Goal: Transaction & Acquisition: Purchase product/service

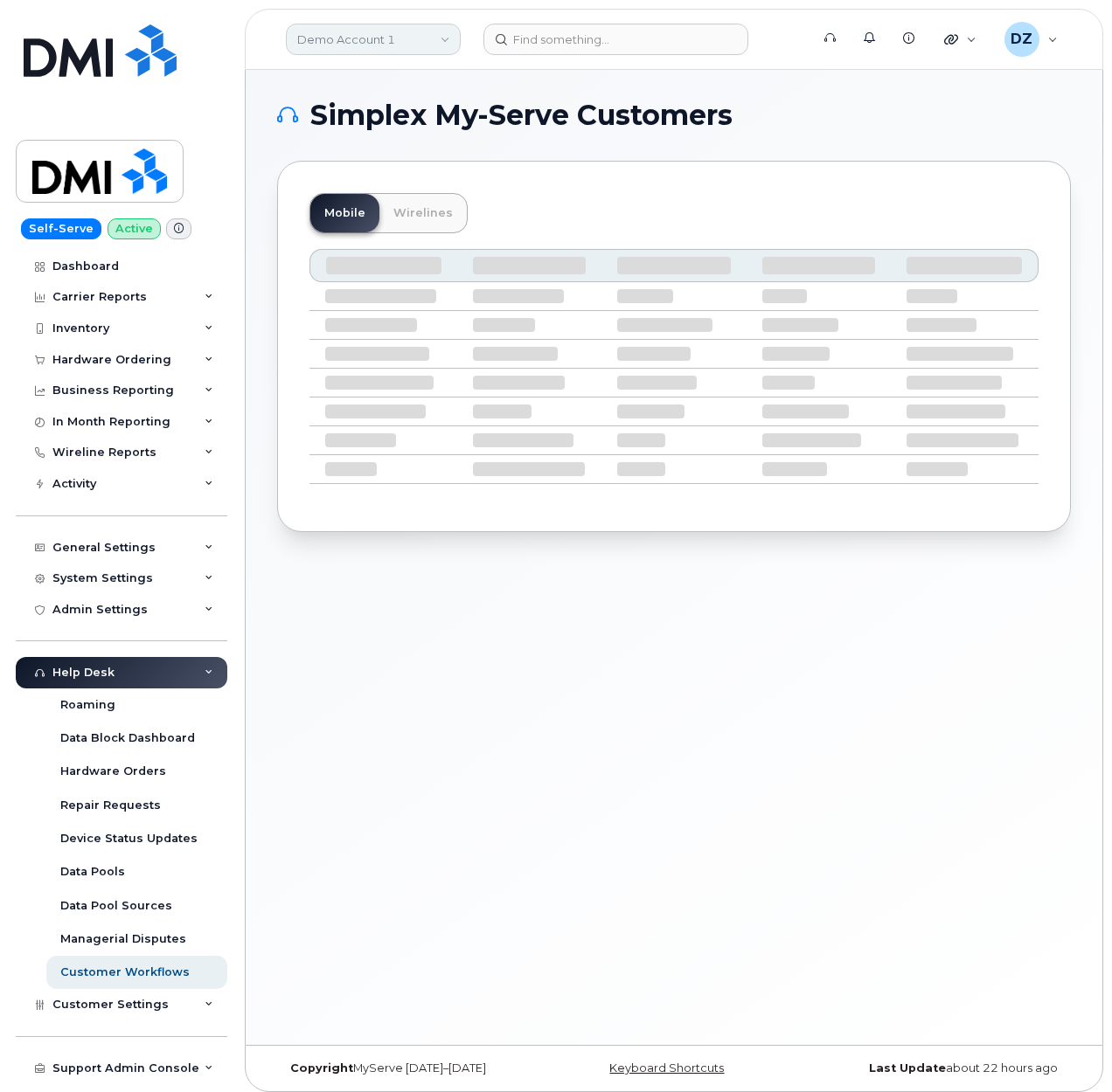
click at [372, 43] on link "Demo Account 1" at bounding box center [373, 39] width 175 height 32
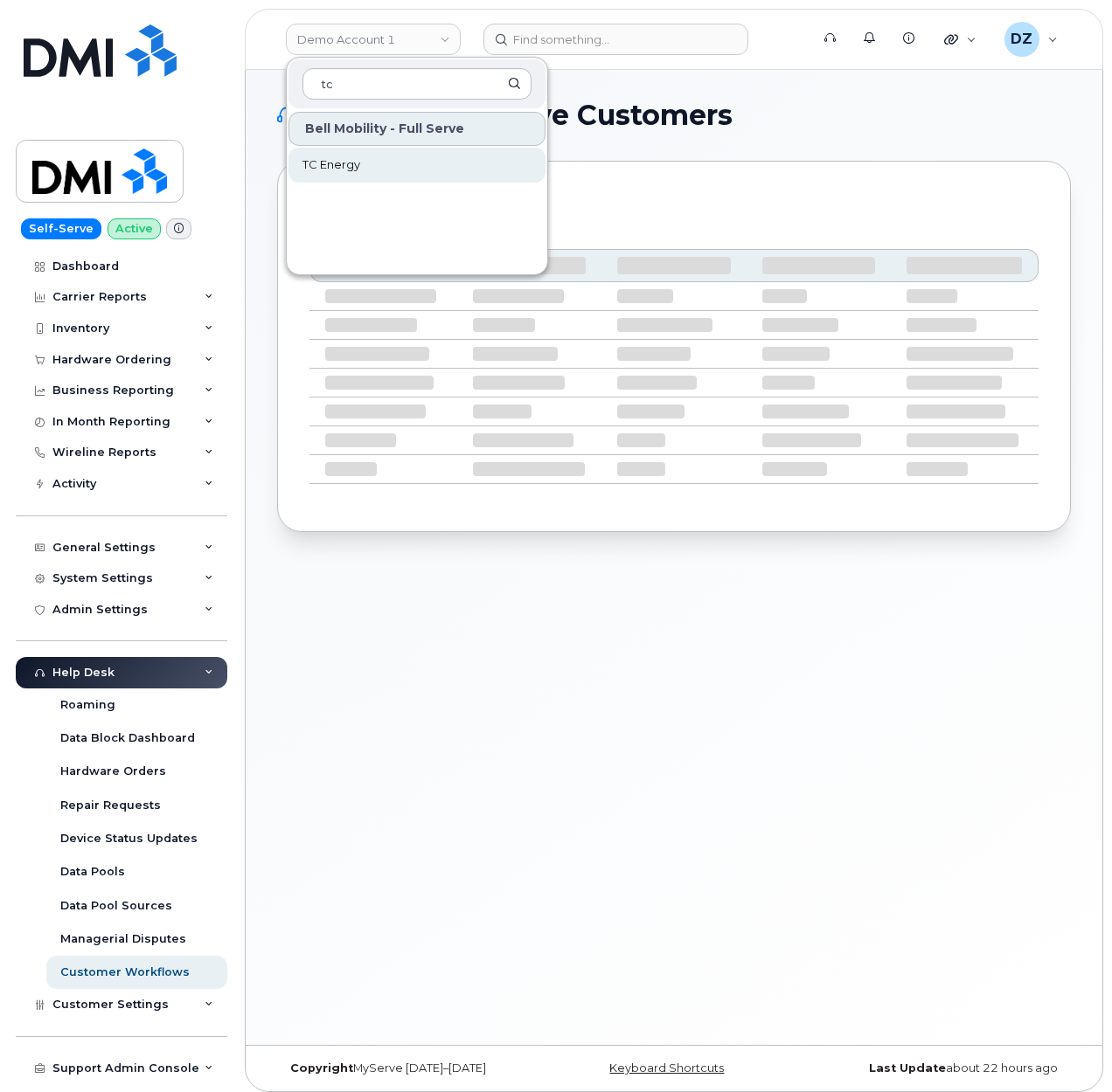
type input "tc"
click at [371, 157] on link "TC Energy" at bounding box center [417, 165] width 257 height 35
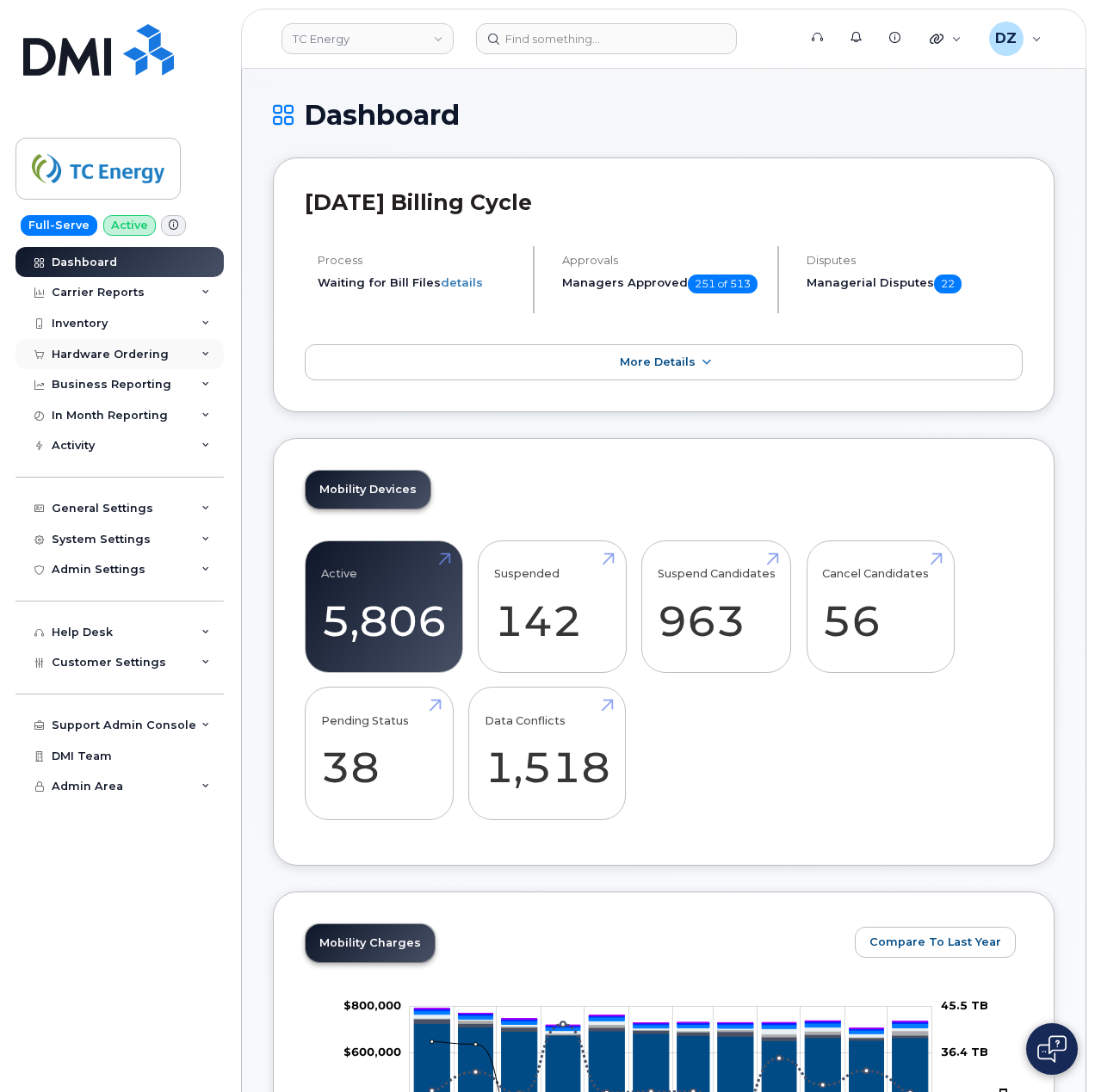
click at [151, 352] on div "Hardware Ordering" at bounding box center [110, 354] width 117 height 14
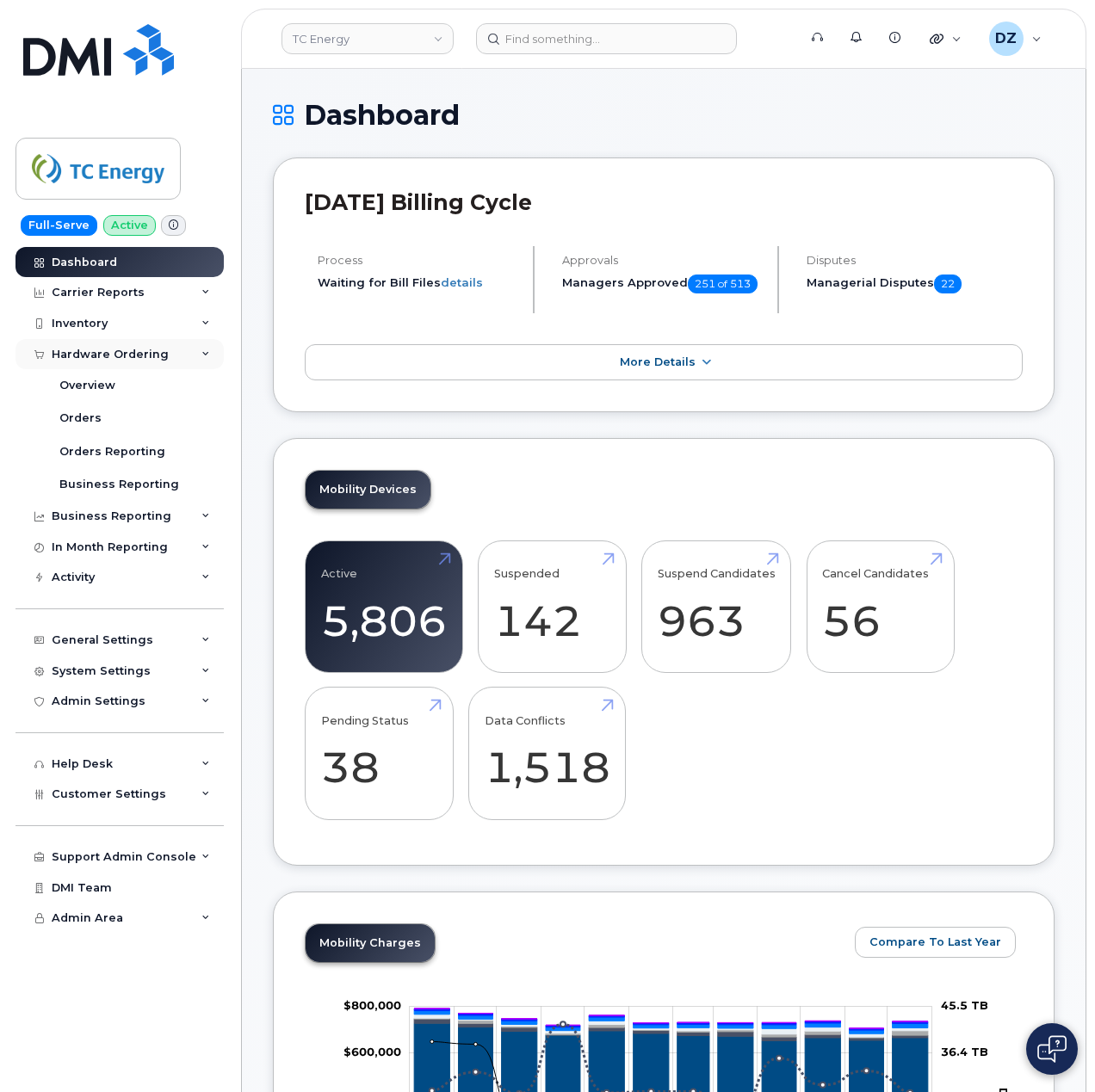
click at [141, 348] on div "Hardware Ordering" at bounding box center [110, 354] width 117 height 14
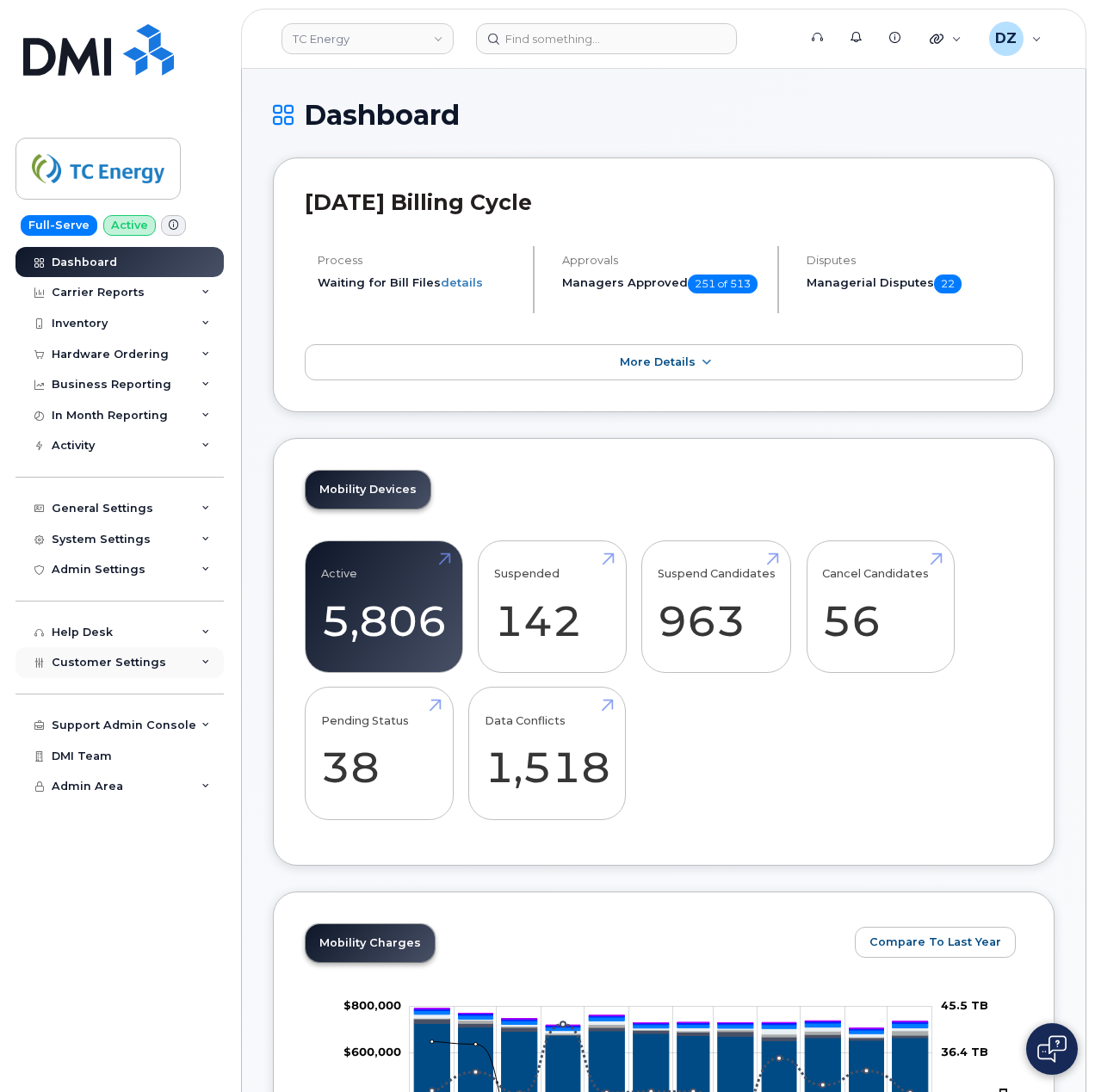
click at [151, 660] on span "Customer Settings" at bounding box center [109, 662] width 114 height 13
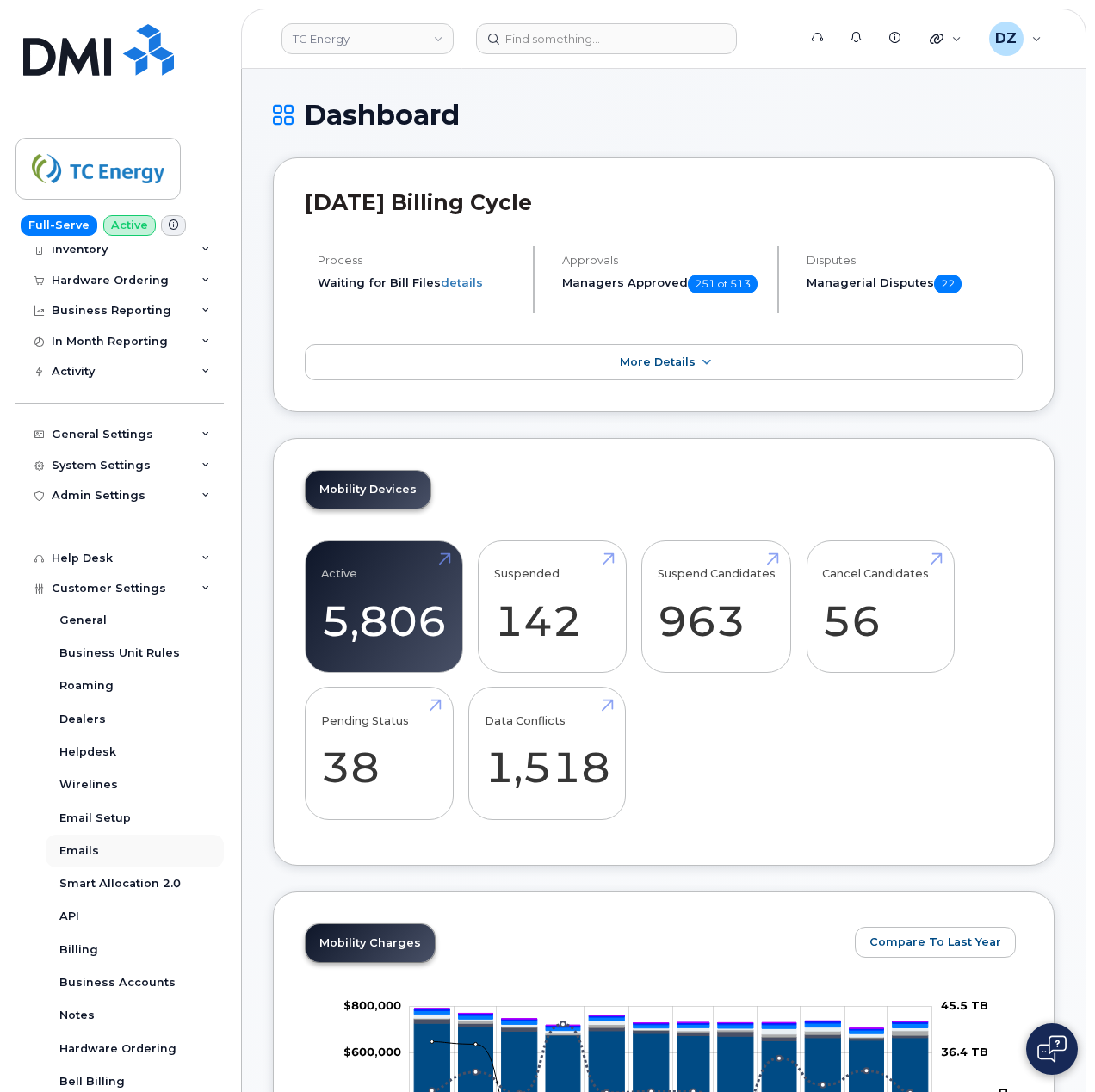
scroll to position [114, 0]
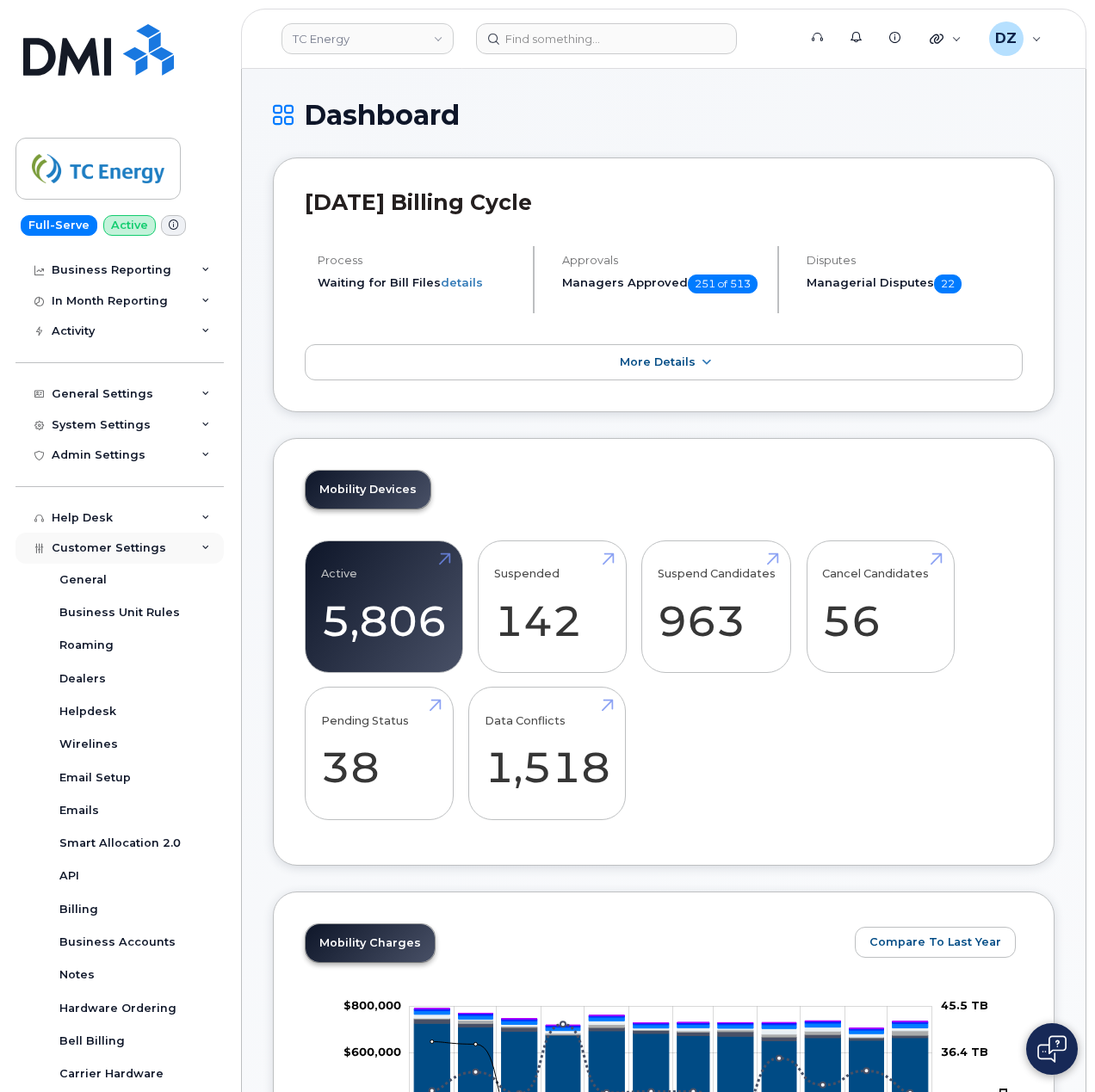
click at [153, 554] on span "Customer Settings" at bounding box center [109, 548] width 114 height 13
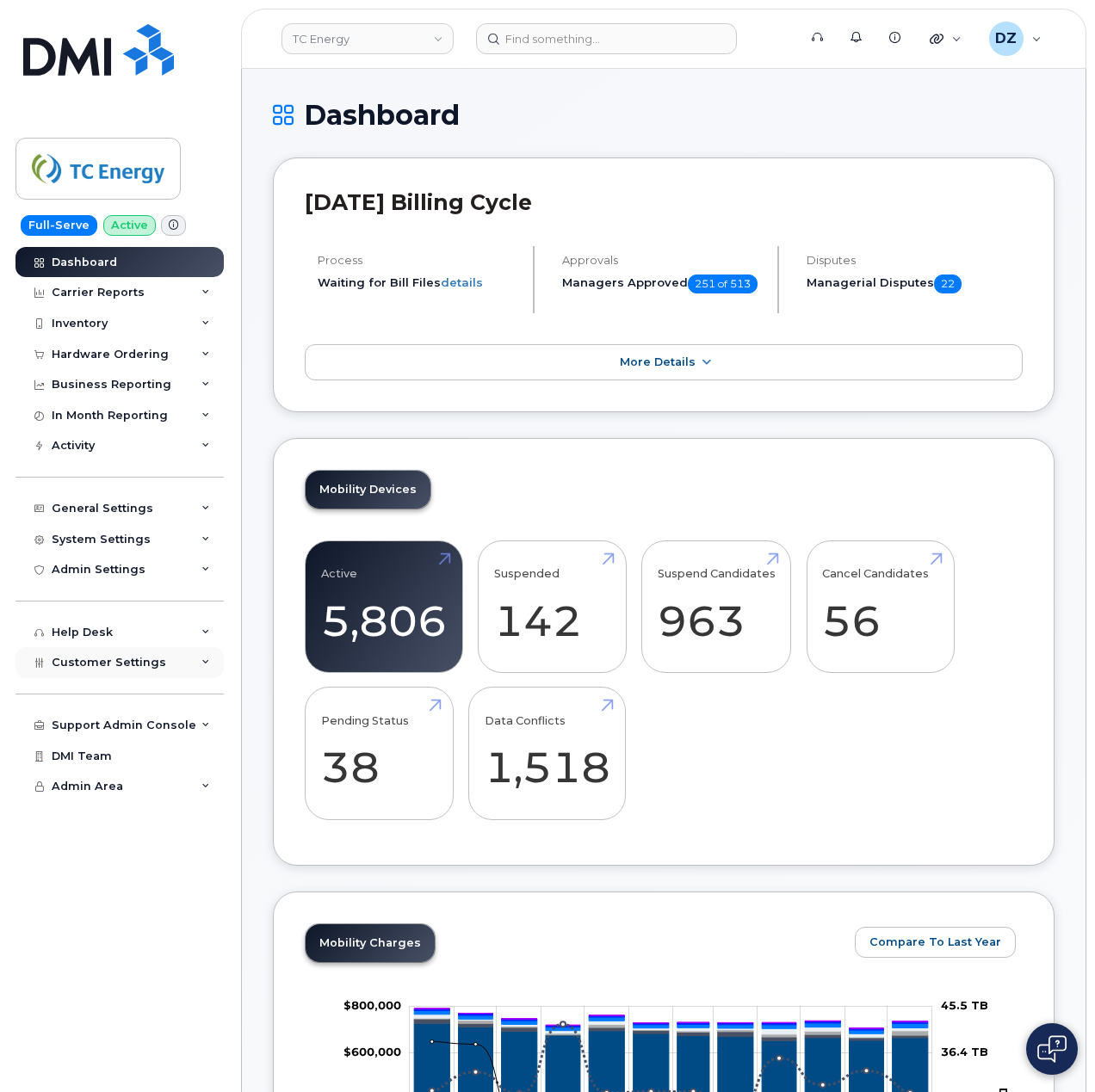
scroll to position [0, 0]
click at [573, 66] on header "TC Energy Support Alerts Knowledge Base Quicklinks Suspend / Cancel Device Chan…" at bounding box center [663, 38] width 845 height 60
click at [596, 42] on input at bounding box center [606, 39] width 261 height 31
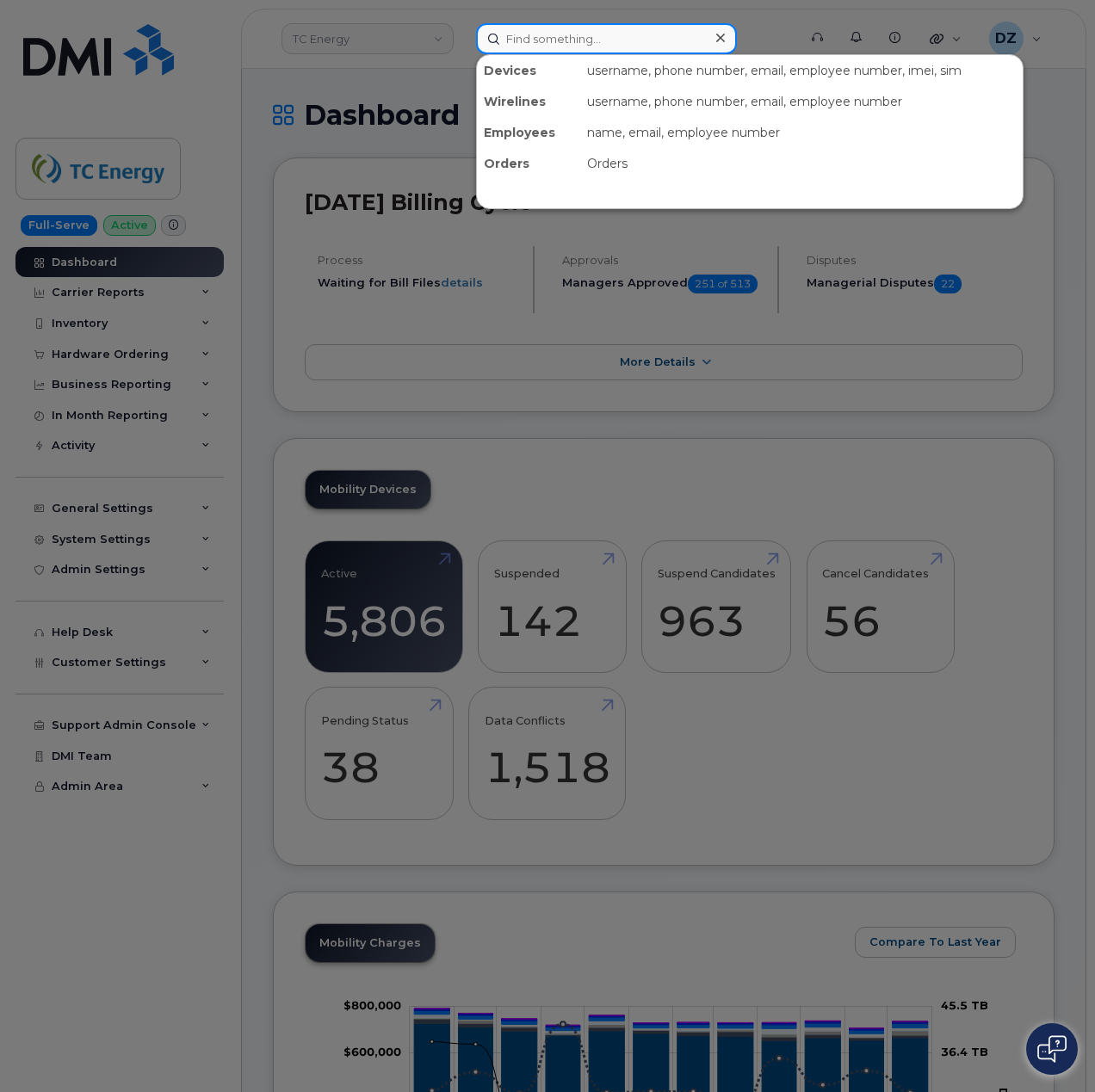
paste input "Mitchell Herpin"
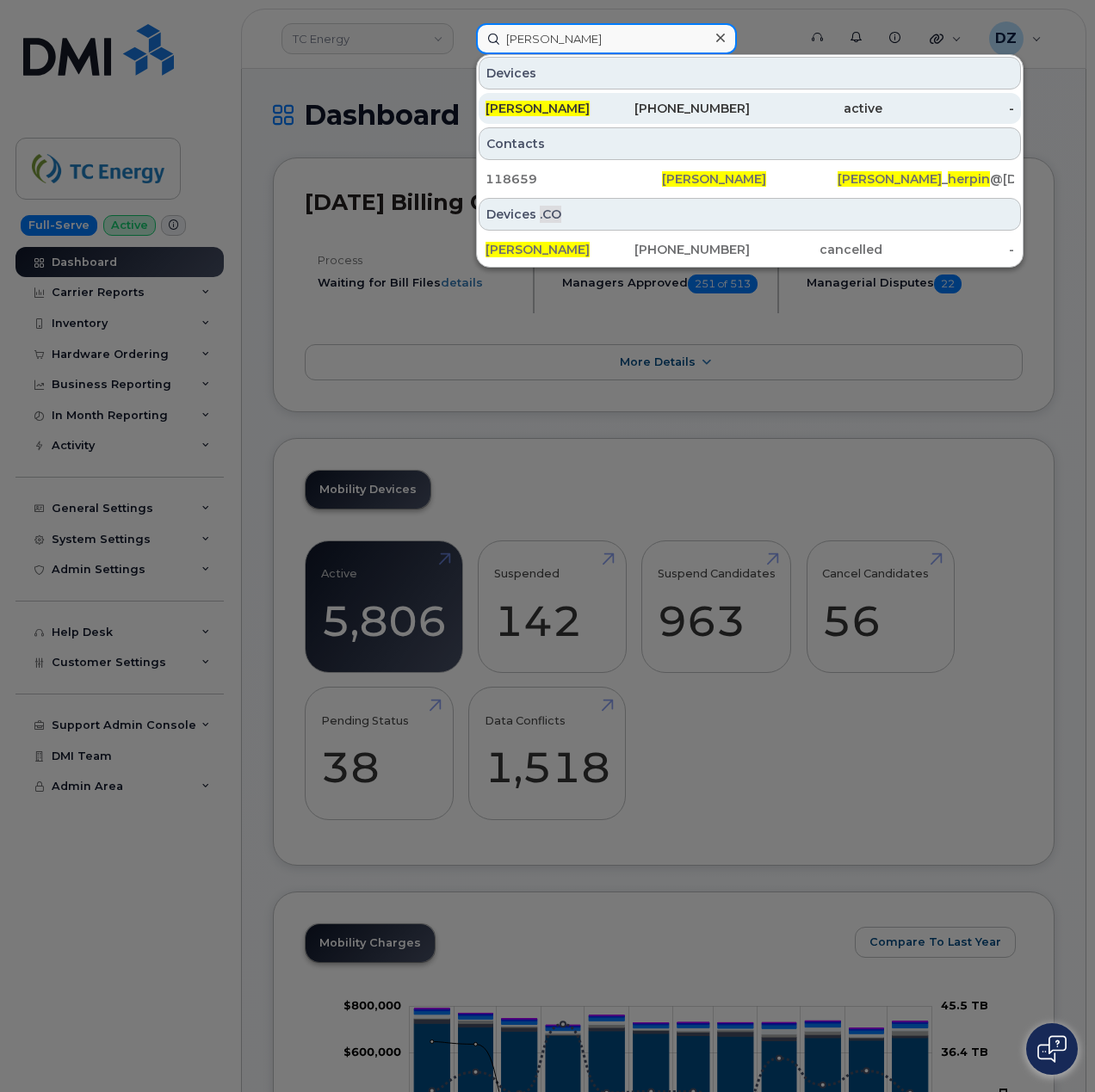
type input "Mitchell Herpin"
click at [628, 110] on div "337-717-8106" at bounding box center [684, 108] width 133 height 18
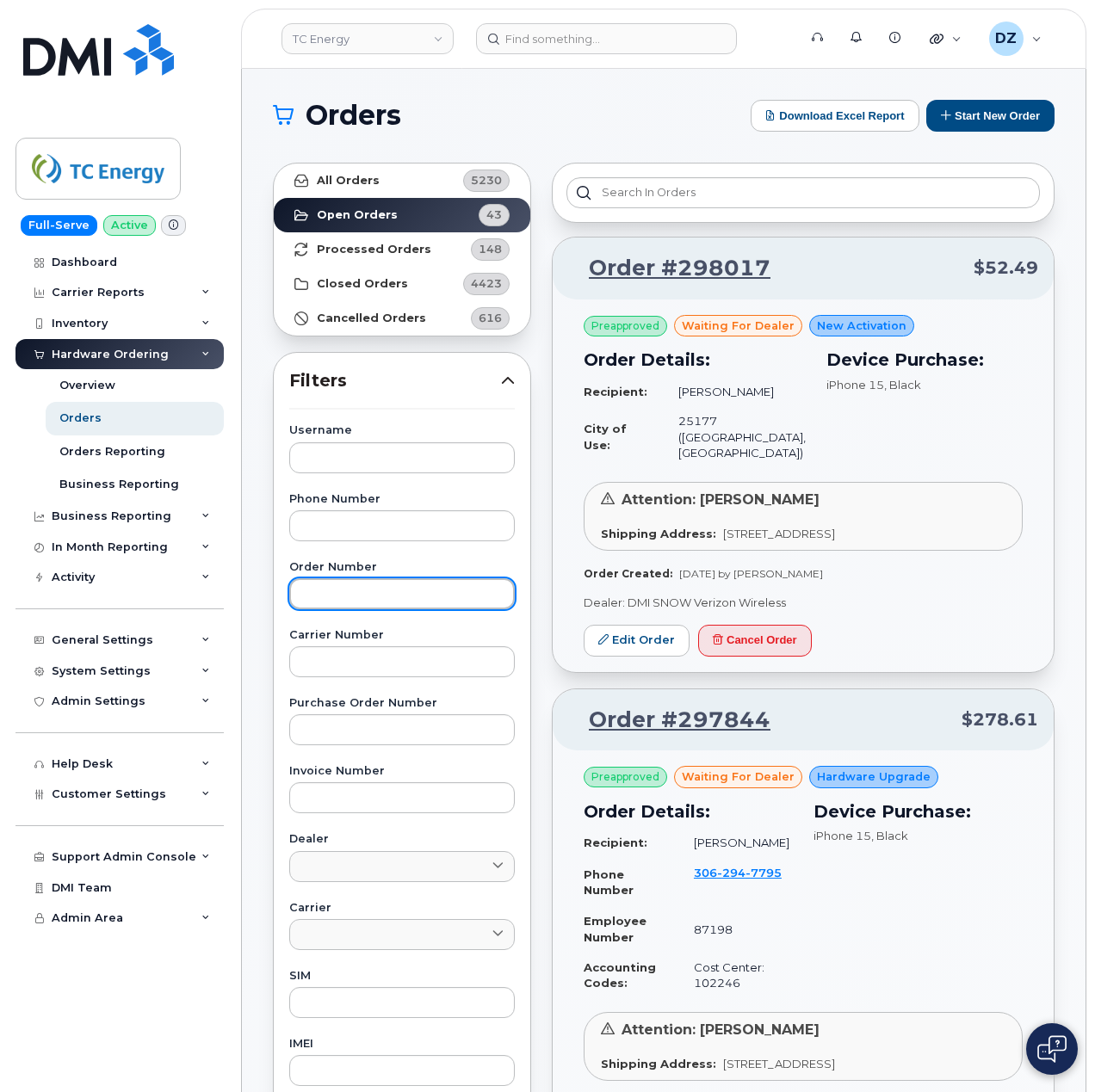
click at [348, 604] on input "text" at bounding box center [401, 594] width 225 height 31
paste input "297844"
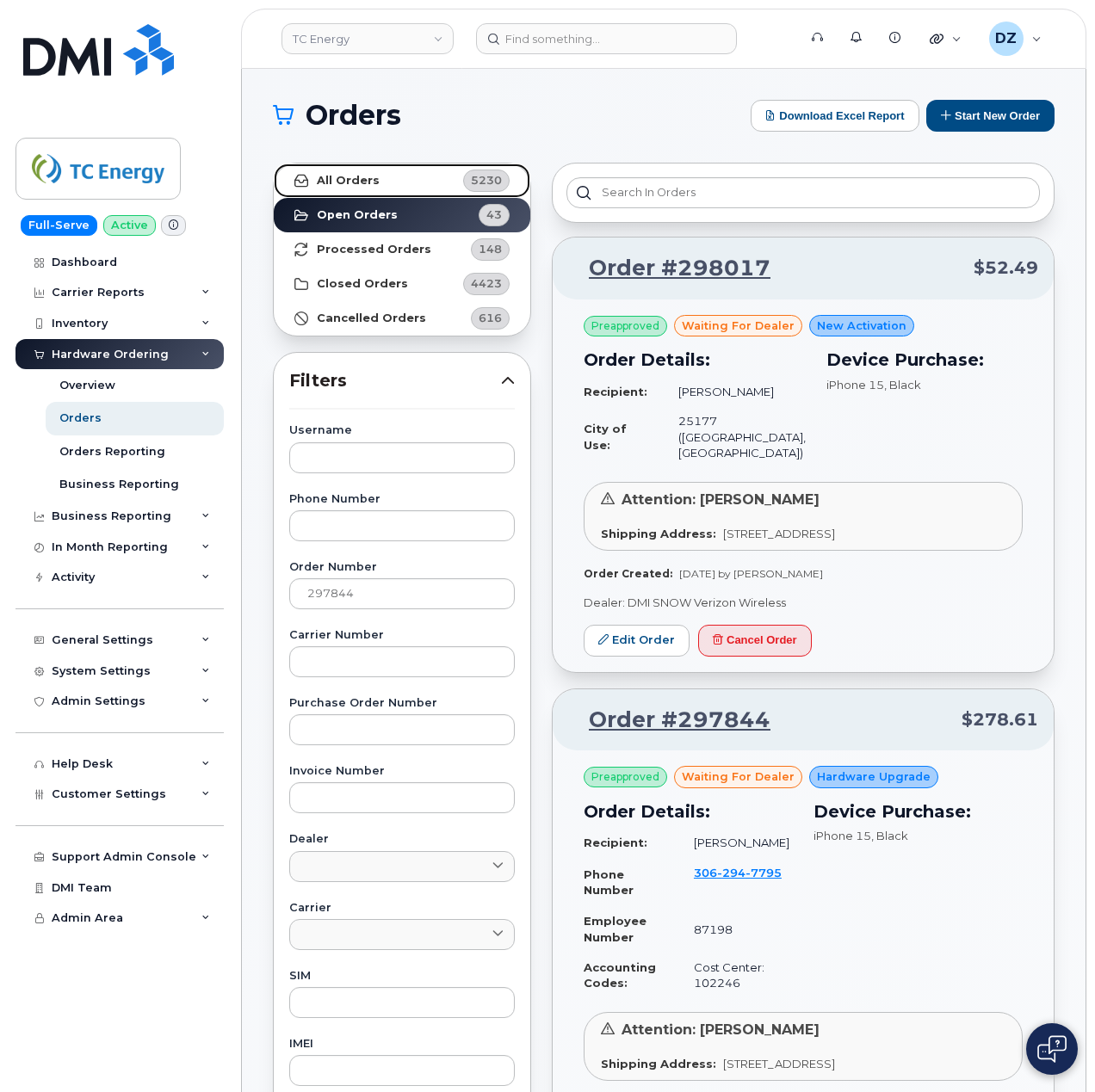
click at [397, 184] on link "All Orders 5230" at bounding box center [402, 180] width 256 height 34
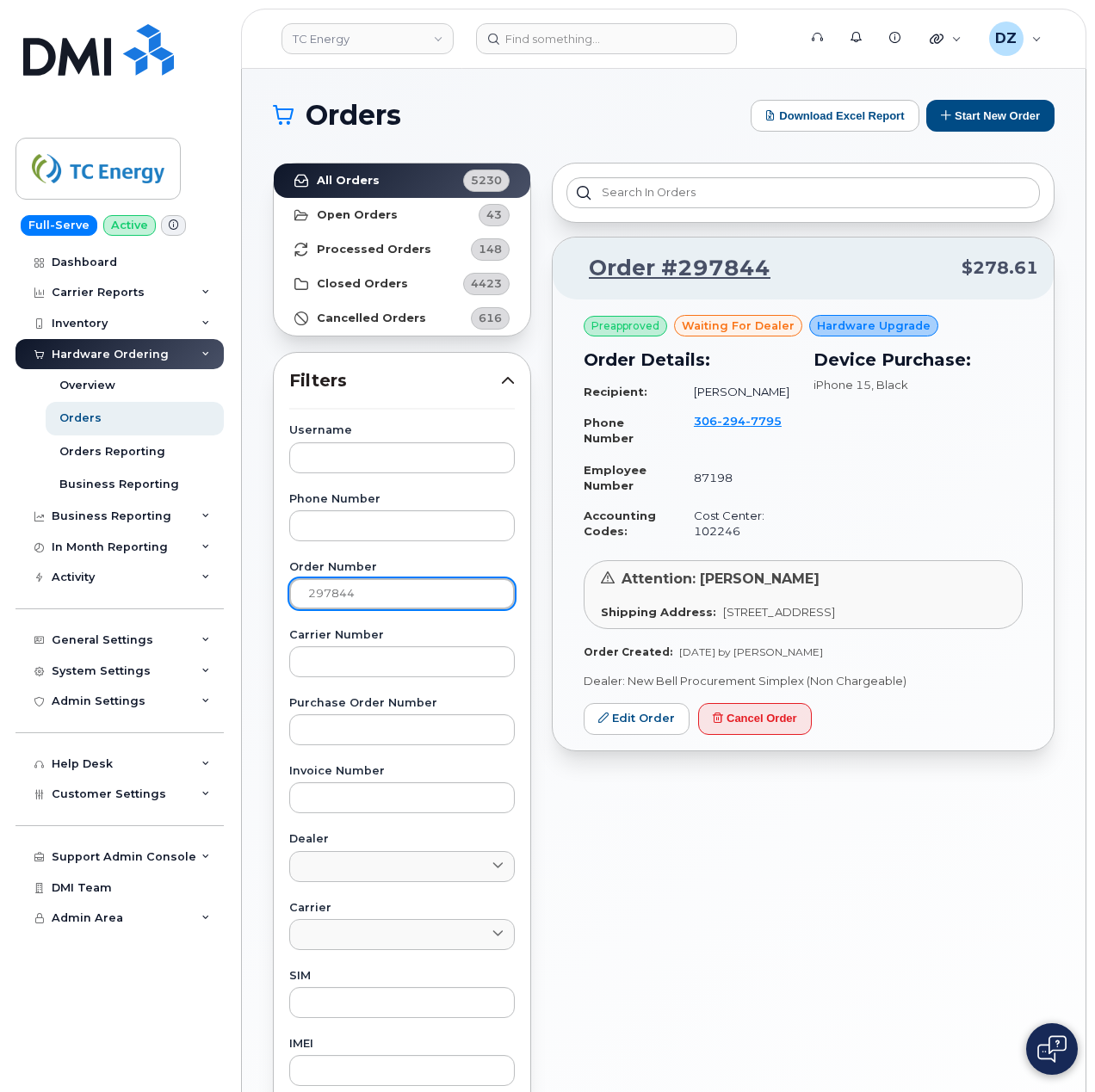
click at [327, 592] on input "297844" at bounding box center [401, 594] width 225 height 31
drag, startPoint x: 683, startPoint y: 896, endPoint x: 672, endPoint y: 971, distance: 75.8
click at [672, 971] on div "Order #297844 $278.61 Preapproved waiting for dealer Hardware Upgrade Order Det…" at bounding box center [803, 756] width 523 height 1209
drag, startPoint x: 740, startPoint y: 861, endPoint x: 723, endPoint y: 864, distance: 17.3
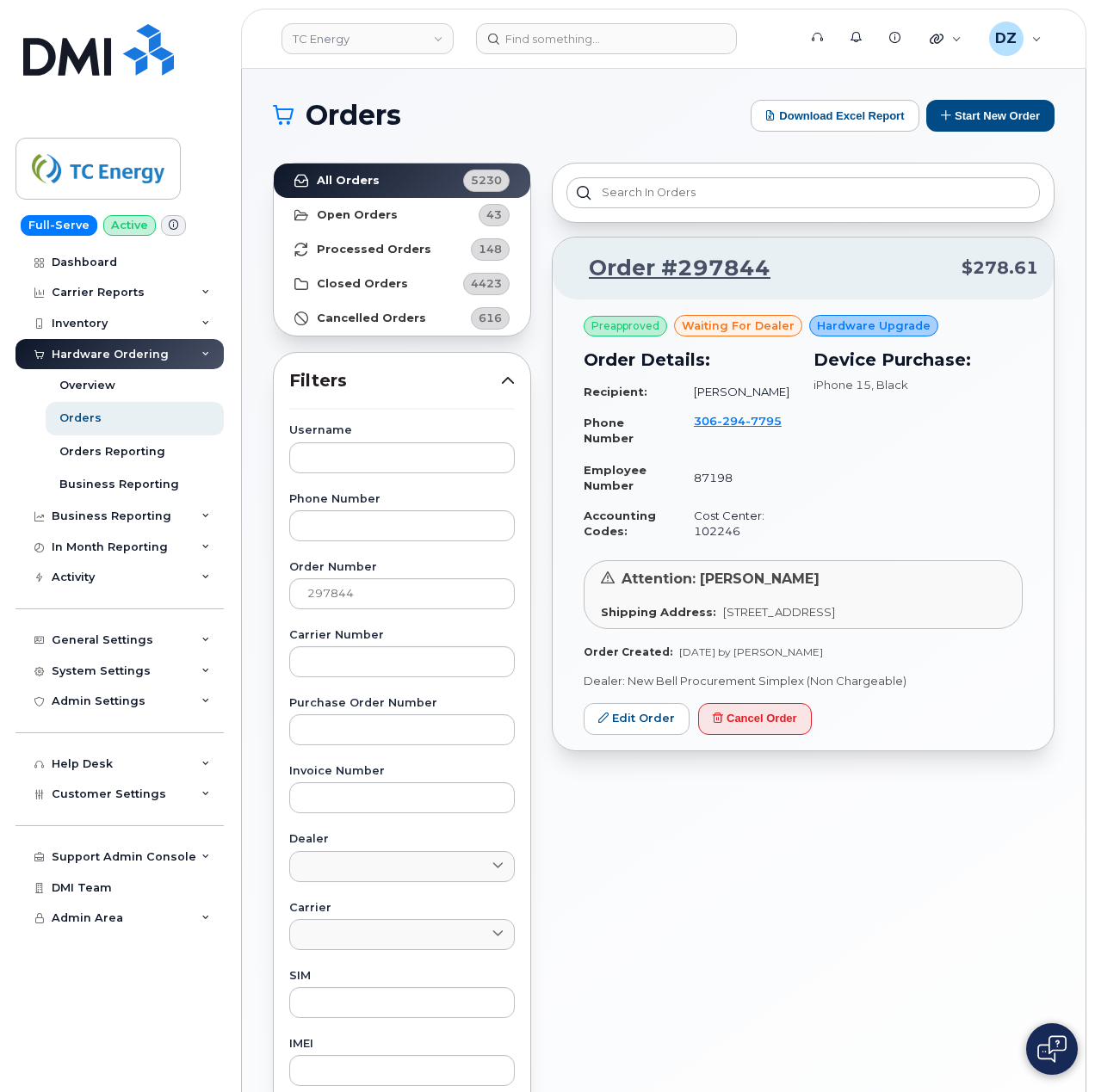
drag, startPoint x: 723, startPoint y: 864, endPoint x: 672, endPoint y: 924, distance: 78.7
click at [672, 924] on div "Order #297844 $278.61 Preapproved waiting for dealer Hardware Upgrade Order Det…" at bounding box center [803, 756] width 523 height 1209
click at [878, 858] on div "Order #297844 $278.61 Preapproved waiting for dealer Hardware Upgrade Order Det…" at bounding box center [803, 756] width 523 height 1209
drag, startPoint x: 792, startPoint y: 418, endPoint x: 694, endPoint y: 423, distance: 98.1
click at [694, 423] on div "Order Details: Recipient: Travis Nelson Phone Number 306 294 7795 Employee Numb…" at bounding box center [687, 446] width 230 height 220
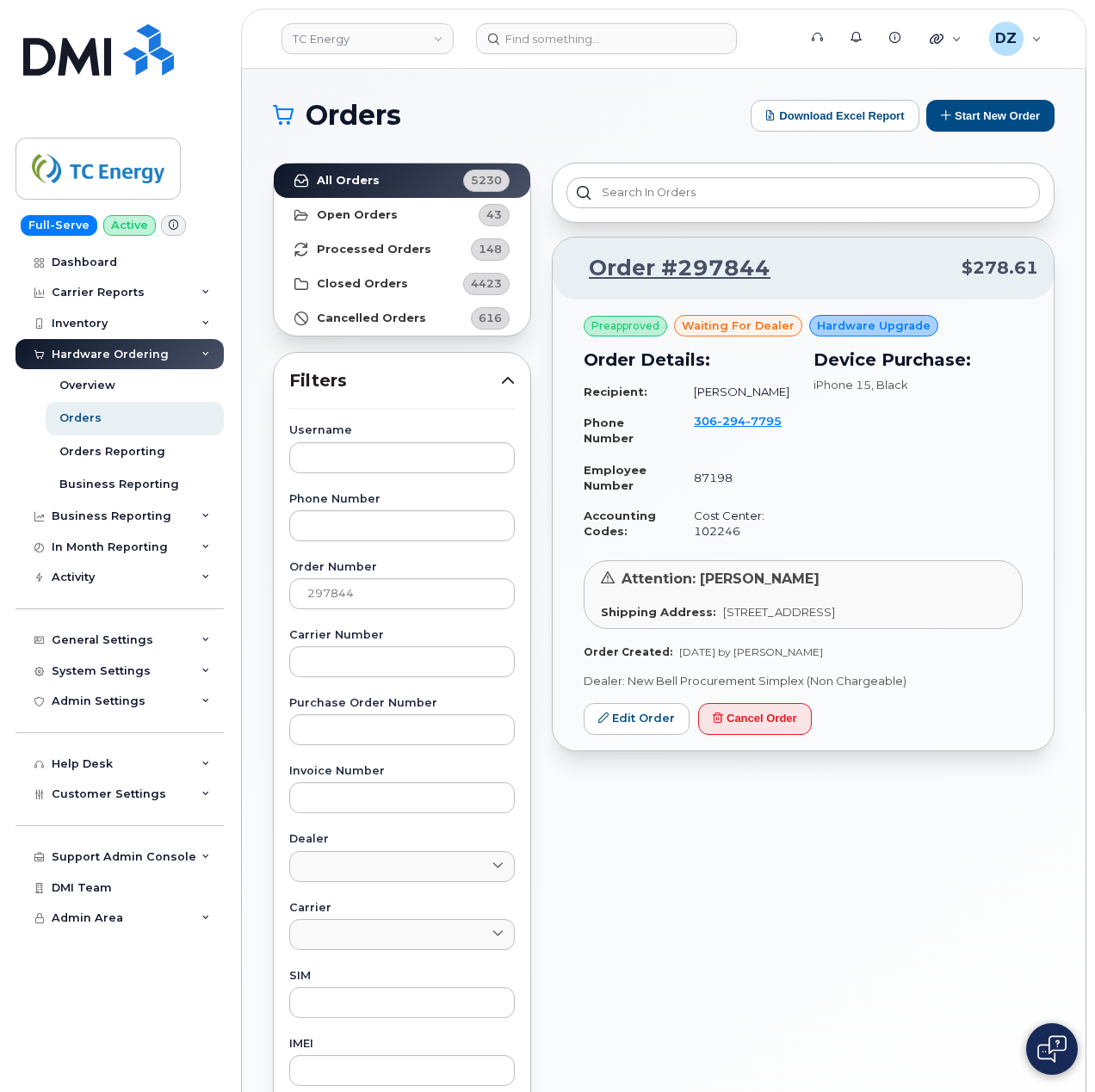
click at [851, 544] on div "Device Purchase: iPhone 15 , Black" at bounding box center [917, 446] width 230 height 220
drag, startPoint x: 787, startPoint y: 428, endPoint x: 686, endPoint y: 421, distance: 101.2
click at [686, 421] on td "306 294 7795" at bounding box center [735, 430] width 114 height 49
copy span "306 294 7795"
click at [369, 599] on input "297844" at bounding box center [401, 594] width 225 height 31
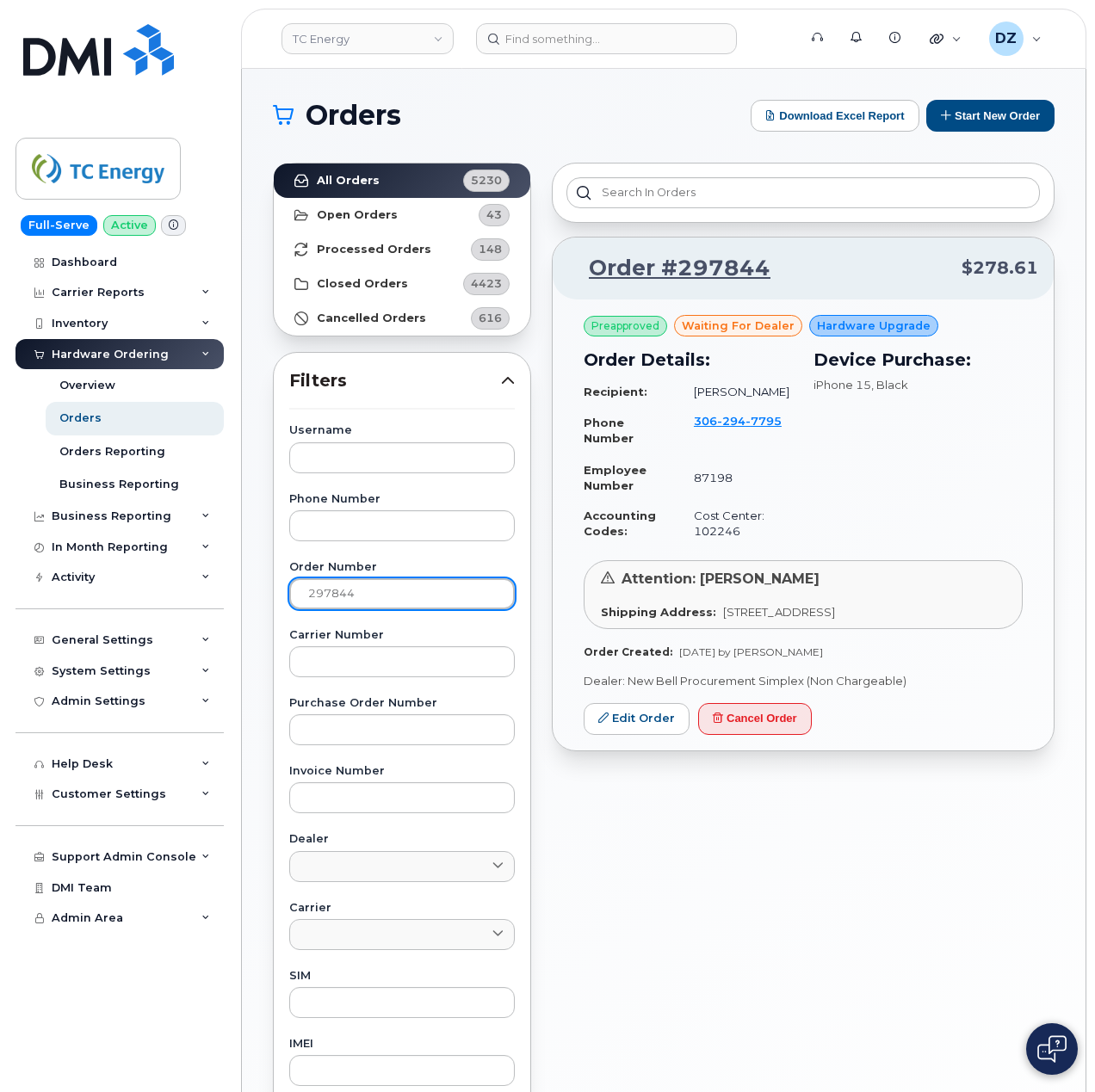
click at [369, 599] on input "297844" at bounding box center [401, 594] width 225 height 31
paste input "949"
click at [341, 173] on link "All Orders 5230" at bounding box center [402, 180] width 256 height 34
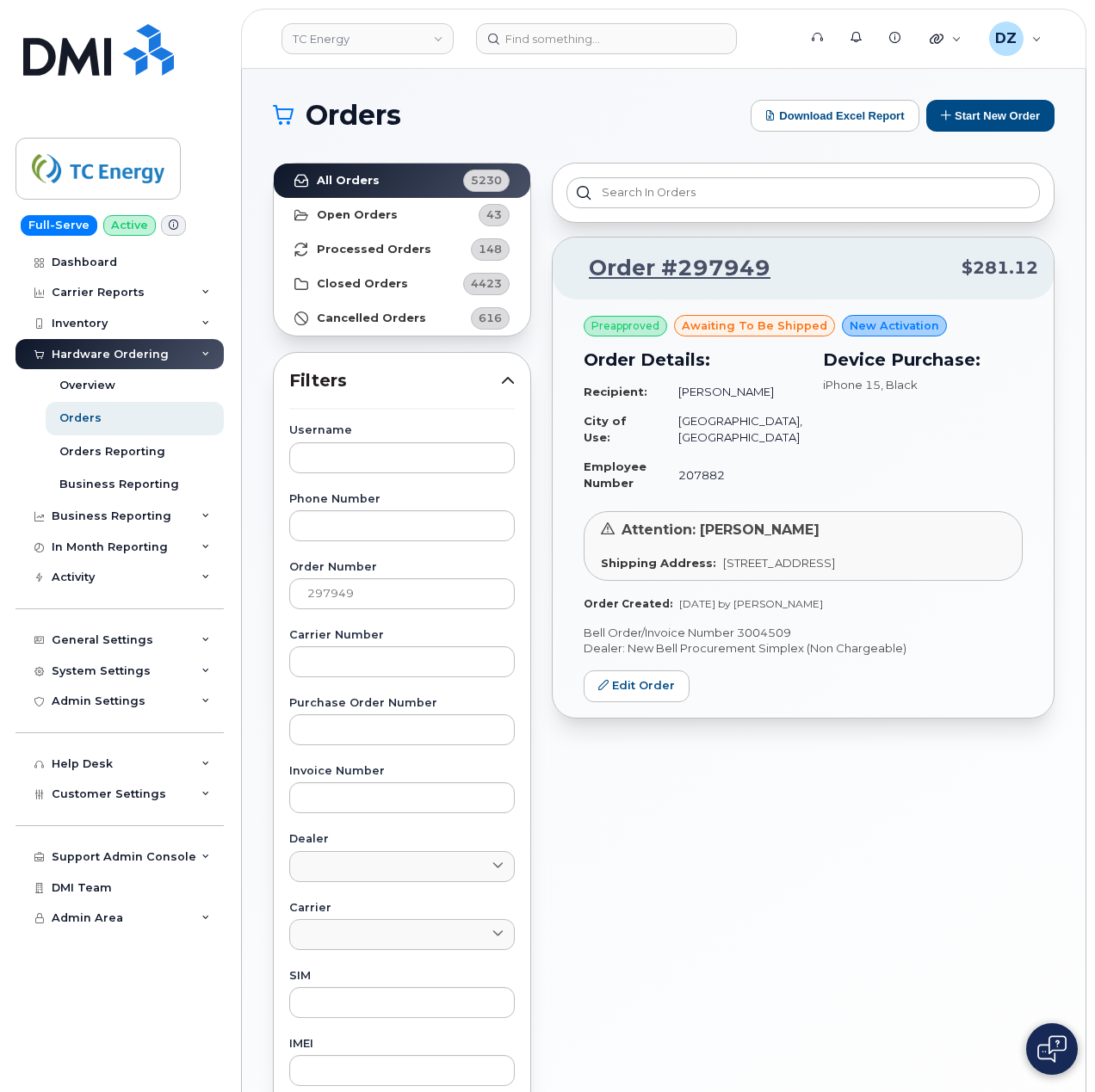
click at [762, 641] on p "Bell Order/Invoice Number 3004509" at bounding box center [803, 633] width 439 height 17
copy p "3004509"
click at [374, 594] on input "297949" at bounding box center [401, 594] width 225 height 31
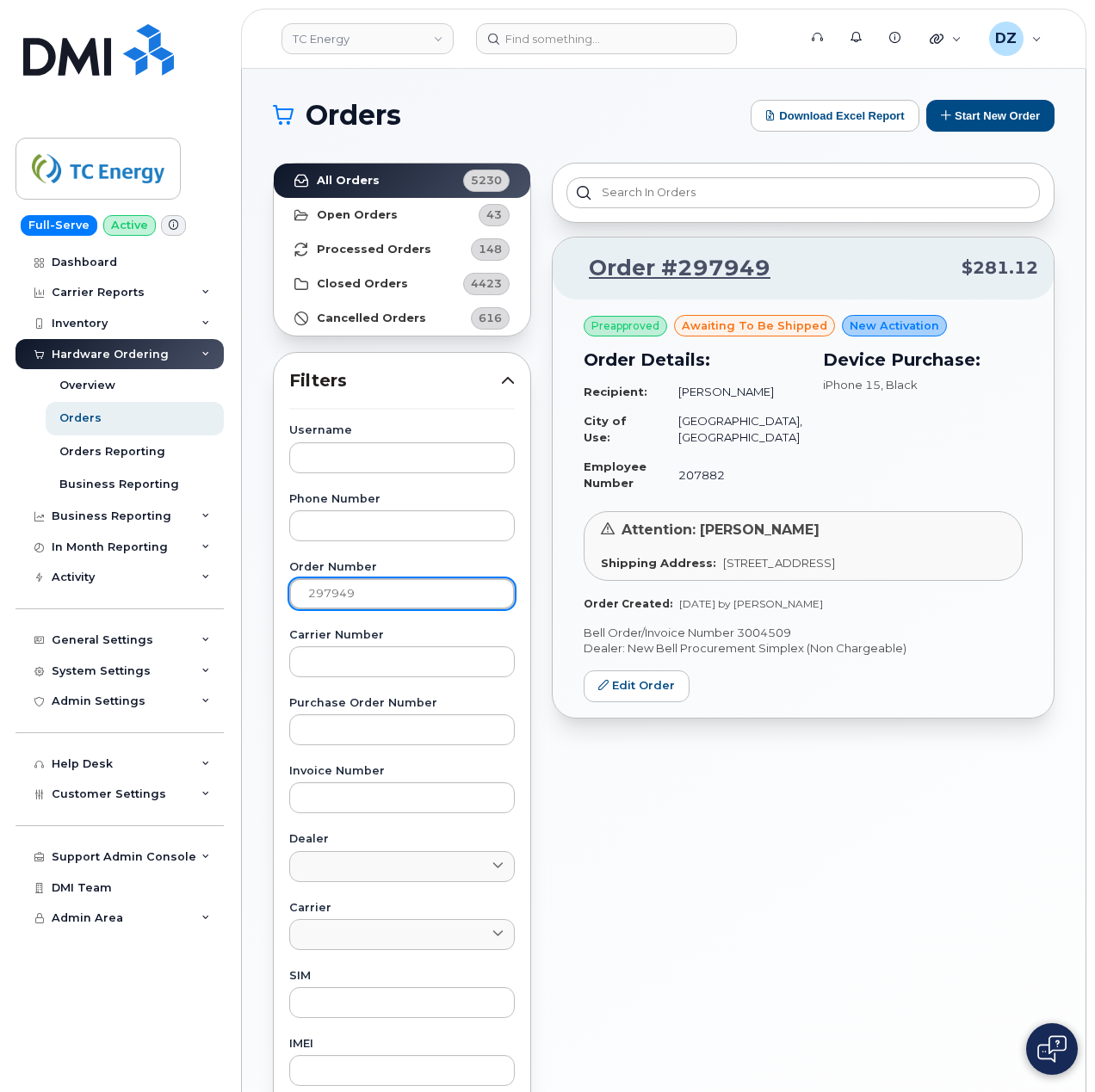
paste input "79"
click at [373, 183] on strong "All Orders" at bounding box center [348, 180] width 63 height 14
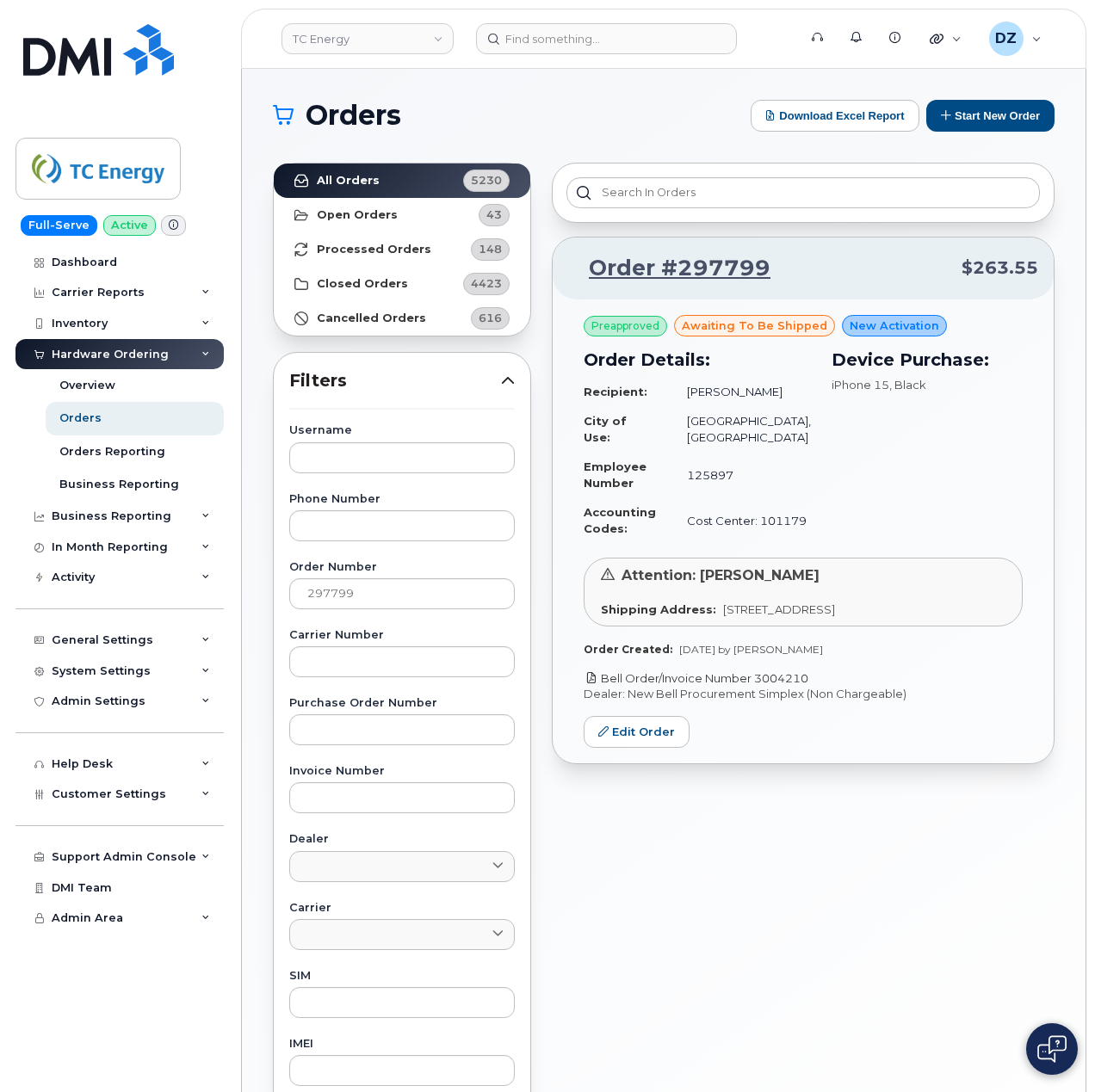
drag, startPoint x: 844, startPoint y: 676, endPoint x: 759, endPoint y: 680, distance: 85.1
click at [759, 680] on p "Bell Order/Invoice Number 3004210" at bounding box center [803, 679] width 439 height 17
copy link "3004210"
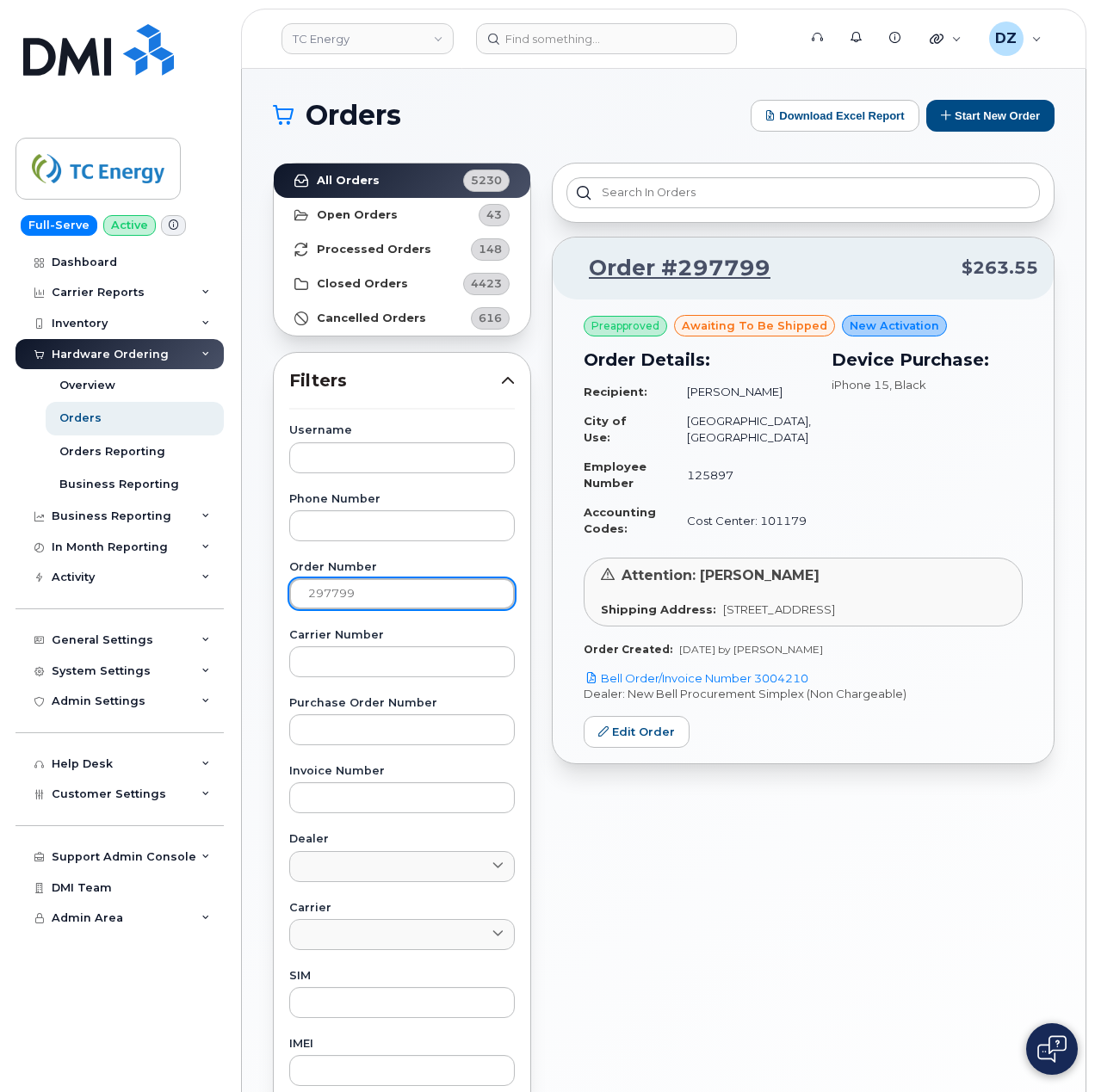
click at [311, 594] on input "297799" at bounding box center [401, 594] width 225 height 31
click at [375, 596] on input "297799" at bounding box center [401, 594] width 225 height 31
paste input "8"
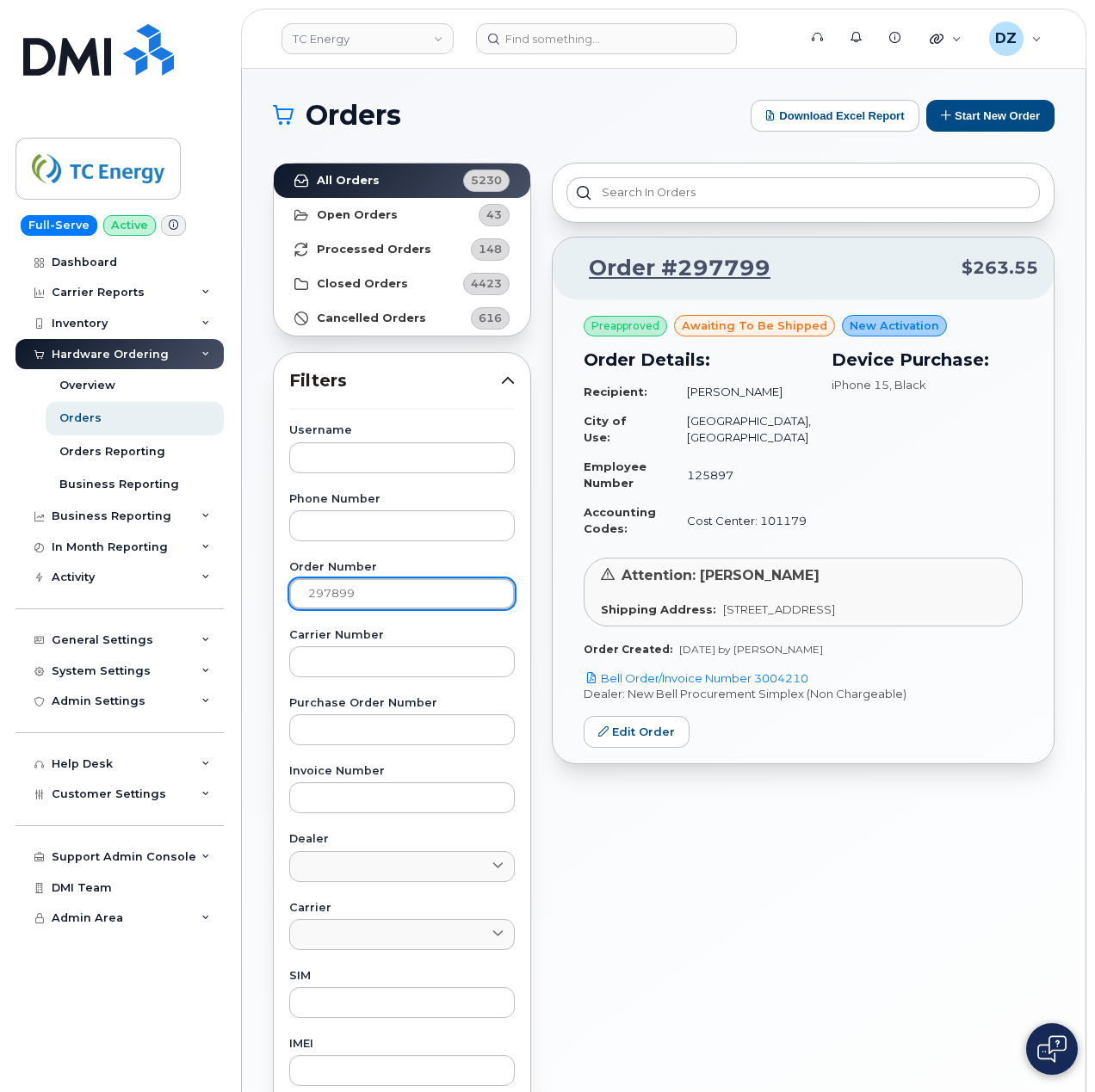
type input "297899"
click at [365, 173] on strong "All Orders" at bounding box center [348, 180] width 63 height 14
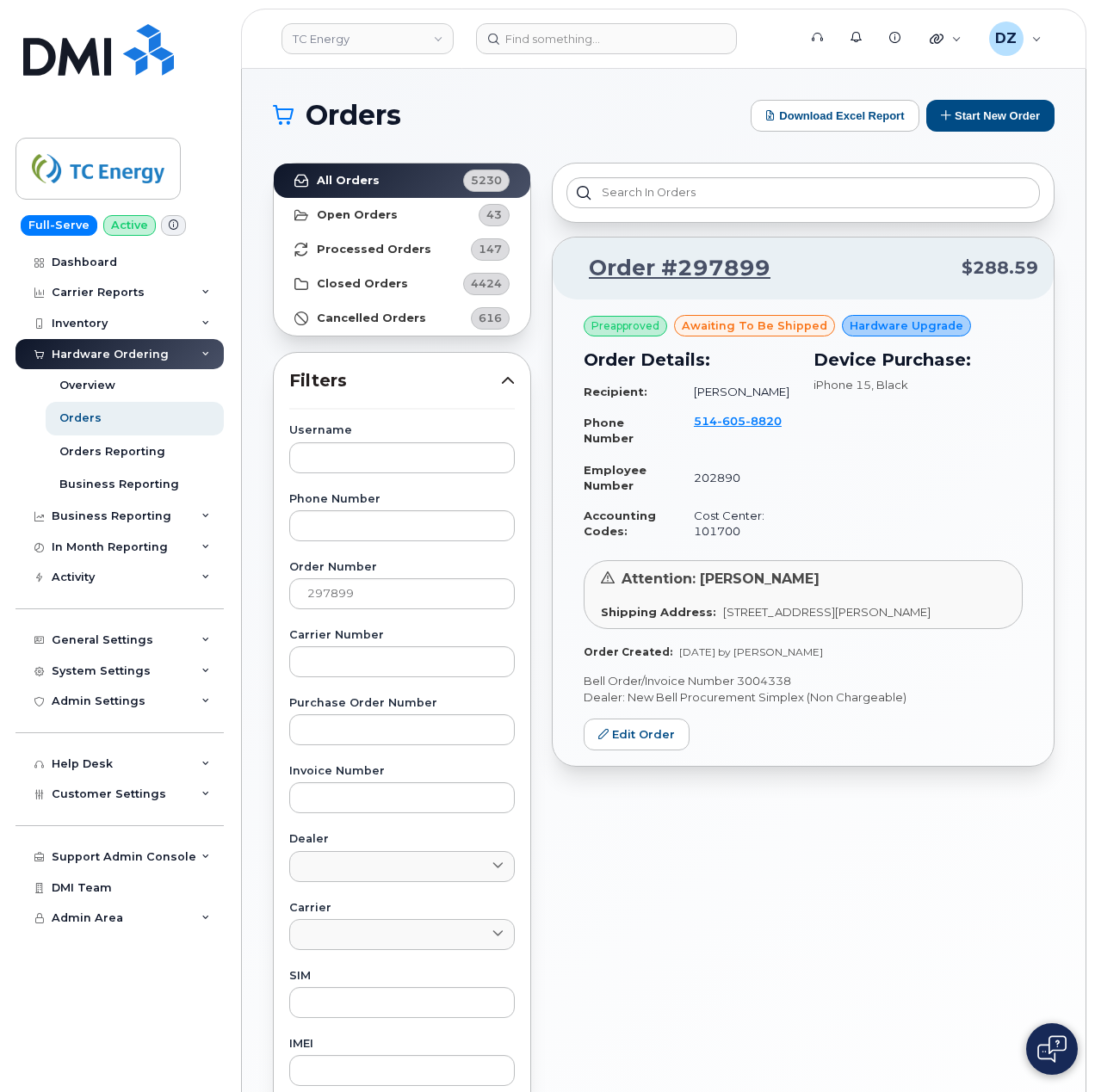
click at [779, 689] on p "Bell Order/Invoice Number 3004338" at bounding box center [803, 681] width 439 height 17
copy p "3004338"
click at [350, 594] on input "297899" at bounding box center [401, 594] width 225 height 31
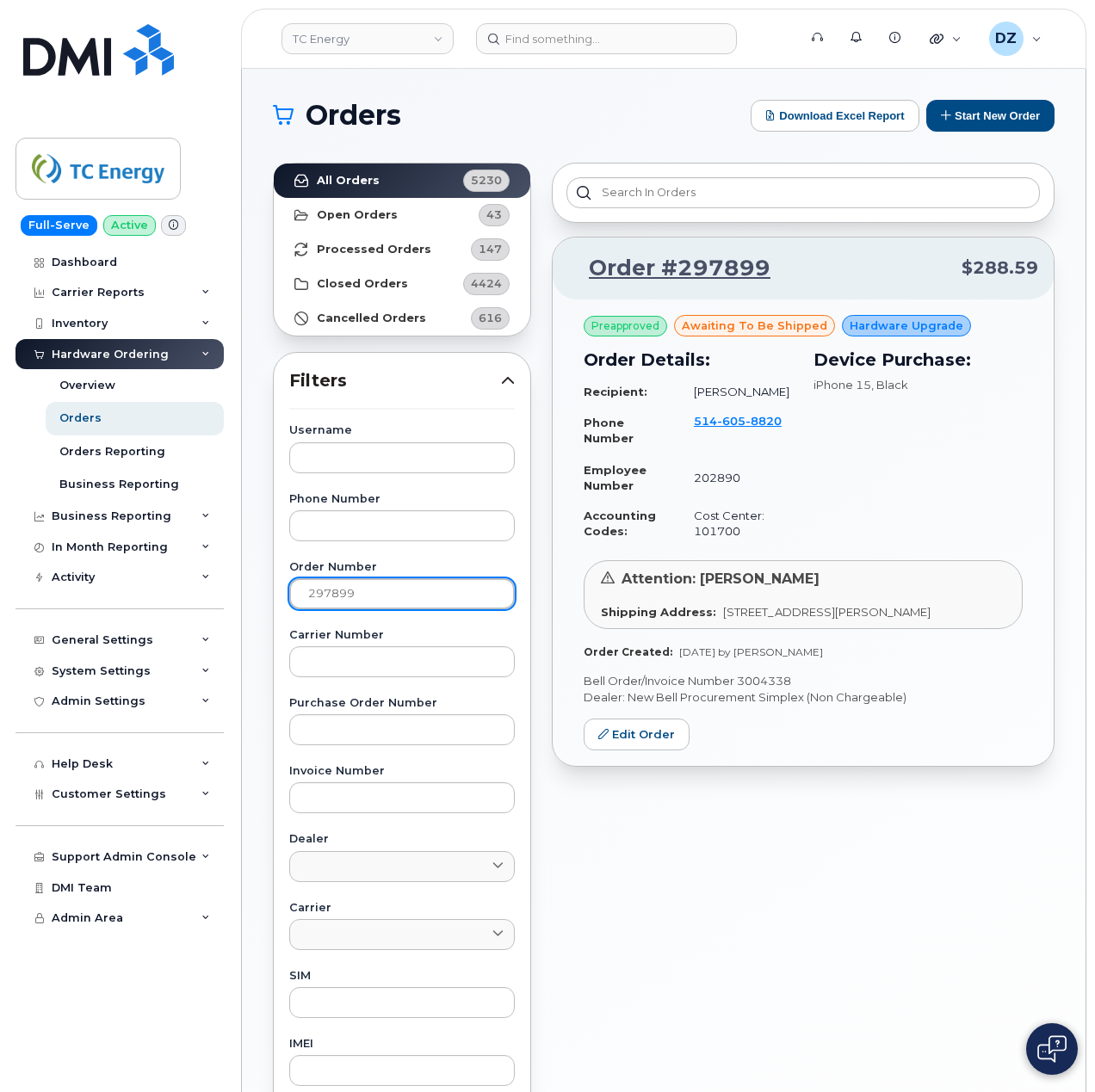
click at [350, 594] on input "297899" at bounding box center [401, 594] width 225 height 31
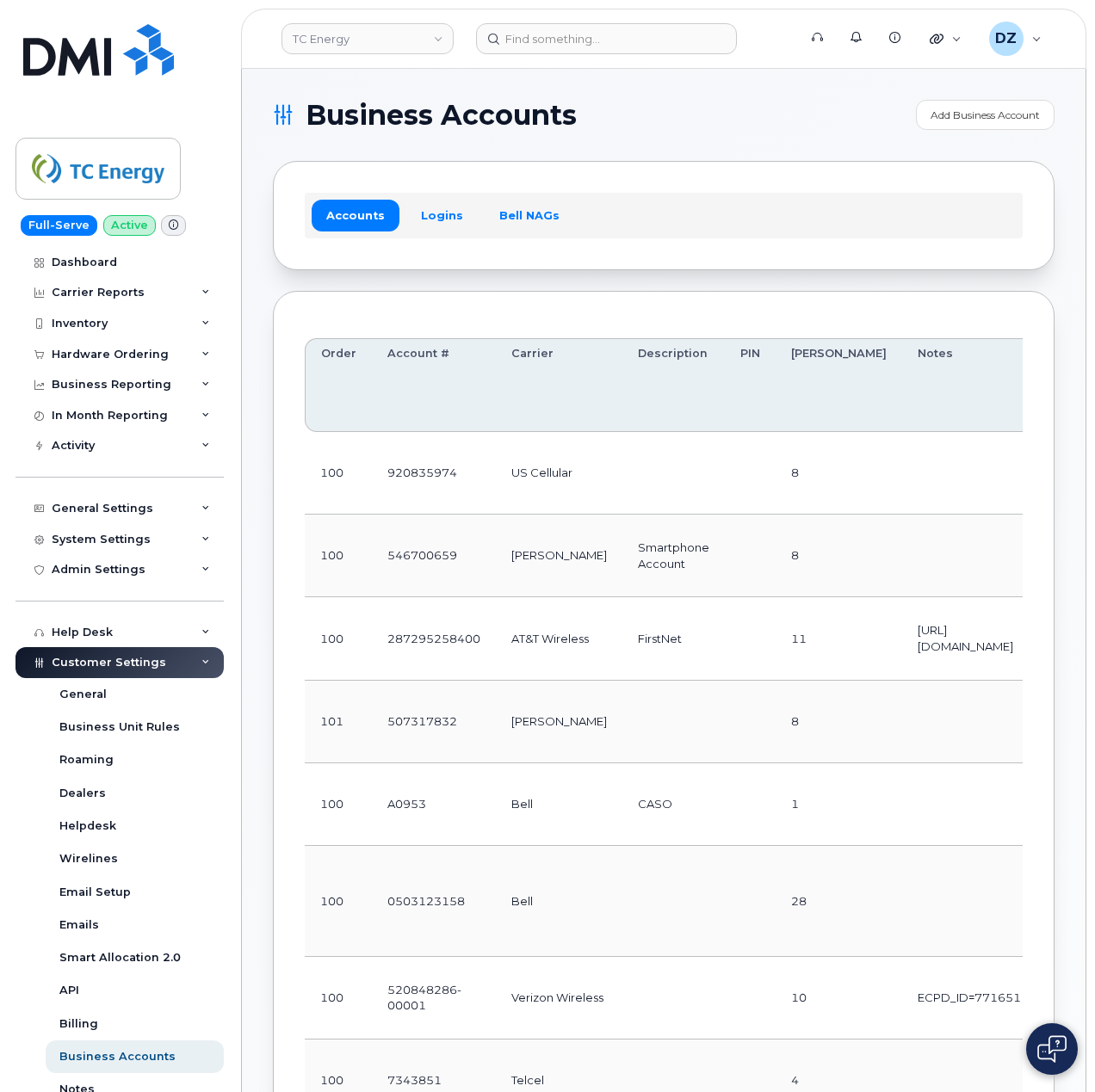
click at [160, 666] on div "Customer Settings" at bounding box center [120, 663] width 208 height 31
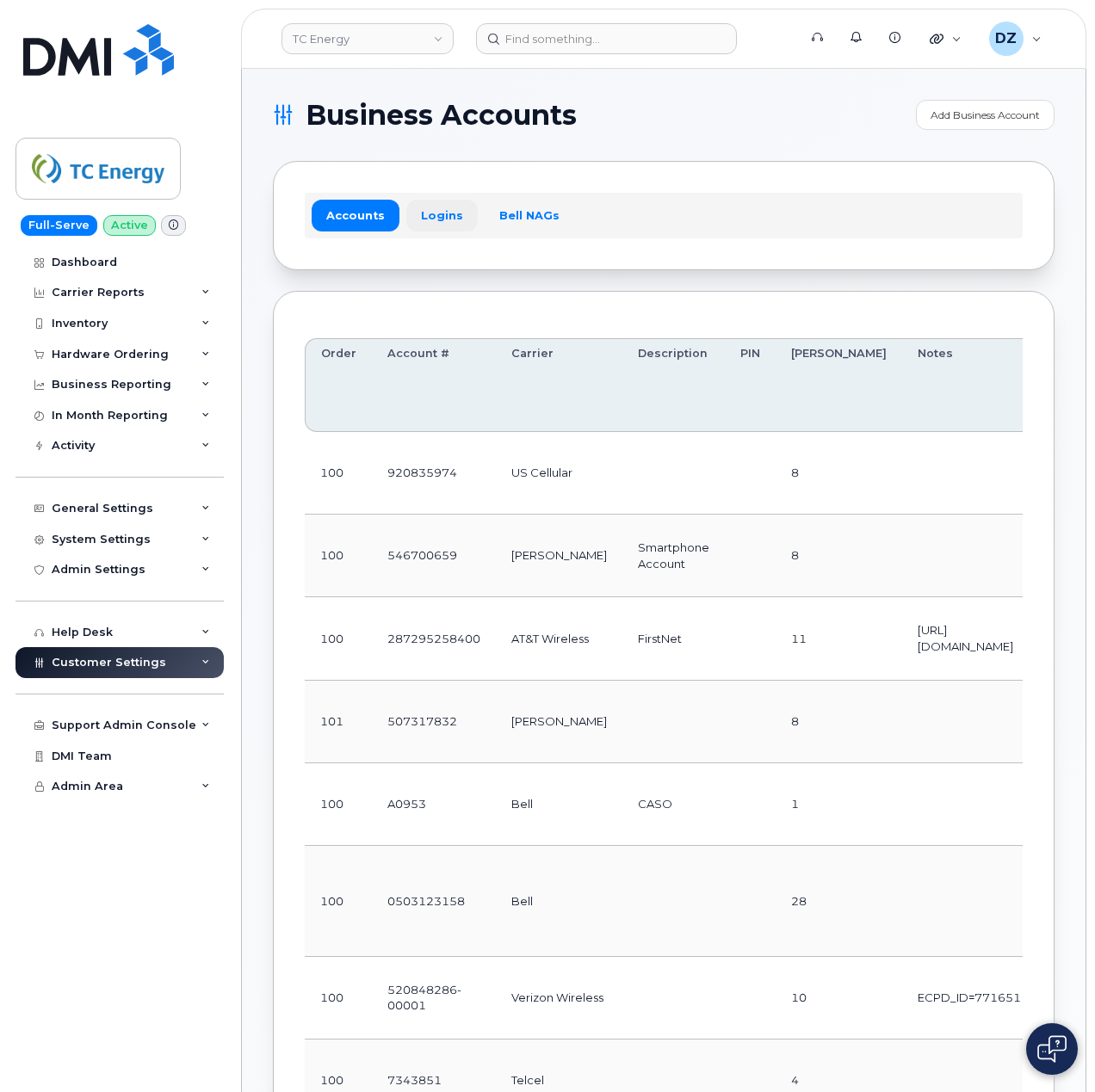
click at [439, 215] on link "Logins" at bounding box center [441, 215] width 71 height 31
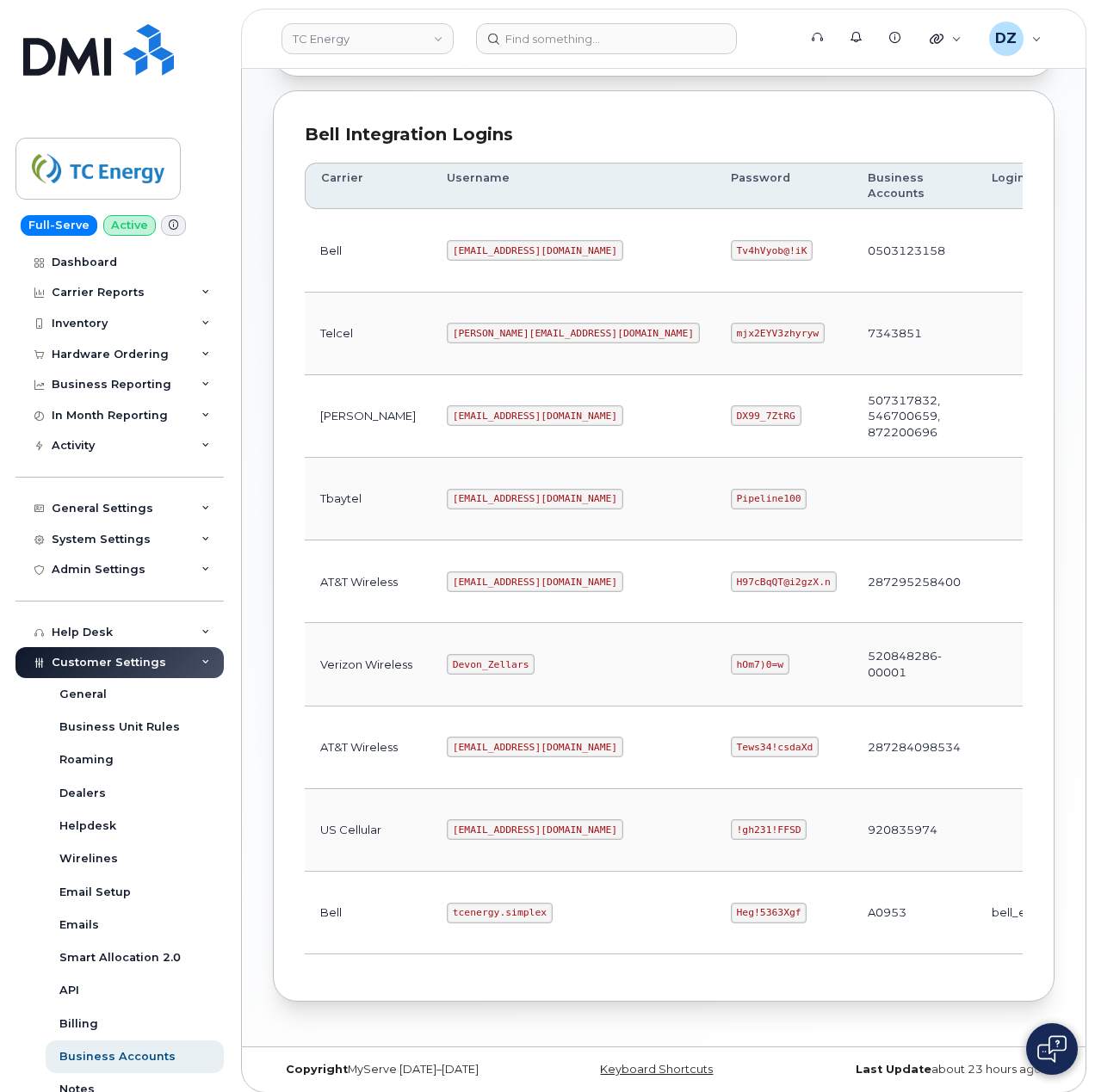
scroll to position [465, 0]
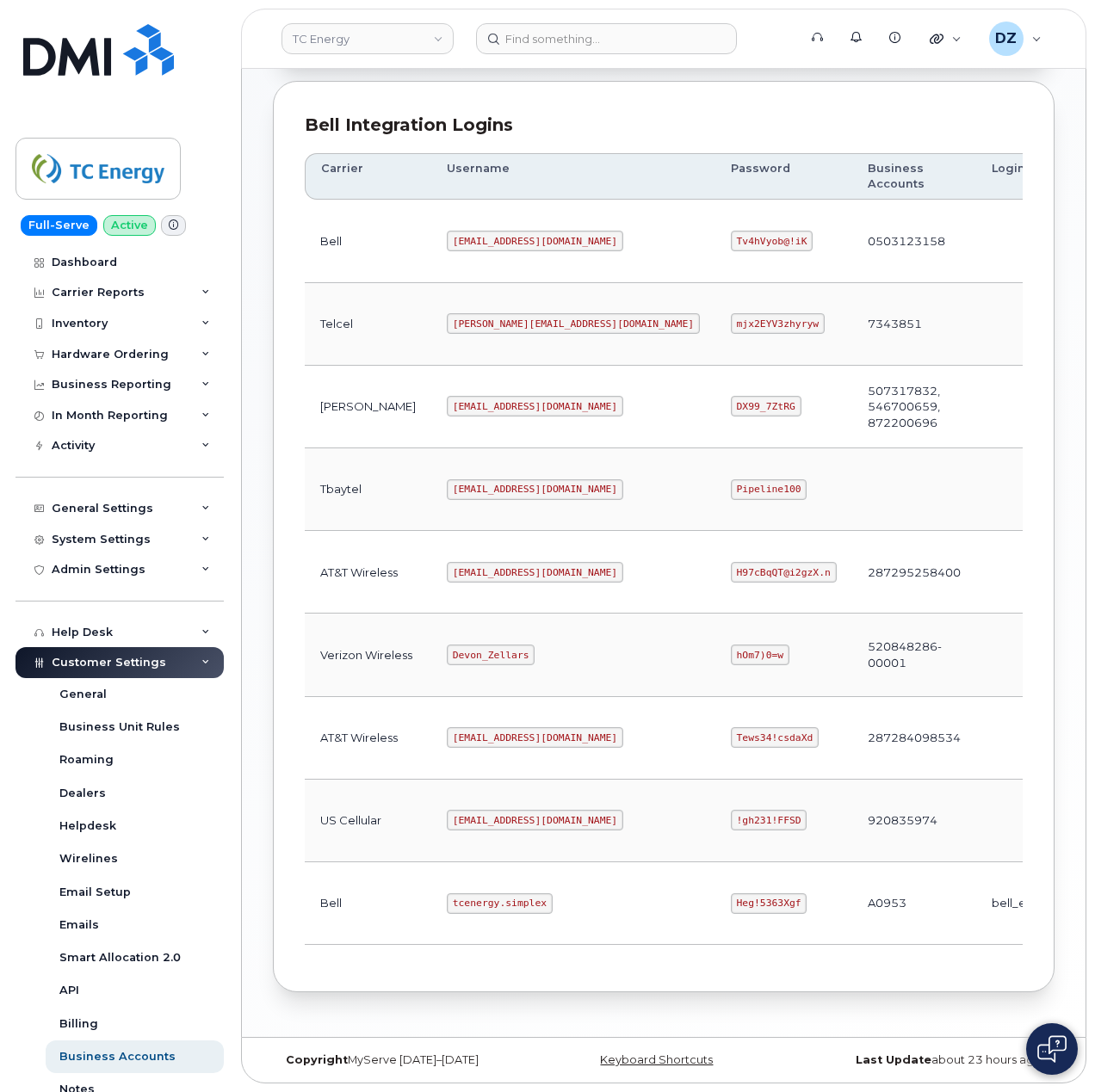
click at [446, 898] on code "tcenergy.simplex" at bounding box center [499, 903] width 106 height 20
drag, startPoint x: 417, startPoint y: 898, endPoint x: 452, endPoint y: 896, distance: 35.1
click at [446, 898] on code "tcenergy.simplex" at bounding box center [499, 903] width 106 height 20
click at [485, 895] on code "tcenergy.simplex" at bounding box center [499, 903] width 106 height 20
copy code "tcenergy.simplex"
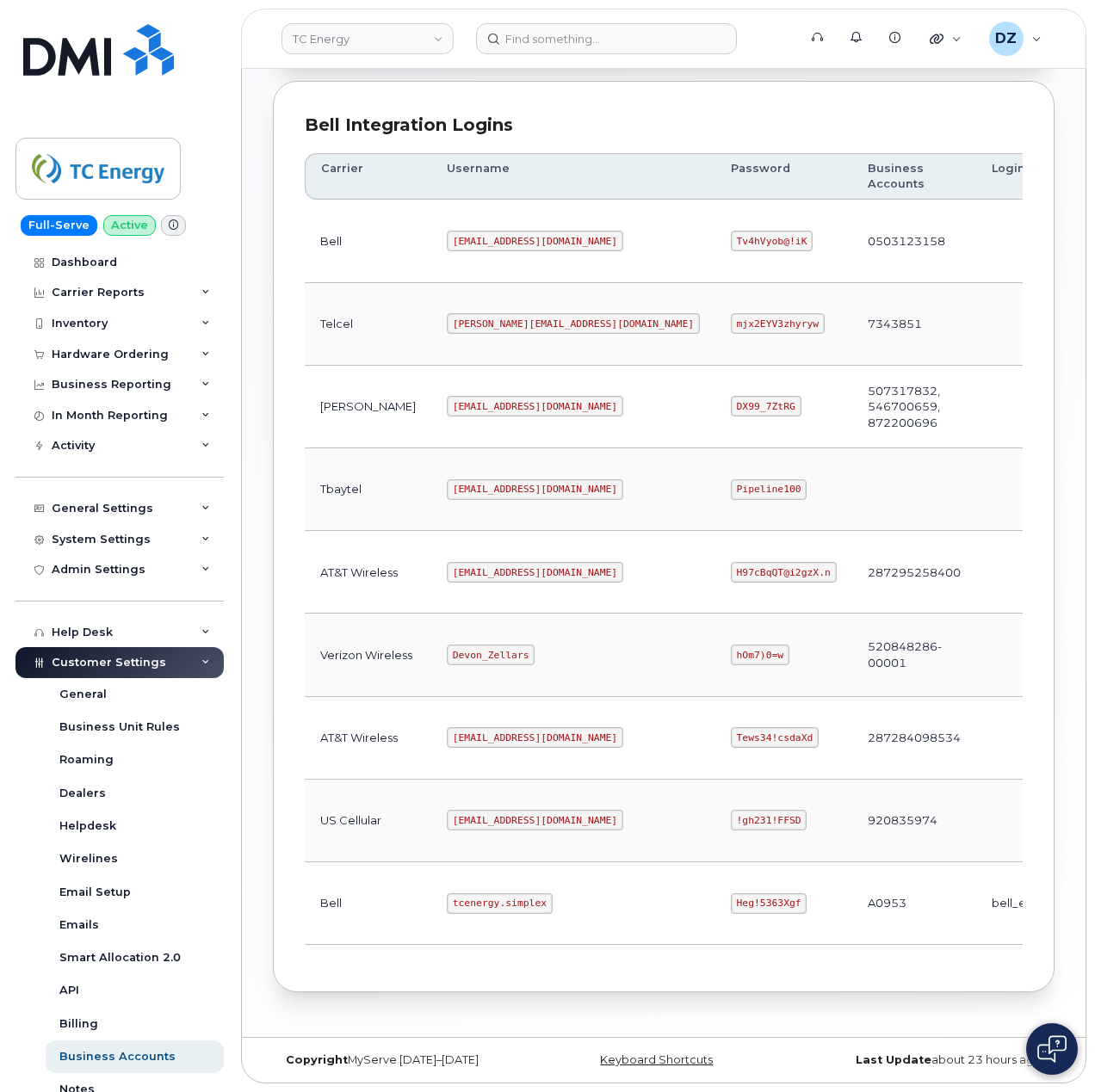
click at [731, 896] on code "Heg!5363Xgf" at bounding box center [768, 903] width 77 height 20
click at [731, 896] on code "Heg!5363Xgf" at bounding box center [768, 903] width 77 height 20
copy code "Heg!5363Xgf"
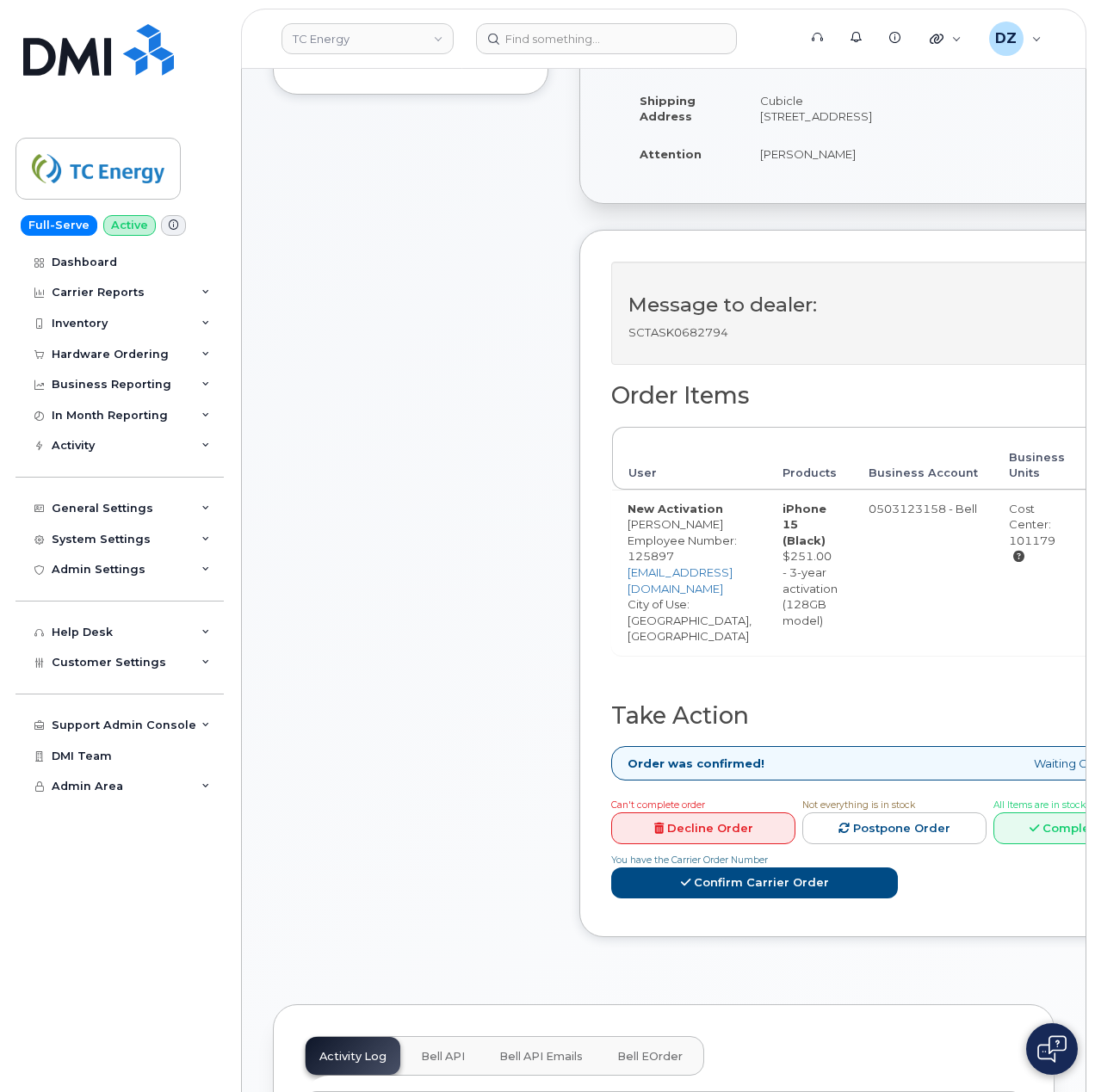
scroll to position [344, 0]
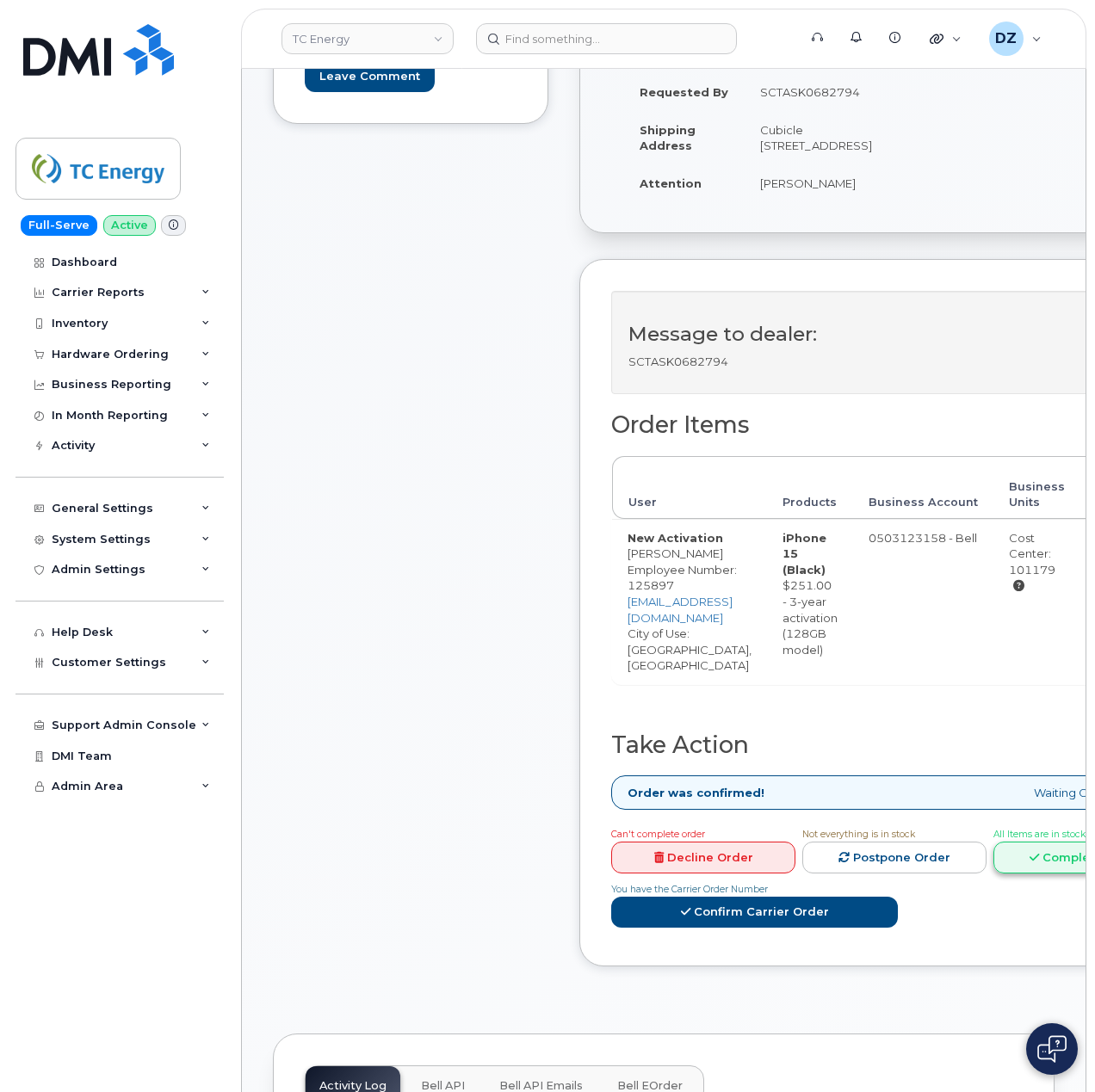
click at [1039, 857] on icon at bounding box center [1034, 858] width 9 height 11
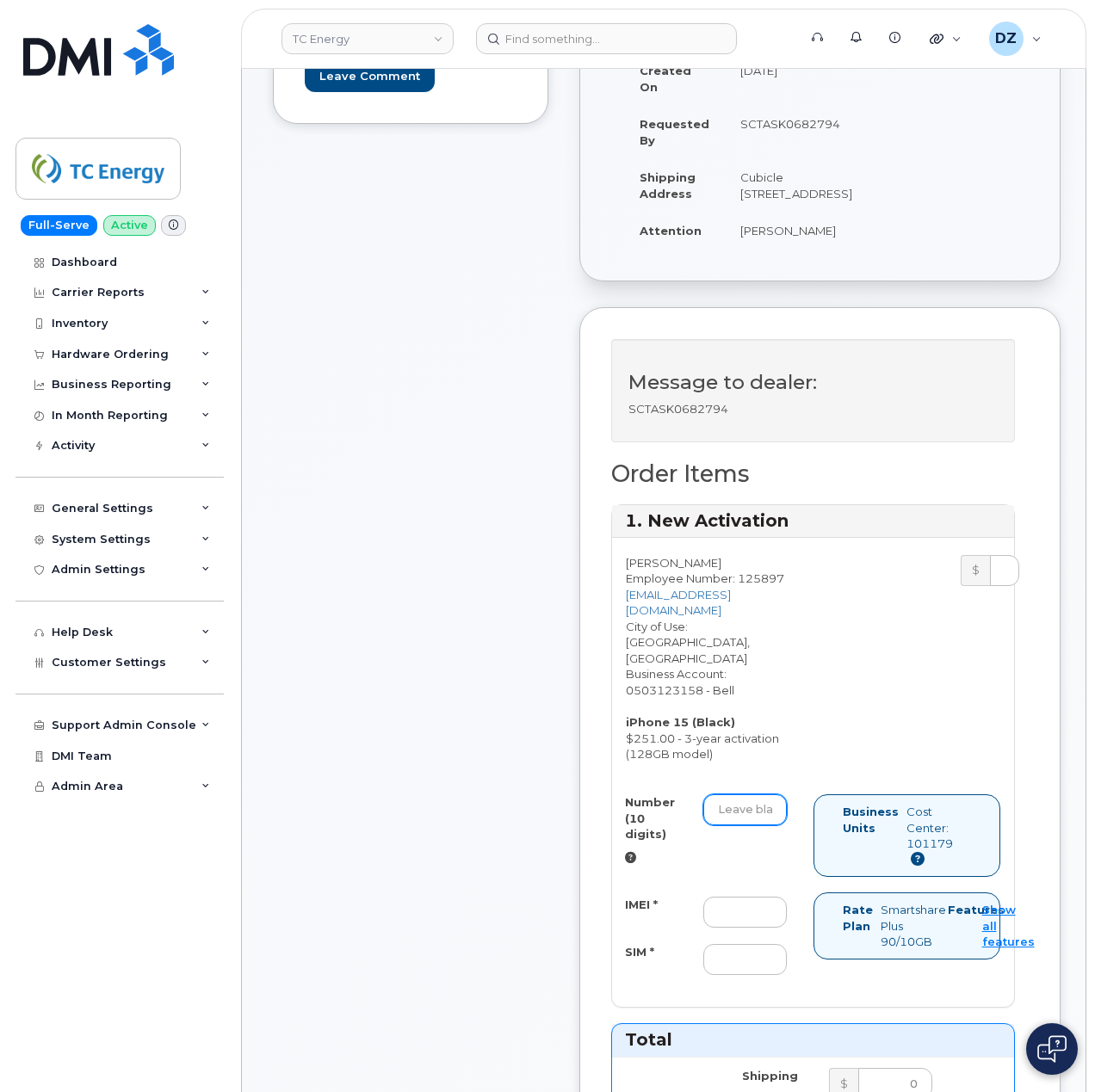
click at [741, 801] on input "Number (10 digits)" at bounding box center [744, 810] width 83 height 31
paste input "4039238258"
type input "4039238258"
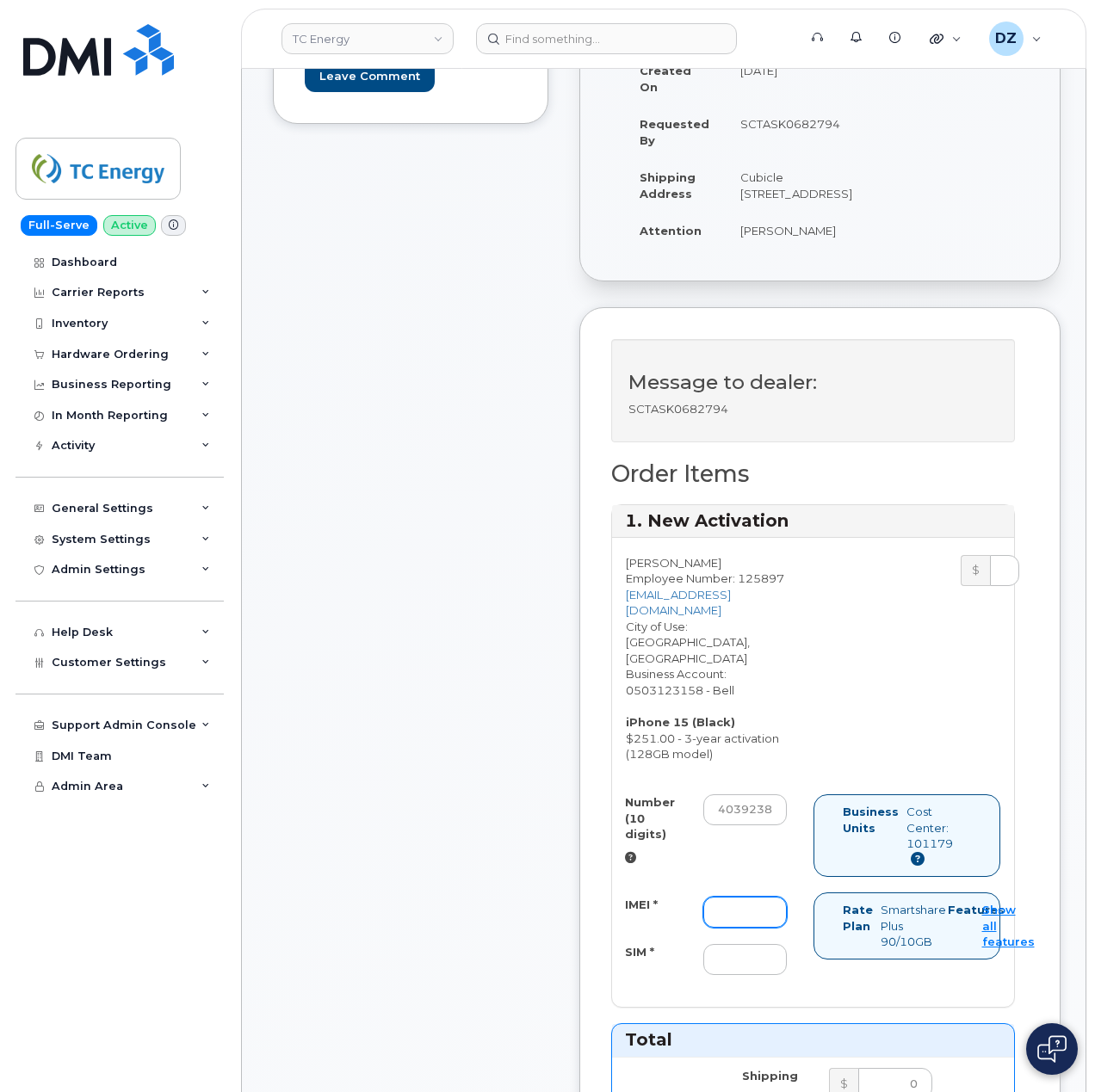
click at [744, 903] on input "IMEI *" at bounding box center [744, 912] width 83 height 31
paste input "354743527658279"
type input "354743527658279"
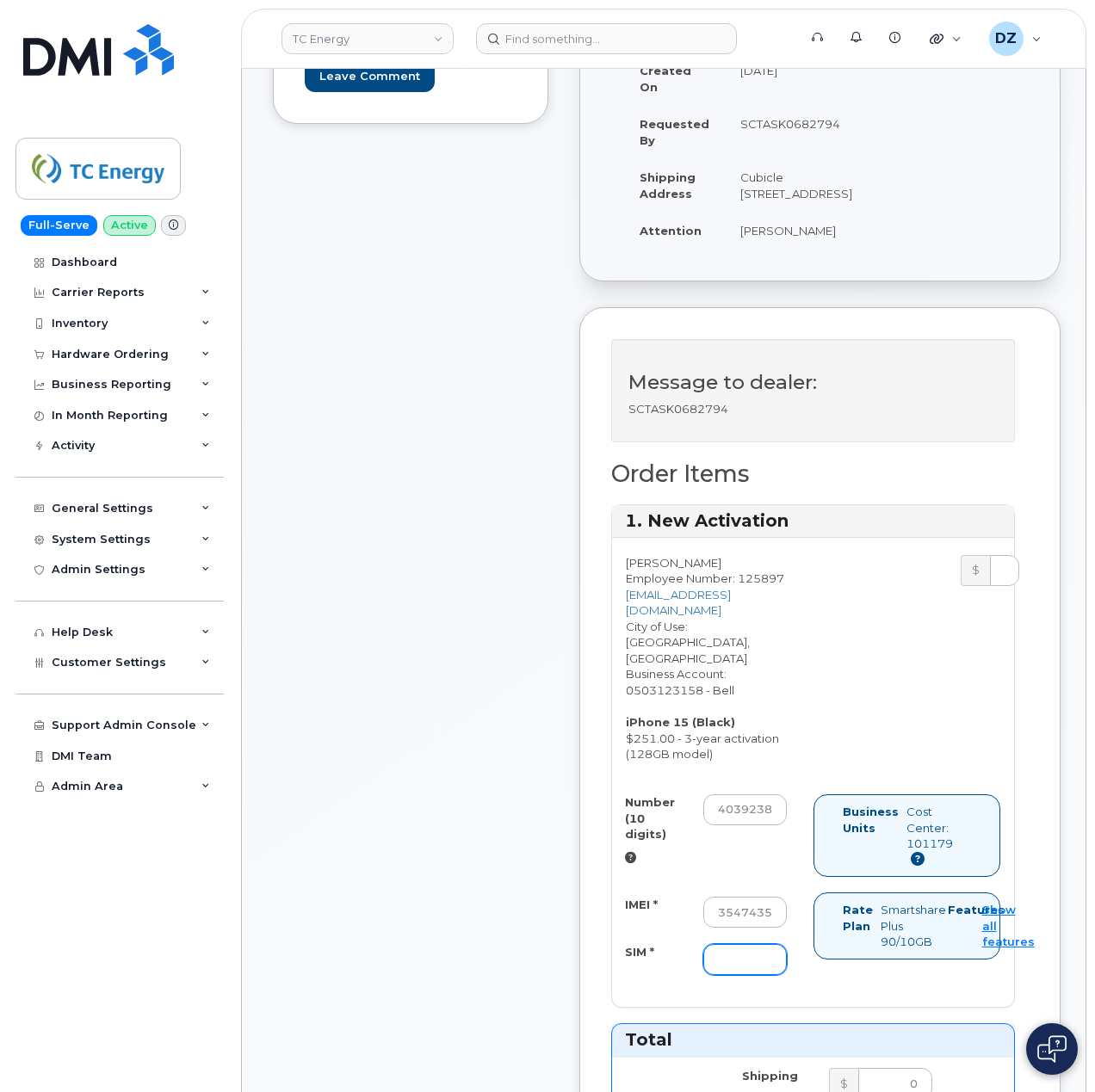
click at [738, 952] on input "SIM *" at bounding box center [744, 959] width 83 height 31
type input "-"
click at [384, 922] on div "Comments Leave Comment" at bounding box center [411, 974] width 276 height 2113
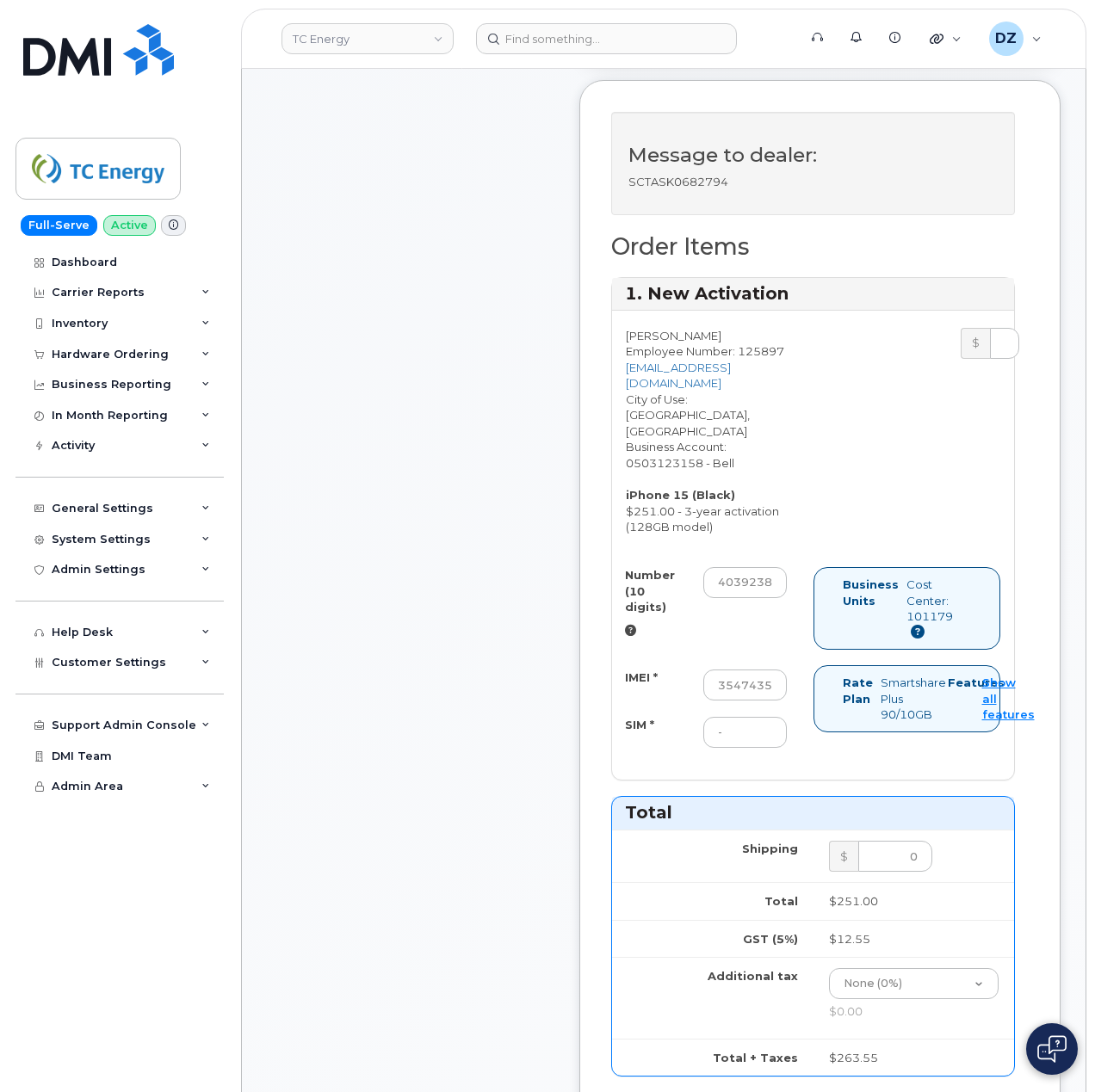
scroll to position [573, 0]
click at [549, 893] on div "Comments Leave Comment Order Information $263.55 Created By Devon Zellars Creat…" at bounding box center [663, 745] width 781 height 2113
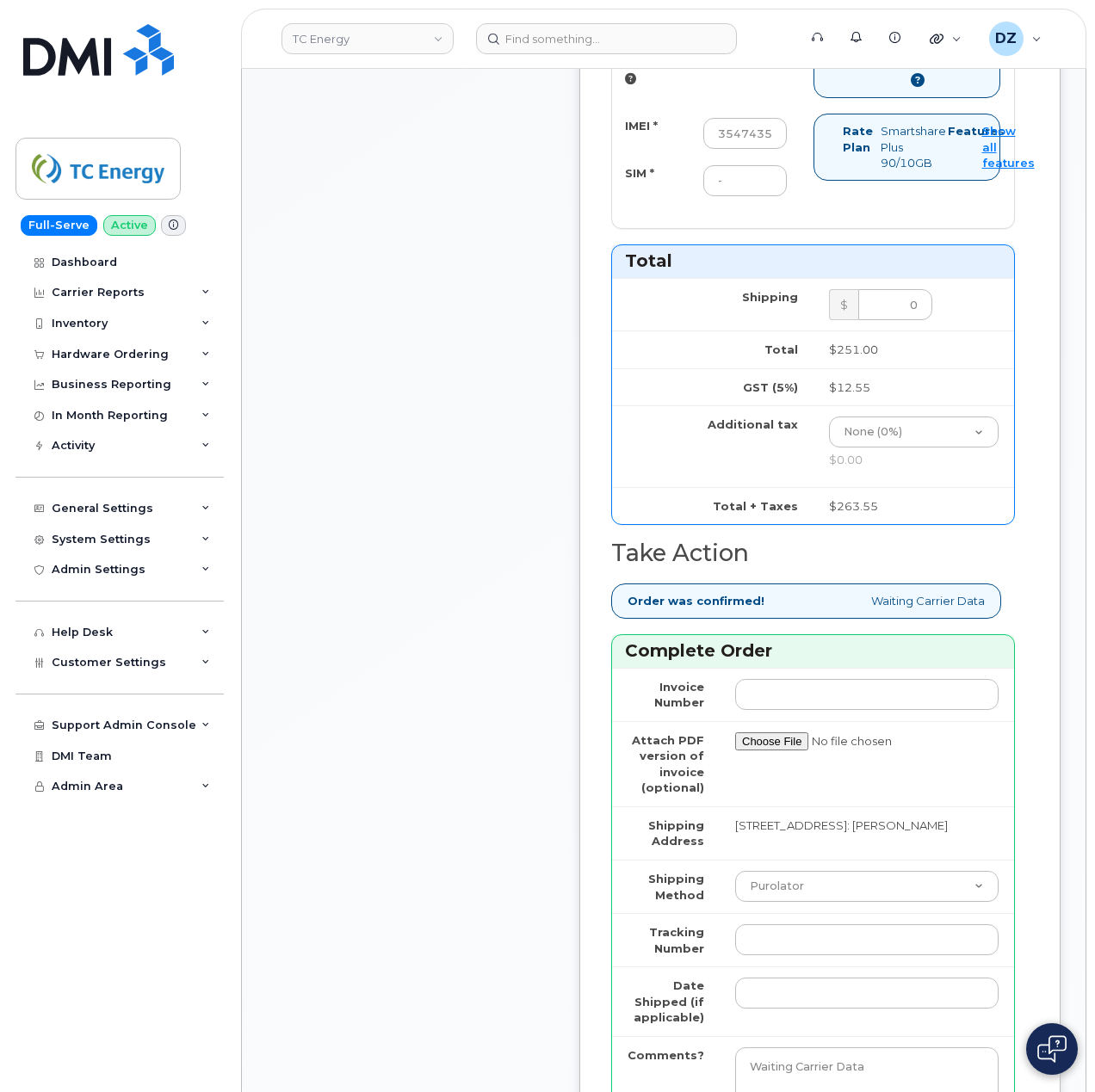
scroll to position [1262, 0]
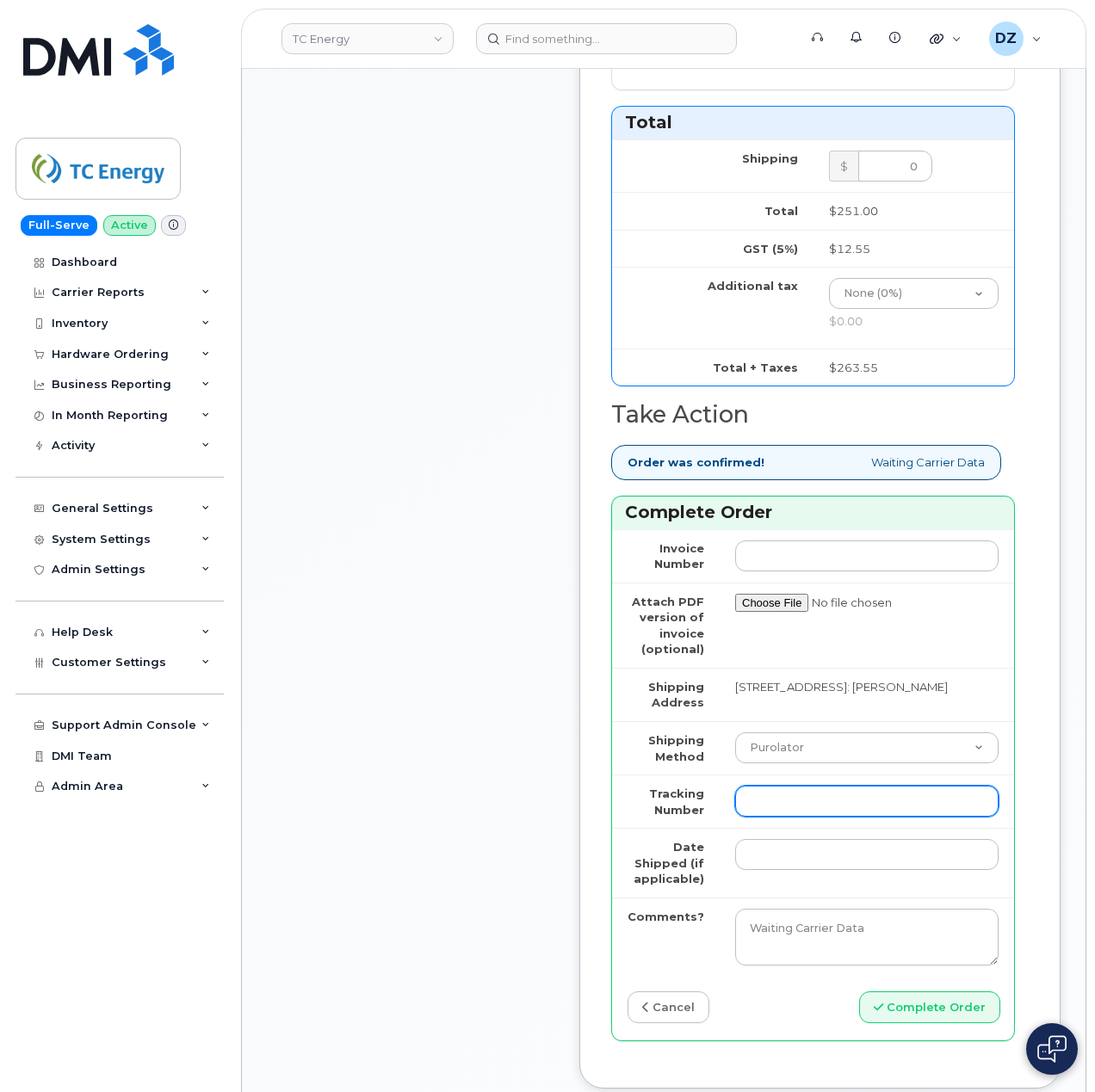
drag, startPoint x: 847, startPoint y: 793, endPoint x: 833, endPoint y: 802, distance: 16.6
click at [847, 793] on input "Tracking Number" at bounding box center [866, 801] width 263 height 31
paste input "466379551836"
type input "466379551836"
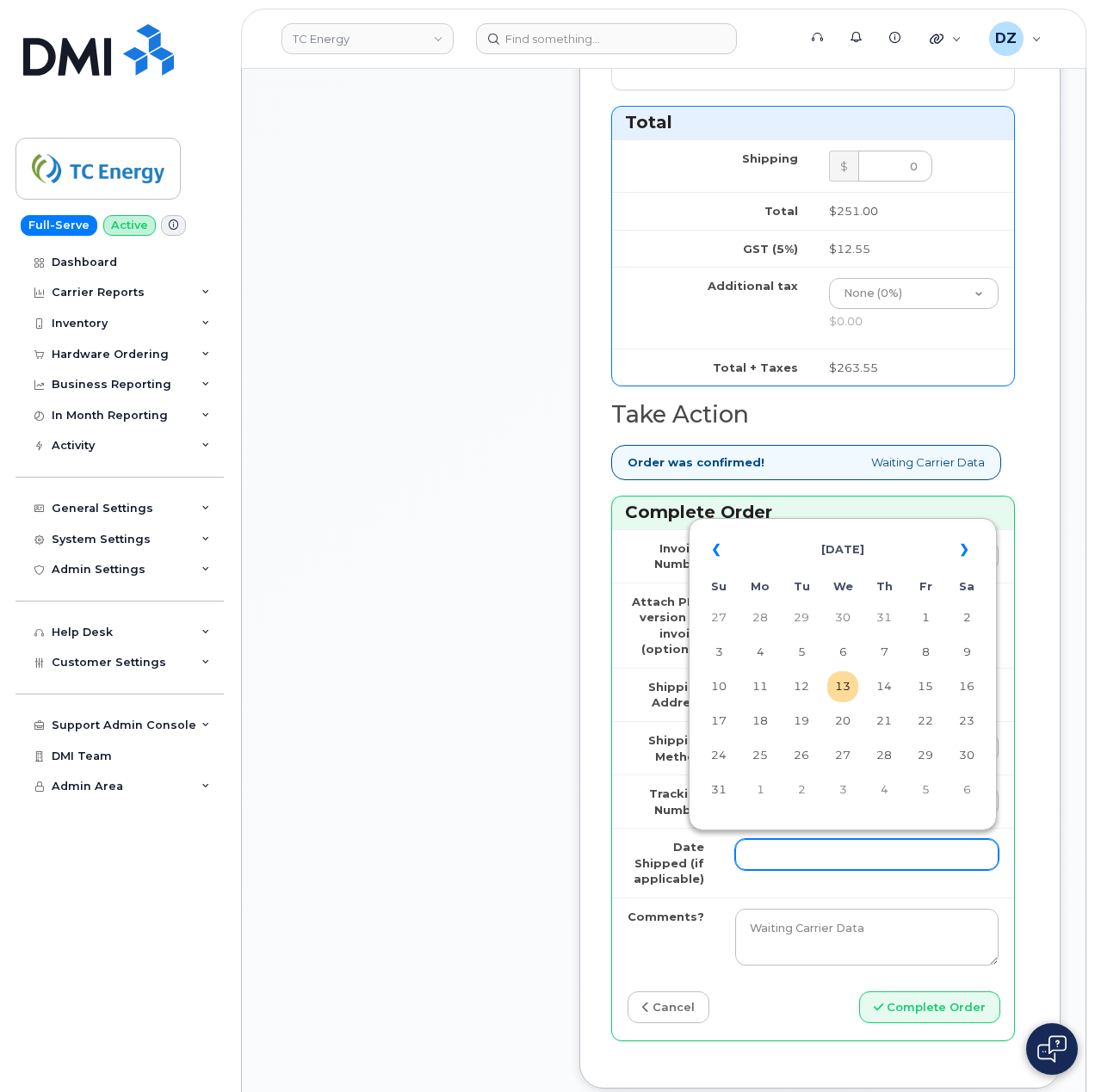
click at [789, 853] on input "Date Shipped (if applicable)" at bounding box center [866, 855] width 263 height 31
click at [768, 689] on td "11" at bounding box center [760, 687] width 31 height 31
type input "2025-08-11"
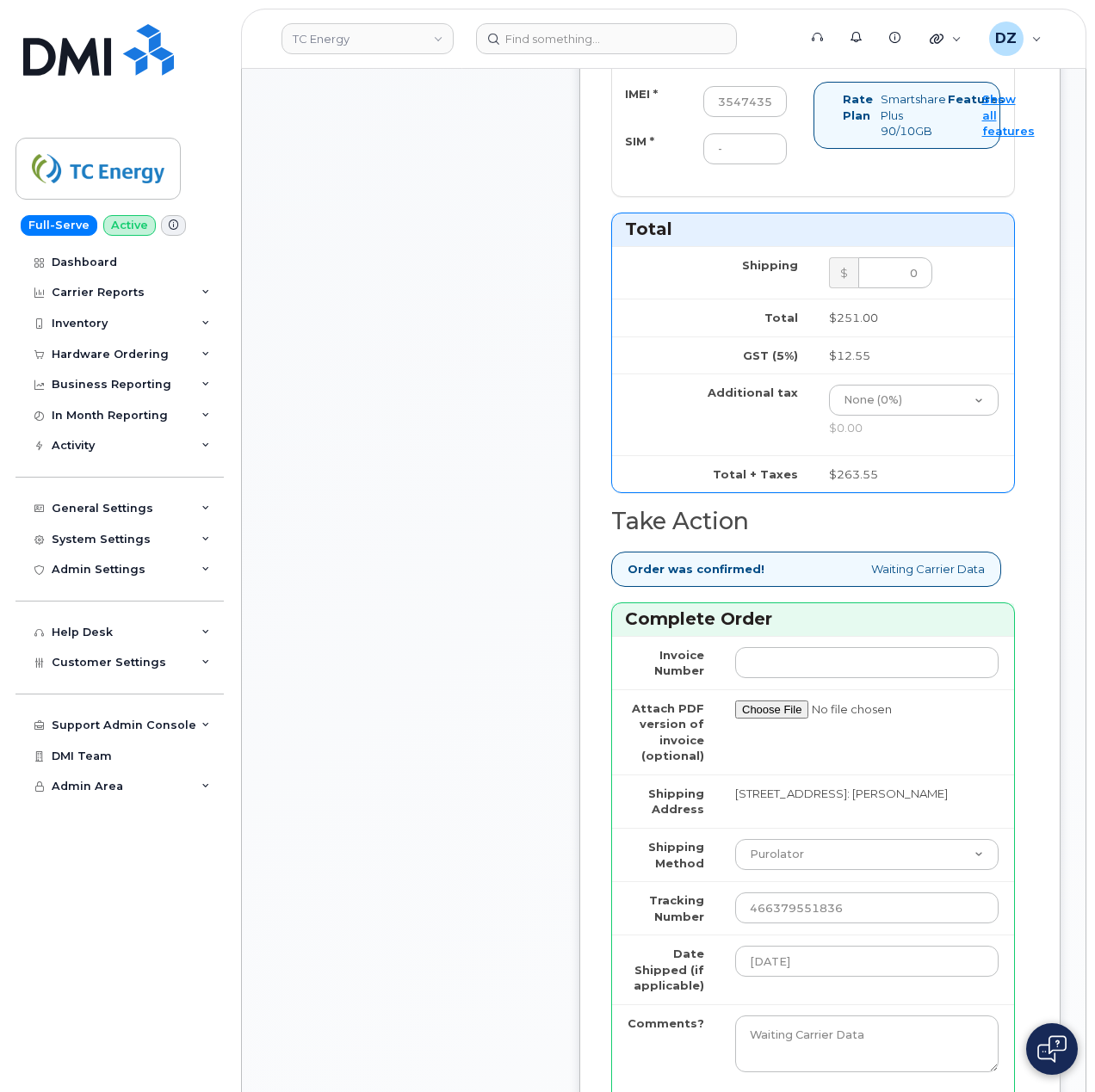
scroll to position [1377, 0]
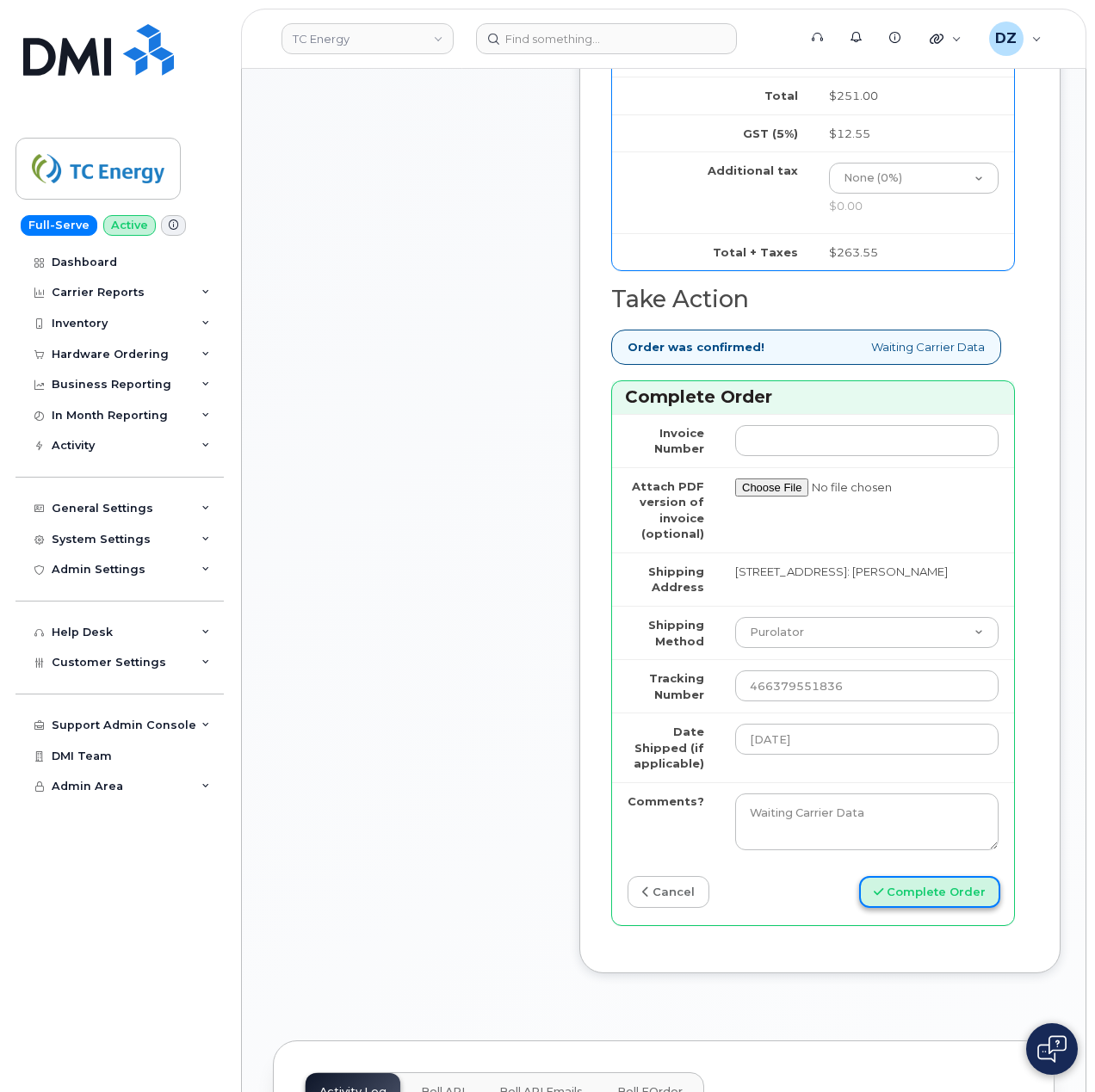
click at [916, 884] on button "Complete Order" at bounding box center [929, 892] width 141 height 32
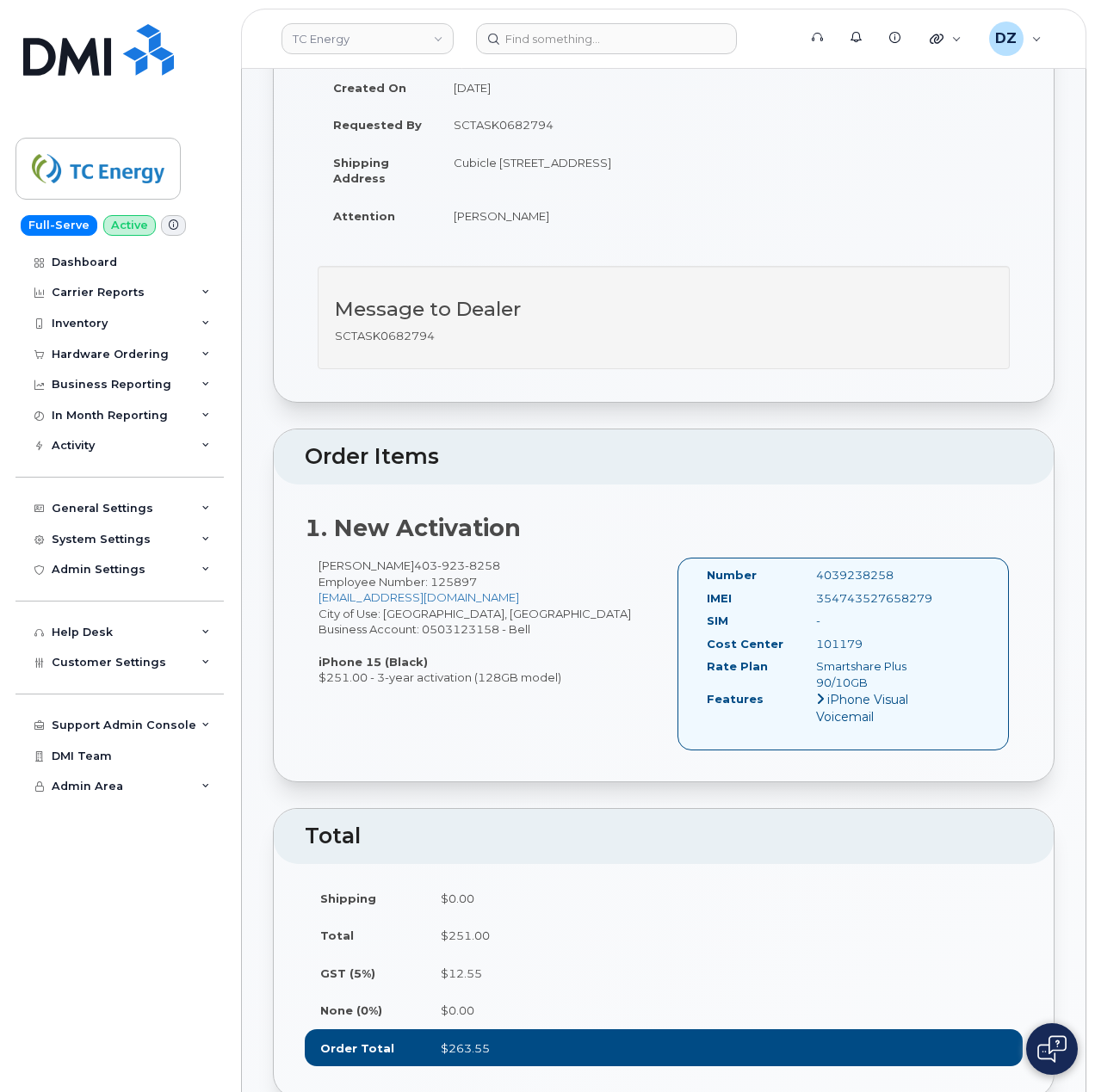
scroll to position [114, 0]
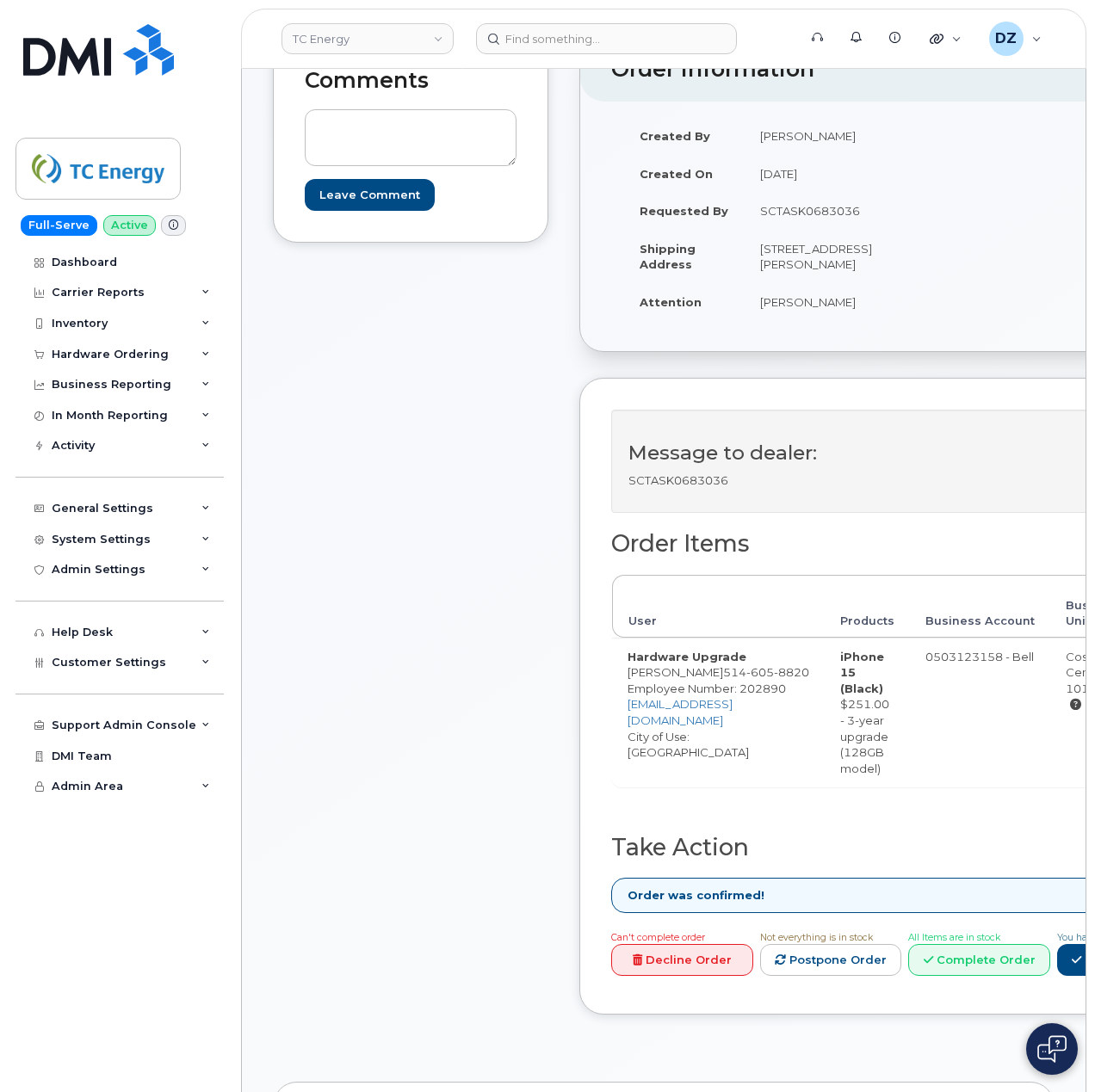
scroll to position [573, 0]
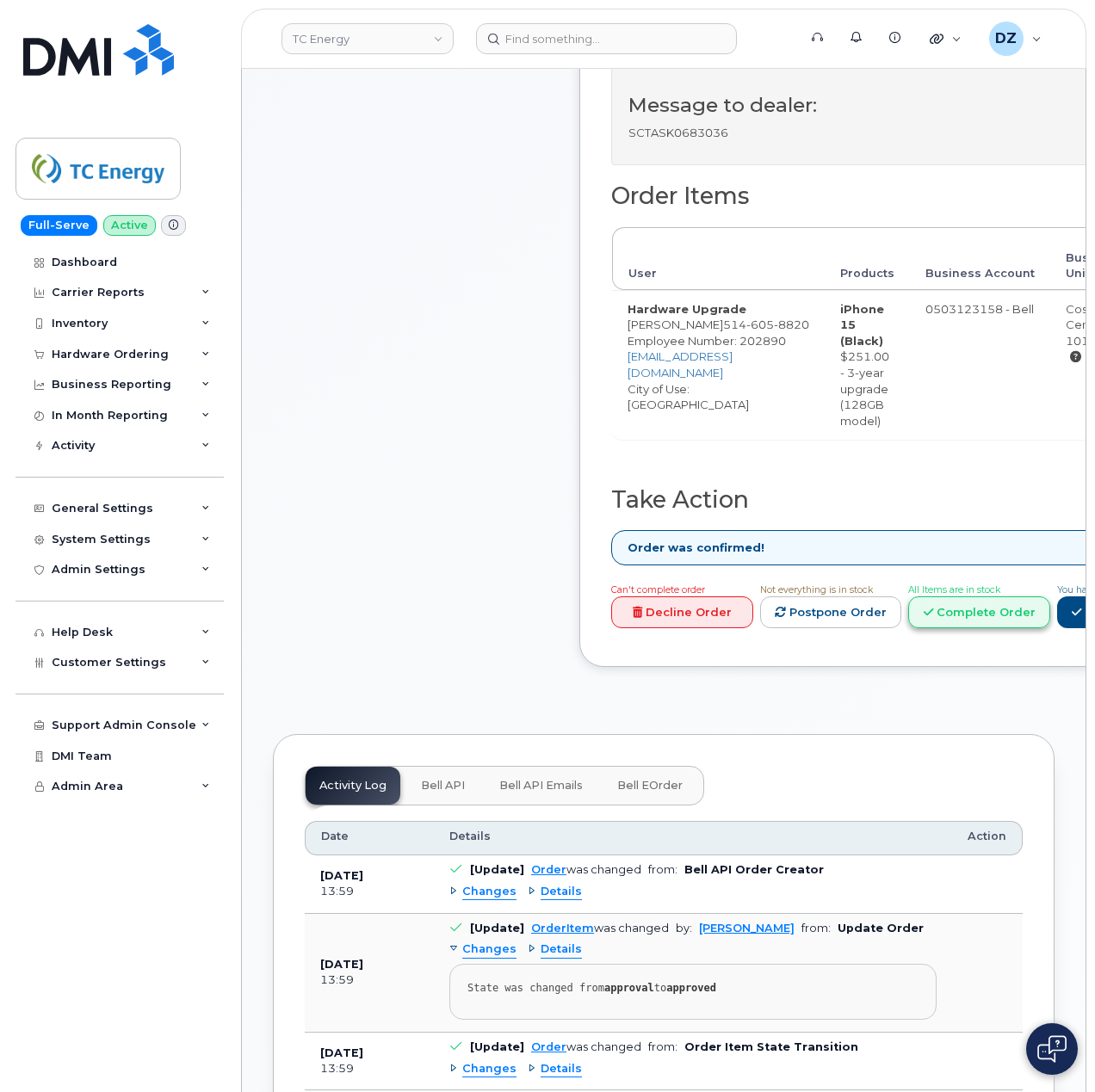
click at [962, 622] on link "Complete Order" at bounding box center [979, 611] width 142 height 32
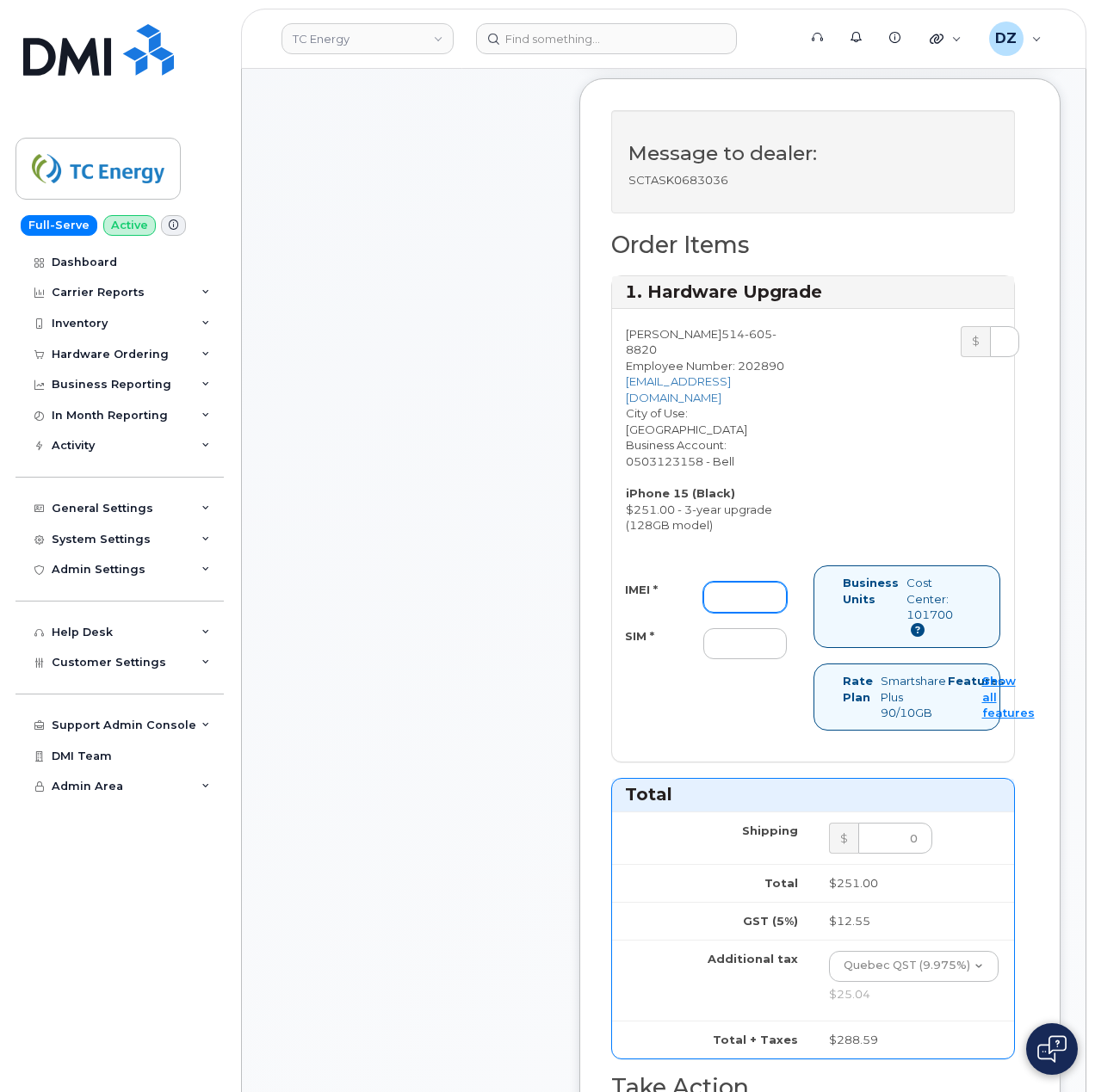
click at [765, 603] on input "IMEI *" at bounding box center [744, 598] width 83 height 31
paste input "356408768463445"
type input "356408768463445"
click at [724, 659] on input "SIM *" at bounding box center [744, 644] width 83 height 31
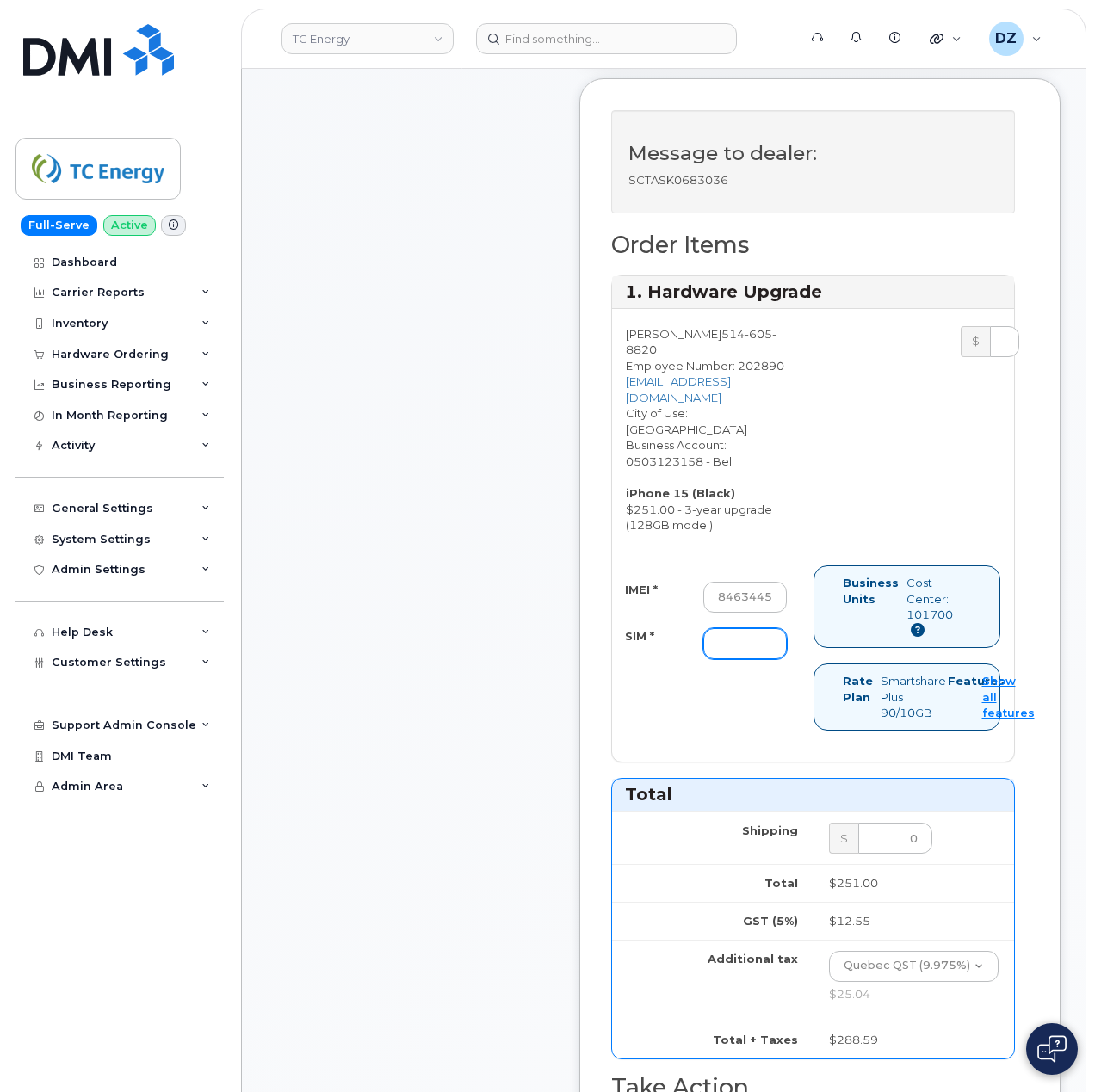
scroll to position [0, 0]
type input "-"
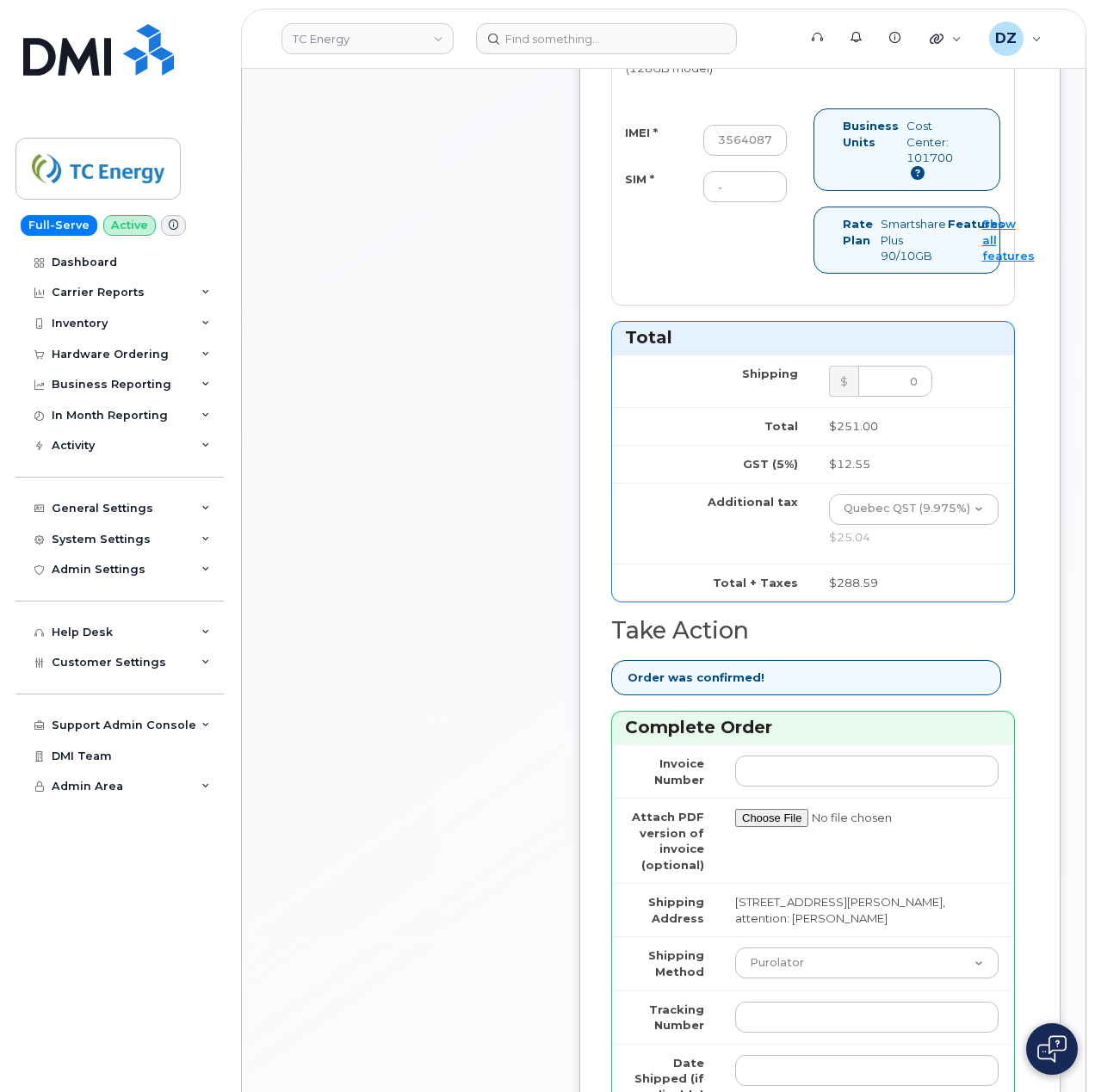
scroll to position [1147, 0]
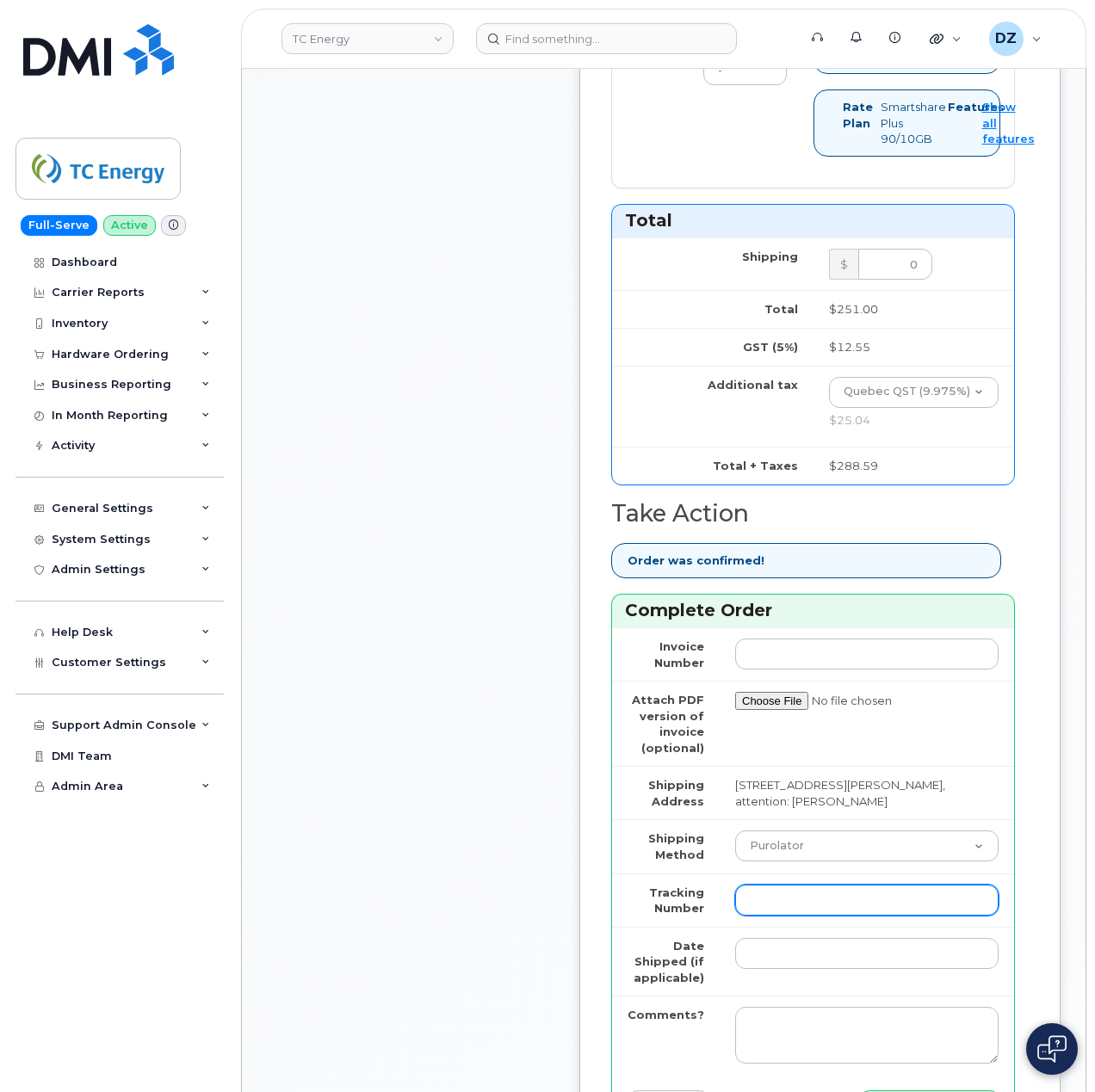
click at [800, 916] on input "Tracking Number" at bounding box center [866, 900] width 263 height 31
paste input "520009714350"
type input "520009714350"
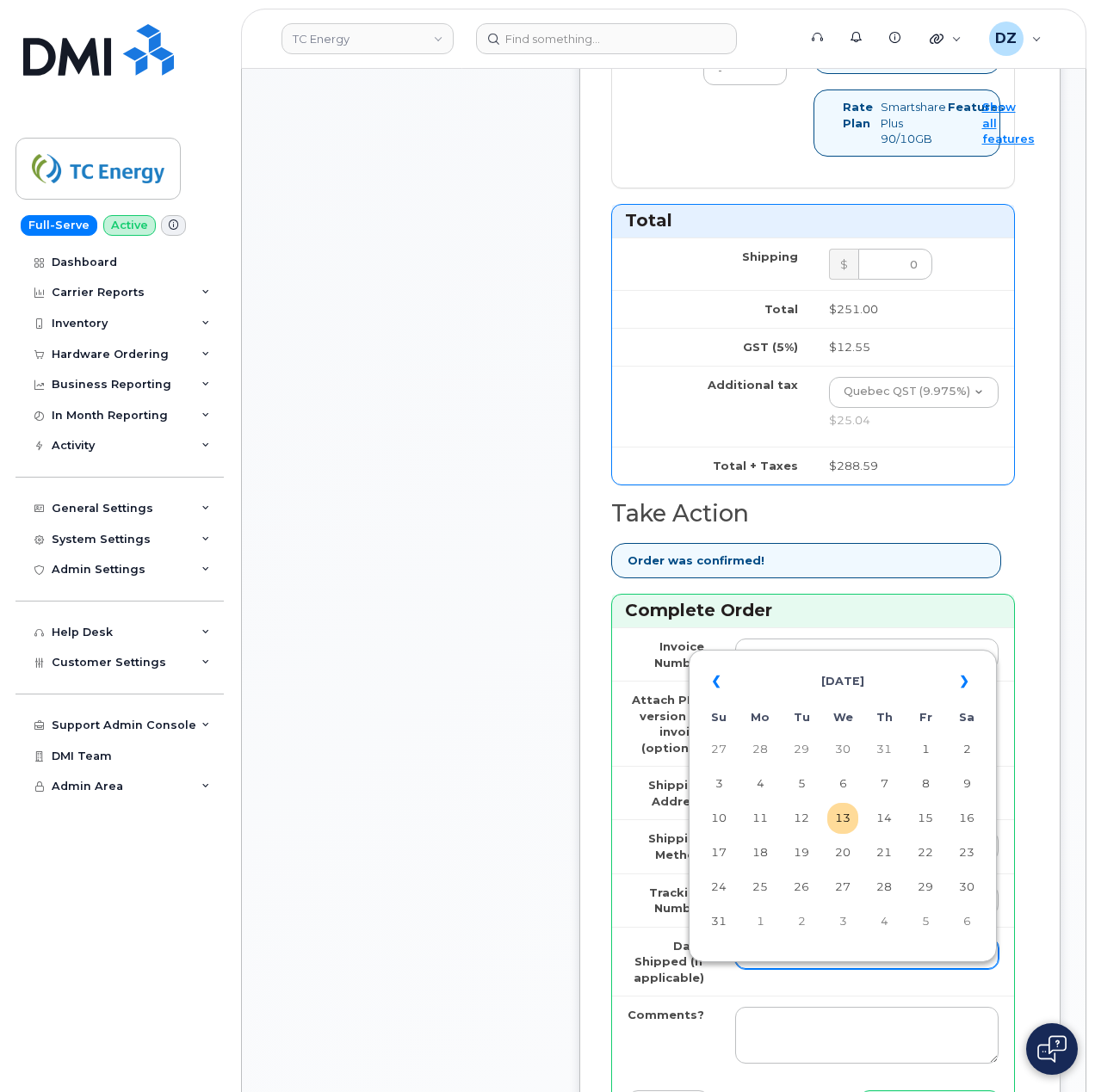
click at [768, 968] on input "Date Shipped (if applicable)" at bounding box center [866, 954] width 263 height 31
click at [803, 815] on td "12" at bounding box center [802, 818] width 31 height 31
type input "[DATE]"
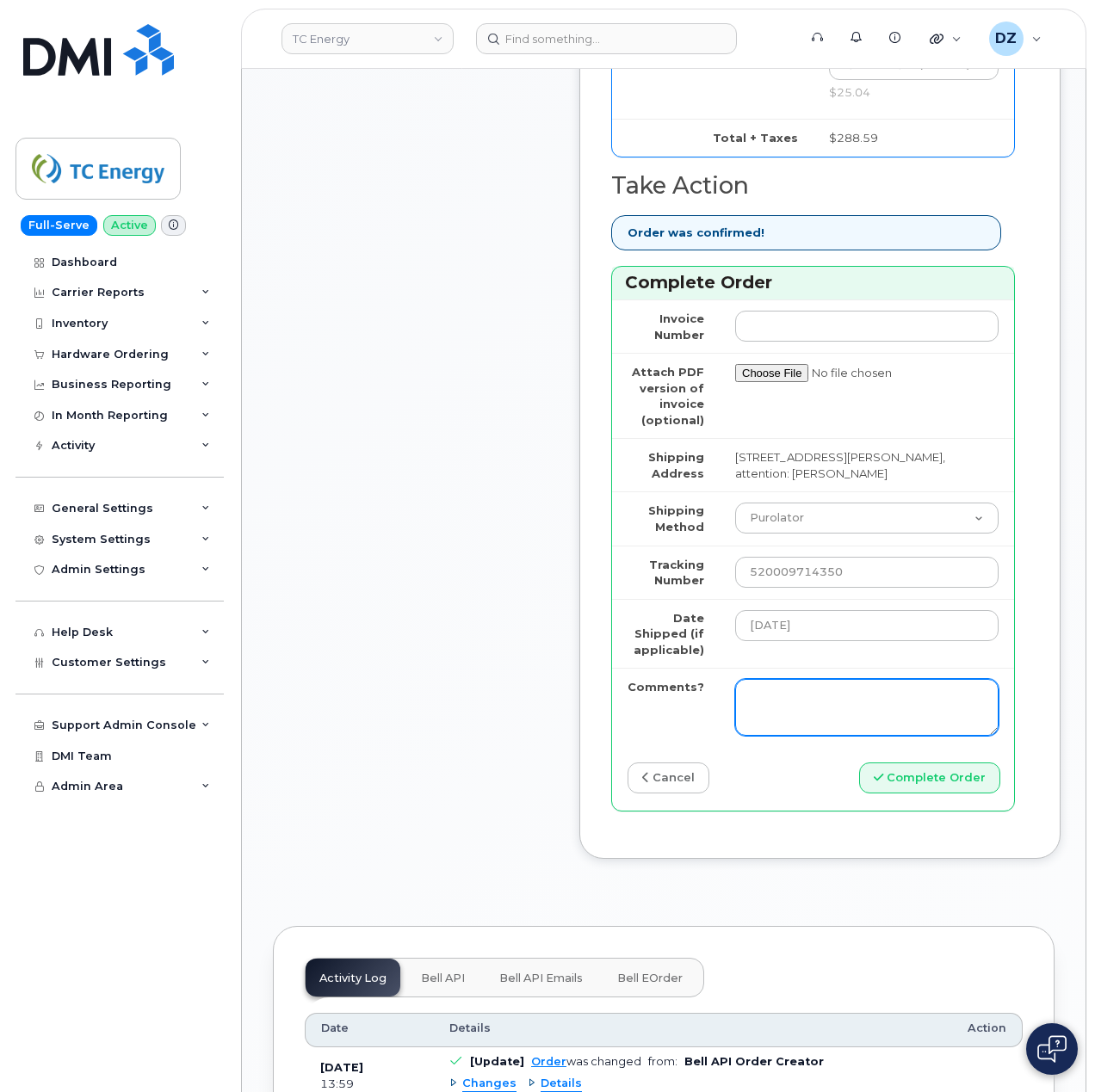
scroll to position [1606, 0]
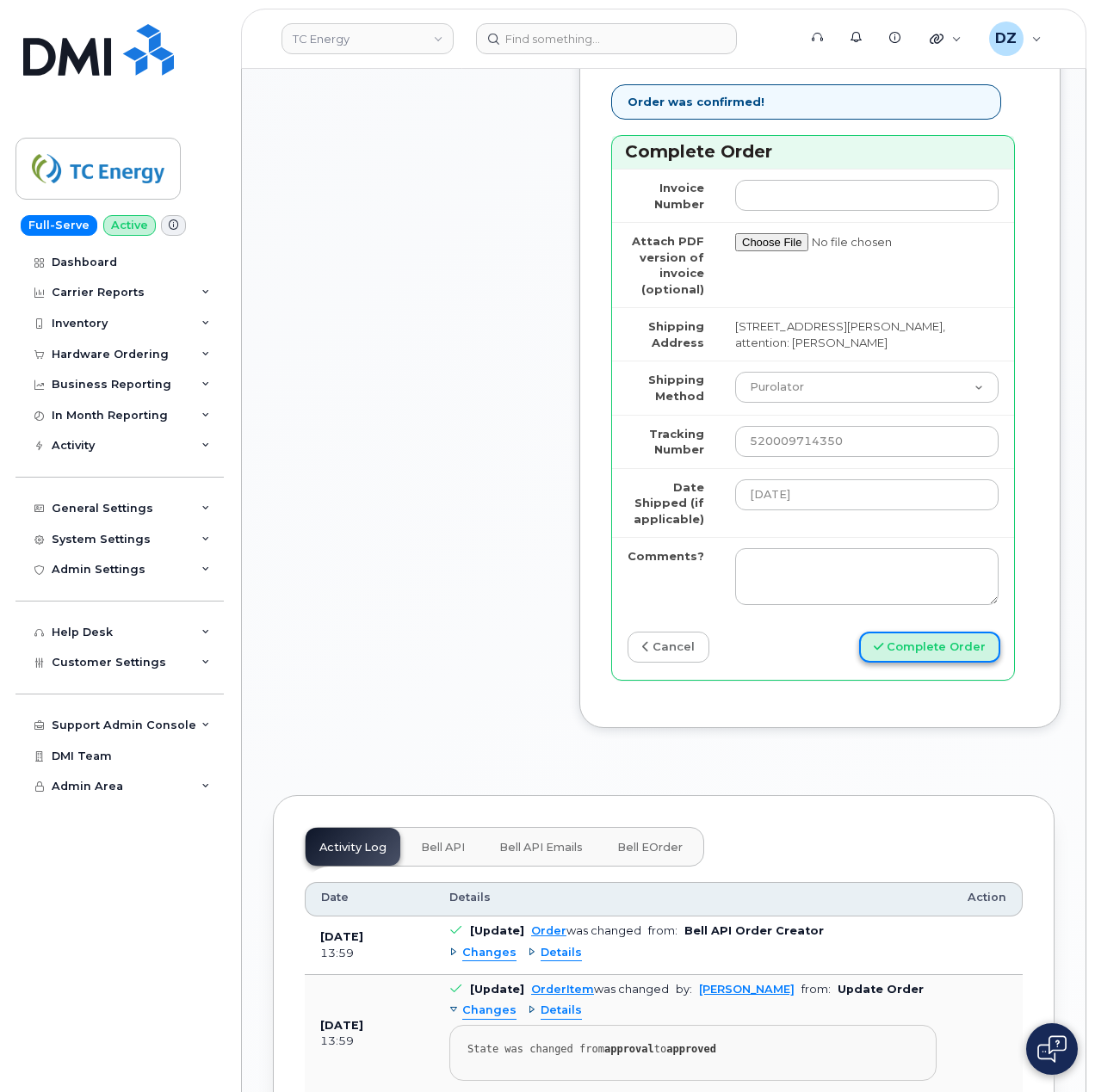
click at [917, 663] on button "Complete Order" at bounding box center [929, 647] width 141 height 32
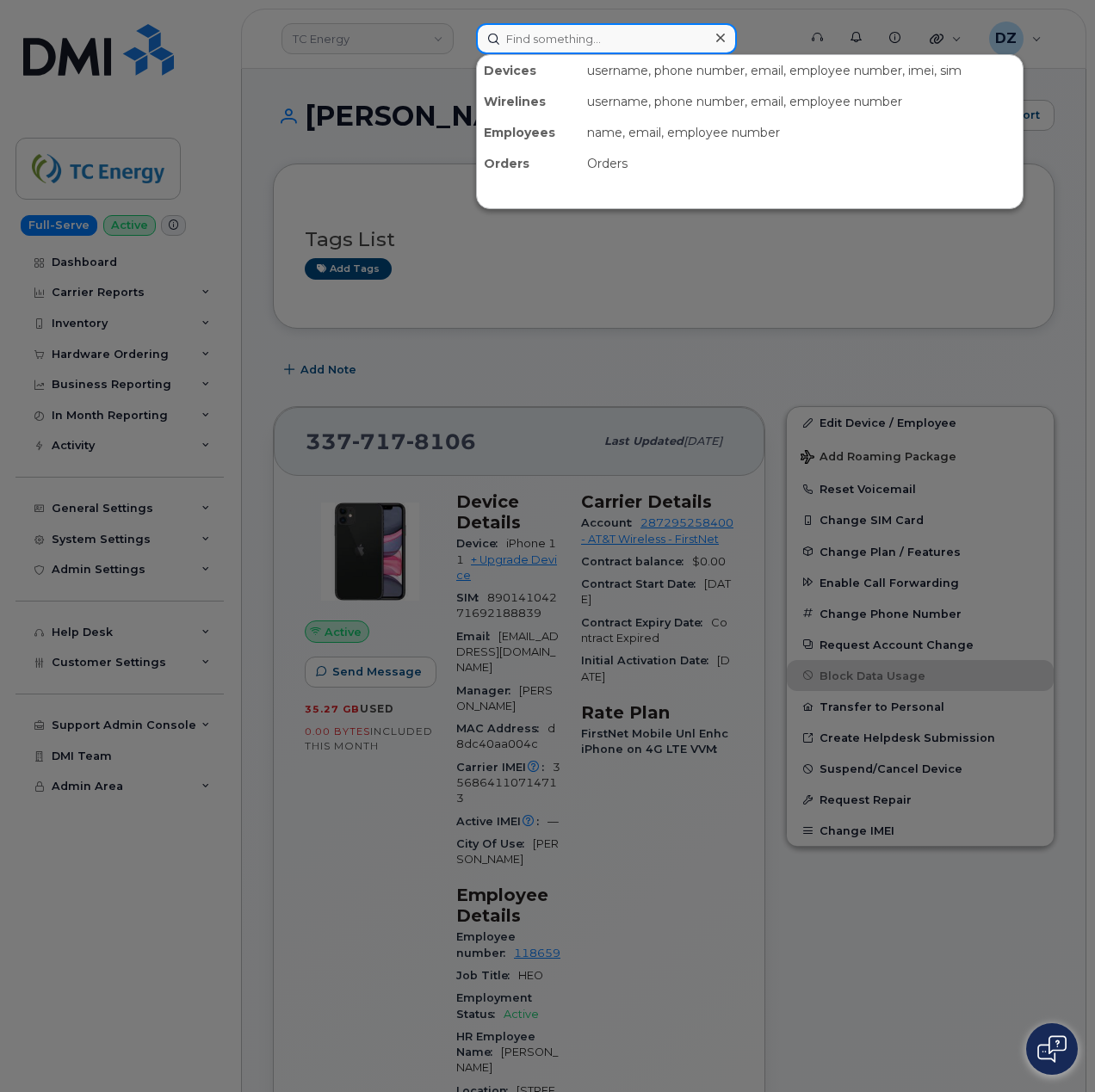
click at [583, 35] on input at bounding box center [606, 39] width 261 height 31
paste input "3183031126"
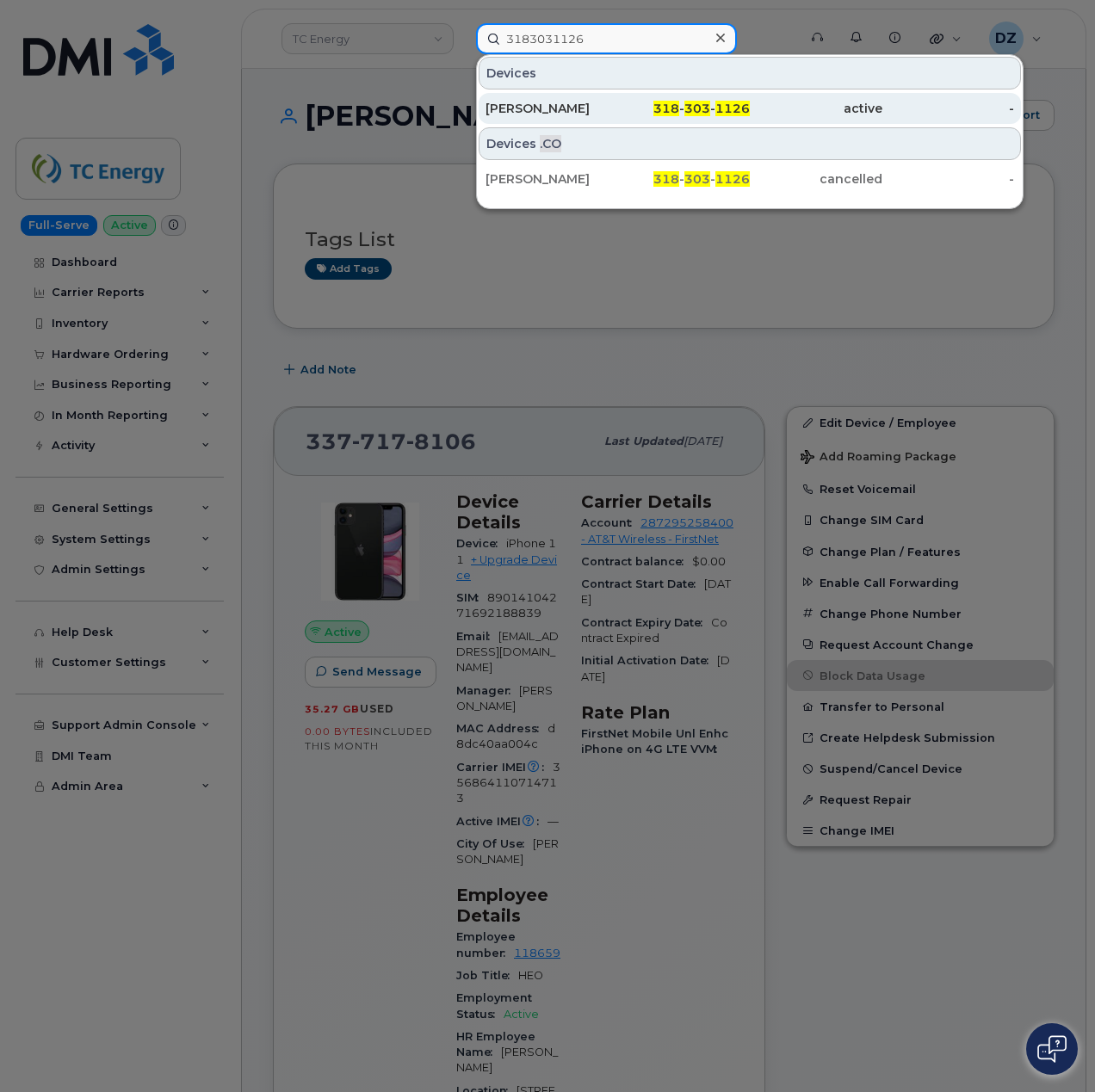
type input "3183031126"
click at [651, 114] on div "318 - 303 - 1126" at bounding box center [684, 108] width 133 height 18
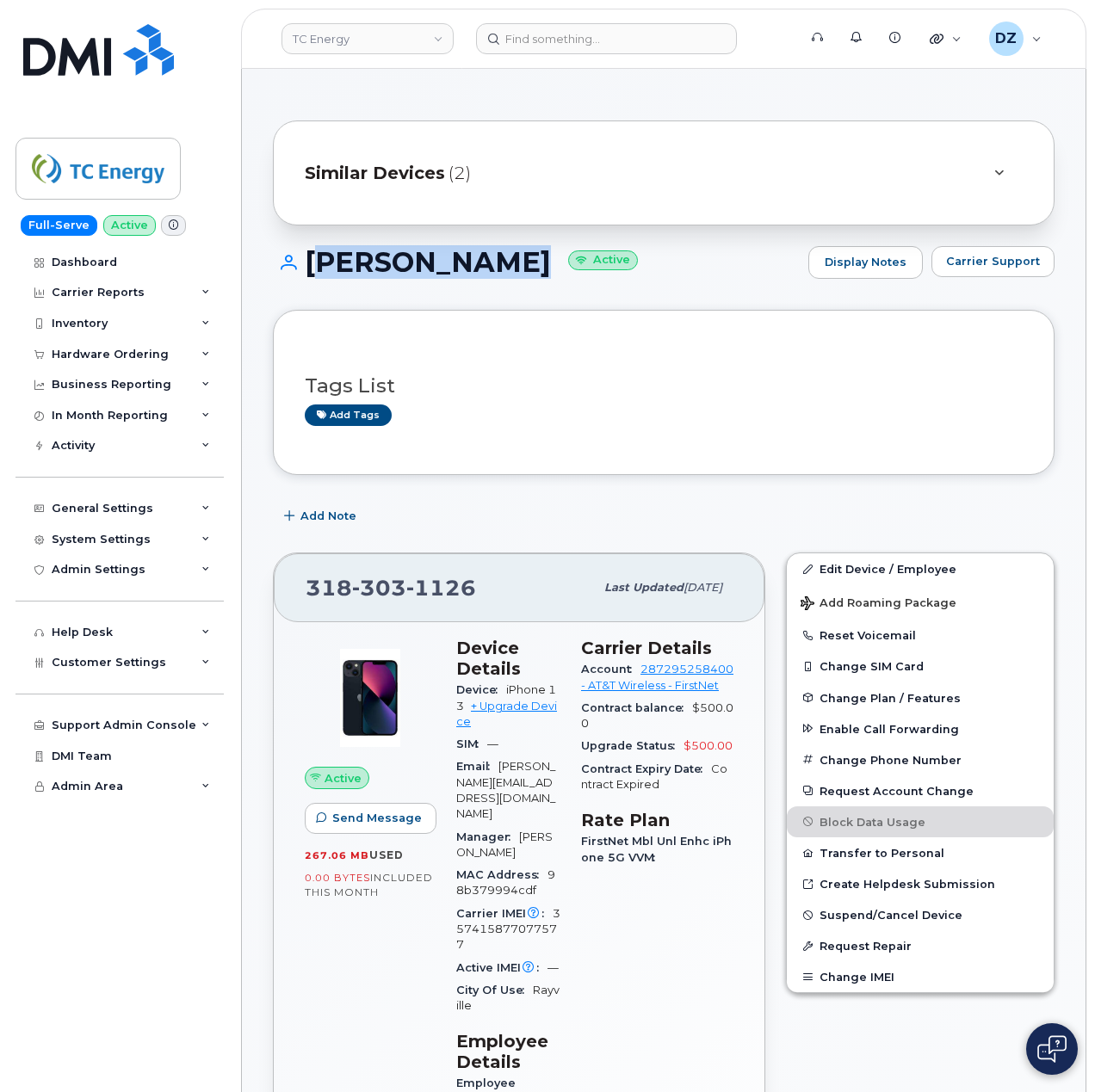
drag, startPoint x: 308, startPoint y: 253, endPoint x: 501, endPoint y: 262, distance: 193.2
click at [501, 262] on h1 "[PERSON_NAME] Active" at bounding box center [536, 262] width 527 height 30
copy h1 "[PERSON_NAME]"
click at [332, 594] on span "[PHONE_NUMBER]" at bounding box center [390, 588] width 171 height 26
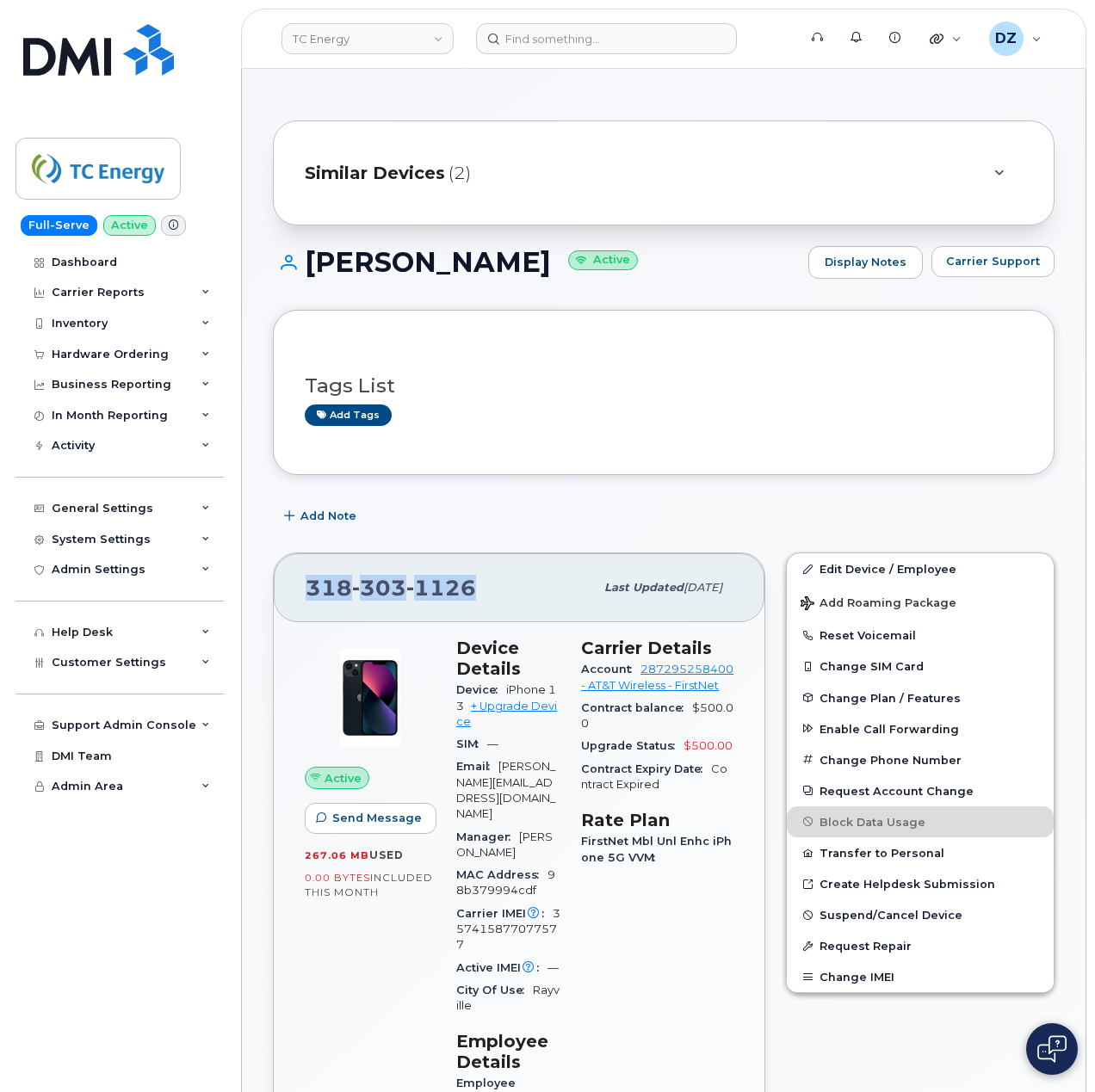
copy span "[PHONE_NUMBER]"
click at [914, 563] on link "Edit Device / Employee" at bounding box center [920, 569] width 267 height 31
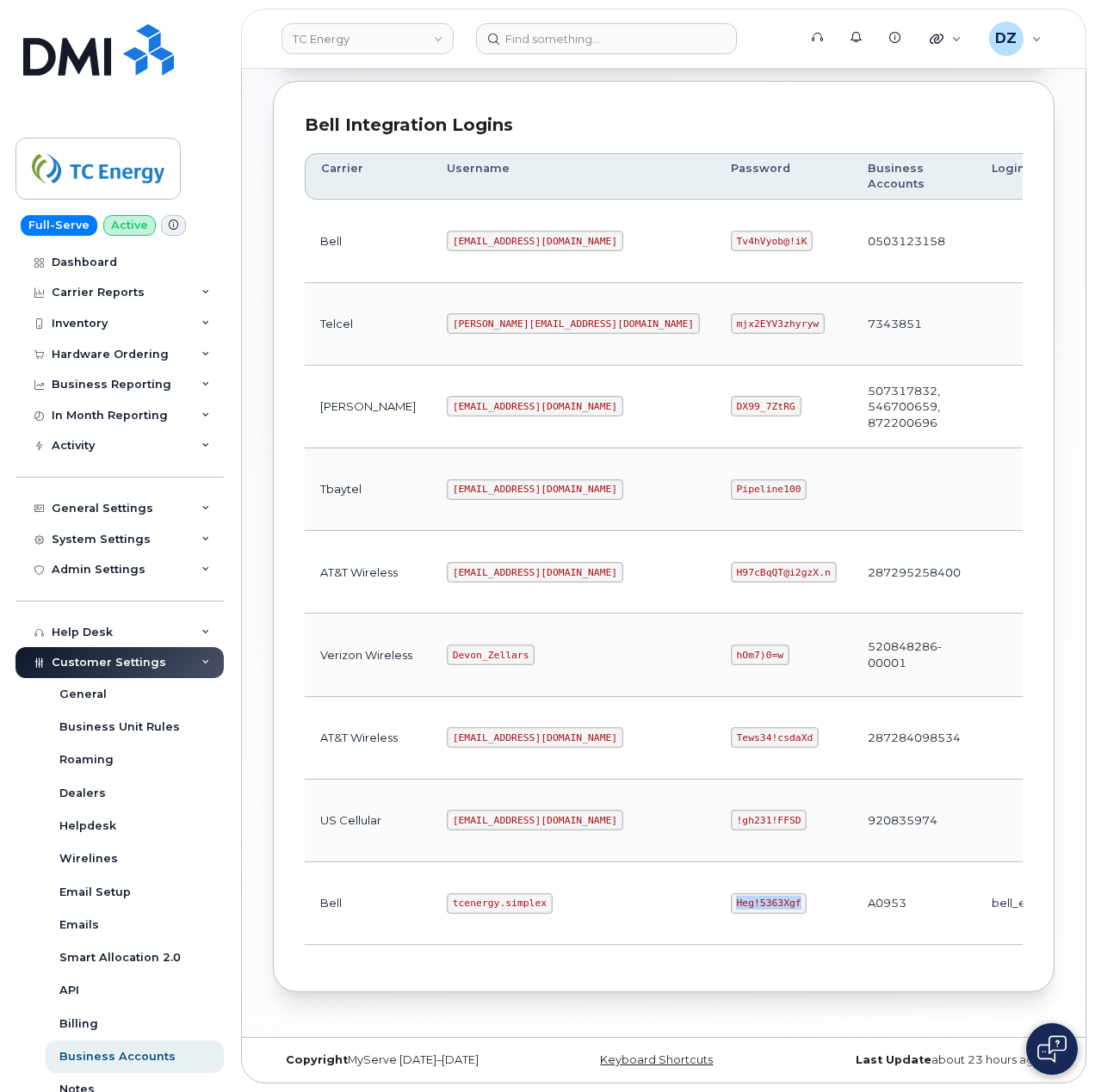
scroll to position [121, 0]
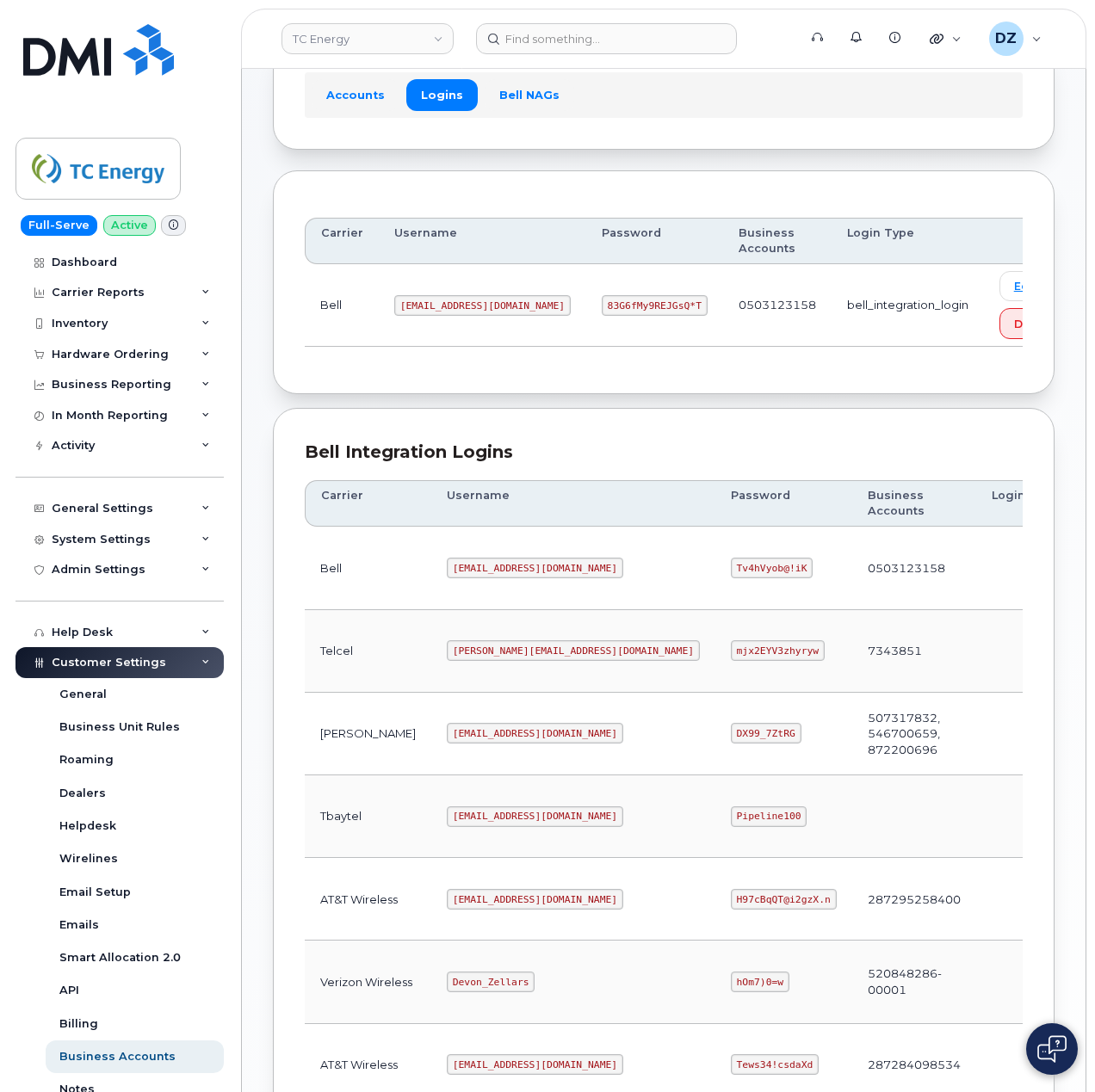
click at [446, 571] on code "[EMAIL_ADDRESS][DOMAIN_NAME]" at bounding box center [534, 567] width 176 height 20
click at [500, 571] on code "[EMAIL_ADDRESS][DOMAIN_NAME]" at bounding box center [534, 567] width 176 height 20
copy code "[EMAIL_ADDRESS][DOMAIN_NAME]"
click at [731, 572] on code "Tv4hVyob@!iK" at bounding box center [771, 567] width 82 height 20
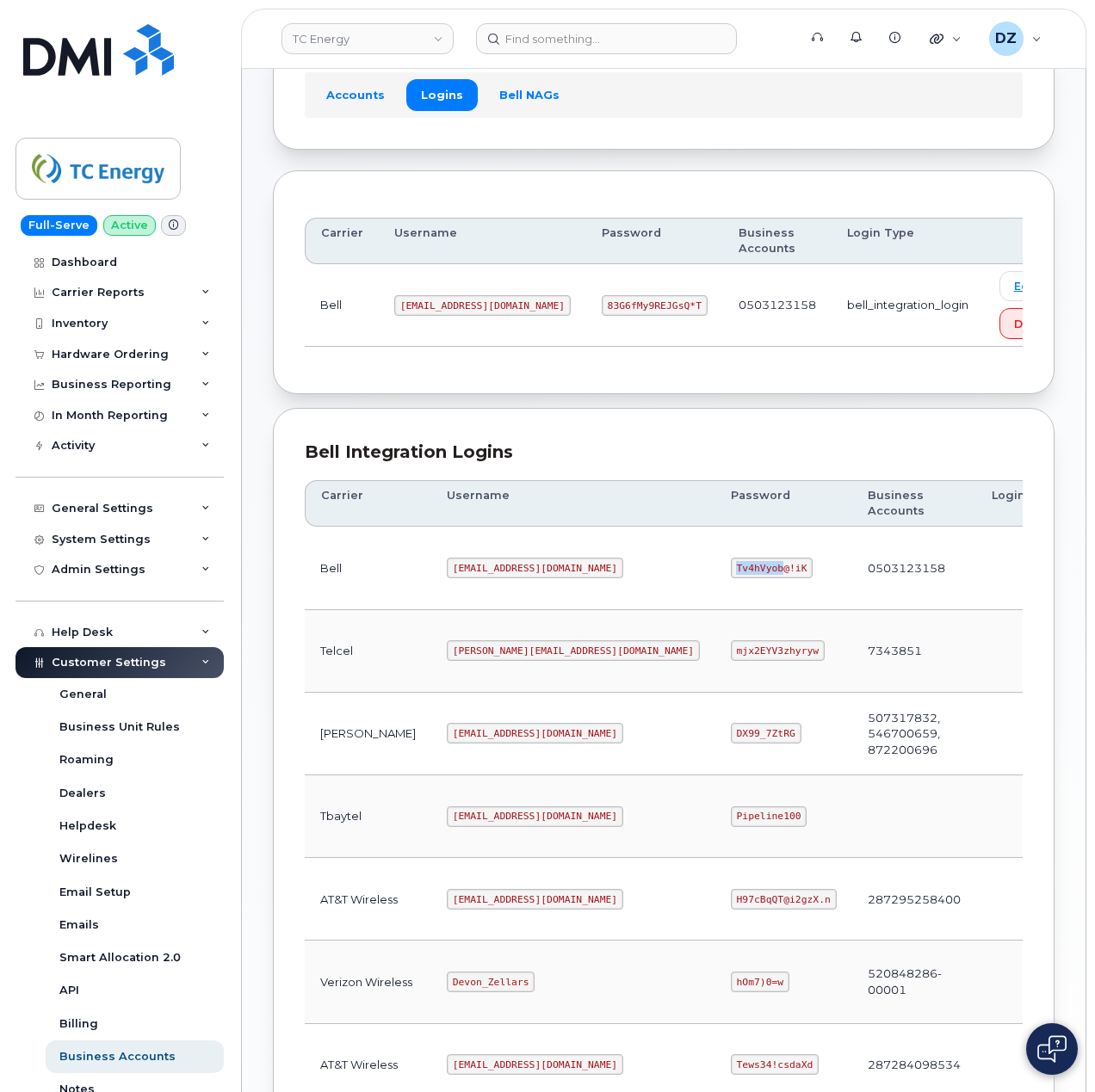
click at [731, 572] on code "Tv4hVyob@!iK" at bounding box center [771, 567] width 82 height 20
copy code "Tv4hVyob@!iK"
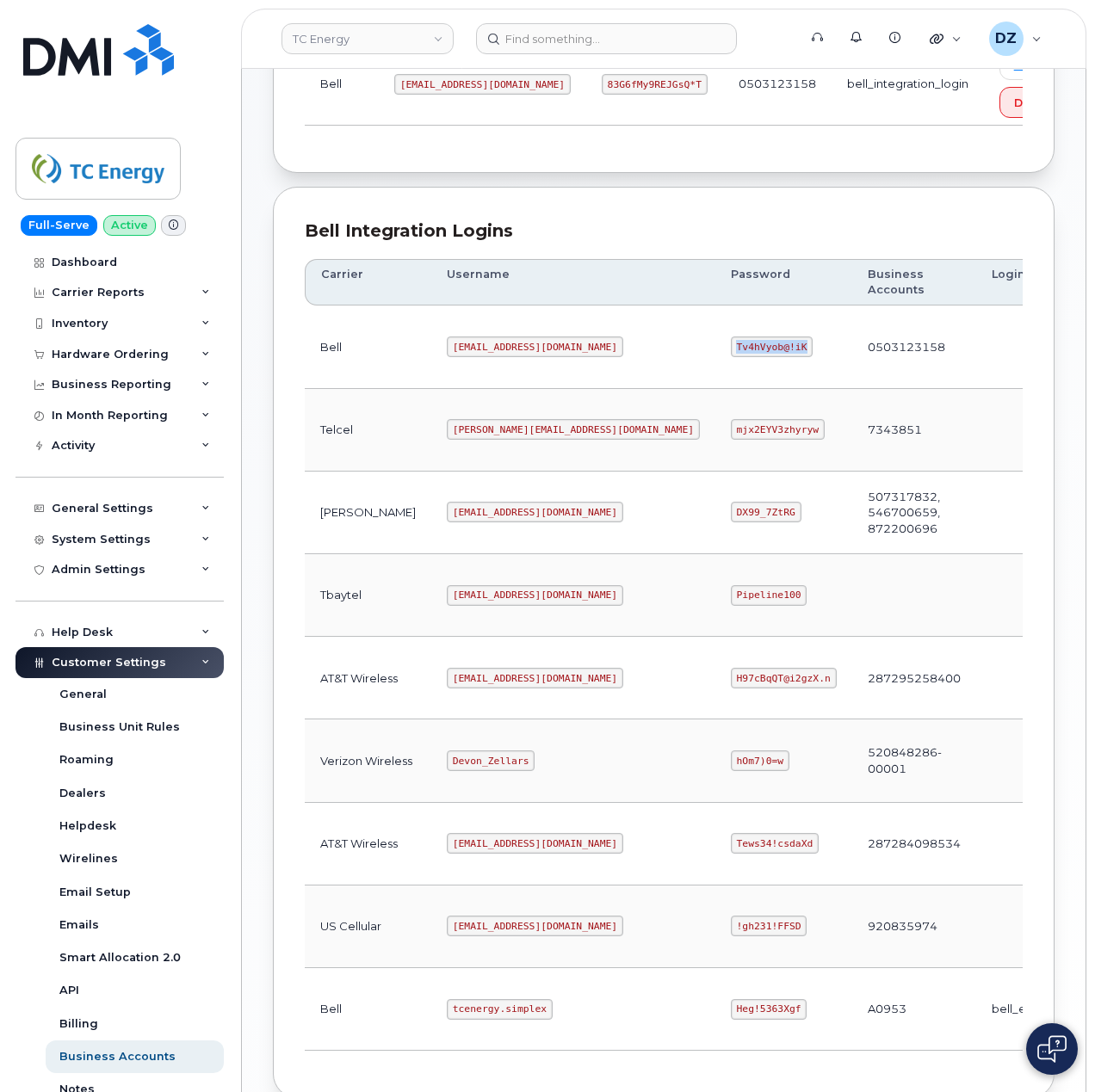
scroll to position [344, 0]
click at [446, 682] on code "tcenergy@myserve.ca" at bounding box center [534, 675] width 176 height 20
click at [500, 682] on code "tcenergy@myserve.ca" at bounding box center [534, 675] width 176 height 20
copy code "tcenergy@myserve.ca"
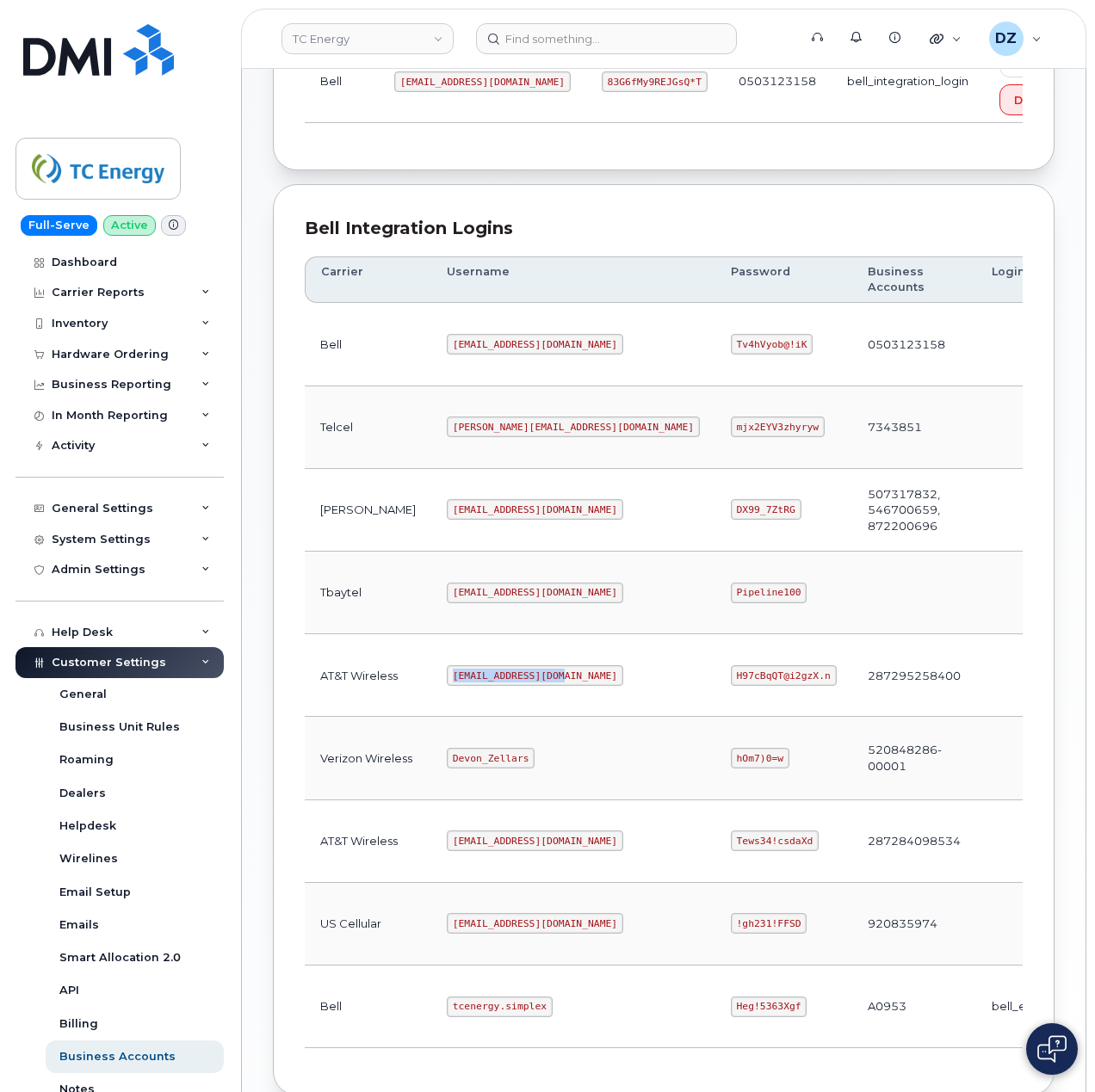
click at [731, 685] on code "H97cBqQT@i2gzX.n" at bounding box center [783, 675] width 106 height 20
click at [731, 680] on code "H97cBqQT@i2gzX.n" at bounding box center [783, 675] width 106 height 20
copy code "H97cBqQT@i2gzX.n"
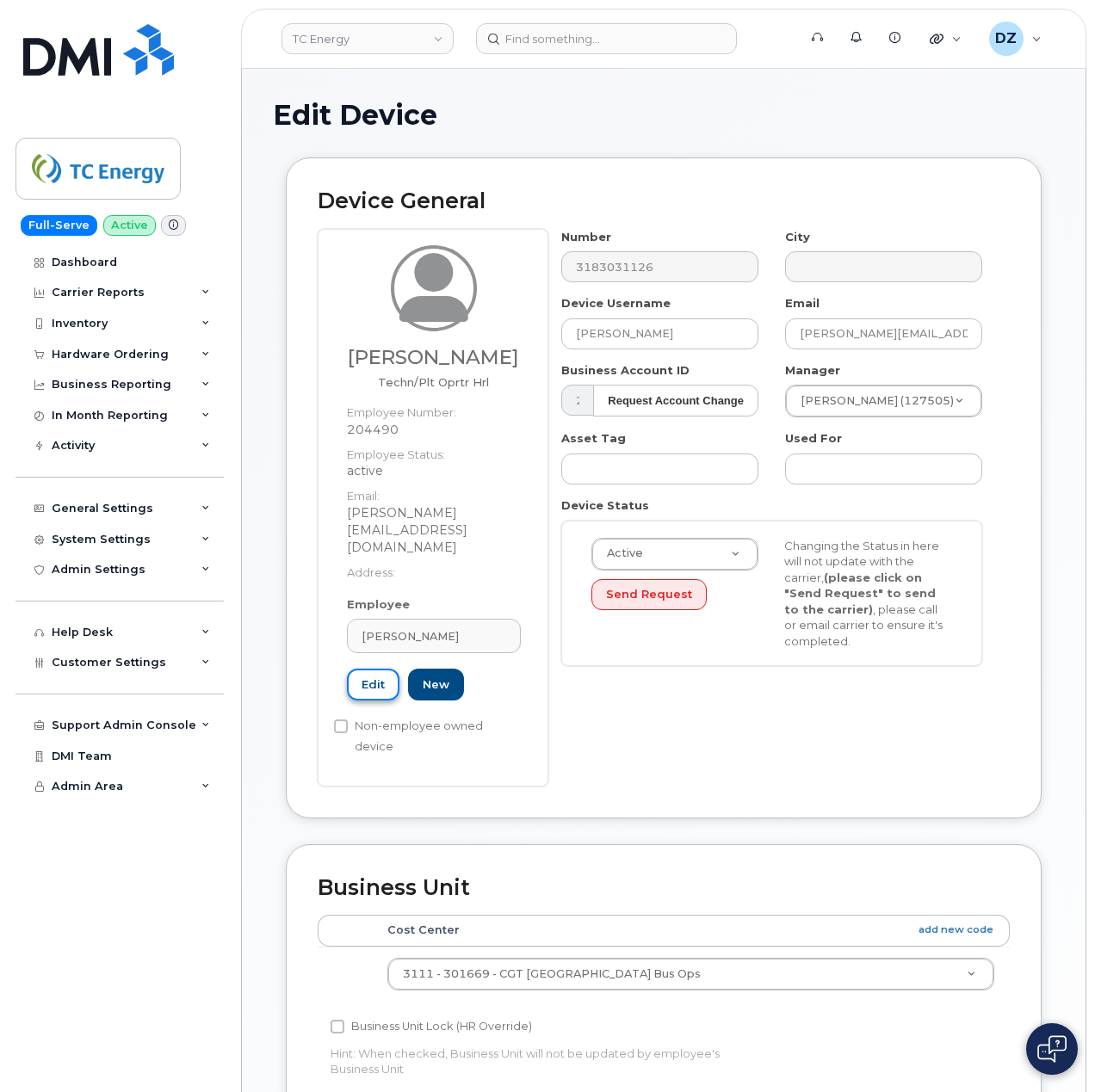
click at [374, 669] on link "Edit" at bounding box center [373, 684] width 53 height 32
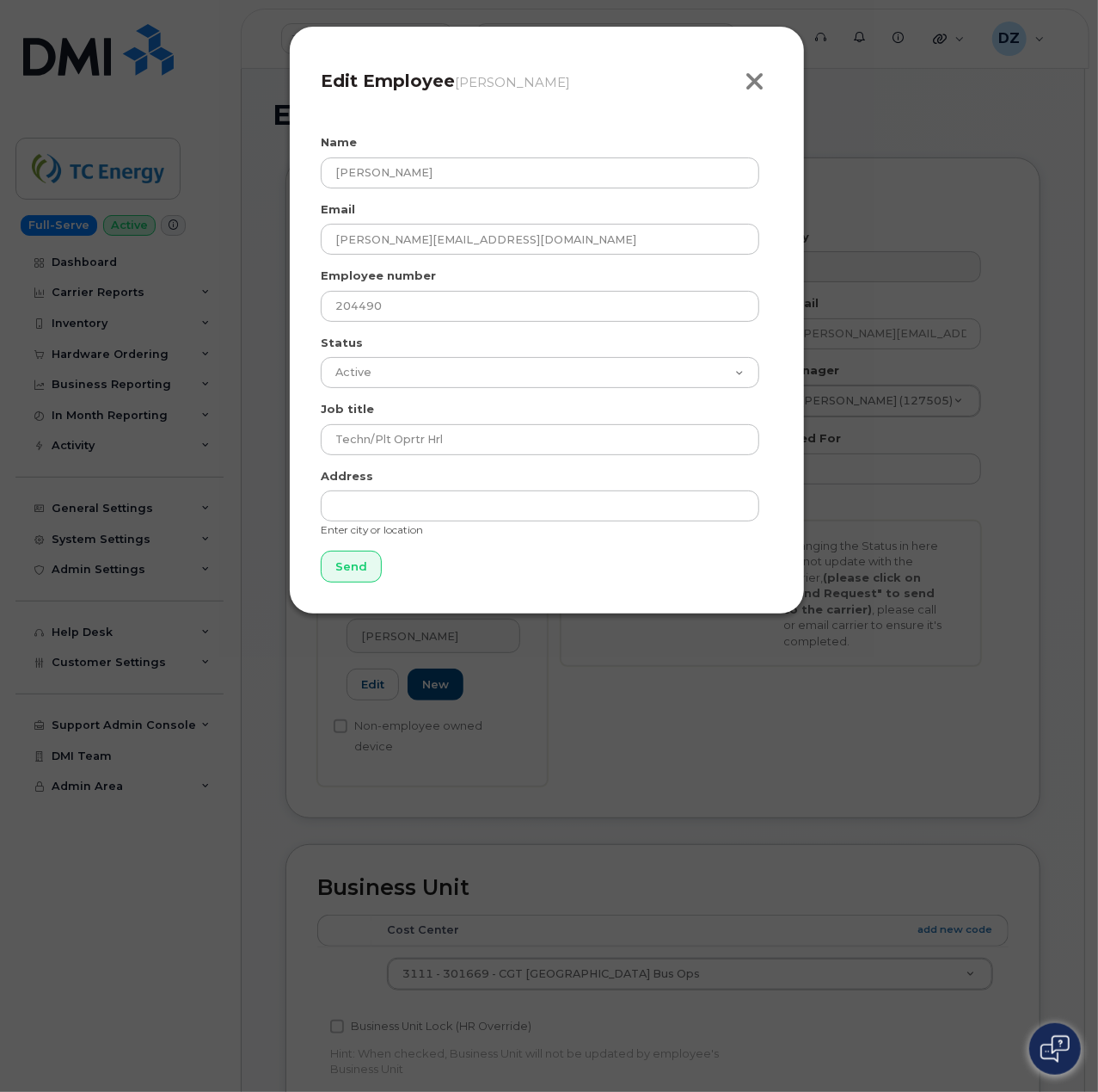
click at [755, 77] on icon "button" at bounding box center [754, 82] width 19 height 26
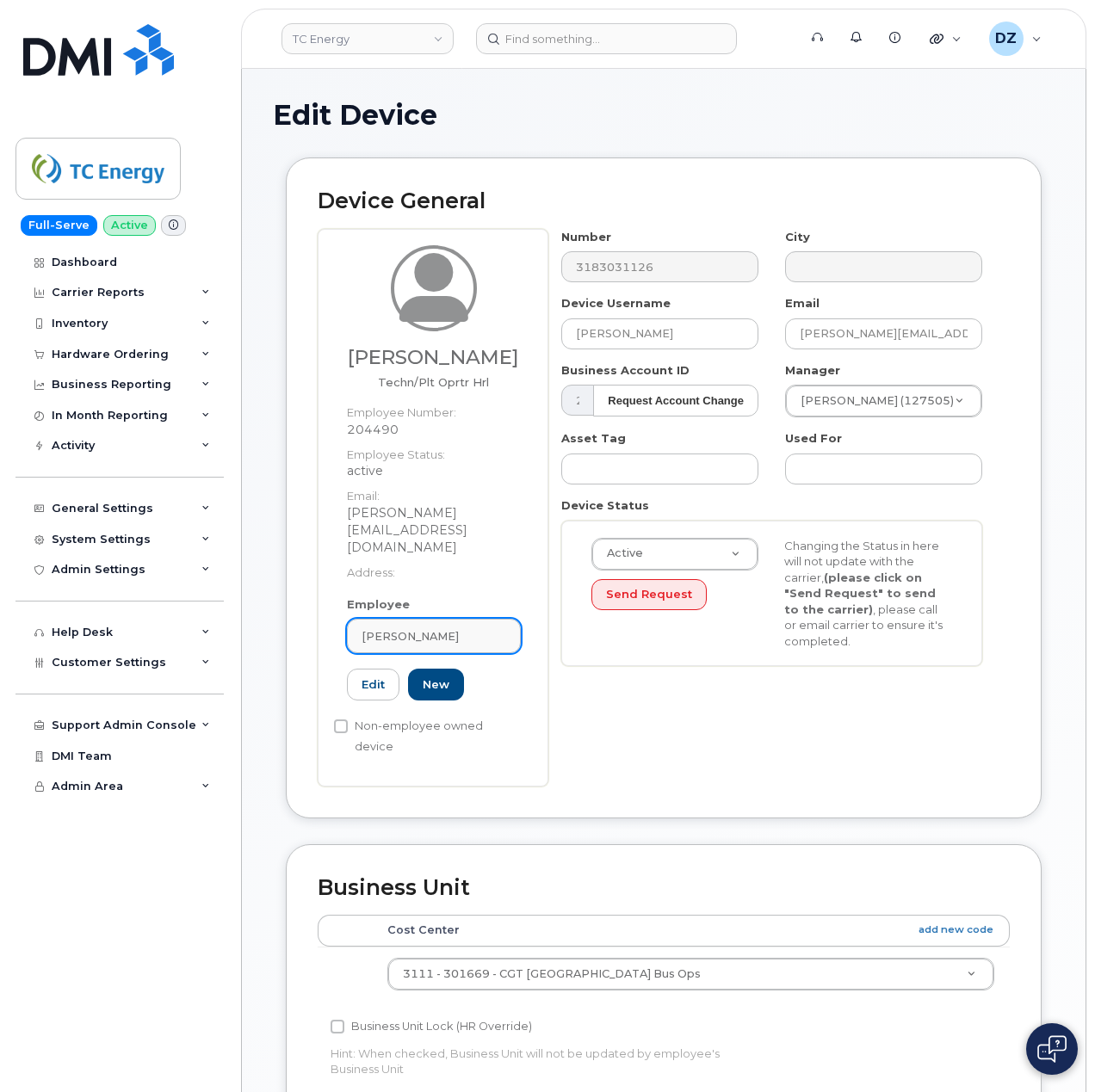
click at [469, 628] on div "Jamie Walker" at bounding box center [434, 636] width 145 height 17
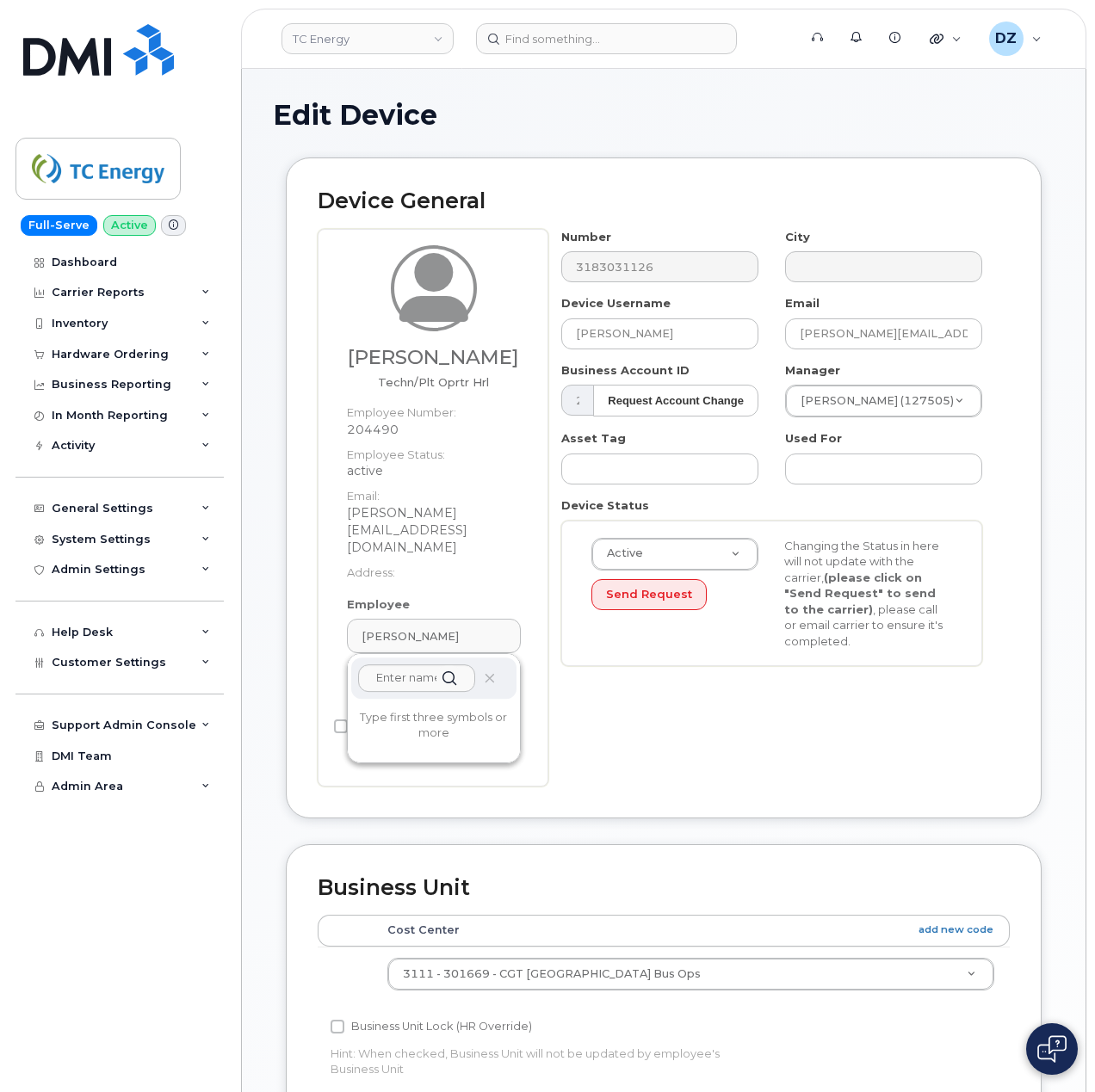
click at [571, 733] on div "Device General Jamie Walker Techn/Plt Oprtr Hrl Employee Number: 204490 Employe…" at bounding box center [663, 488] width 756 height 660
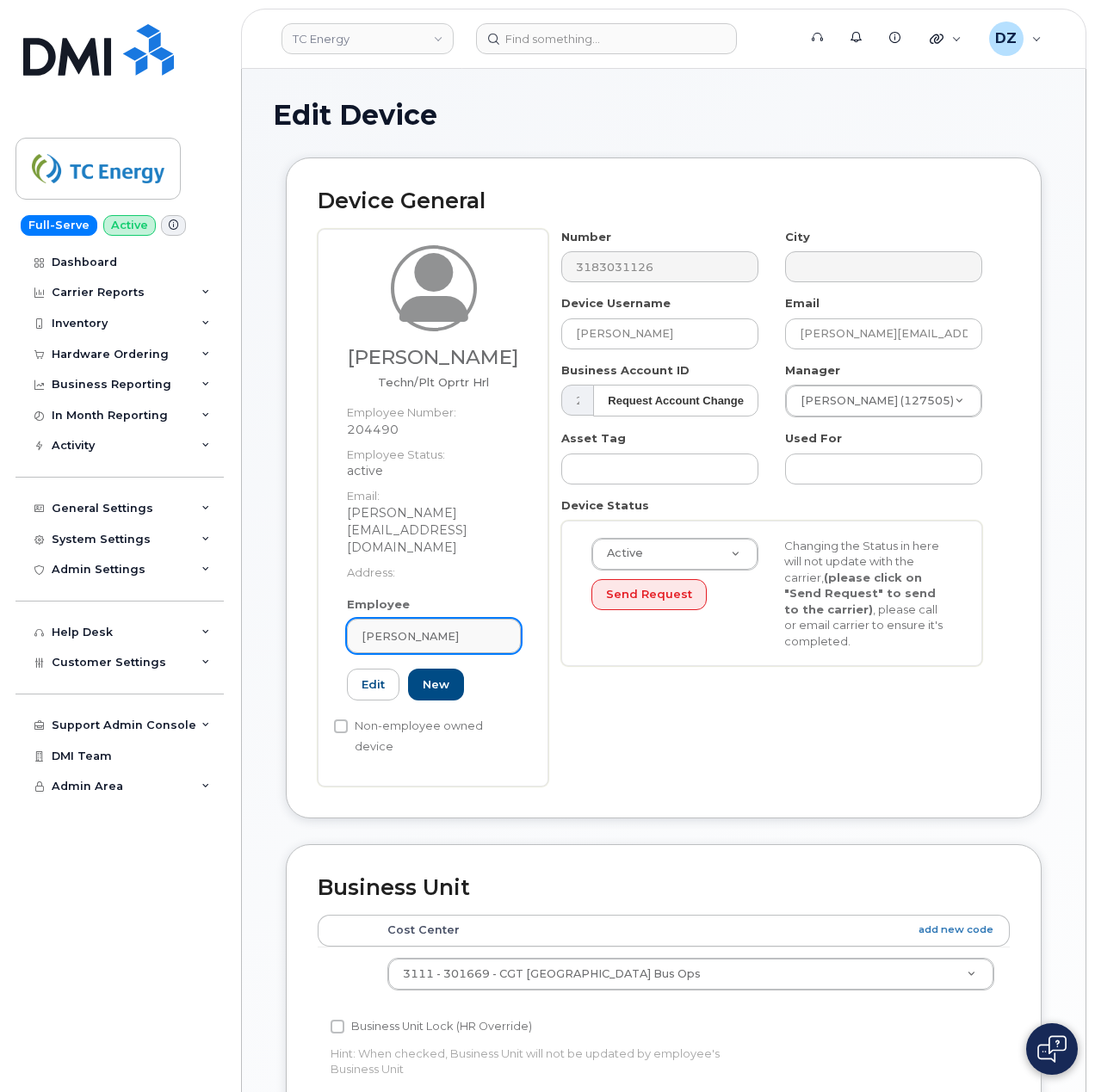
click at [495, 628] on div "Jamie Walker" at bounding box center [434, 636] width 145 height 17
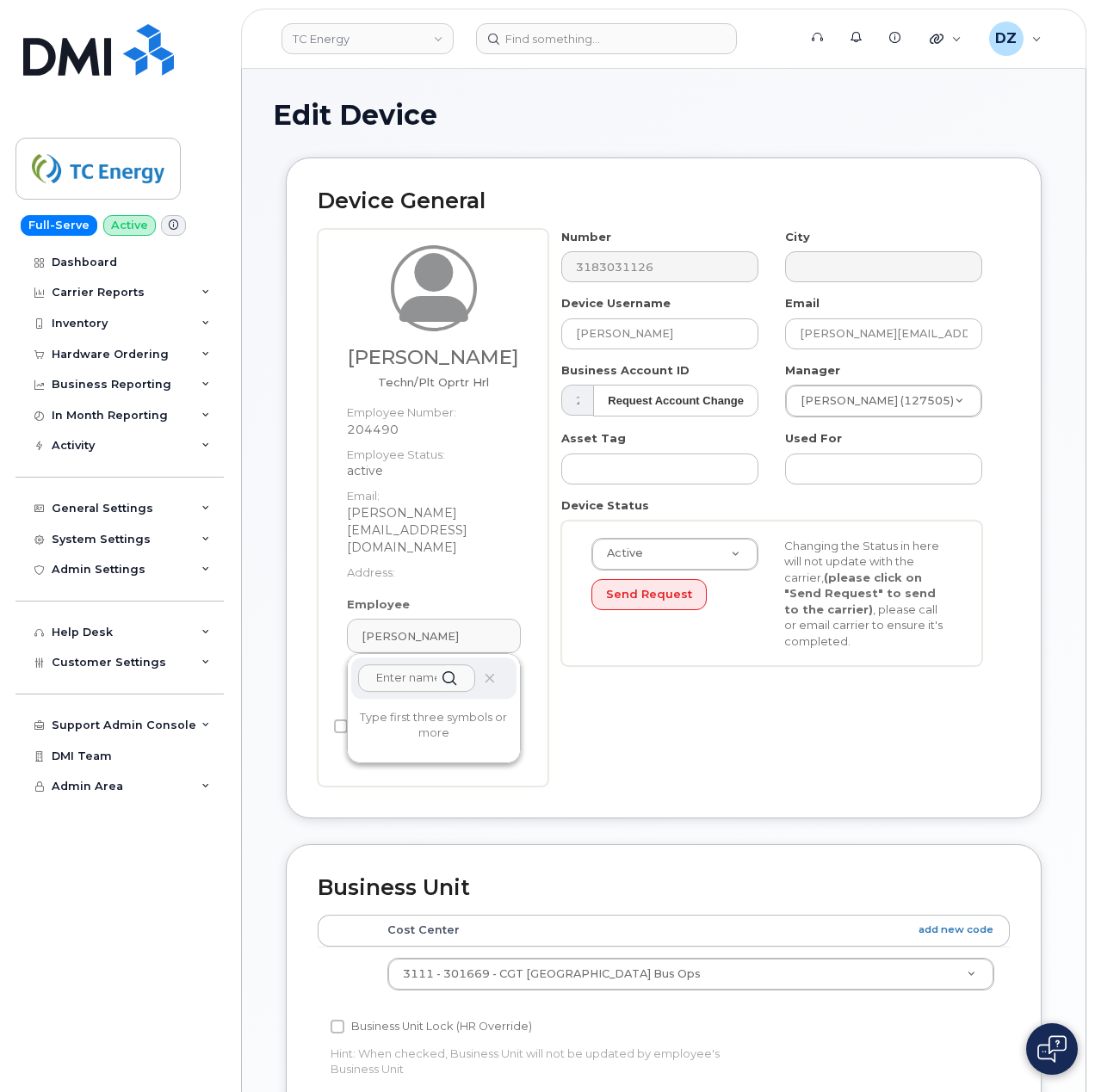
paste input "Hunter Hayes"
type input "Hunter Hayes"
click at [411, 664] on input "Hunter Hayes" at bounding box center [416, 678] width 117 height 28
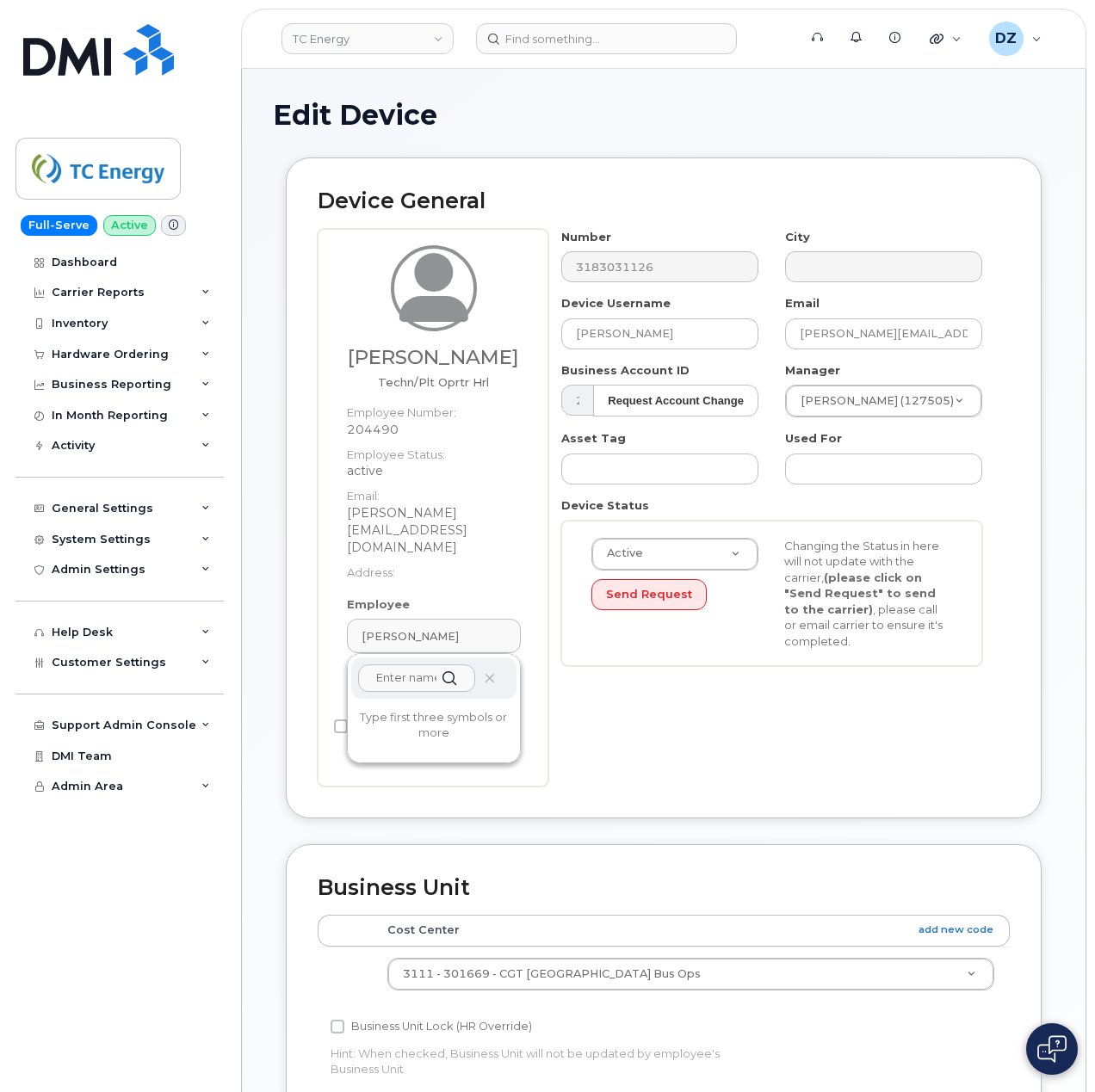
paste input "Hunter Hayes"
type input "Hunter Hayes"
click at [1053, 622] on div "Device General Jamie Walker Techn/Plt Oprtr Hrl Employee Number: 204490 Employe…" at bounding box center [663, 501] width 781 height 686
click at [359, 669] on link "Edit" at bounding box center [373, 684] width 53 height 32
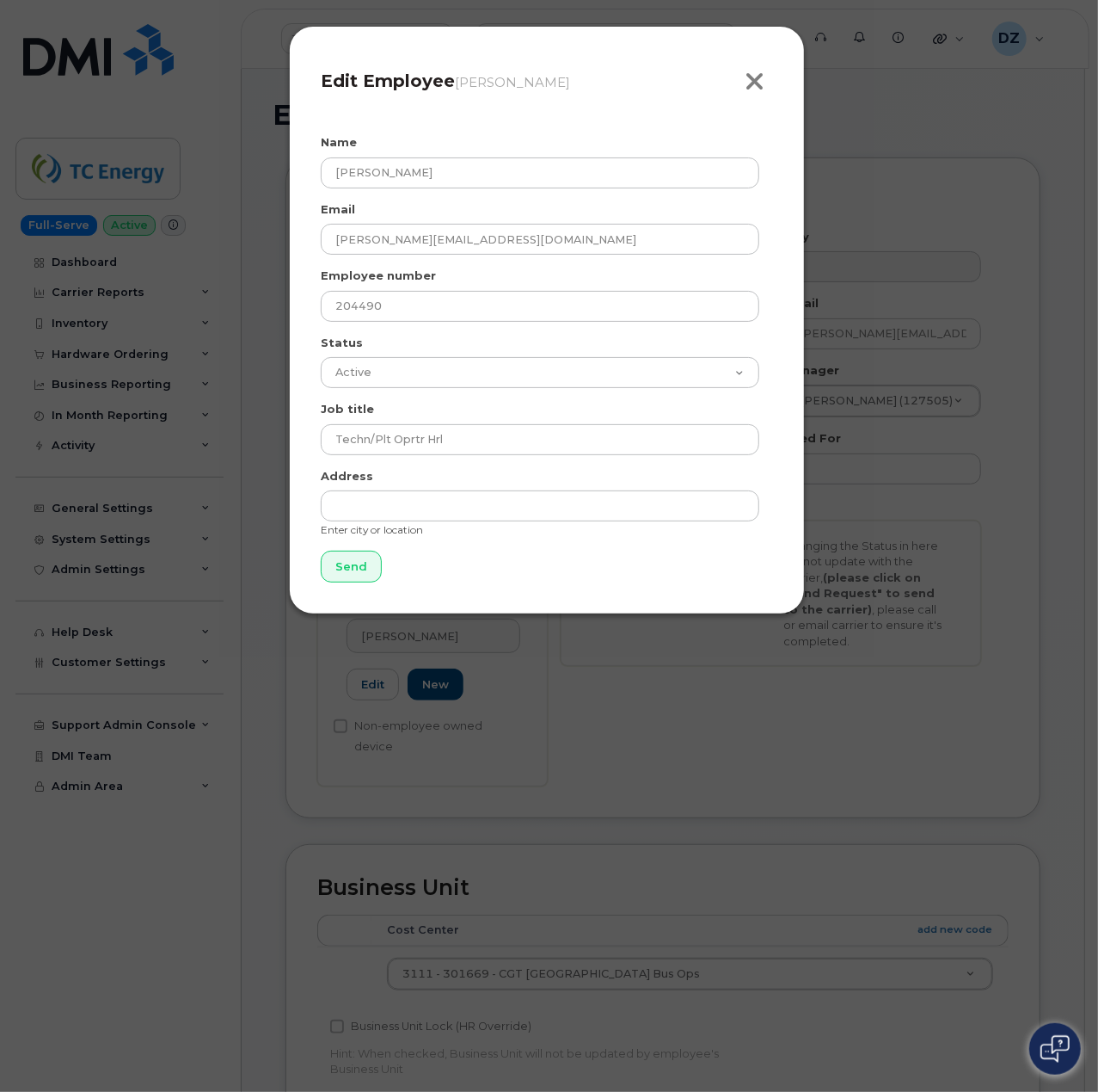
click at [751, 77] on icon "button" at bounding box center [754, 82] width 19 height 26
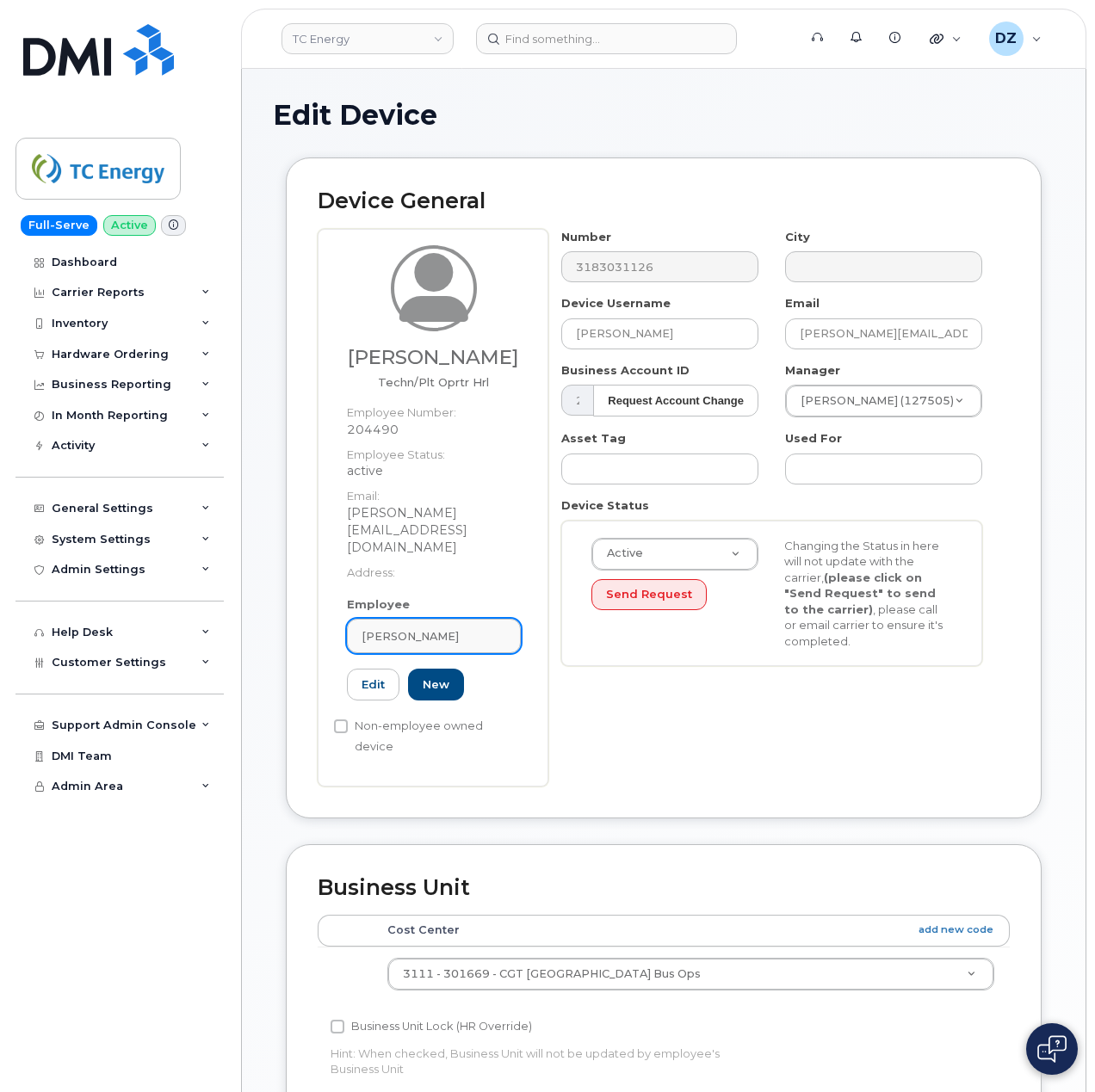
click at [448, 619] on link "Jamie Walker" at bounding box center [434, 635] width 173 height 34
click at [483, 672] on icon at bounding box center [489, 678] width 11 height 11
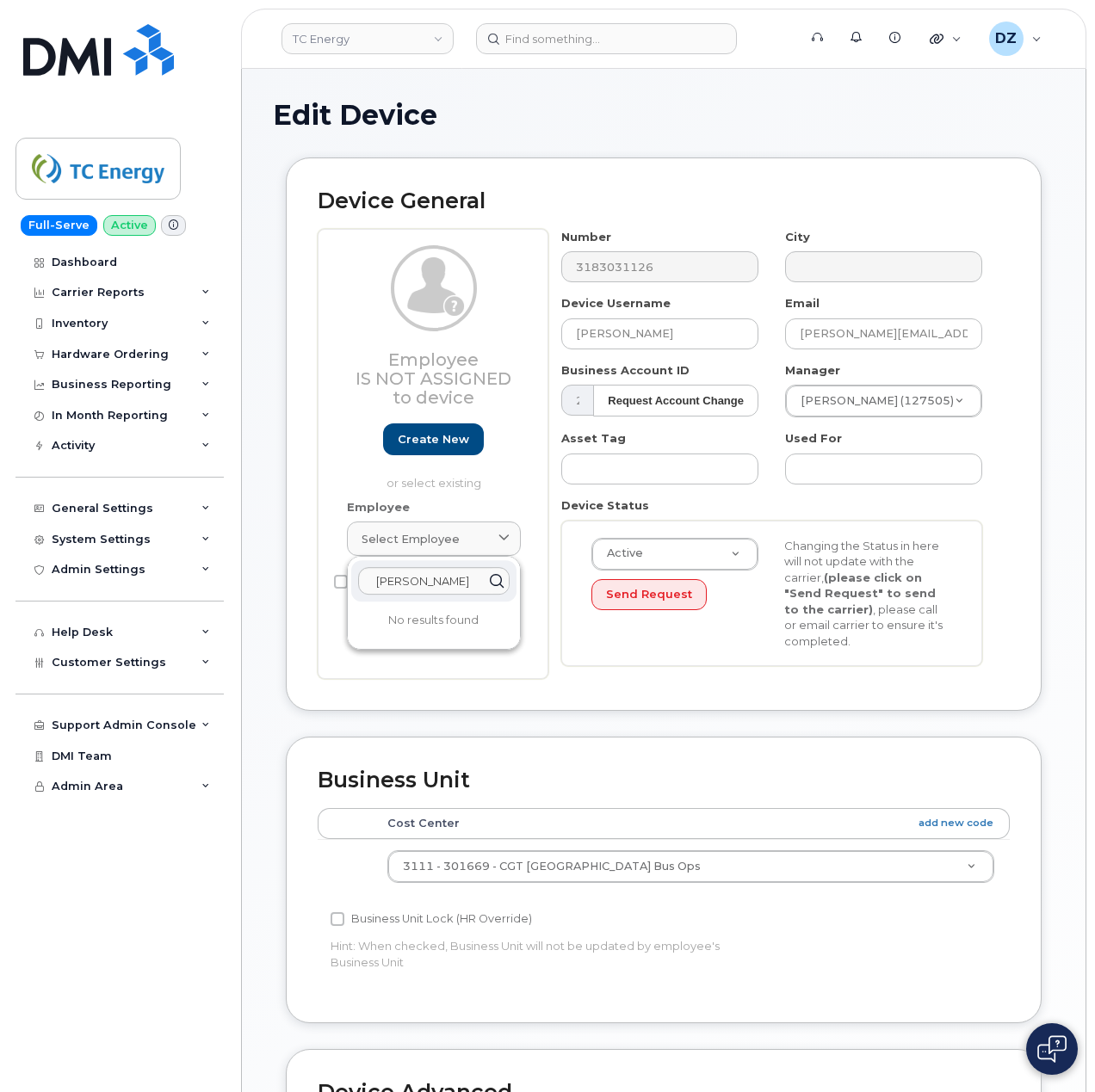
click at [539, 519] on div "Employee Is not assigned to device Create new or select existing Employee Selec…" at bounding box center [433, 454] width 231 height 451
click at [674, 336] on input "Jamie Walker" at bounding box center [660, 334] width 197 height 31
paste input "Hunter Hayes"
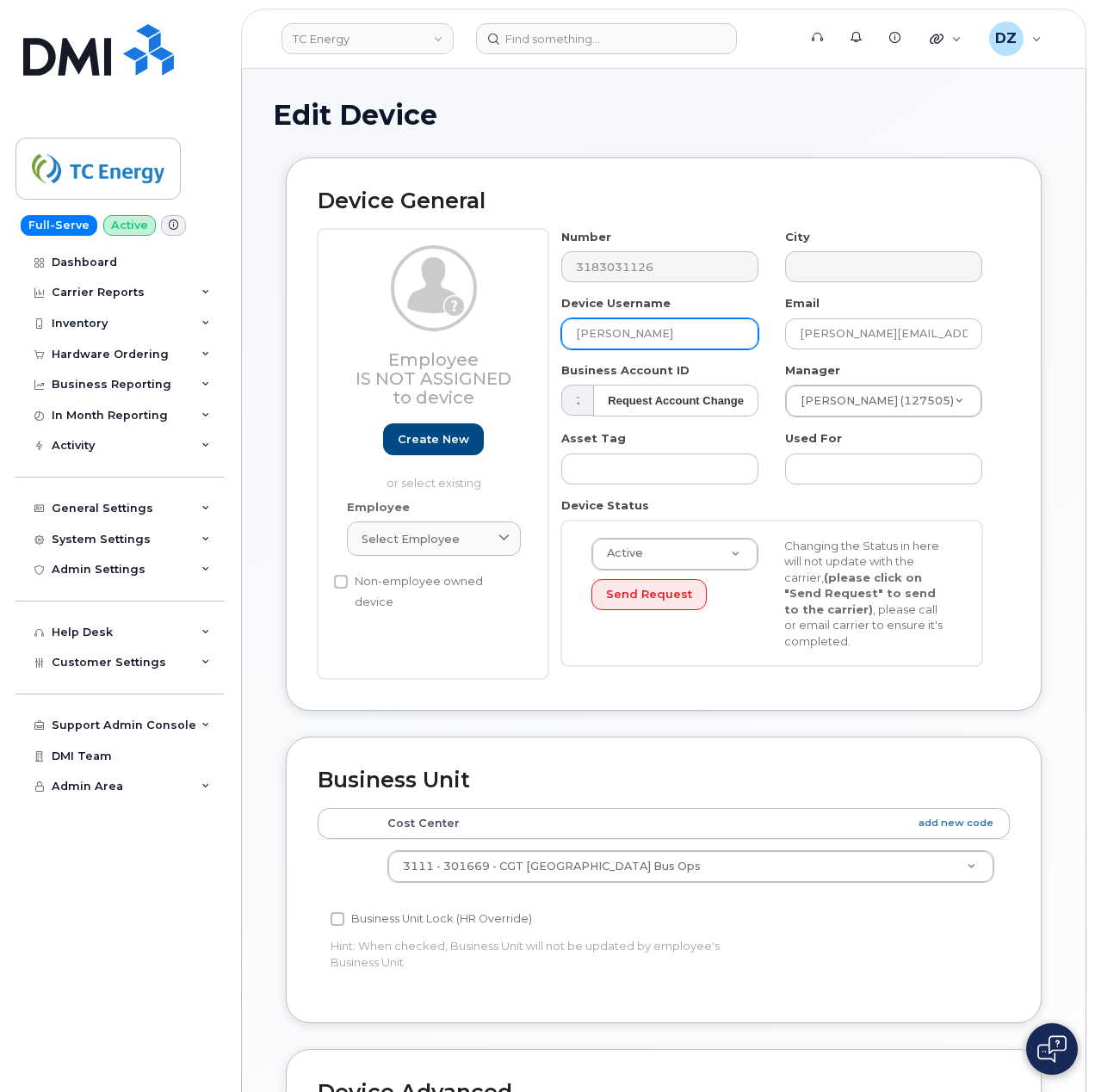
type input "Hunter Hayes"
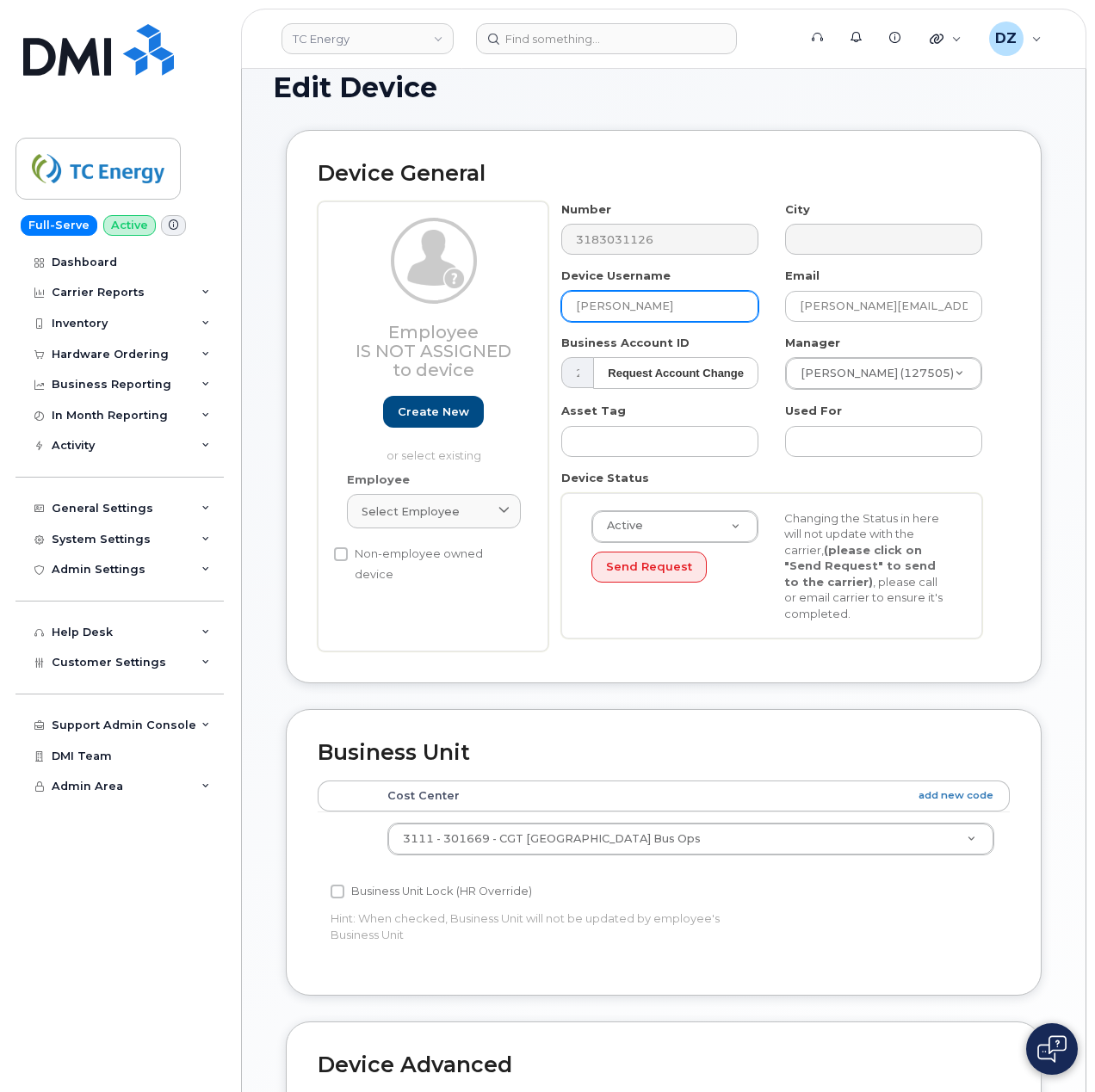
scroll to position [26, 0]
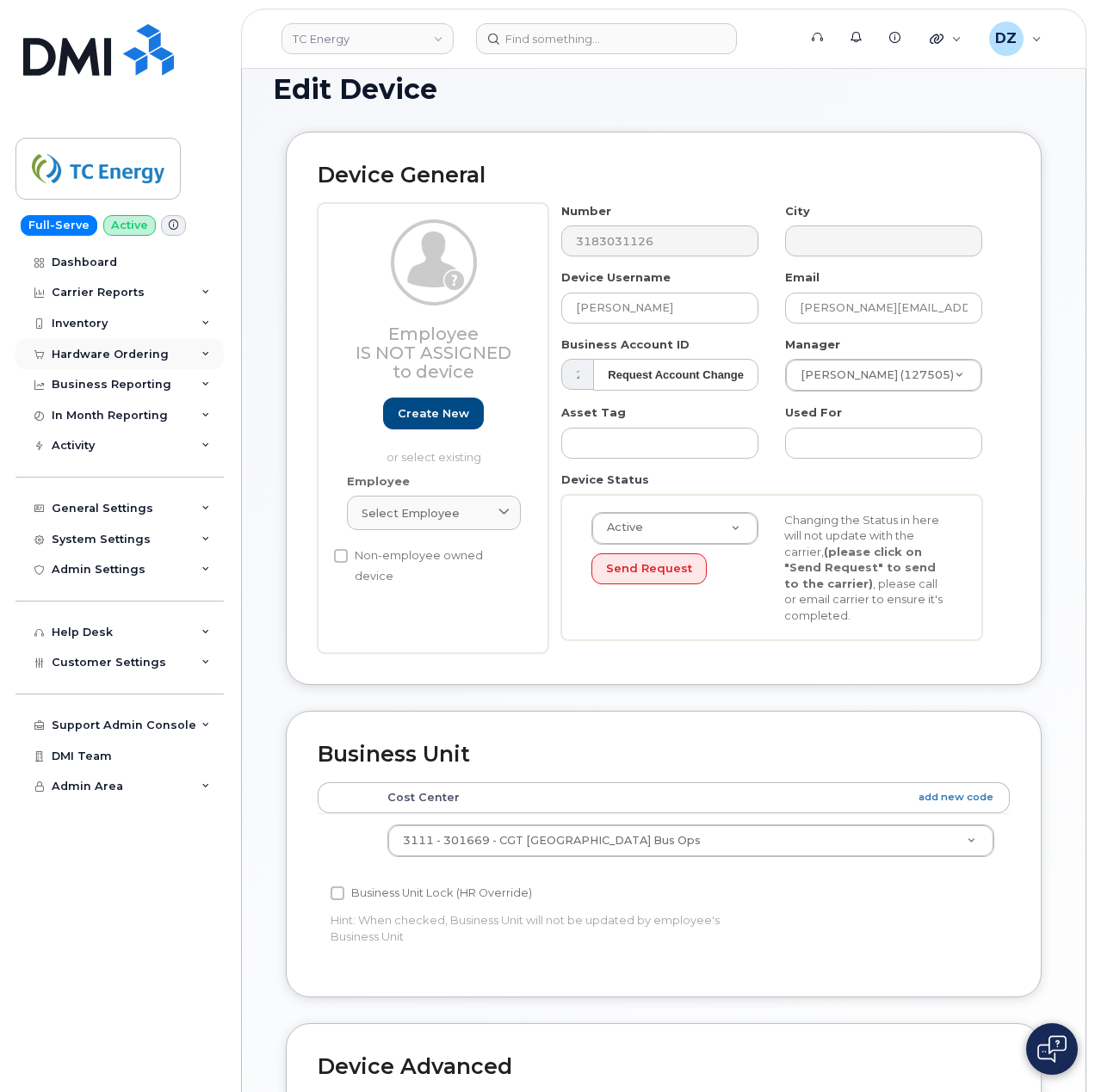
click at [118, 351] on div "Hardware Ordering" at bounding box center [110, 354] width 117 height 14
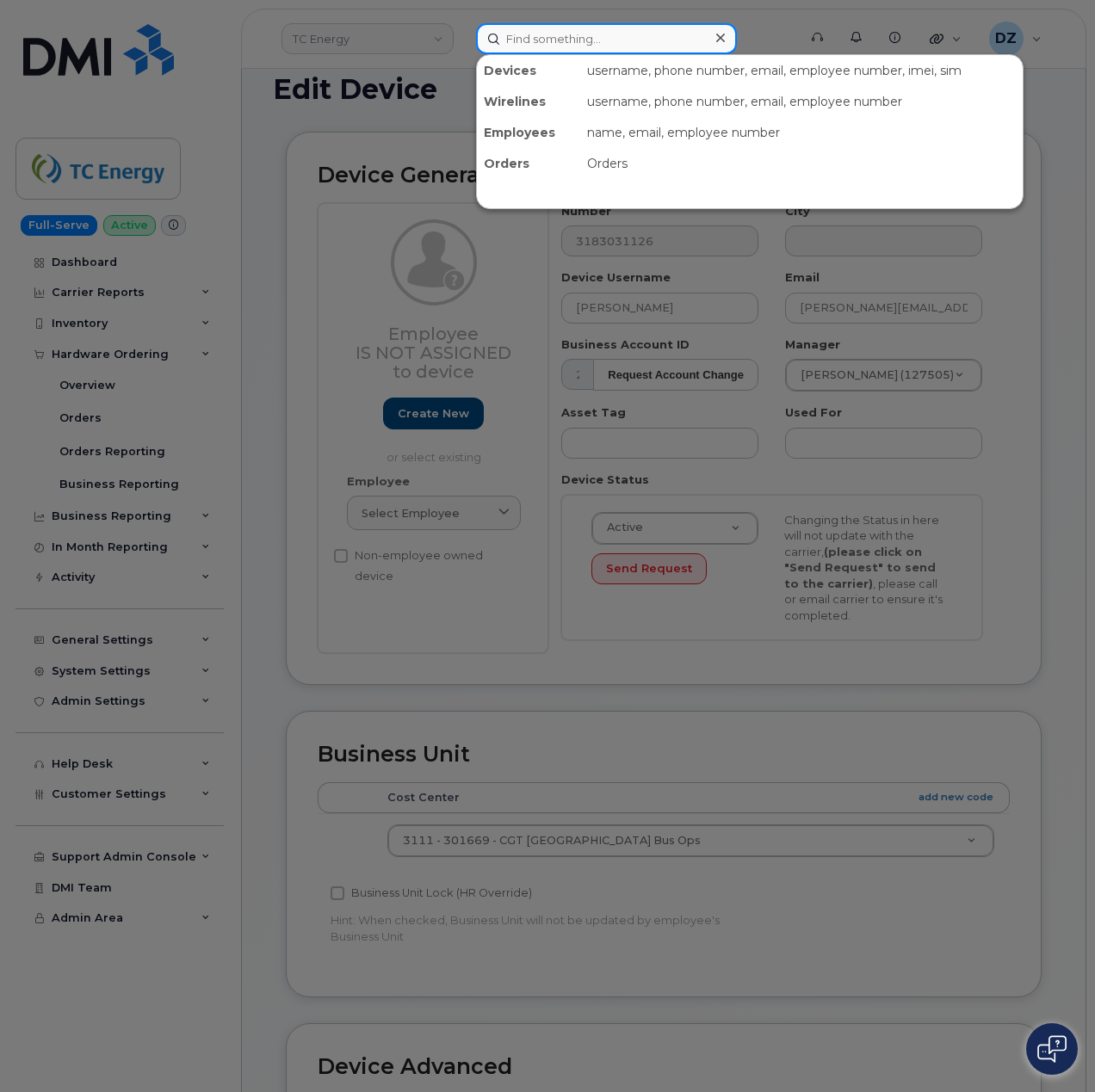
paste input "William Hunter Jr"
click at [569, 35] on input "William Hunter Jr" at bounding box center [606, 39] width 261 height 31
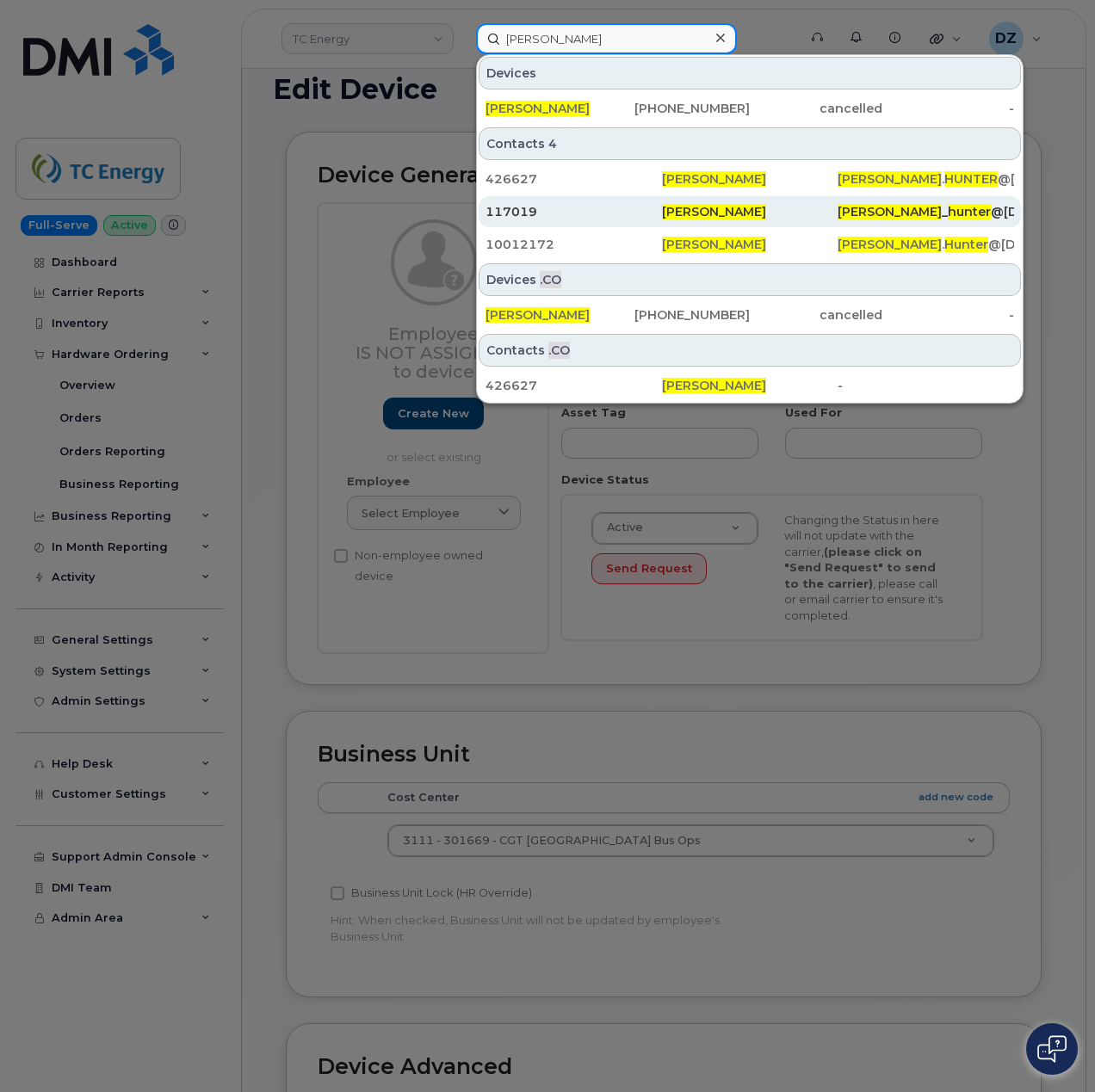
type input "[PERSON_NAME]"
click at [562, 210] on div "117019" at bounding box center [573, 211] width 176 height 18
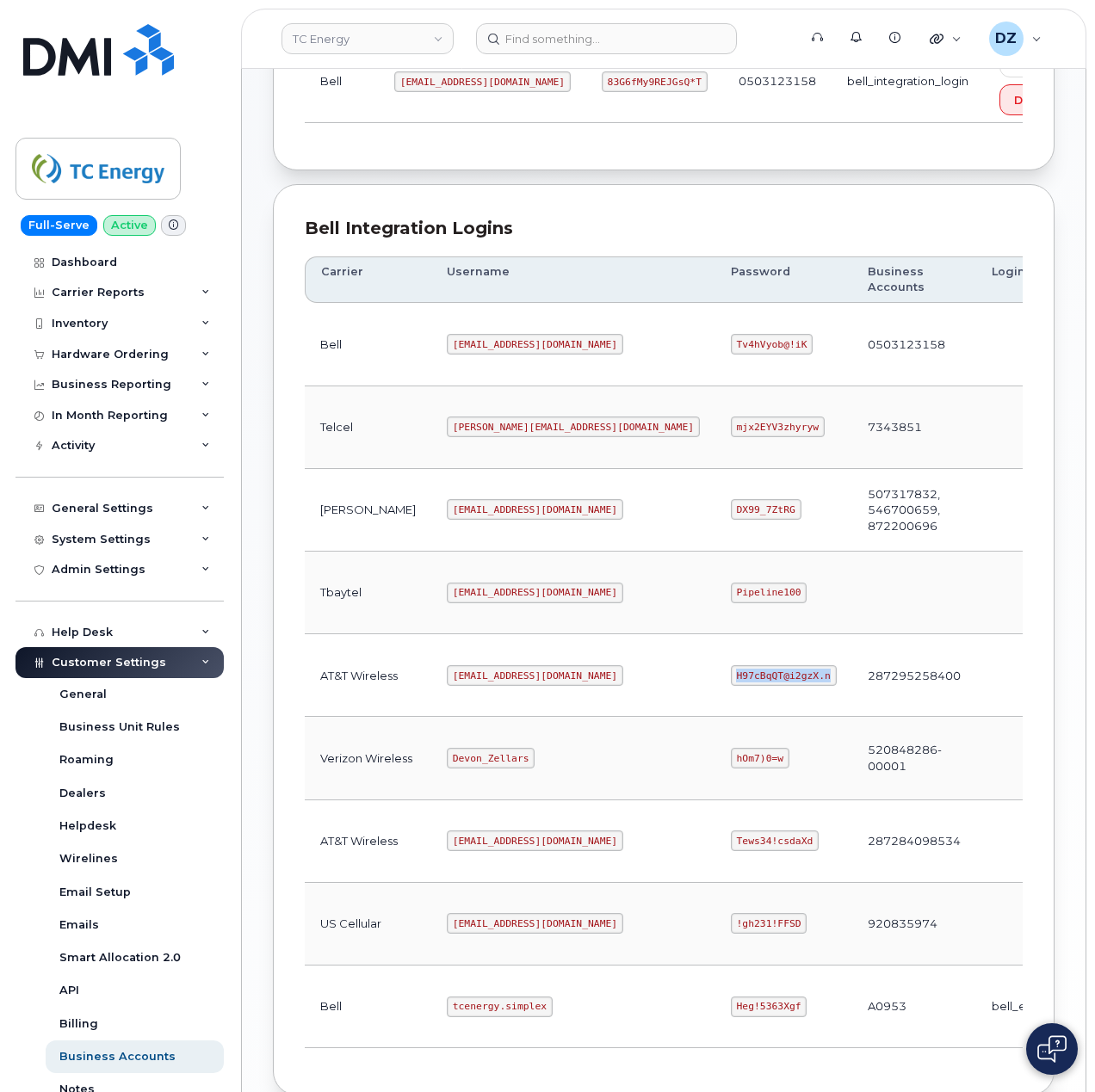
scroll to position [344, 0]
click at [446, 685] on code "[EMAIL_ADDRESS][DOMAIN_NAME]" at bounding box center [534, 675] width 176 height 20
click at [507, 680] on code "[EMAIL_ADDRESS][DOMAIN_NAME]" at bounding box center [534, 675] width 176 height 20
copy code "[EMAIL_ADDRESS][DOMAIN_NAME]"
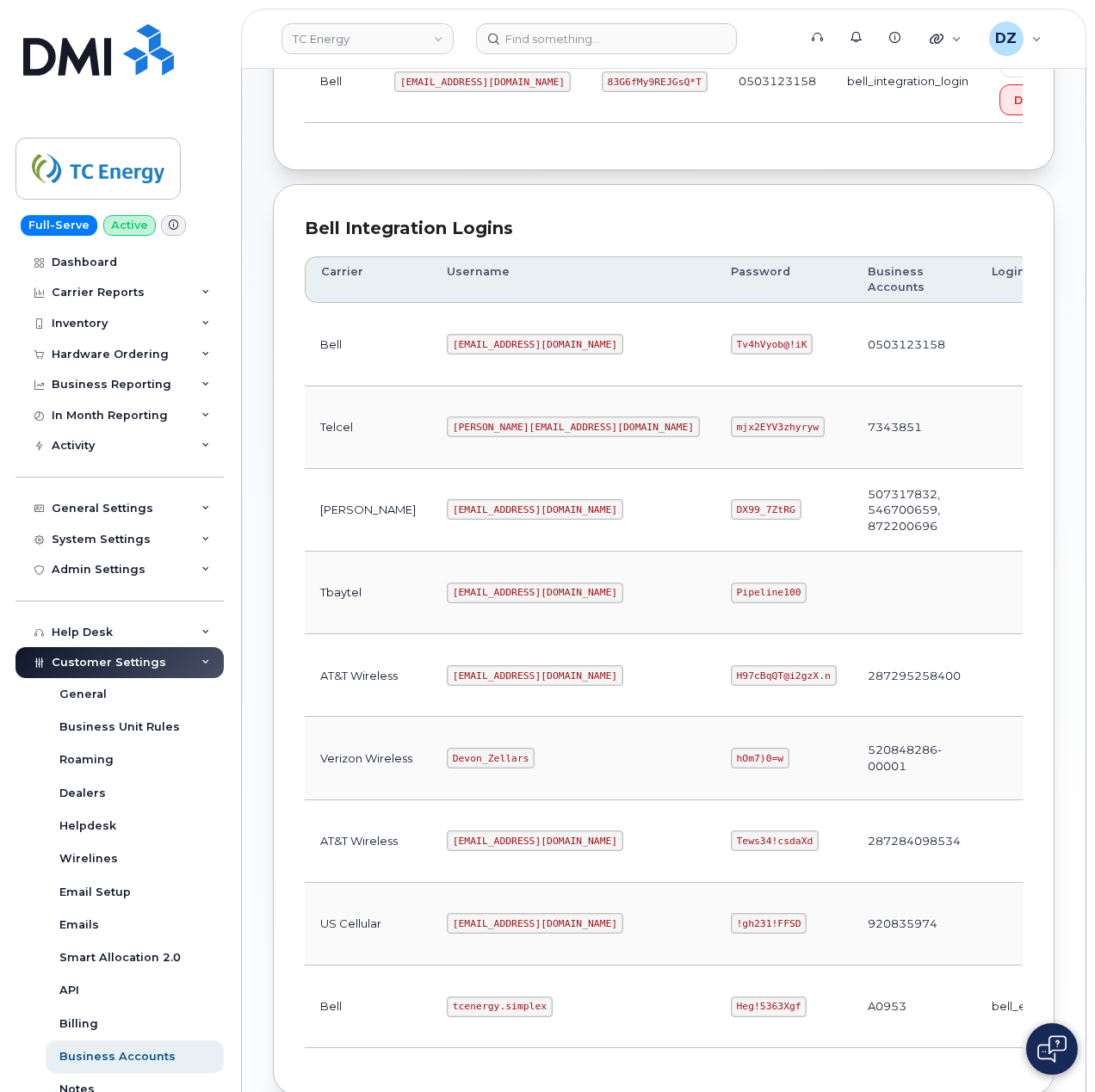
click at [731, 685] on code "H97cBqQT@i2gzX.n" at bounding box center [783, 675] width 106 height 20
copy code "H97cBqQT@i2gzX.n"
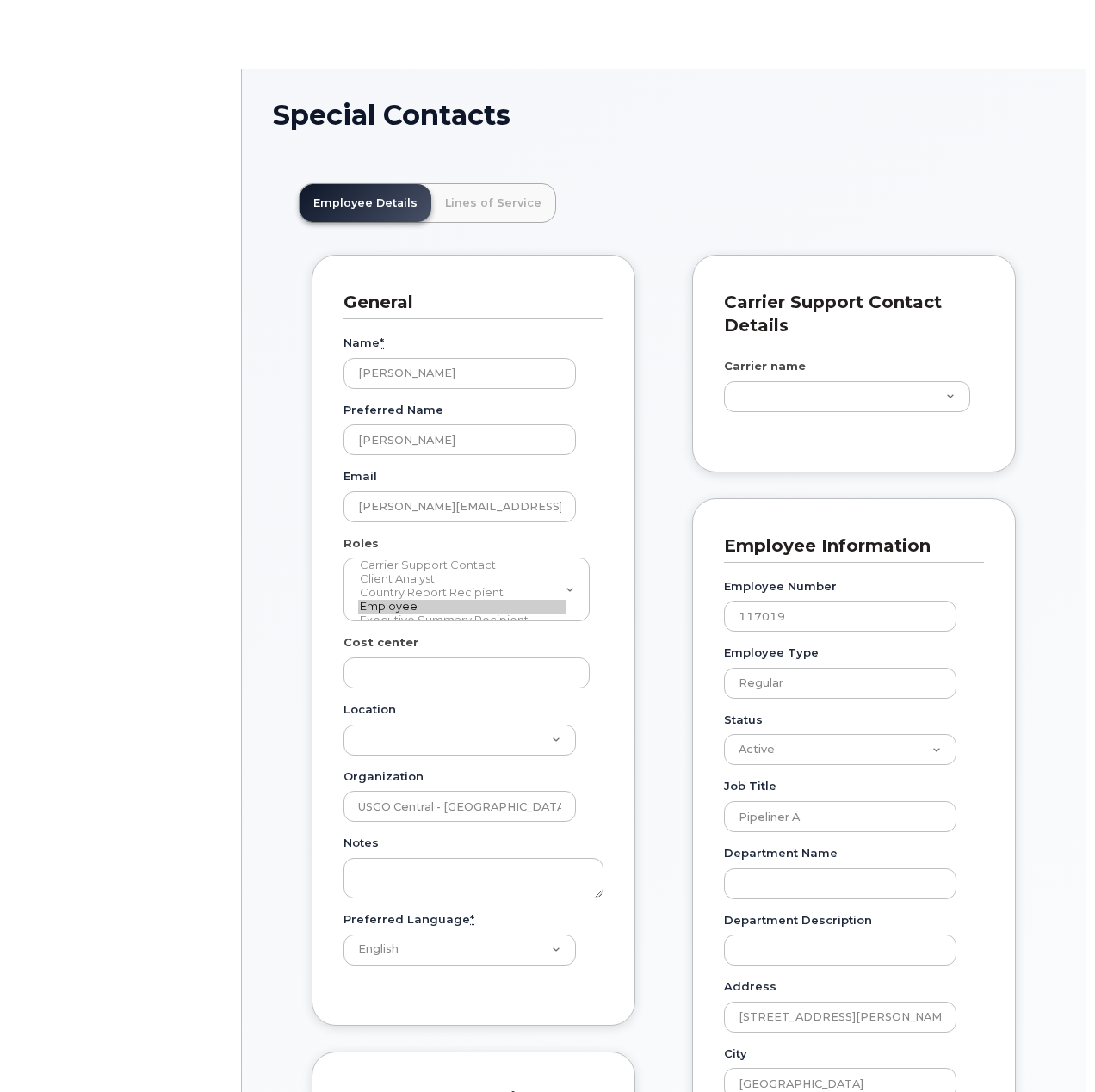
type input "4120249"
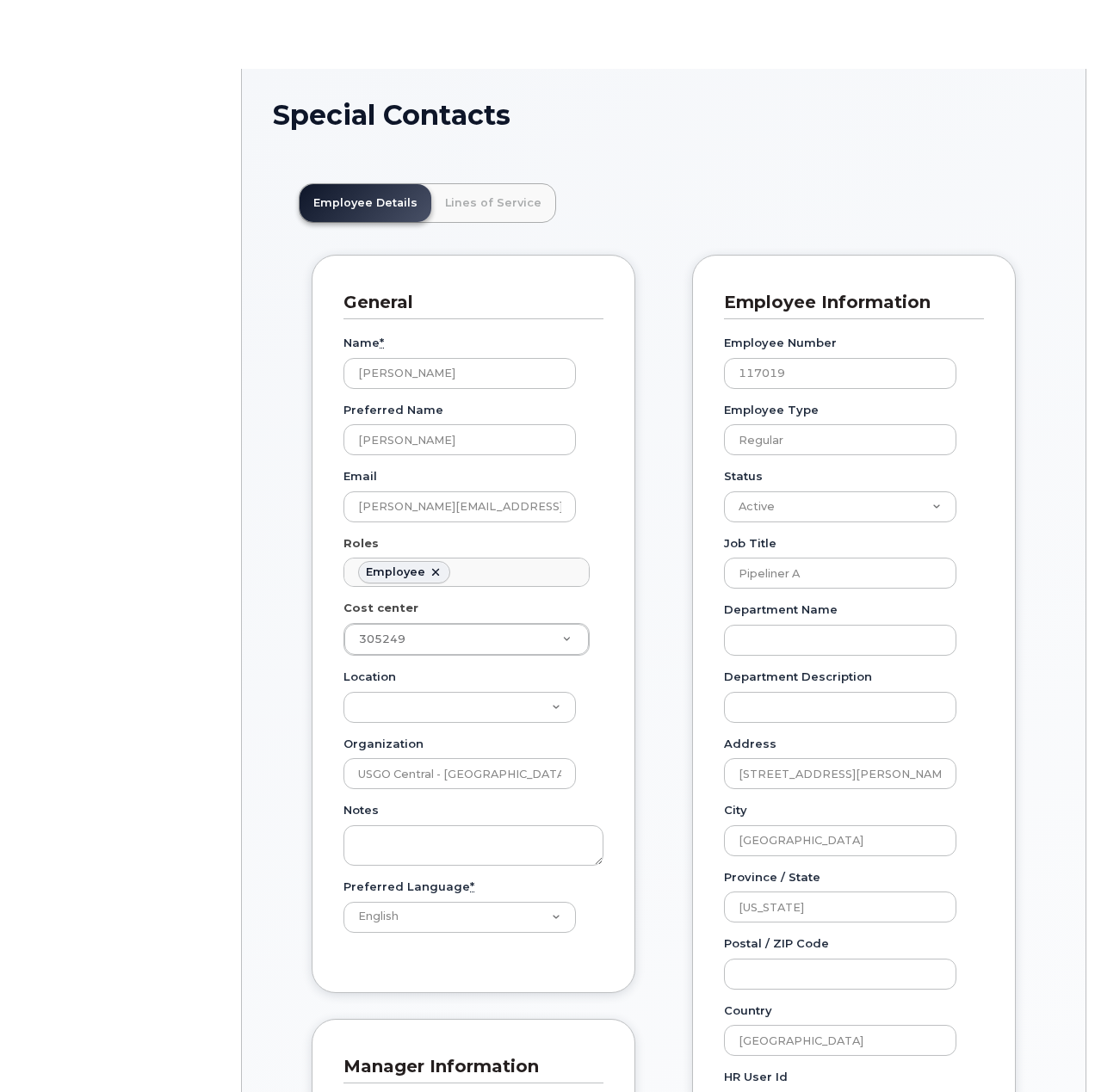
scroll to position [50, 0]
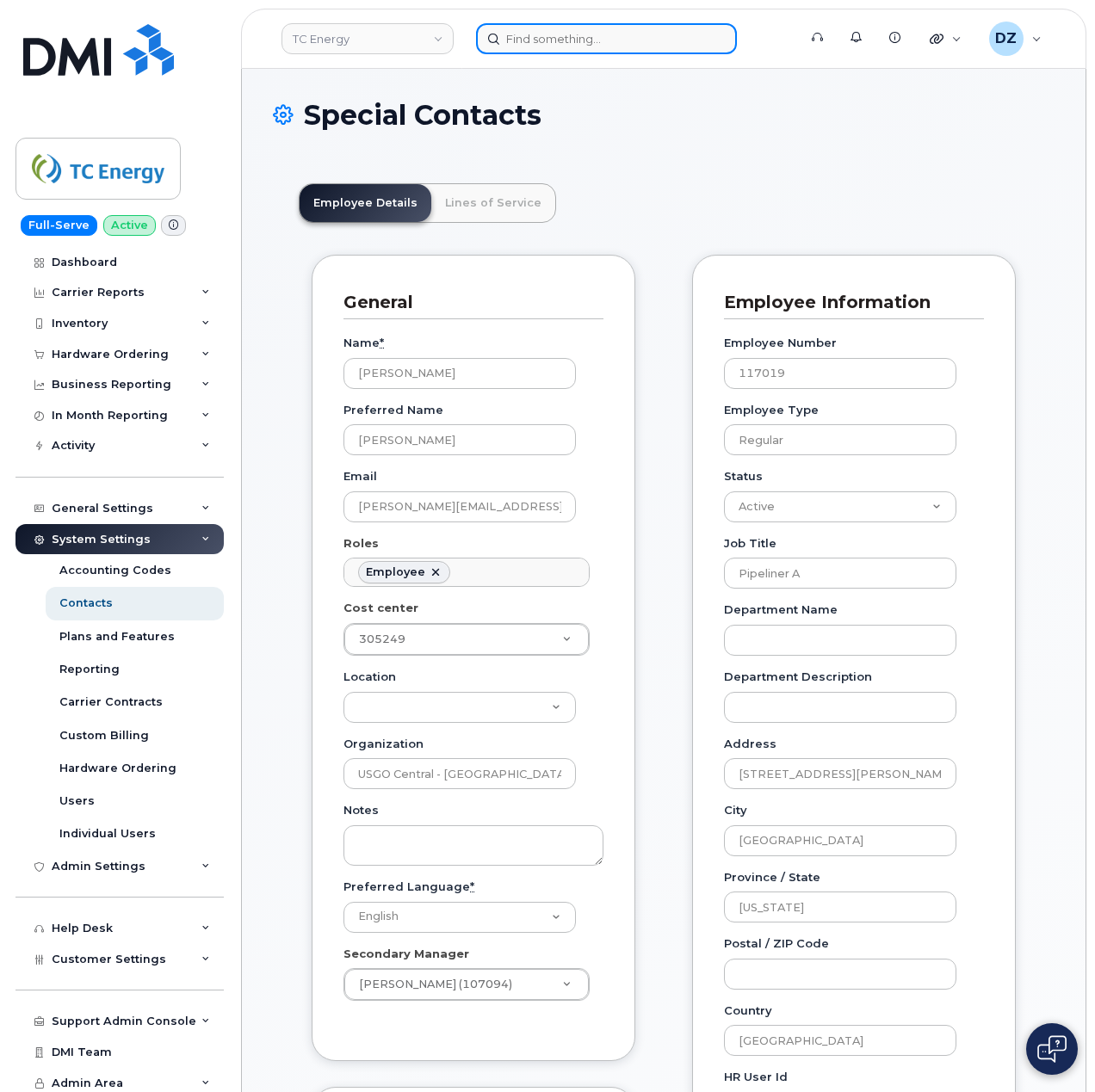
click at [554, 50] on input at bounding box center [606, 39] width 261 height 31
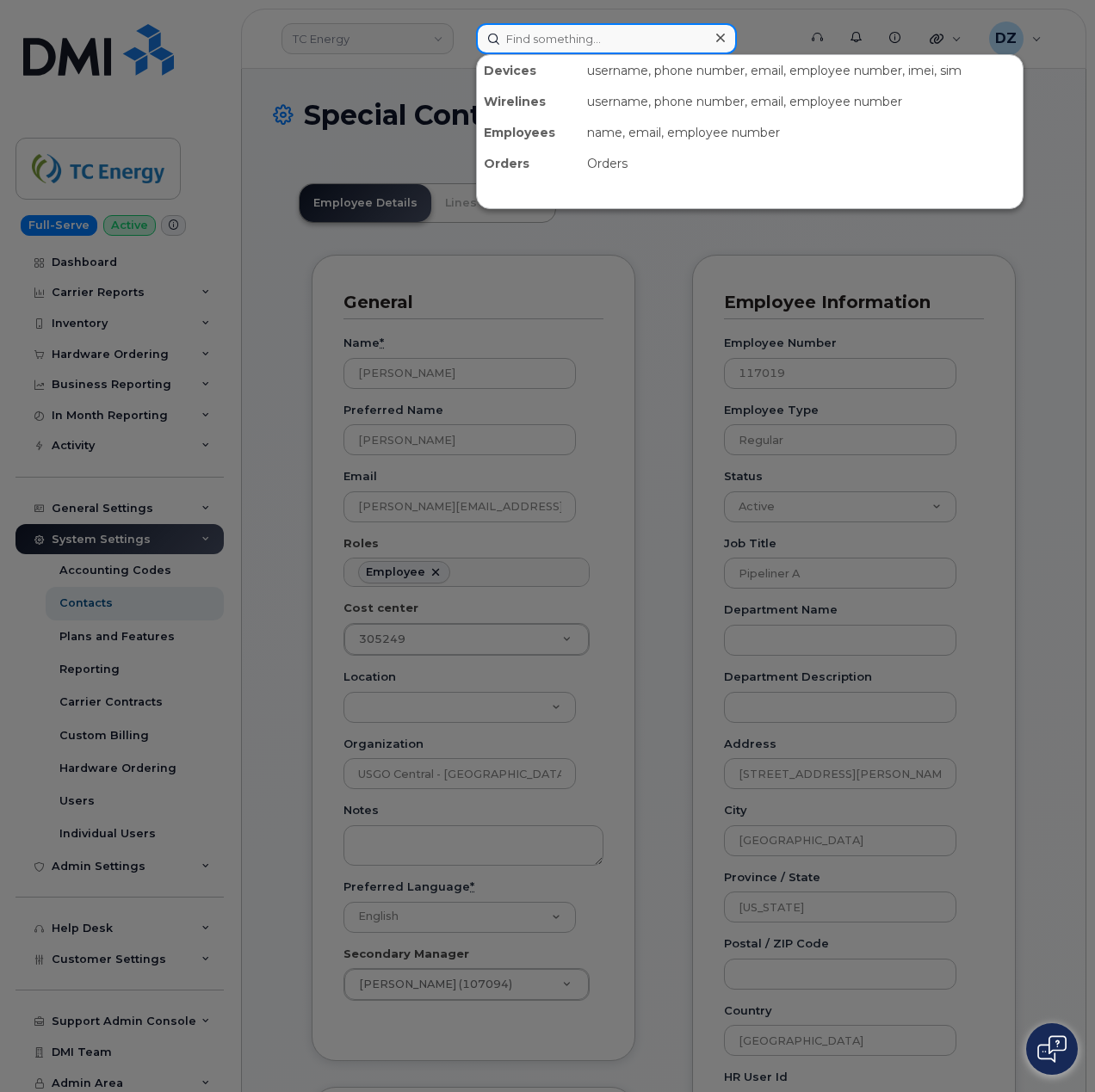
paste input "4034637181"
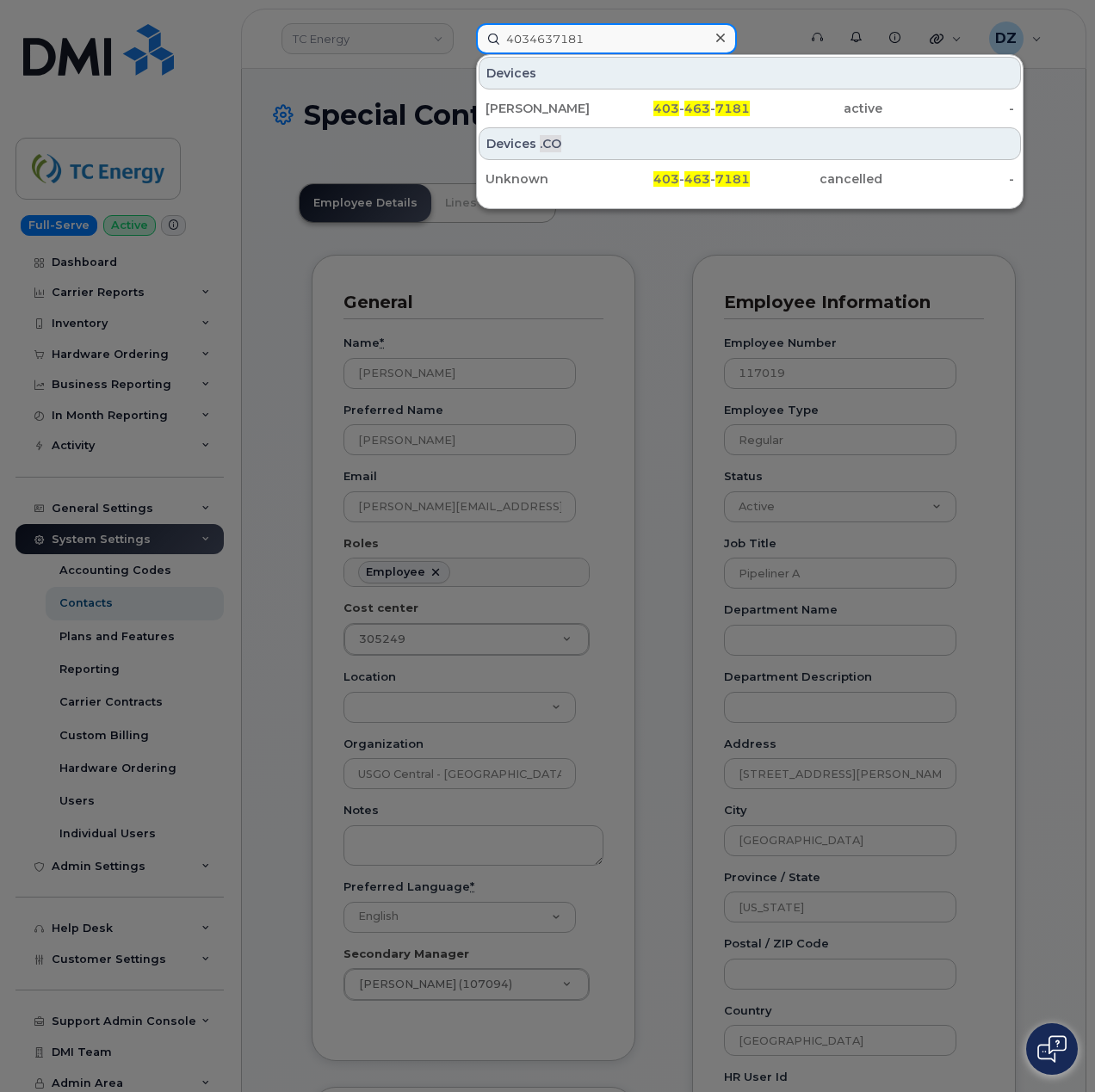
type input "4034637181"
click at [721, 36] on icon at bounding box center [720, 37] width 8 height 8
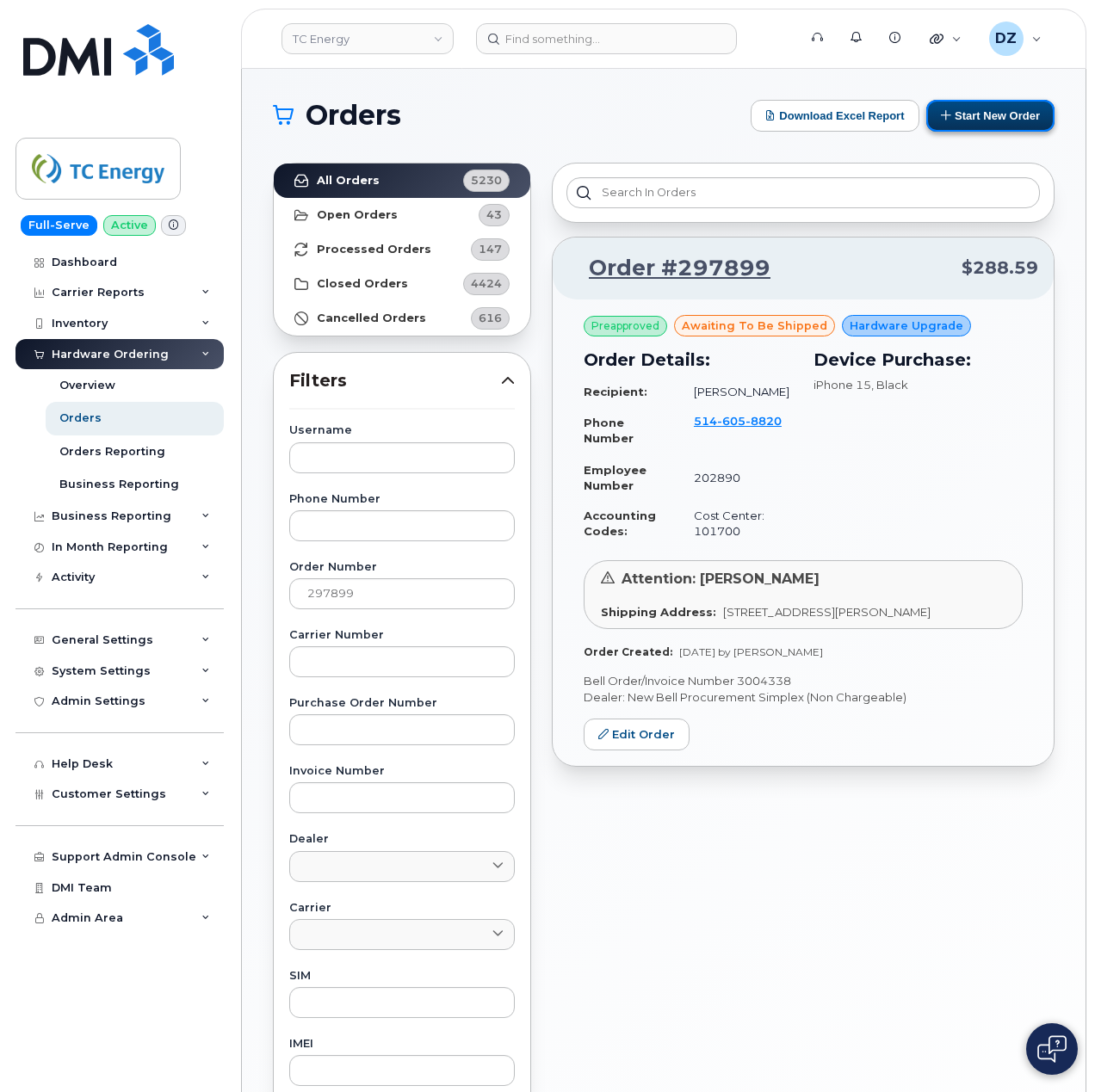
click at [989, 113] on button "Start New Order" at bounding box center [990, 115] width 128 height 32
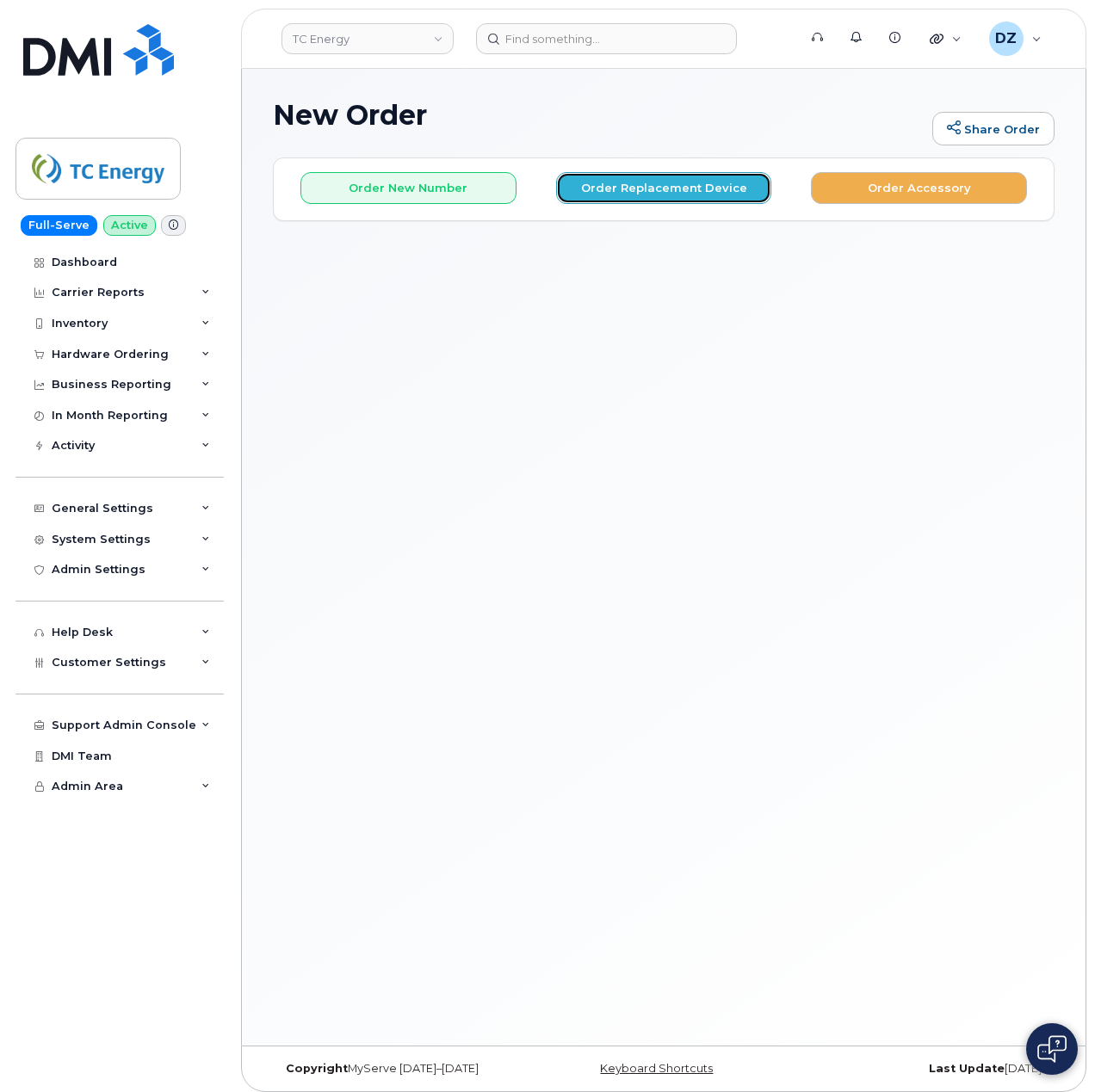
click at [650, 180] on button "Order Replacement Device" at bounding box center [664, 188] width 216 height 32
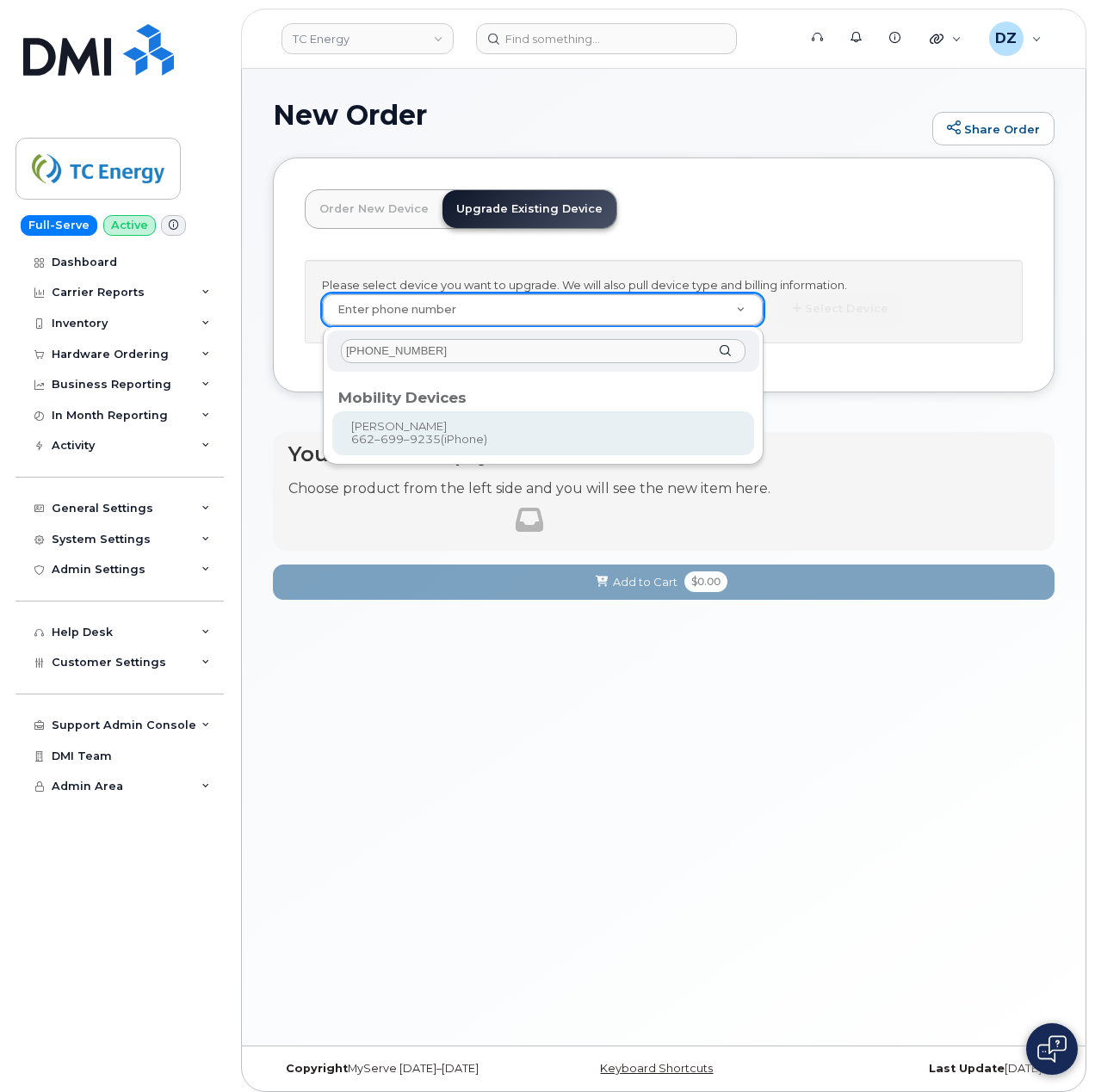
type input "662-699-9235"
type input "562287"
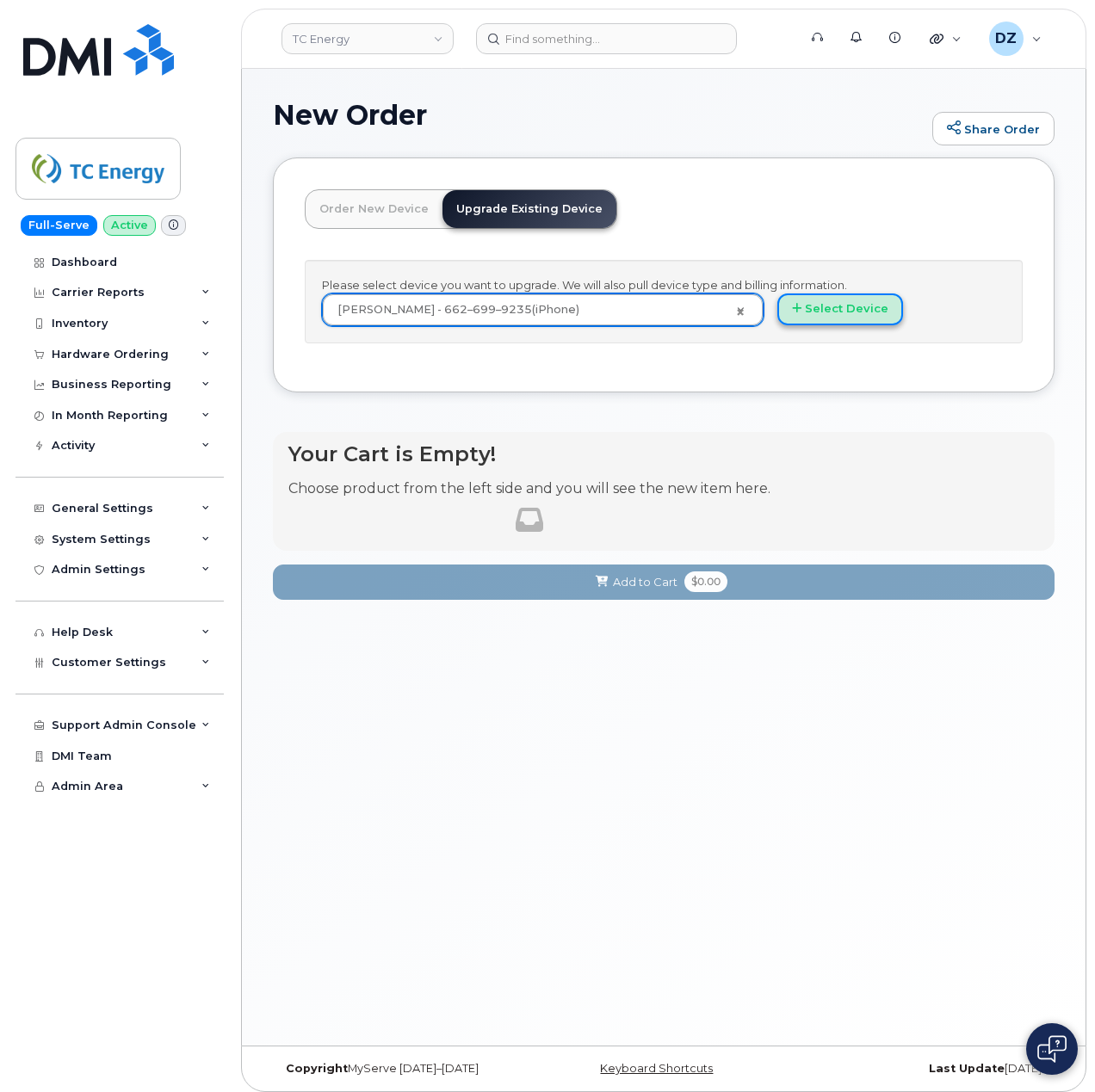
click at [831, 312] on button "Select Device" at bounding box center [839, 309] width 125 height 32
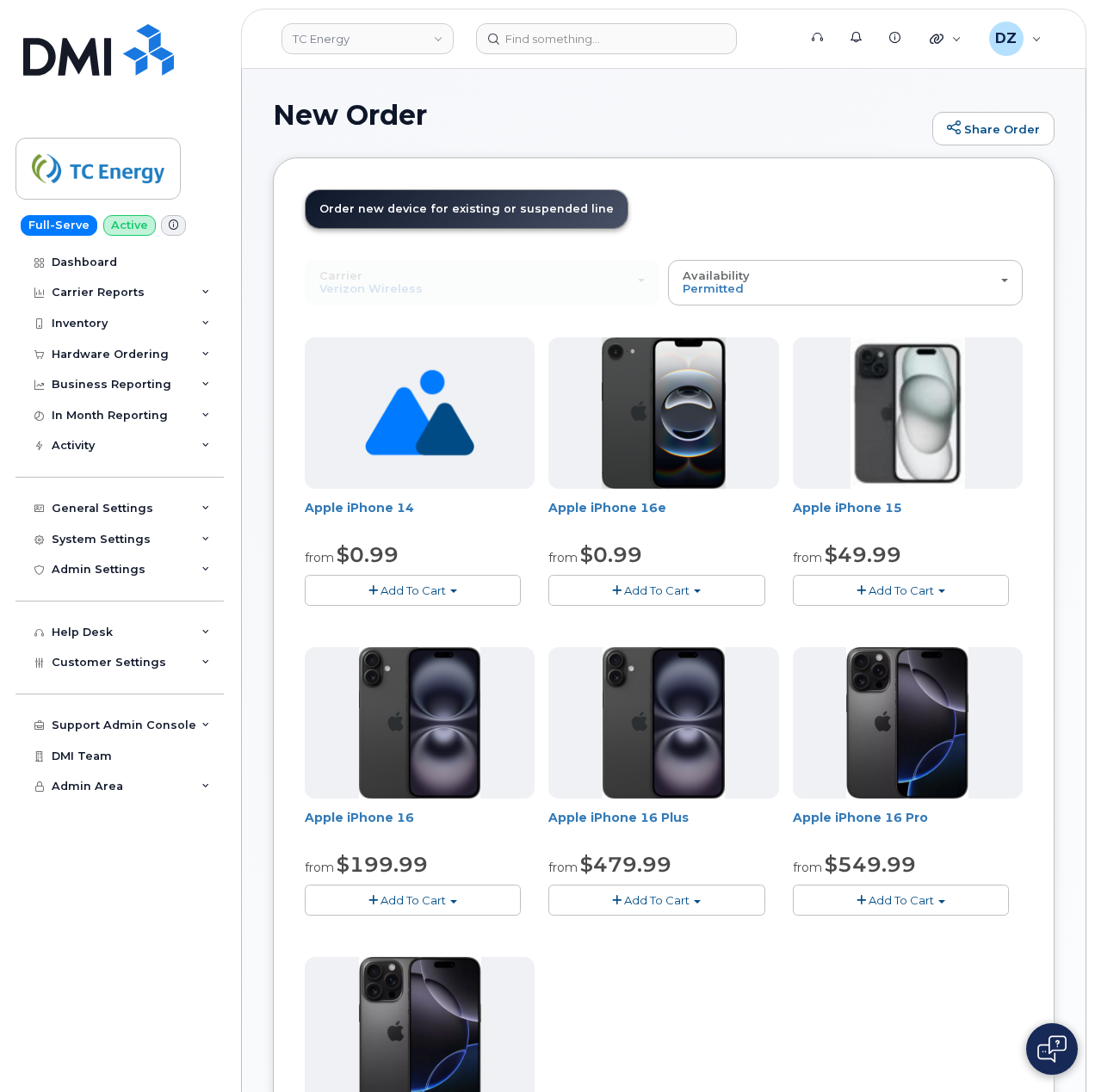
click at [931, 589] on span "Add To Cart" at bounding box center [900, 589] width 65 height 14
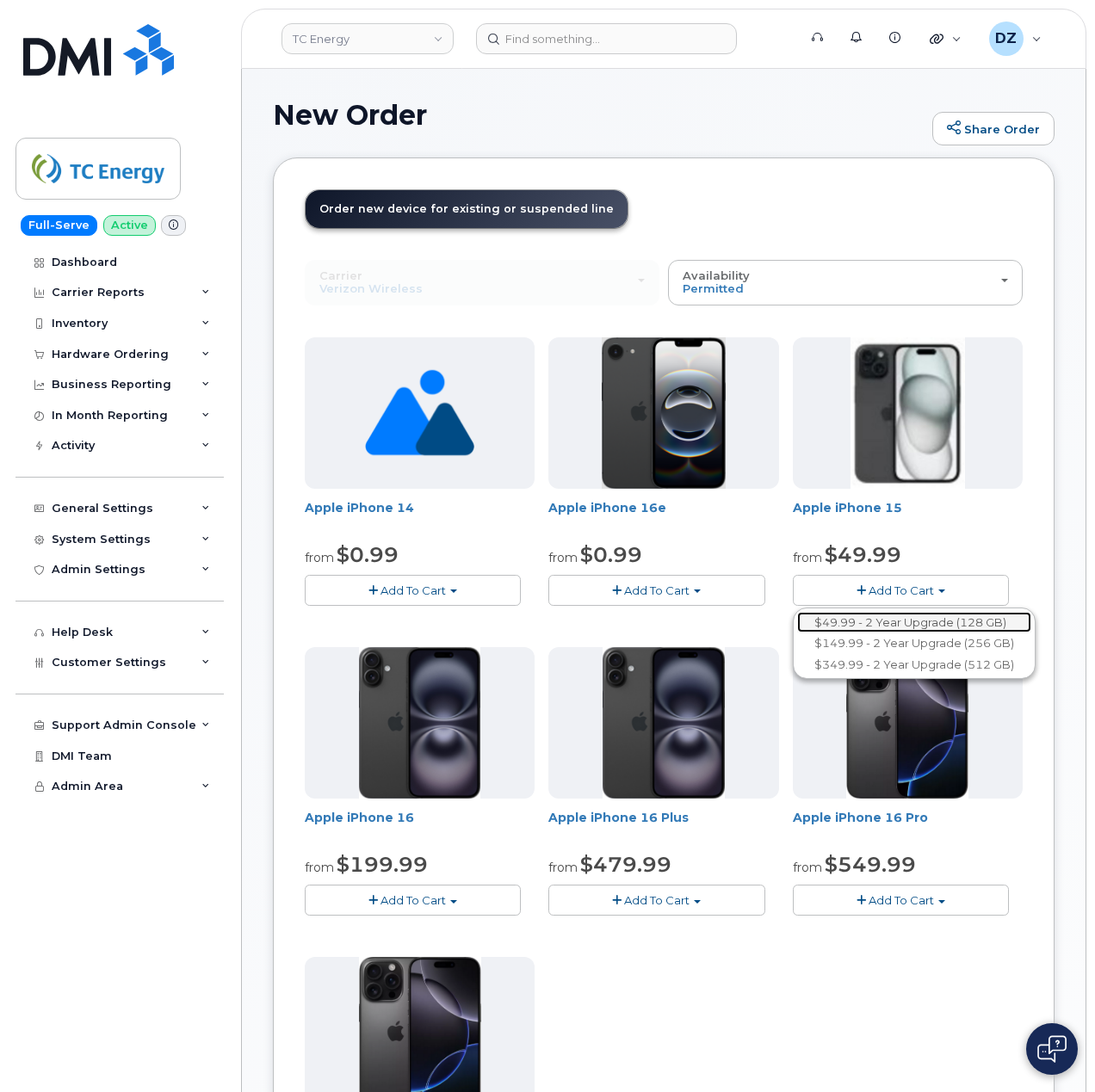
click at [859, 623] on link "$49.99 - 2 Year Upgrade (128 GB)" at bounding box center [914, 622] width 234 height 21
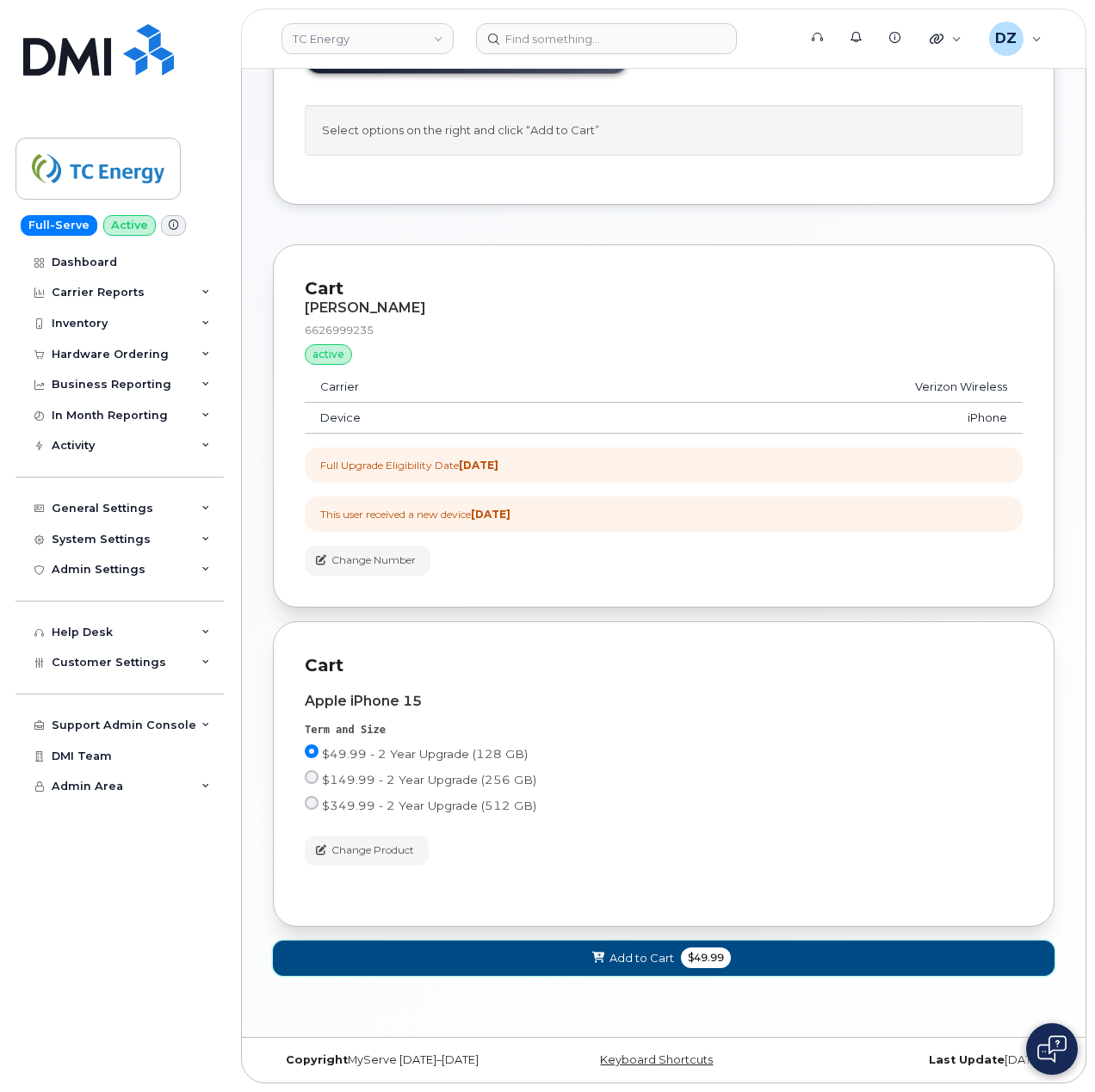
click at [688, 964] on span "$49.99" at bounding box center [706, 957] width 50 height 20
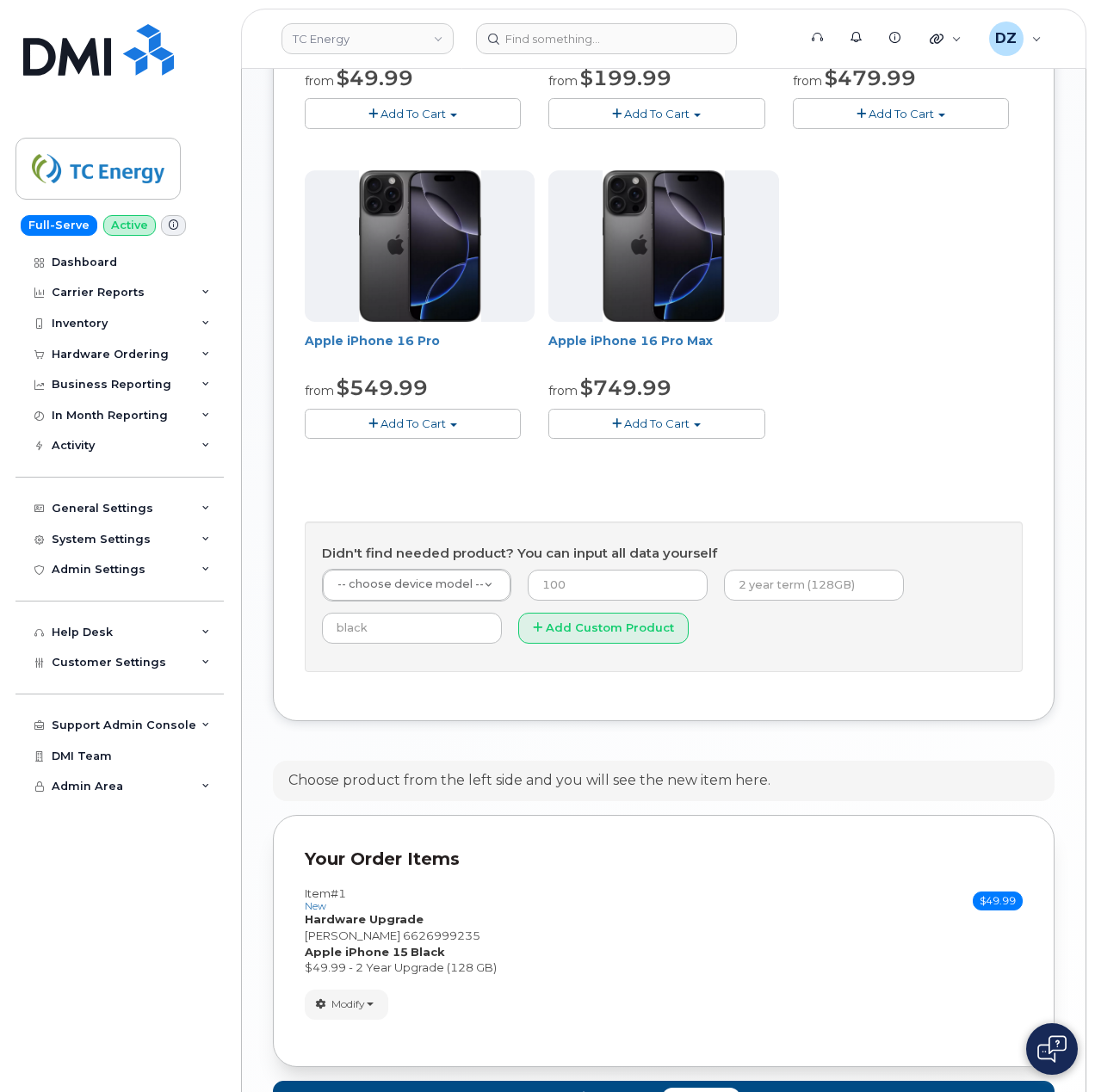
scroll to position [920, 0]
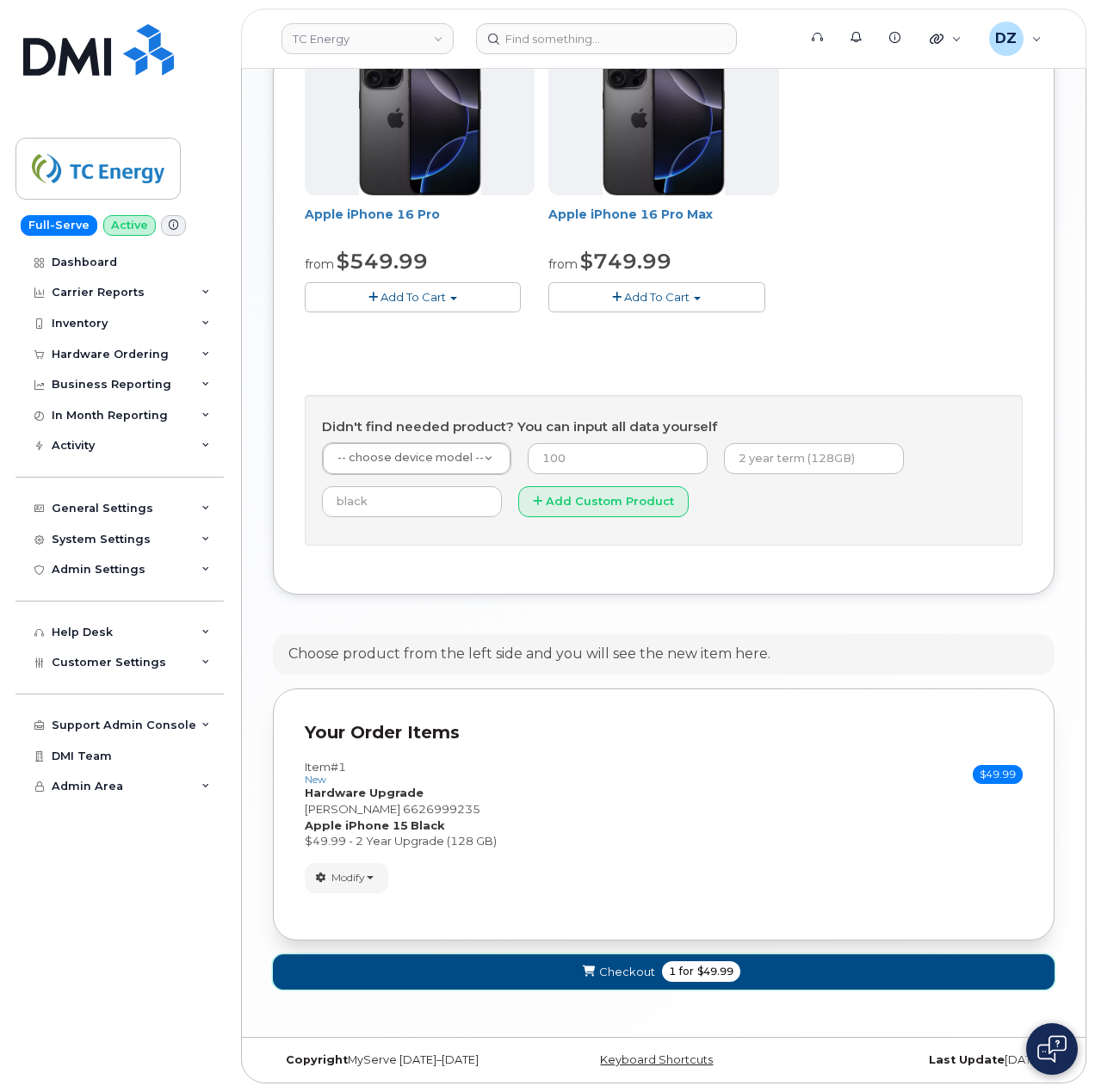
click at [711, 978] on span "$49.99" at bounding box center [715, 971] width 36 height 16
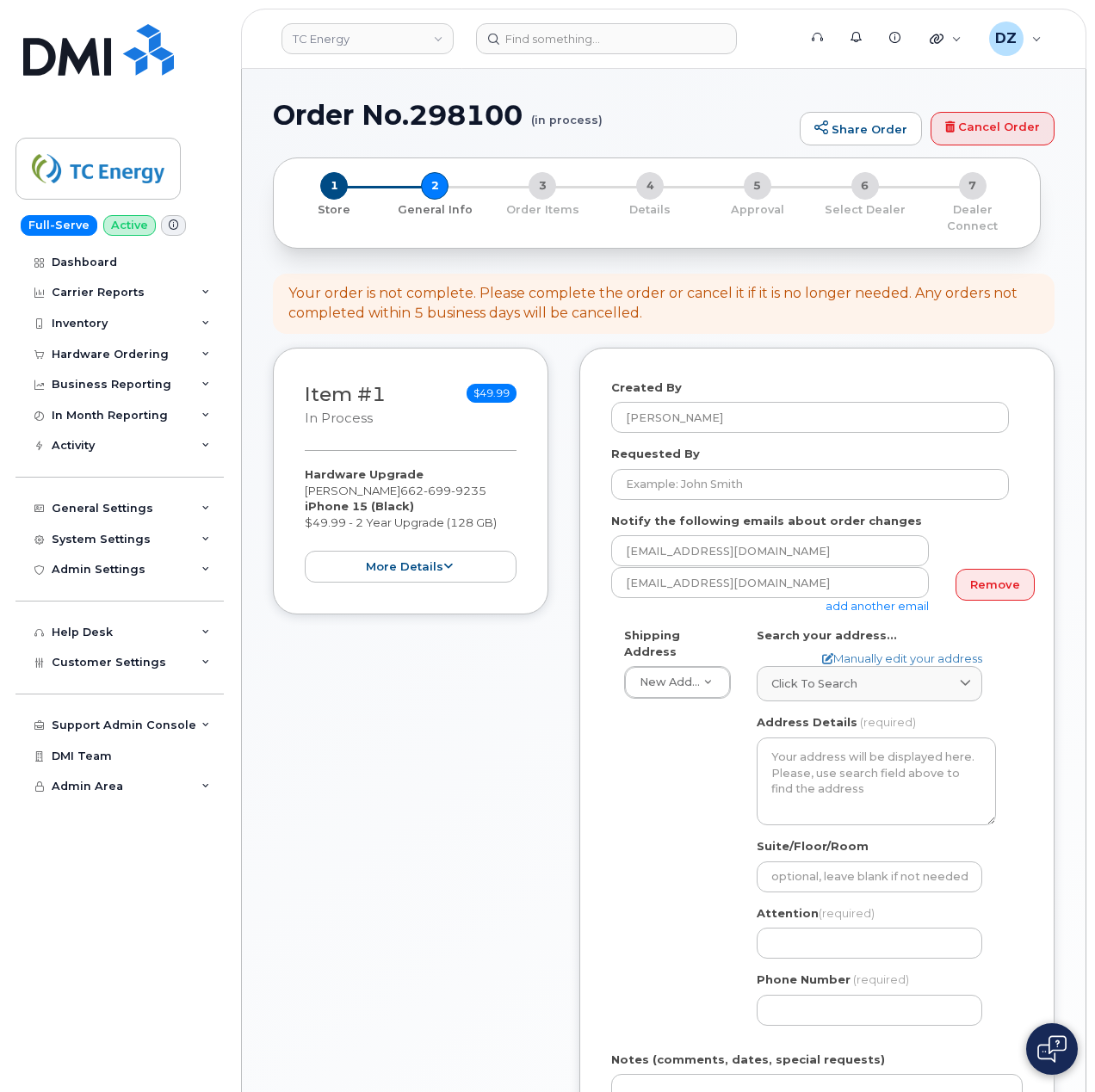
select select
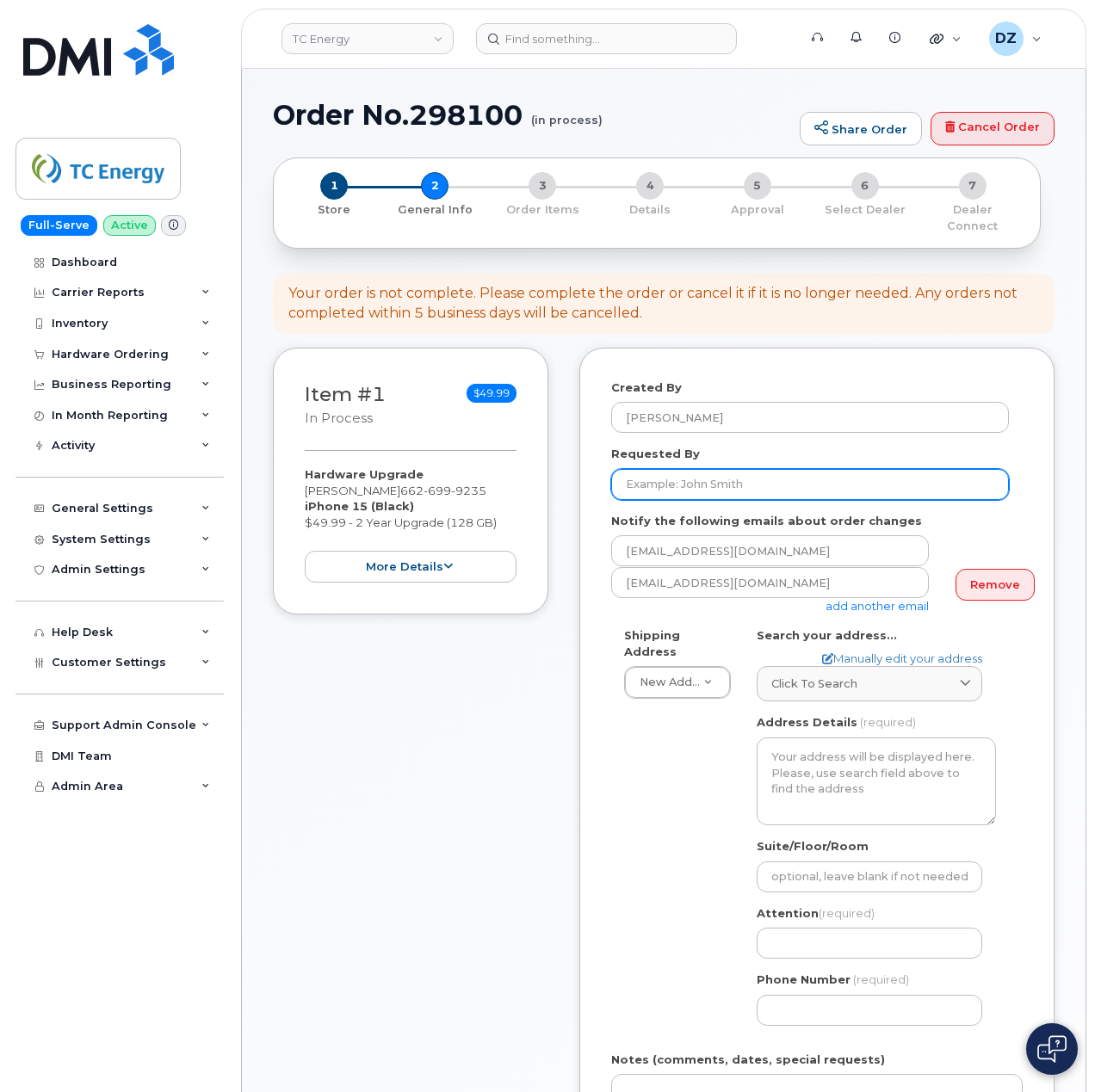
click at [721, 469] on input "Requested By" at bounding box center [809, 484] width 398 height 31
paste input "INC2954532"
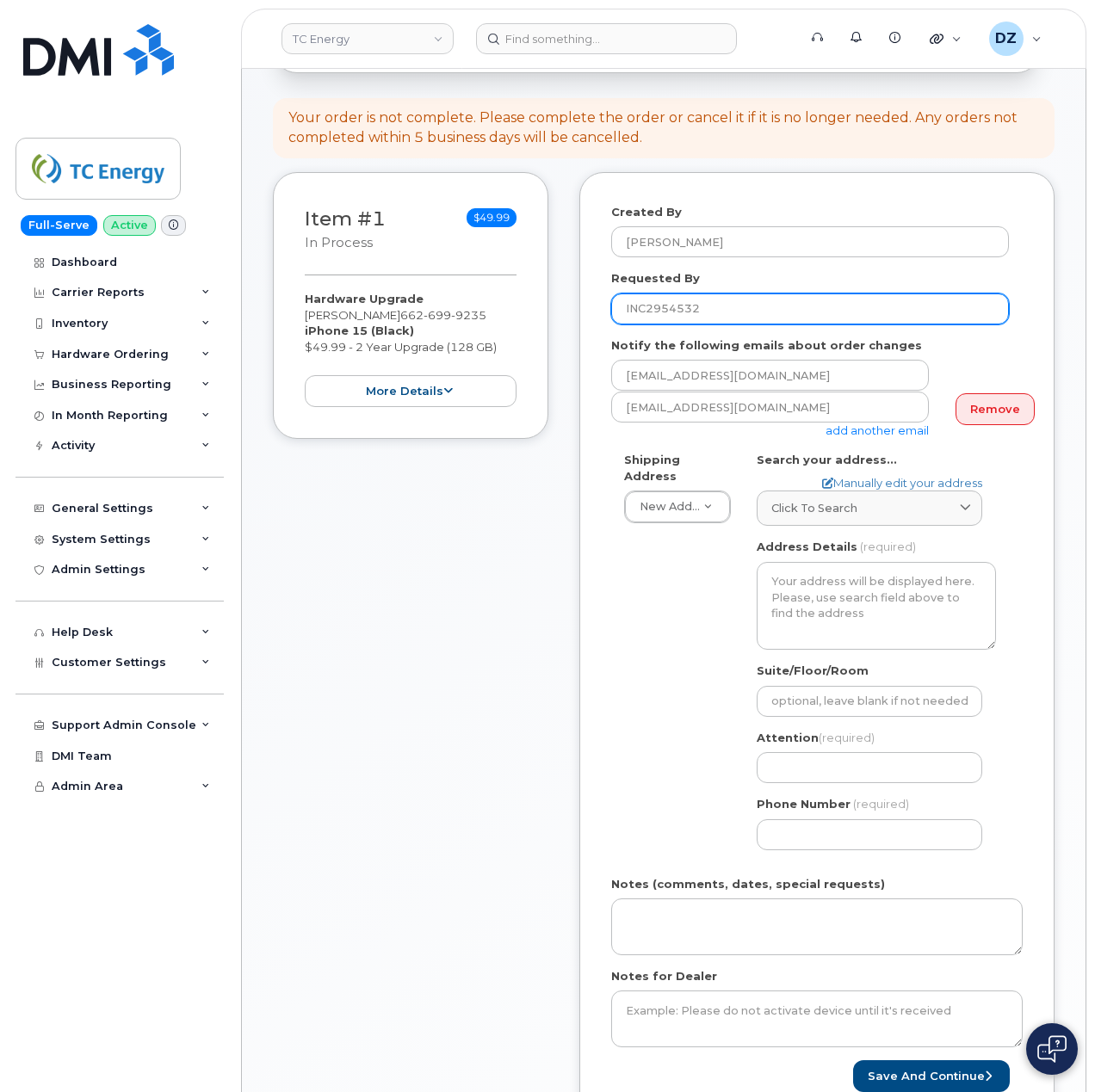
scroll to position [458, 0]
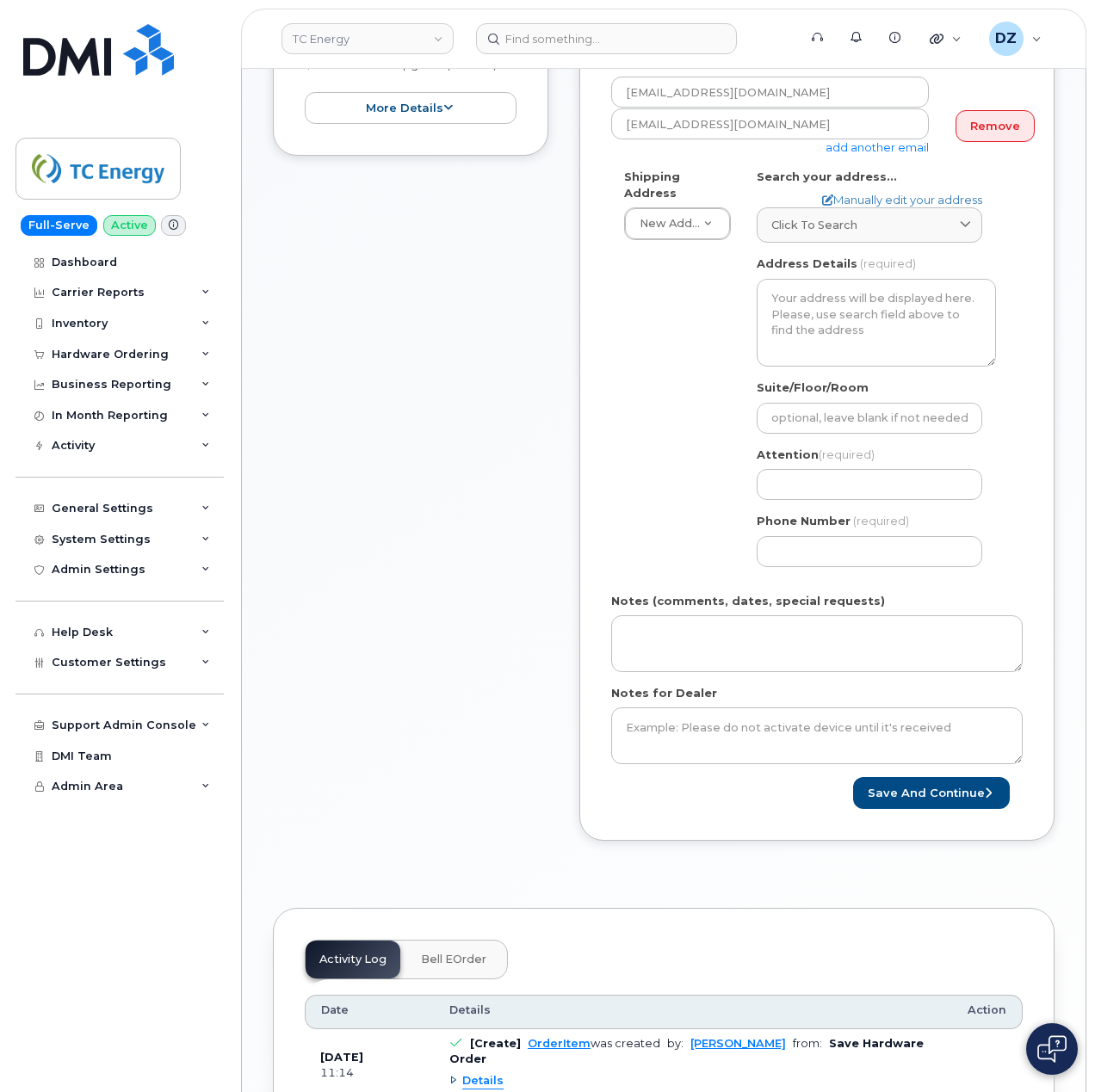
type input "INC2954532"
click at [712, 692] on div "Notes for Dealer" at bounding box center [816, 725] width 411 height 79
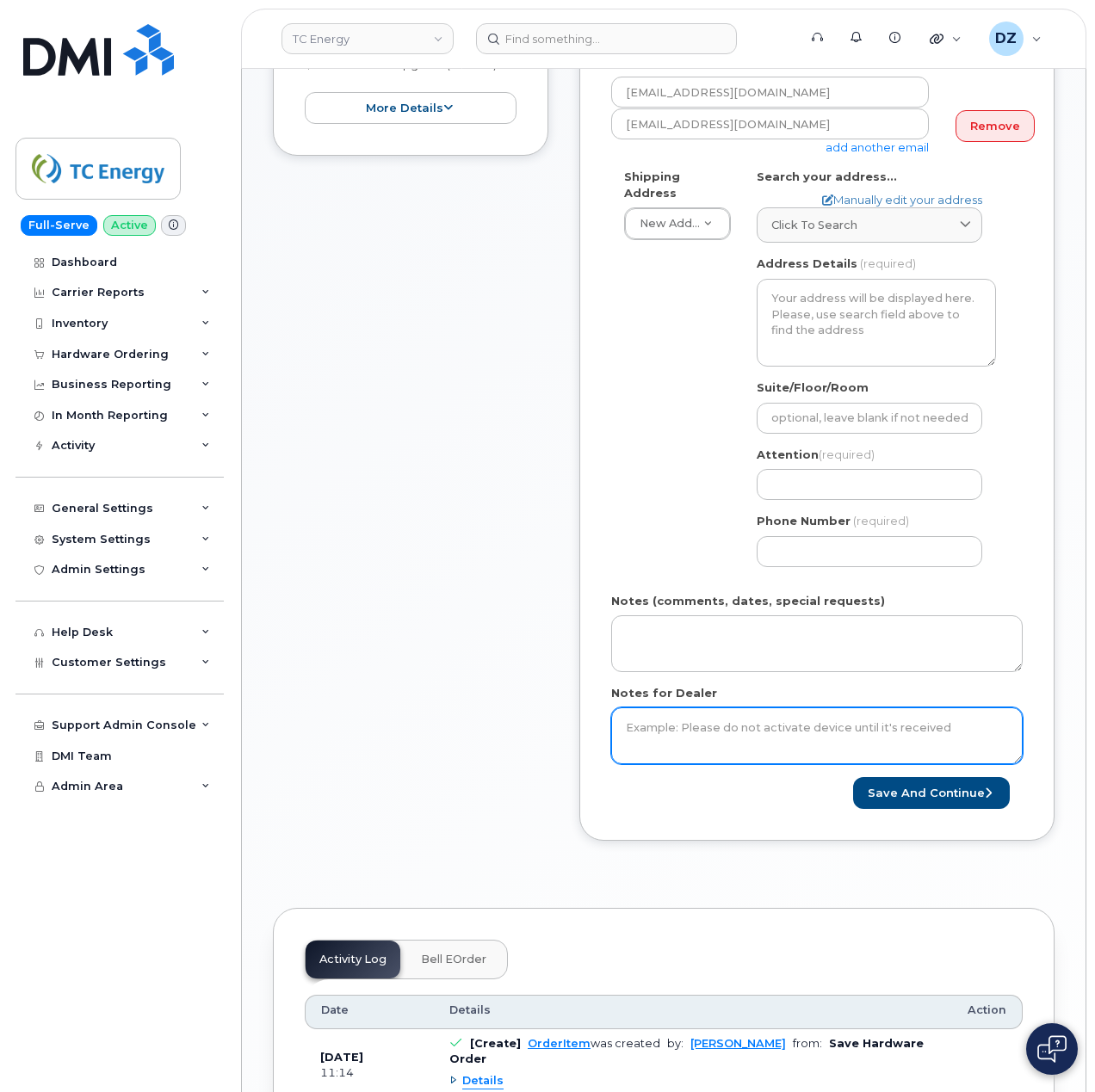
click at [708, 723] on textarea "Notes for Dealer" at bounding box center [816, 736] width 411 height 57
paste textarea "INC2954532"
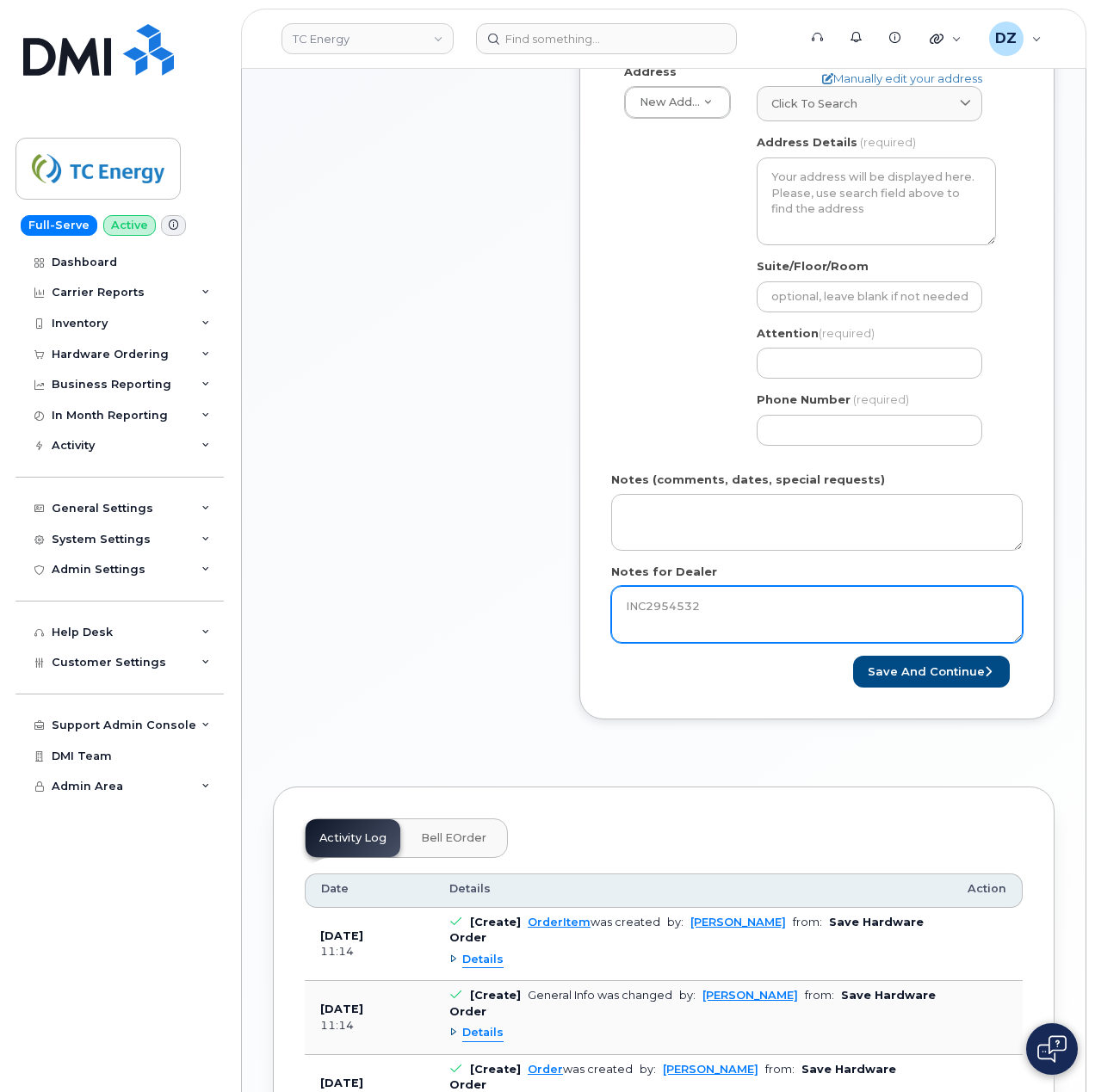
scroll to position [724, 0]
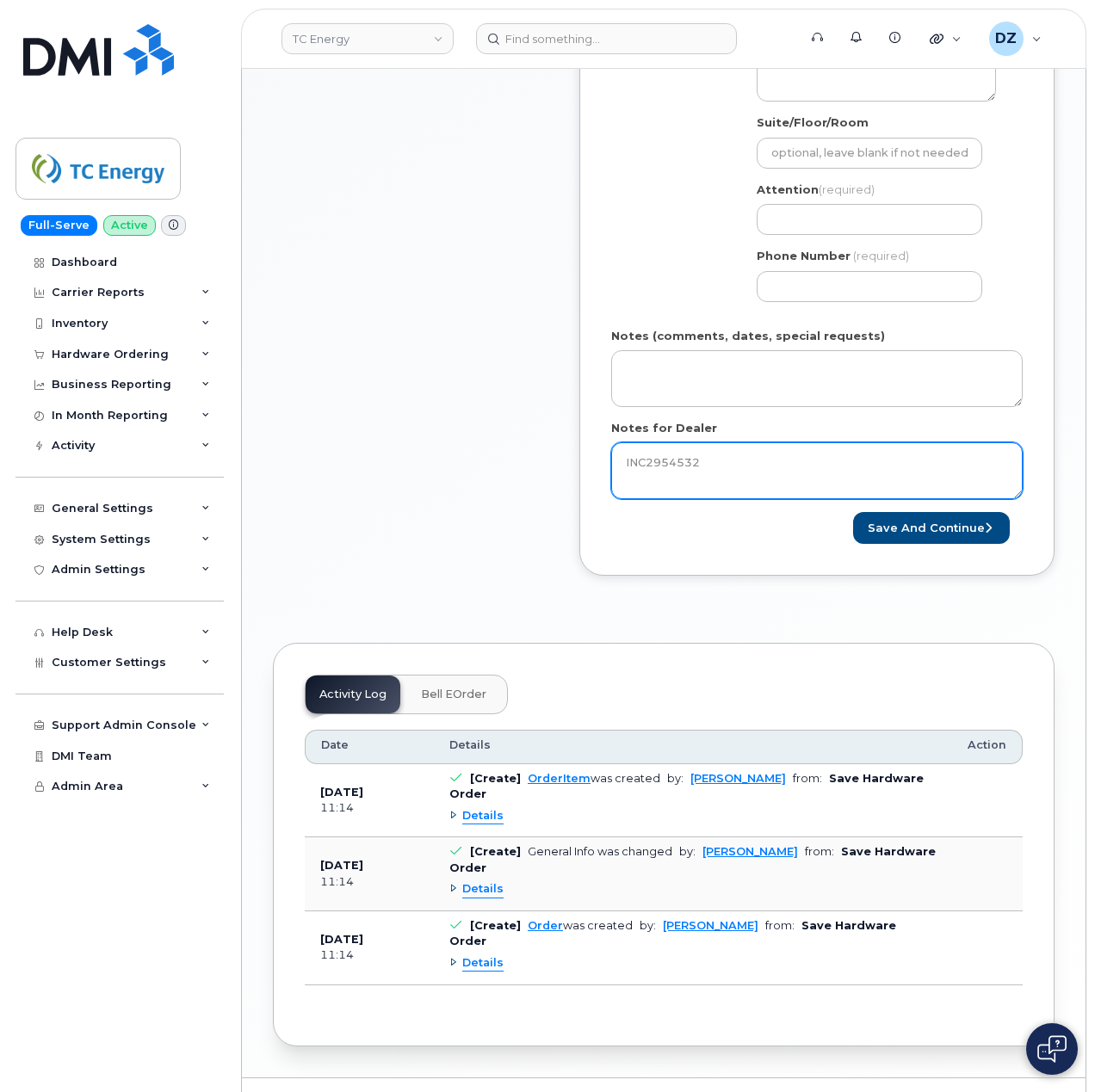
type textarea "INC2954532"
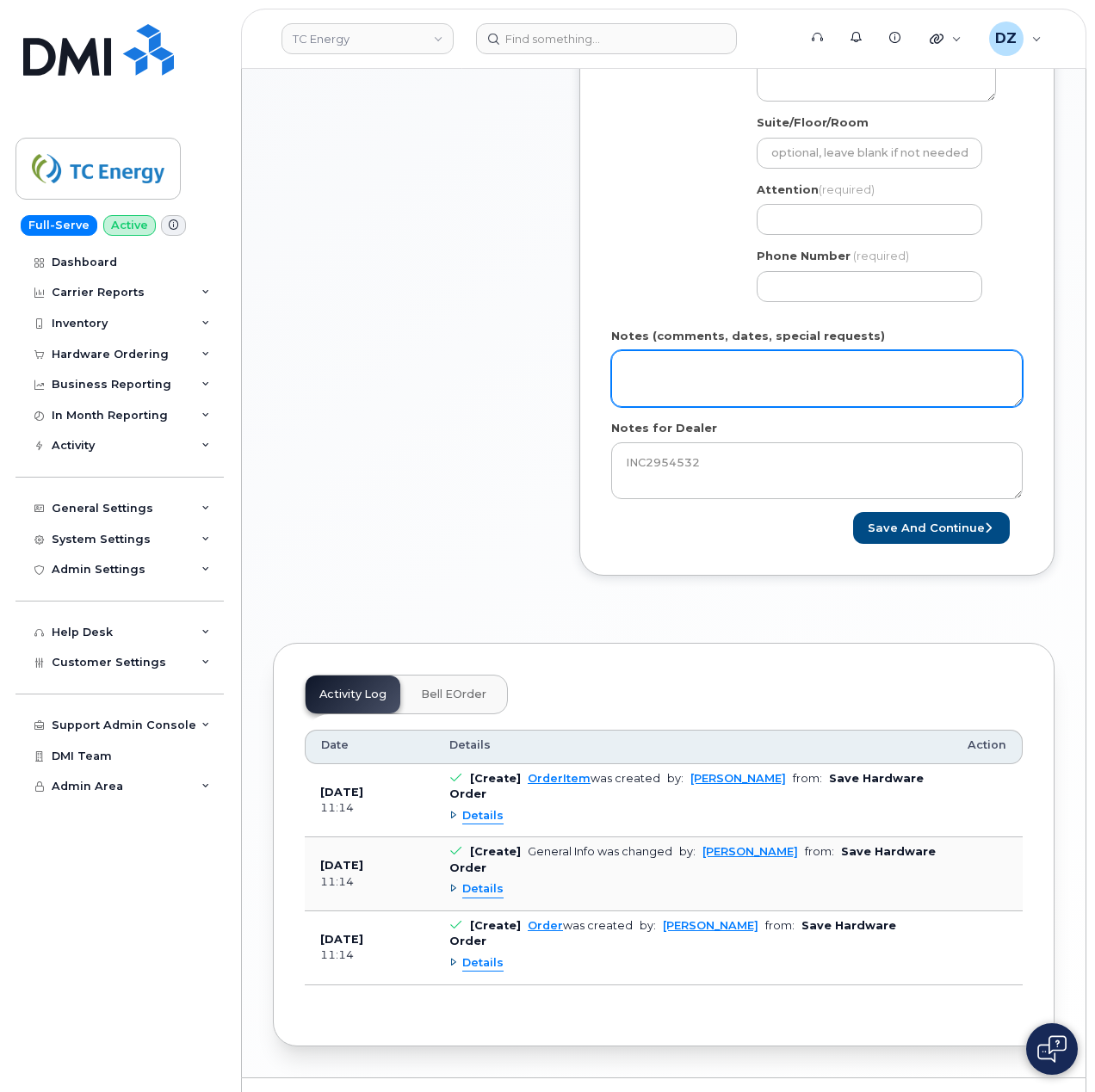
scroll to position [265, 0]
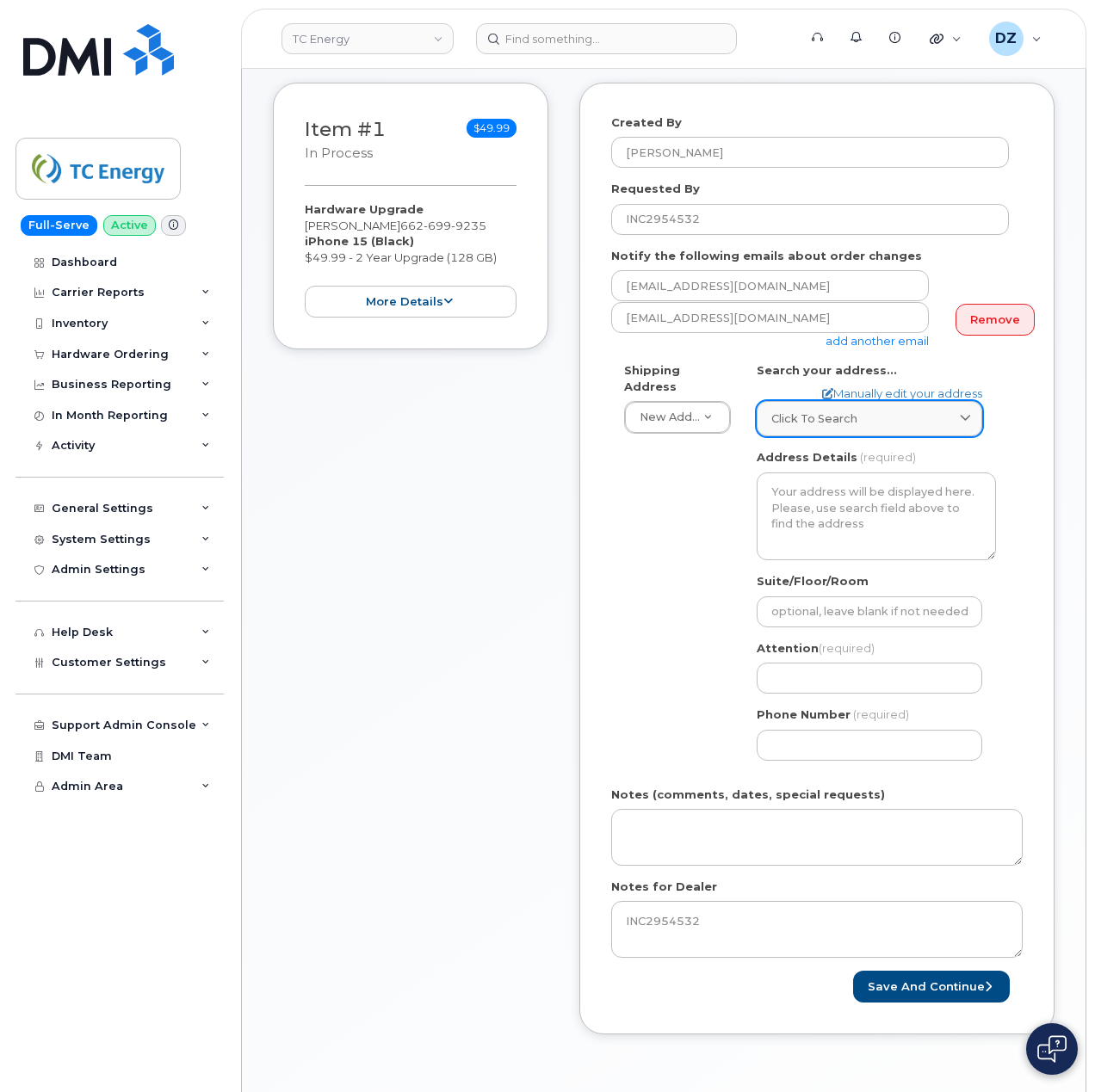
click at [805, 410] on span "Click to search" at bounding box center [814, 419] width 86 height 17
paste input "[STREET_ADDRESS][PERSON_NAME]"
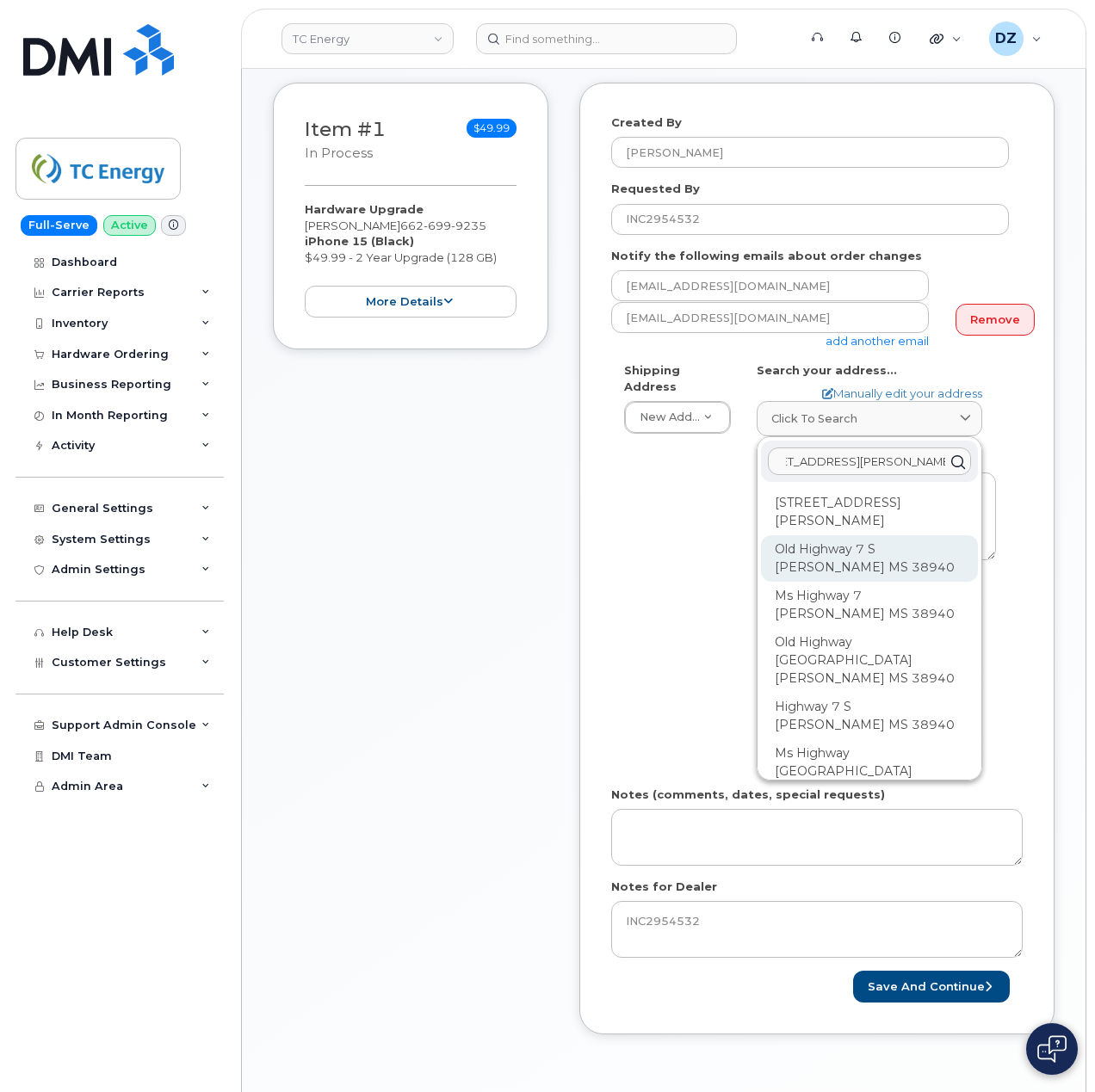
type input "[STREET_ADDRESS][PERSON_NAME]"
click at [844, 628] on div "Old Highway 7 S [PERSON_NAME] MS 38940" at bounding box center [869, 660] width 217 height 65
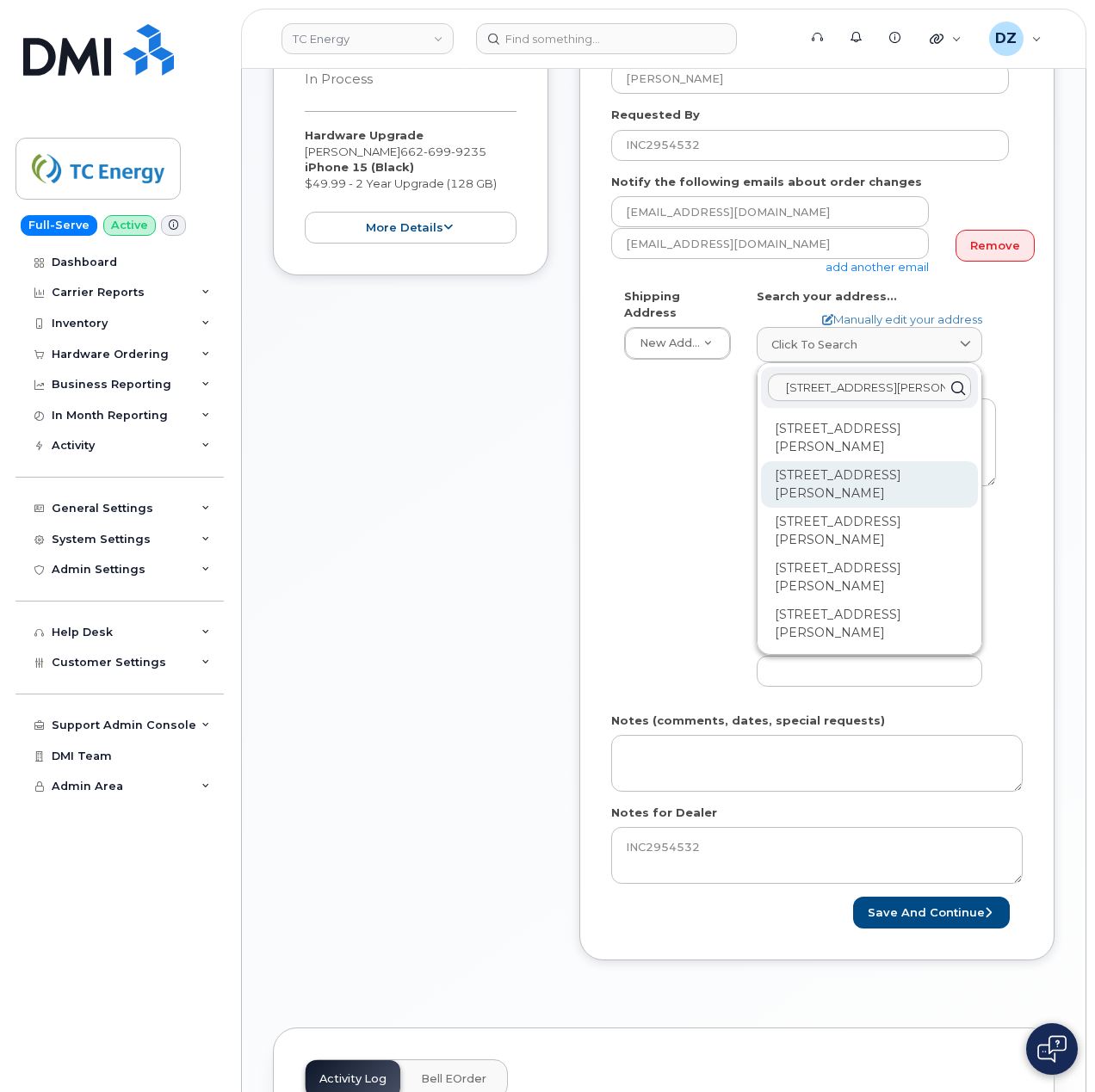
scroll to position [379, 0]
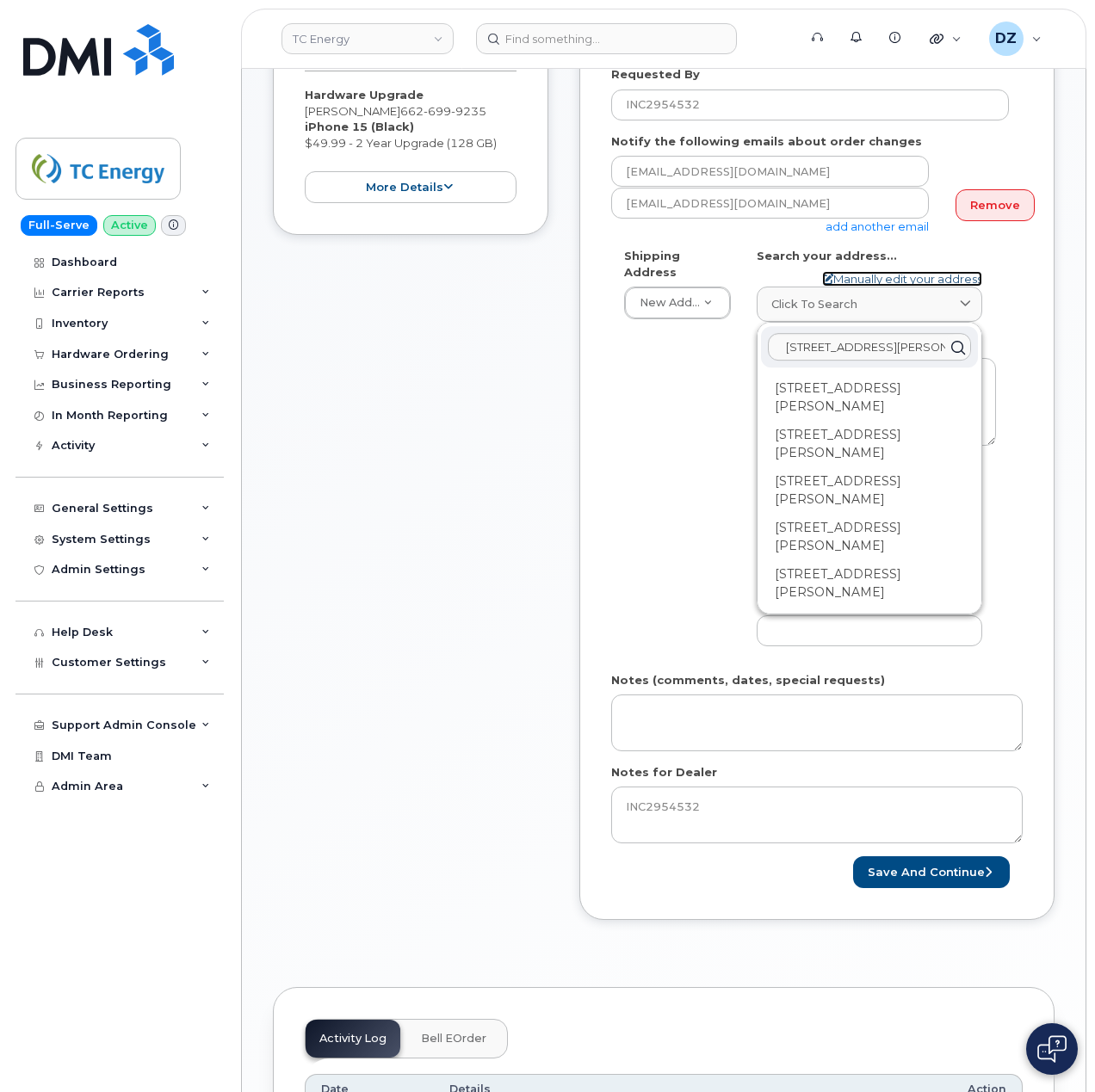
click at [885, 271] on link "Manually edit your address" at bounding box center [902, 279] width 161 height 17
select select
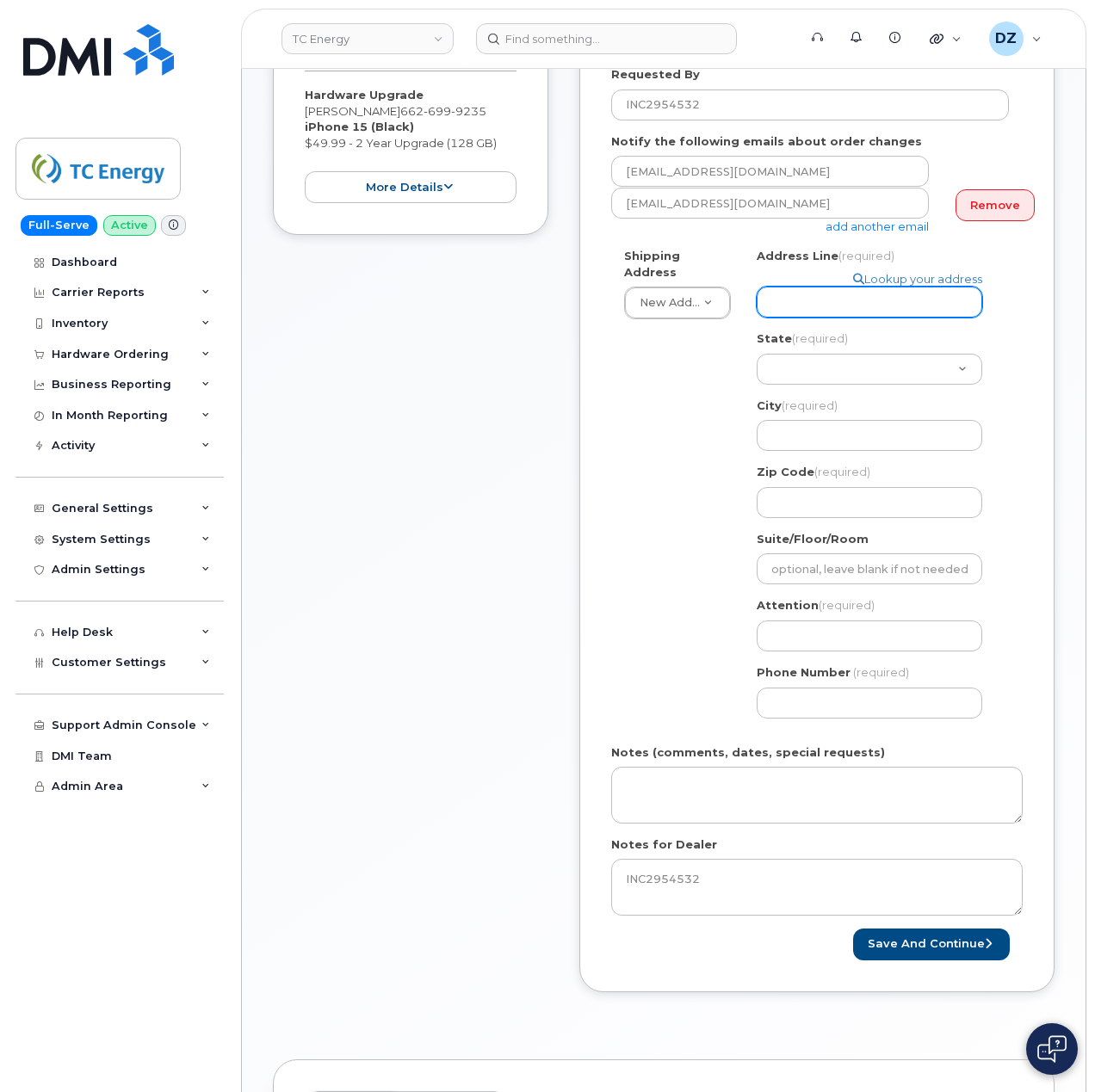
click at [827, 287] on input "Address Line (required)" at bounding box center [869, 303] width 225 height 31
paste input "[STREET_ADDRESS][PERSON_NAME]"
select select
type input "[STREET_ADDRESS][PERSON_NAME]"
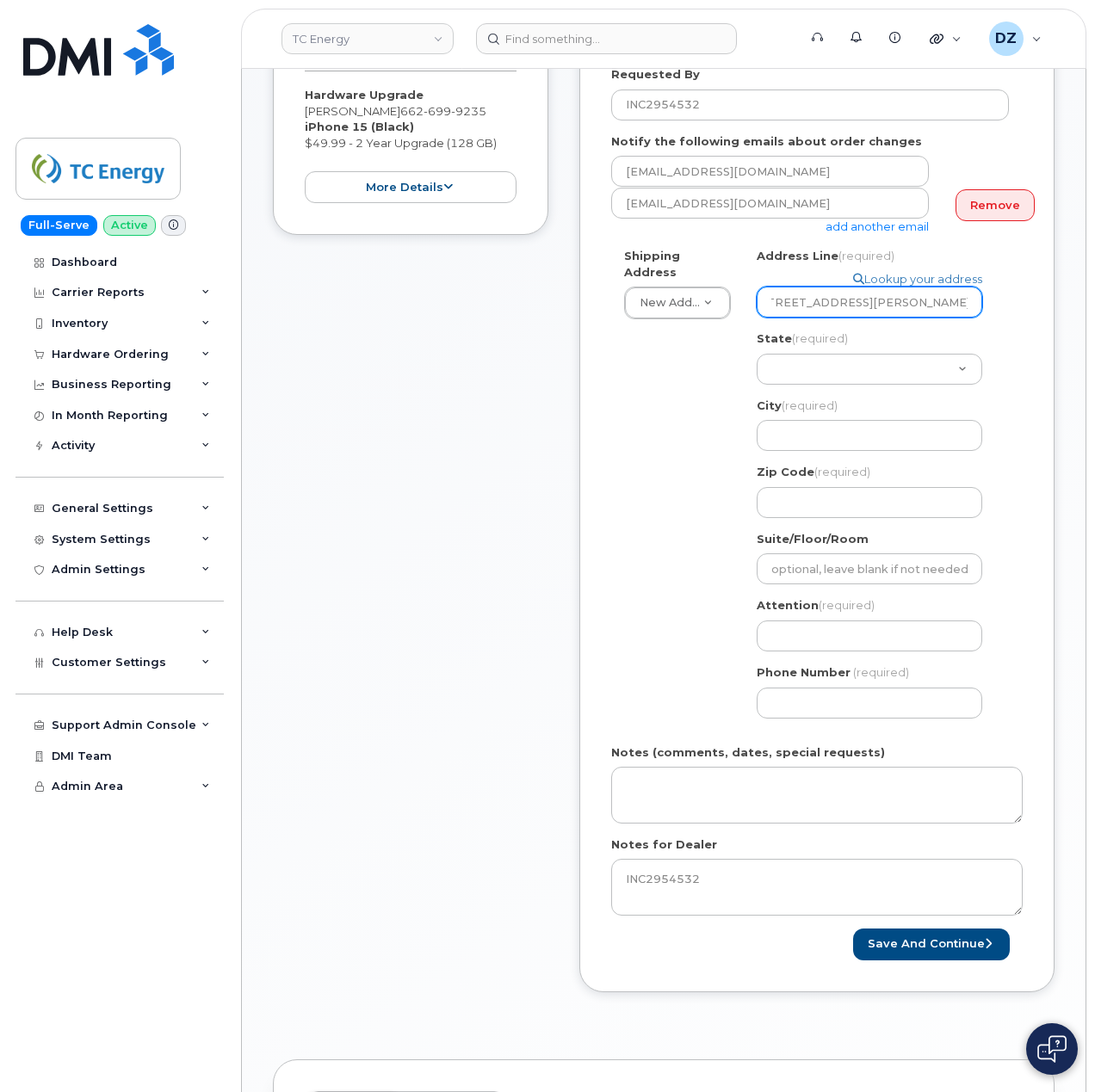
click at [957, 287] on input "[STREET_ADDRESS][PERSON_NAME]" at bounding box center [869, 303] width 225 height 31
select select
type input "[STREET_ADDRESS][PERSON_NAME]"
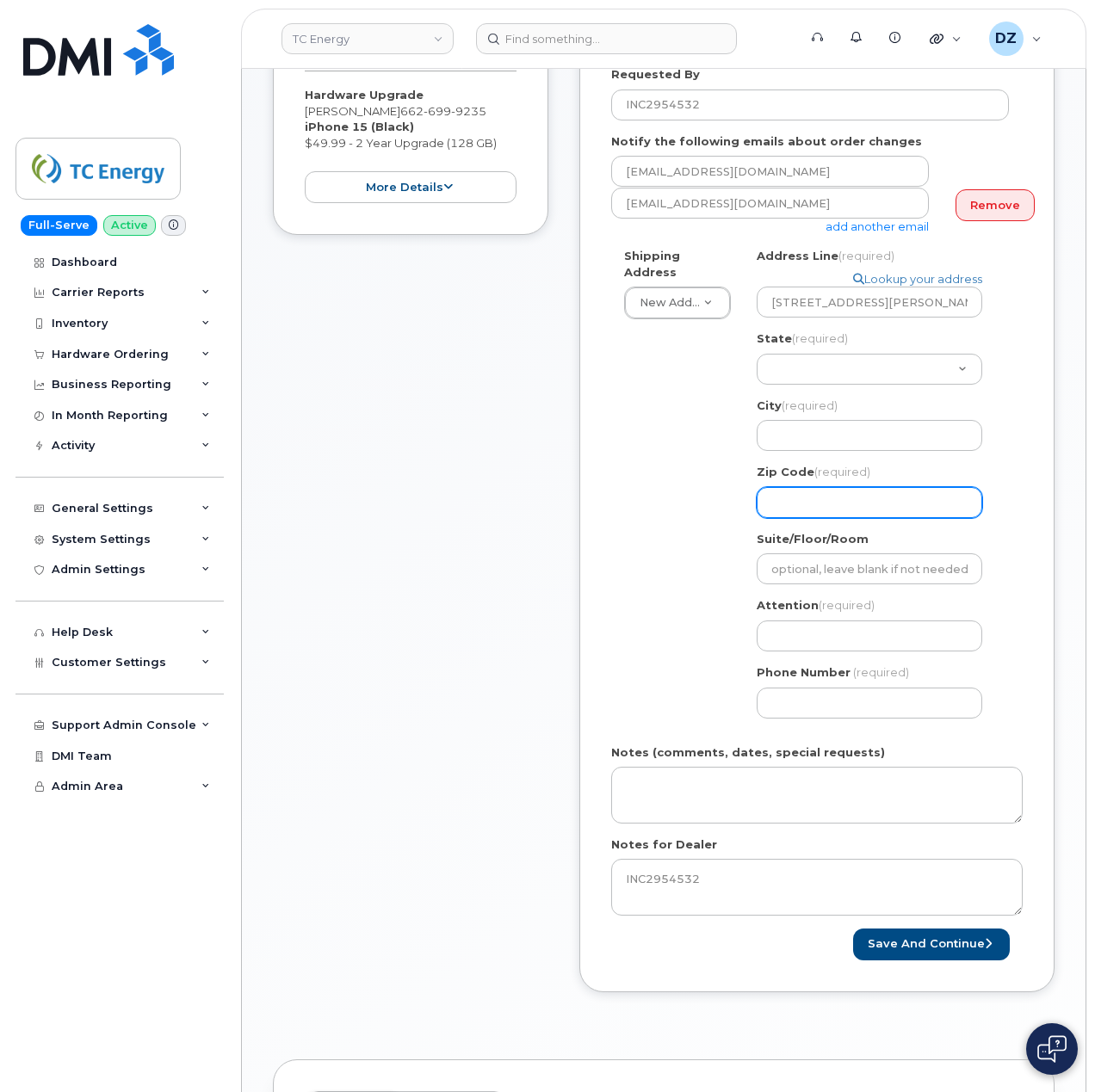
click at [813, 487] on input "Zip Code (required)" at bounding box center [869, 503] width 225 height 31
paste input "38940"
type input "38940"
select select
type input "38940"
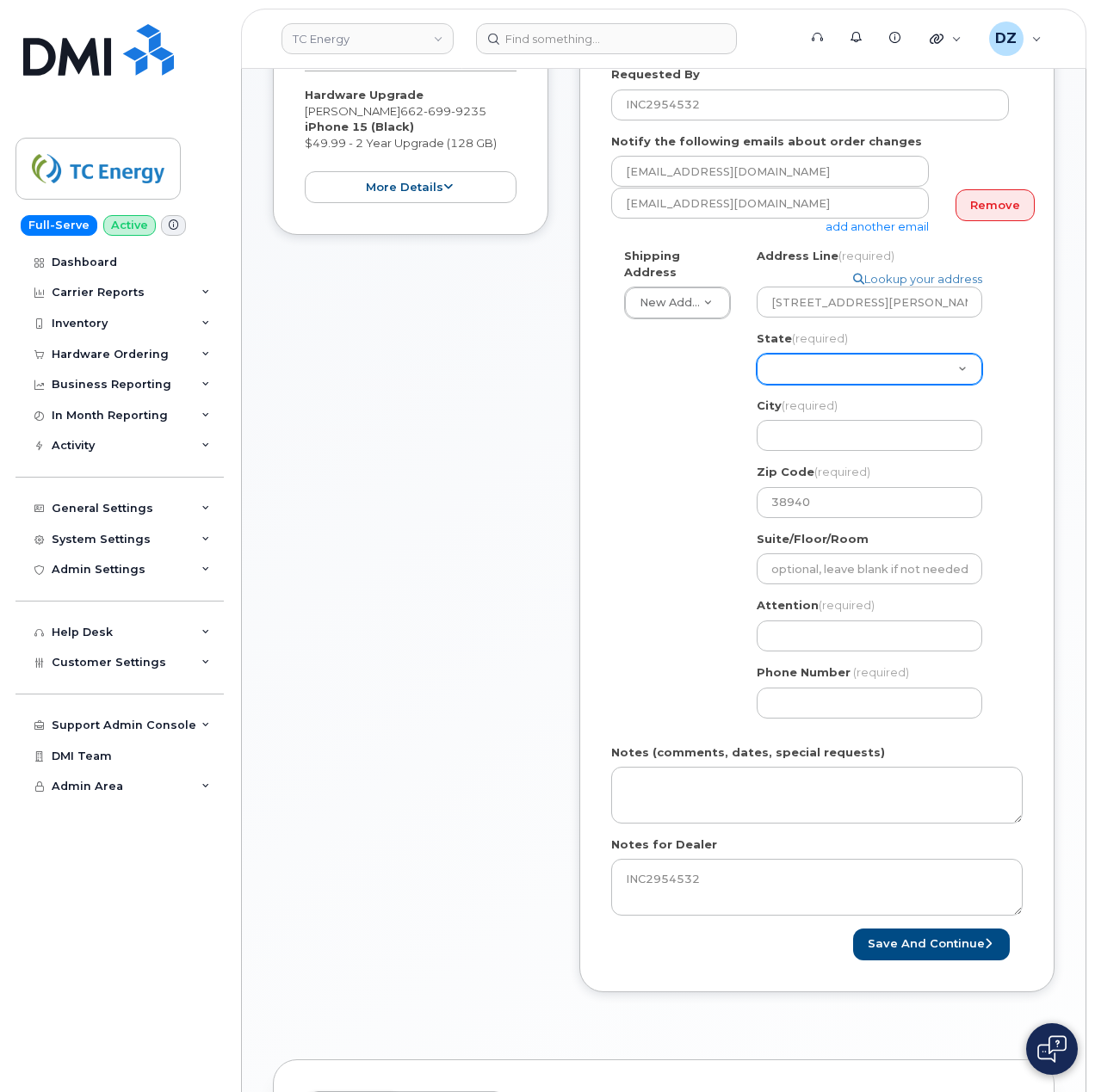
click at [859, 353] on select "[US_STATE] [US_STATE] [US_STATE] [US_STATE] [US_STATE] [US_STATE] [US_STATE] [U…" at bounding box center [869, 369] width 225 height 31
select select "MS"
click at [756, 353] on select "[US_STATE] [US_STATE] [US_STATE] [US_STATE] [US_STATE] [US_STATE] [US_STATE] [U…" at bounding box center [869, 369] width 225 height 31
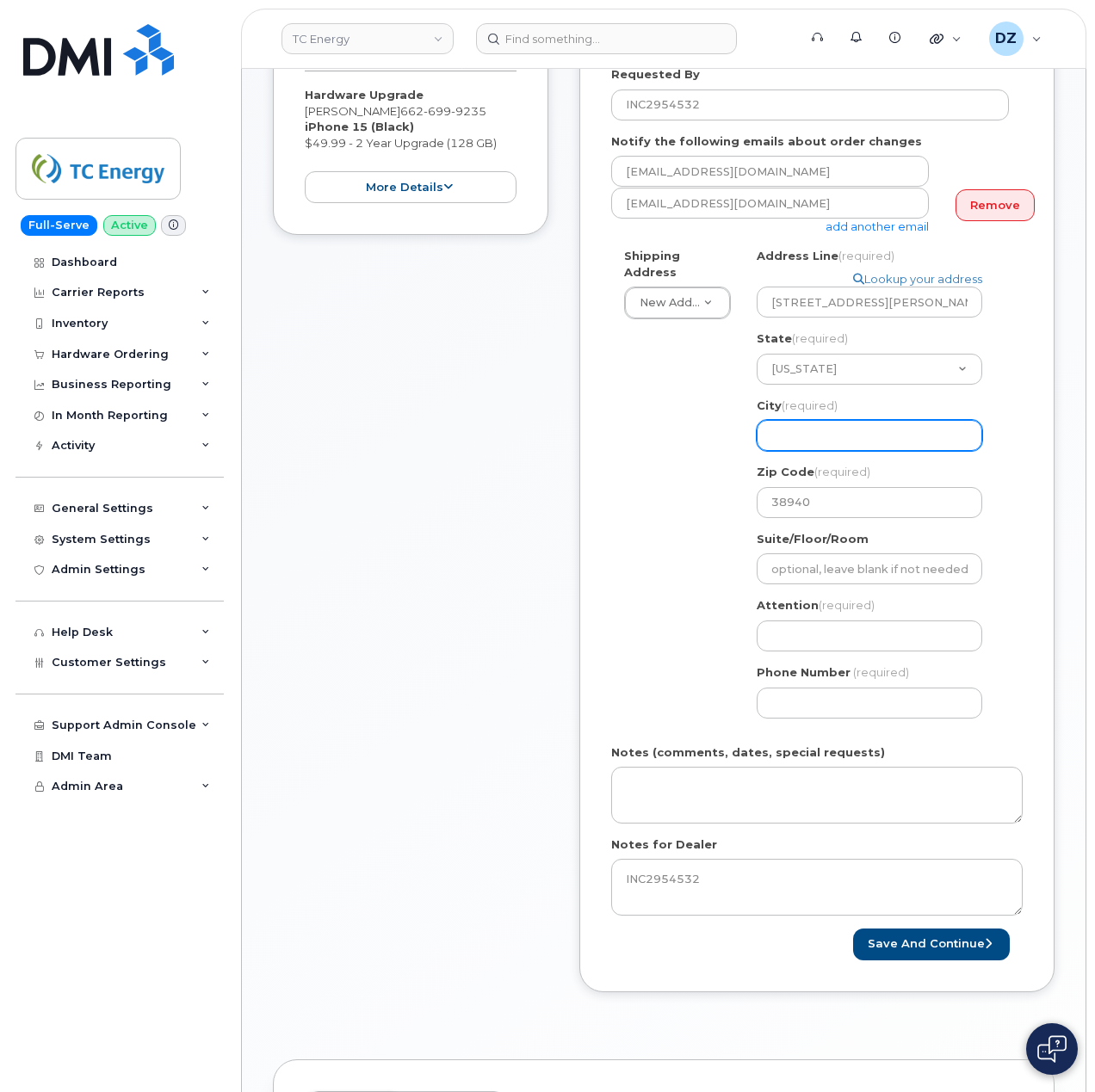
click at [803, 424] on input "City (required)" at bounding box center [869, 435] width 225 height 31
paste input "[PERSON_NAME]"
select select
type input "[PERSON_NAME]"
click at [616, 476] on div "Shipping Address New Address New Address 1401 Veterans Blvd NE 450 1 St SW Ncnb…" at bounding box center [809, 490] width 398 height 483
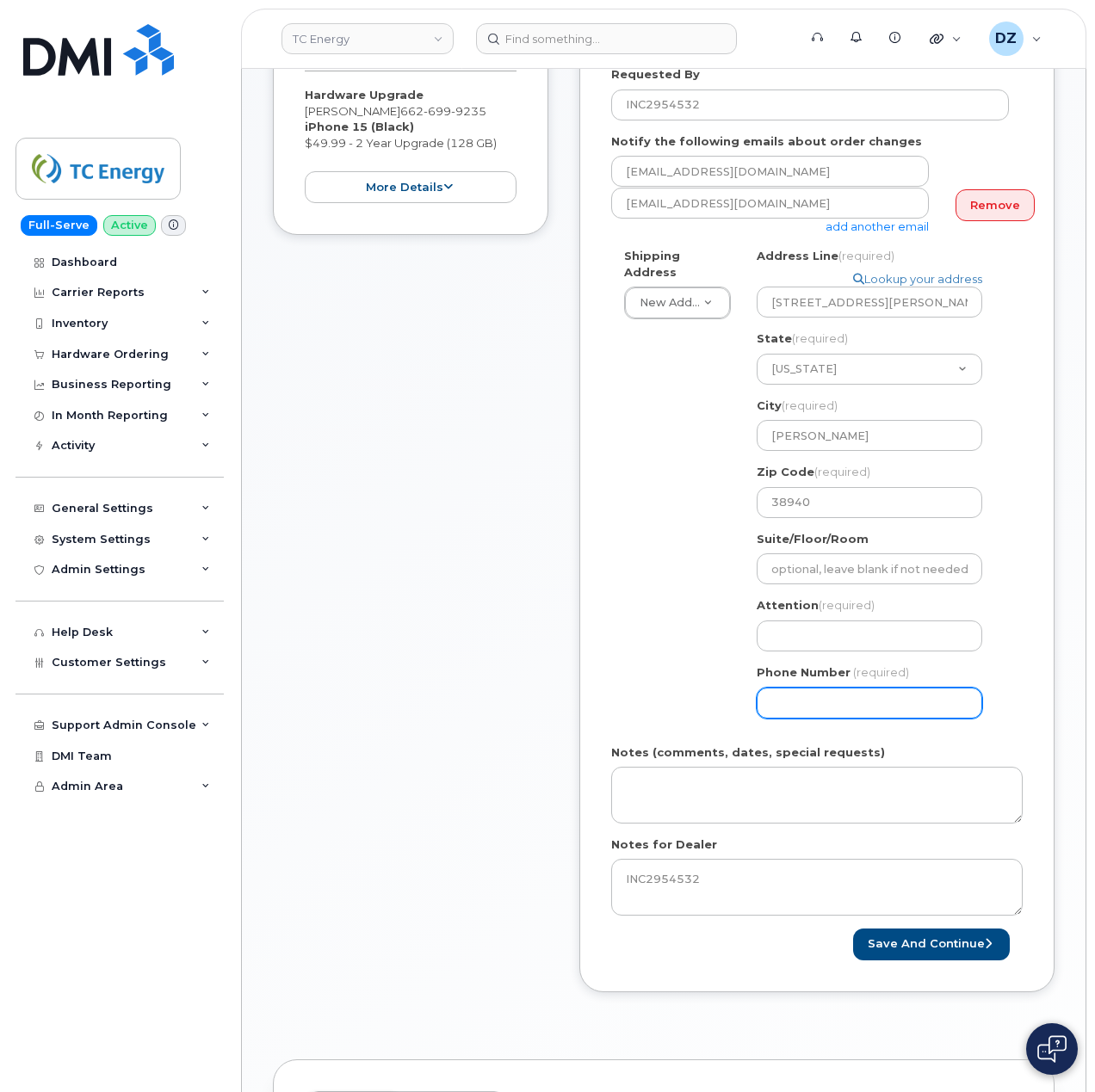
click at [896, 700] on input "Phone Number" at bounding box center [869, 703] width 225 height 31
type input "513354115"
select select
type input "5133541153"
click at [864, 635] on input "Attention (required)" at bounding box center [869, 636] width 225 height 31
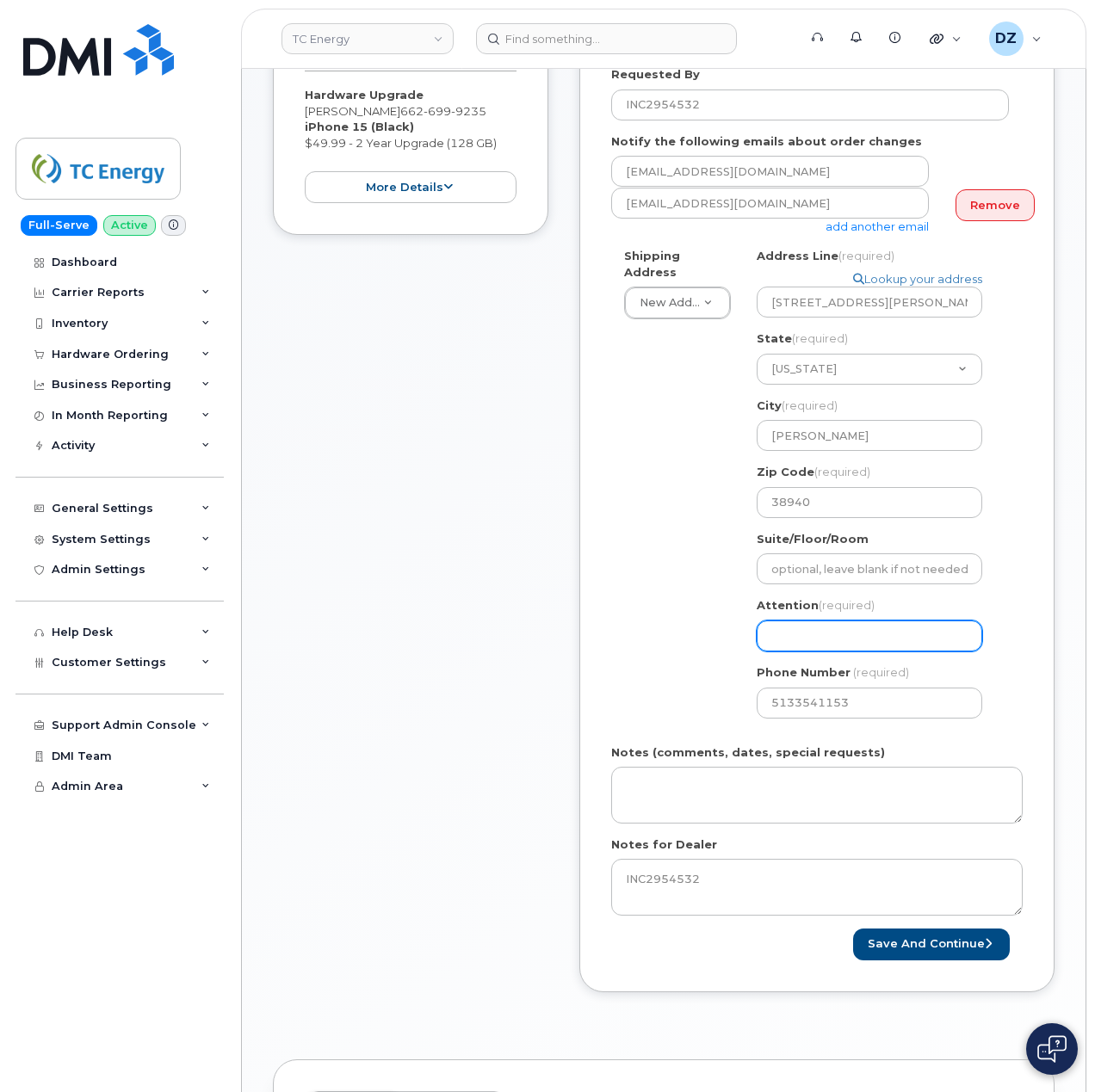
paste input "[PERSON_NAME]"
select select
type input "[PERSON_NAME]"
click at [429, 709] on div "Item #1 in process $49.99 Hardware Upgrade Ben Brown 662 699 9235 iPhone 15 (Bl…" at bounding box center [411, 493] width 276 height 1050
click at [768, 621] on input "[PERSON_NAME]" at bounding box center [869, 636] width 225 height 31
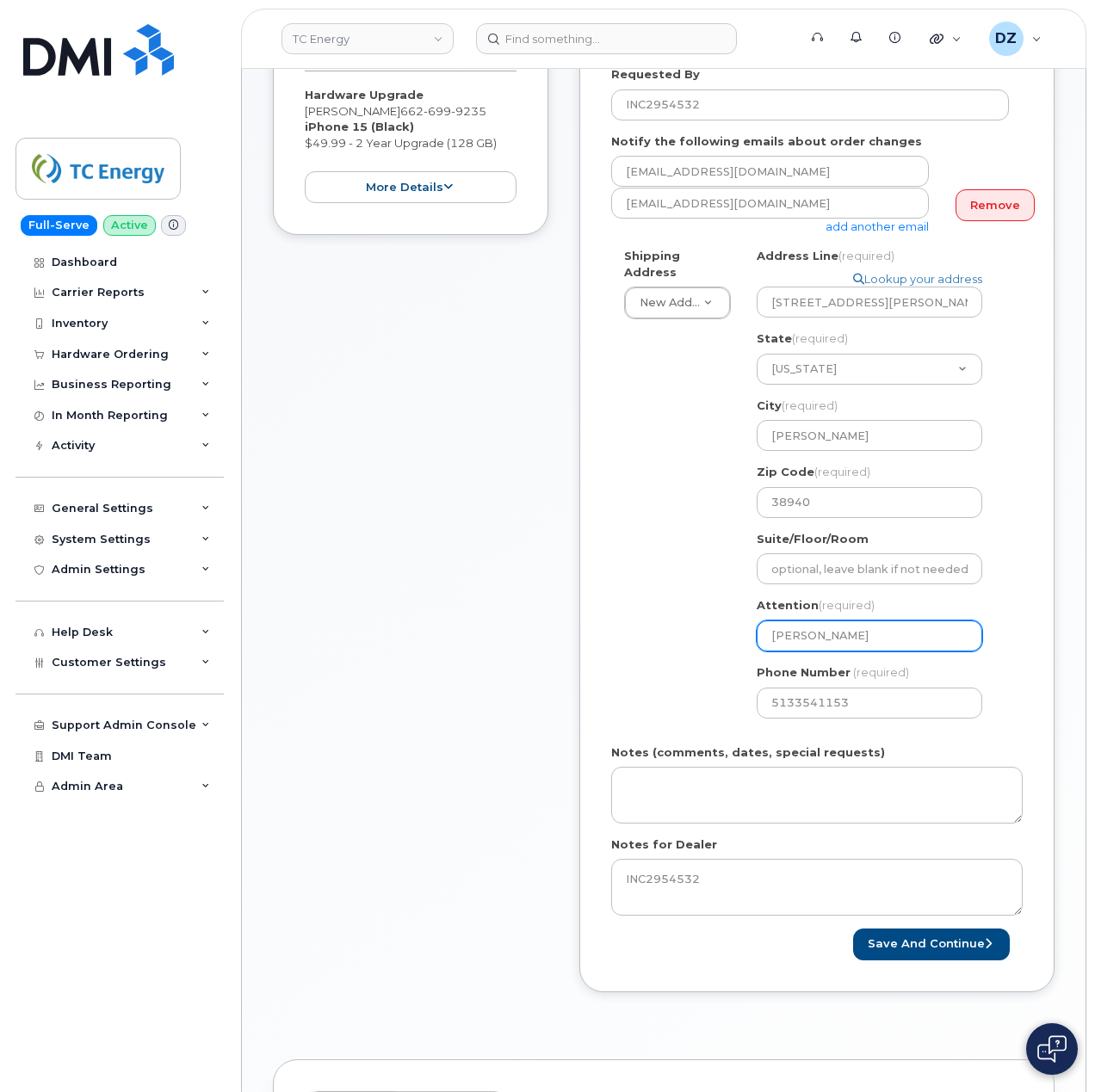
click at [768, 621] on input "[PERSON_NAME]" at bounding box center [869, 636] width 225 height 31
click at [810, 621] on input "[PERSON_NAME]" at bounding box center [869, 636] width 225 height 31
drag, startPoint x: 958, startPoint y: 289, endPoint x: 867, endPoint y: 311, distance: 93.6
click at [867, 311] on div "Address Line (required) Lookup your address 1420 Old Hwy 7 Holcomb, MS State (r…" at bounding box center [875, 383] width 239 height 270
select select
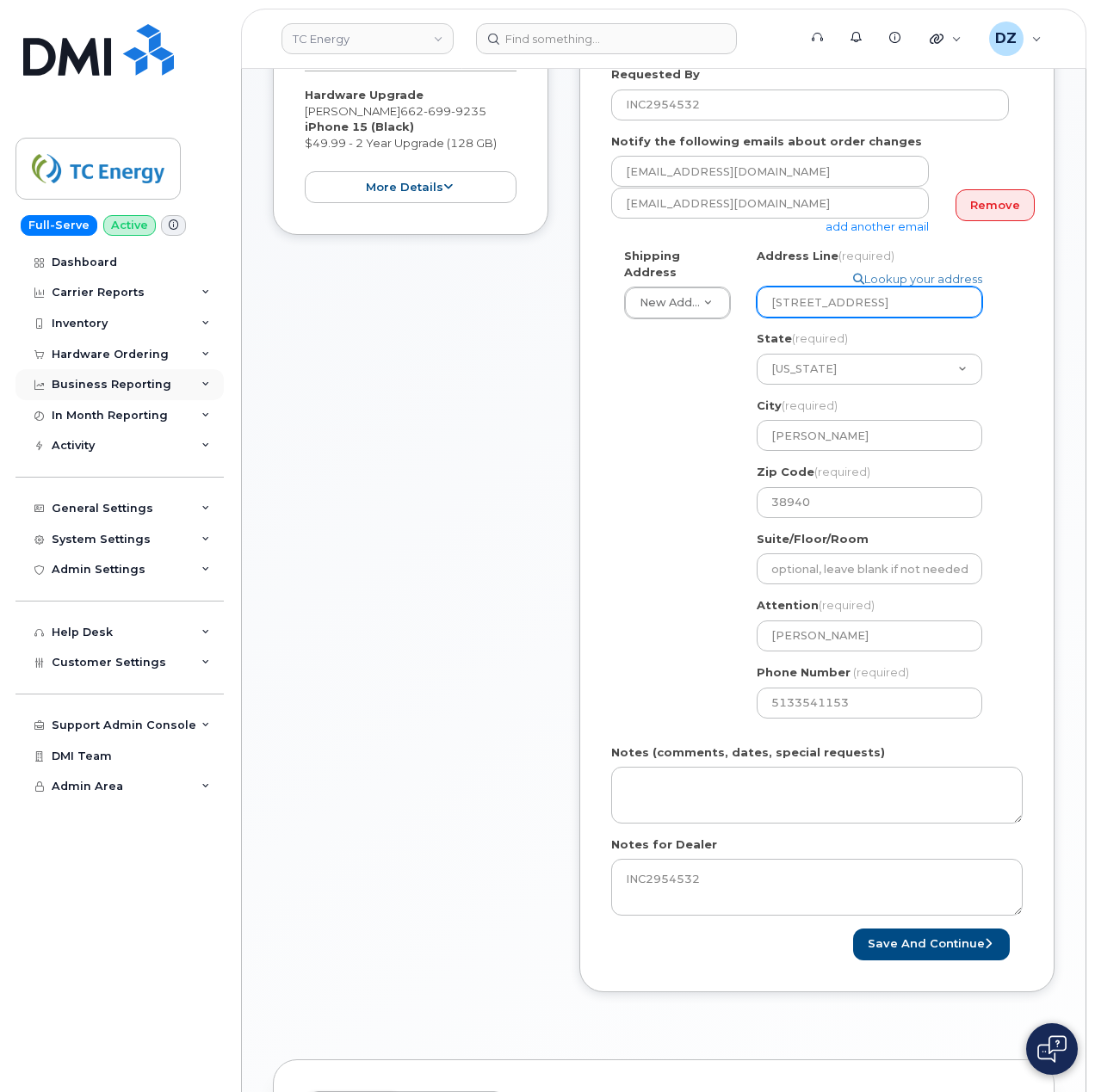
type input "1420 Old Hwy 7"
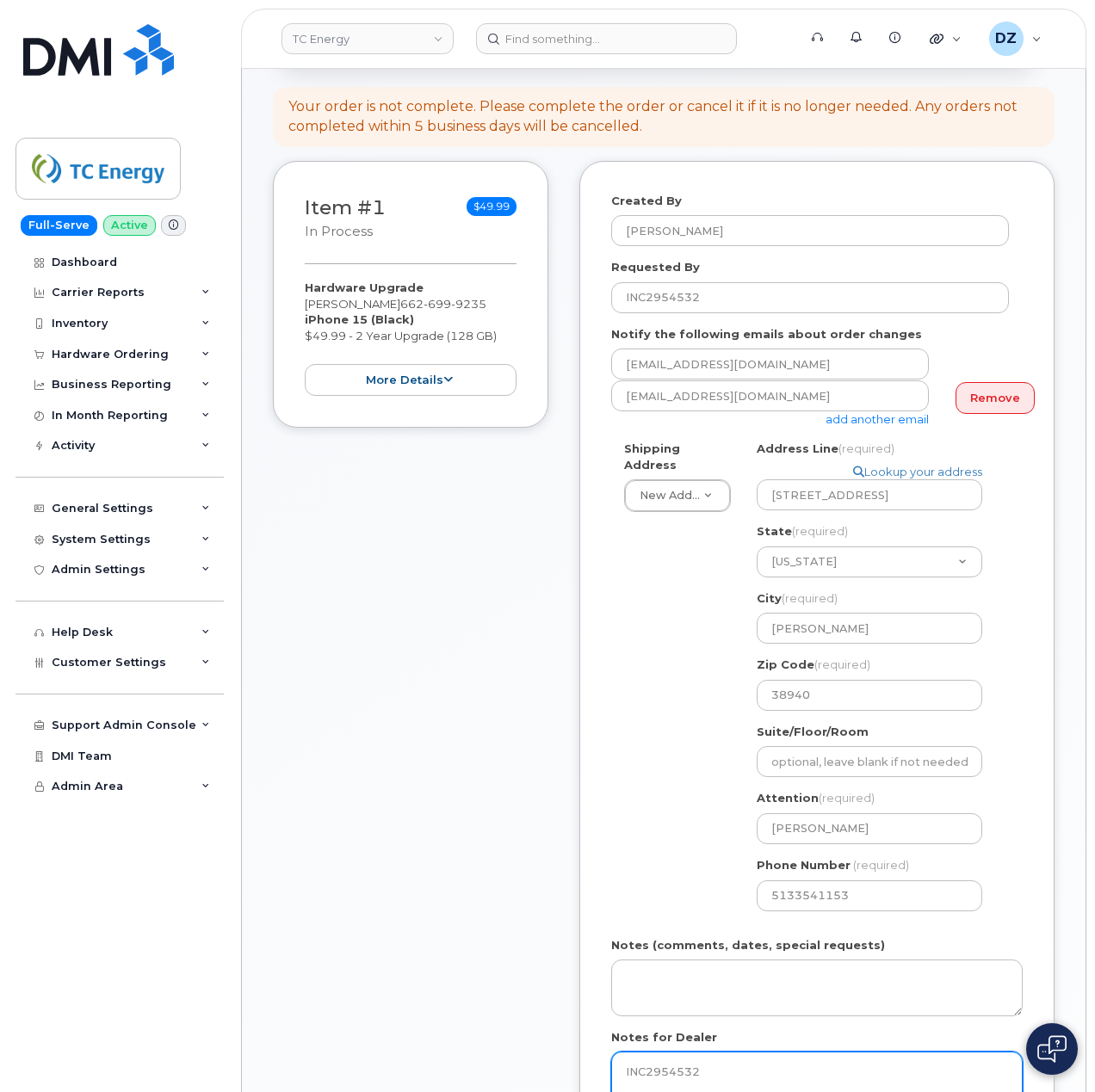
scroll to position [493, 0]
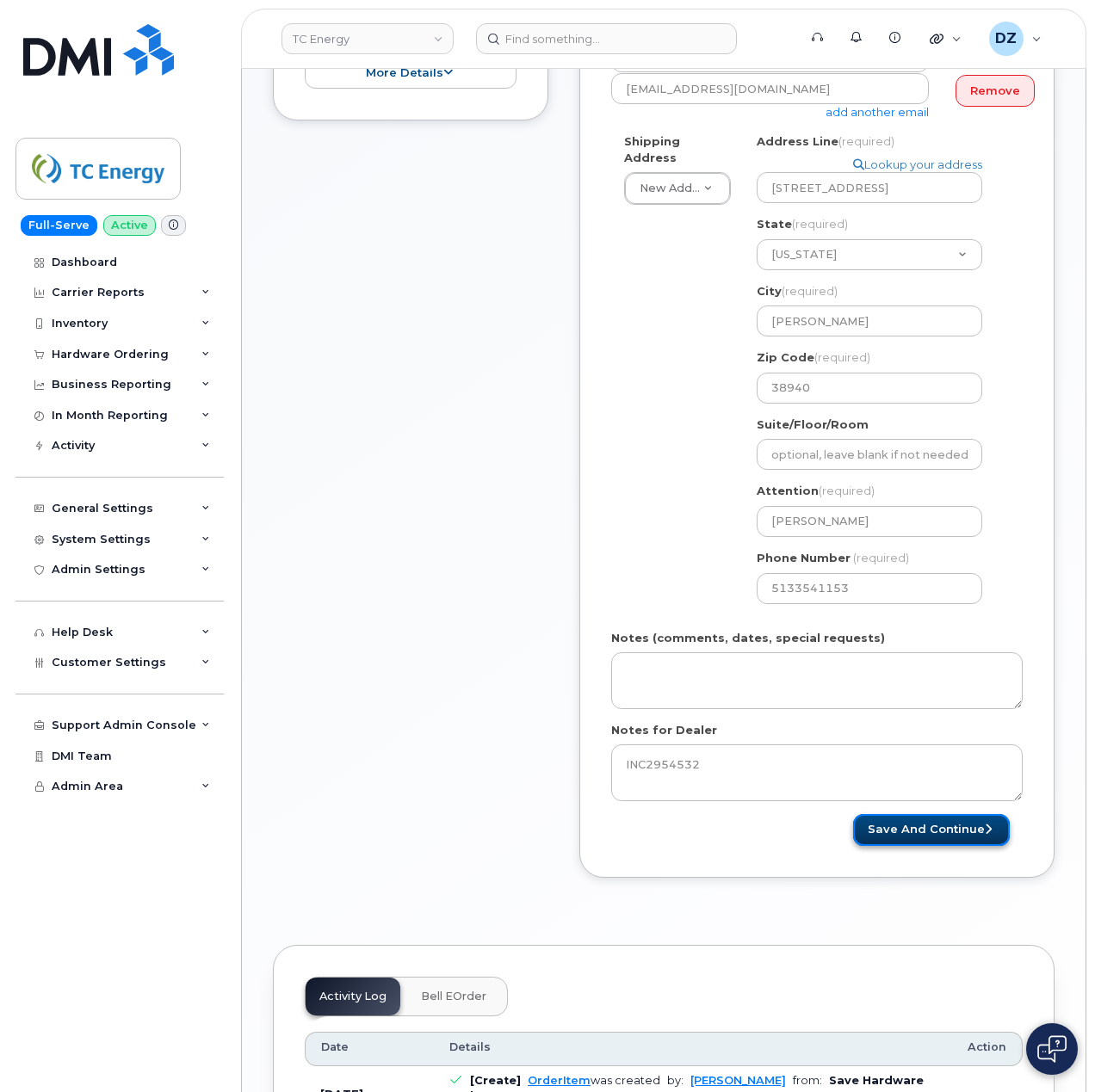
click at [900, 816] on button "Save and Continue" at bounding box center [931, 829] width 157 height 32
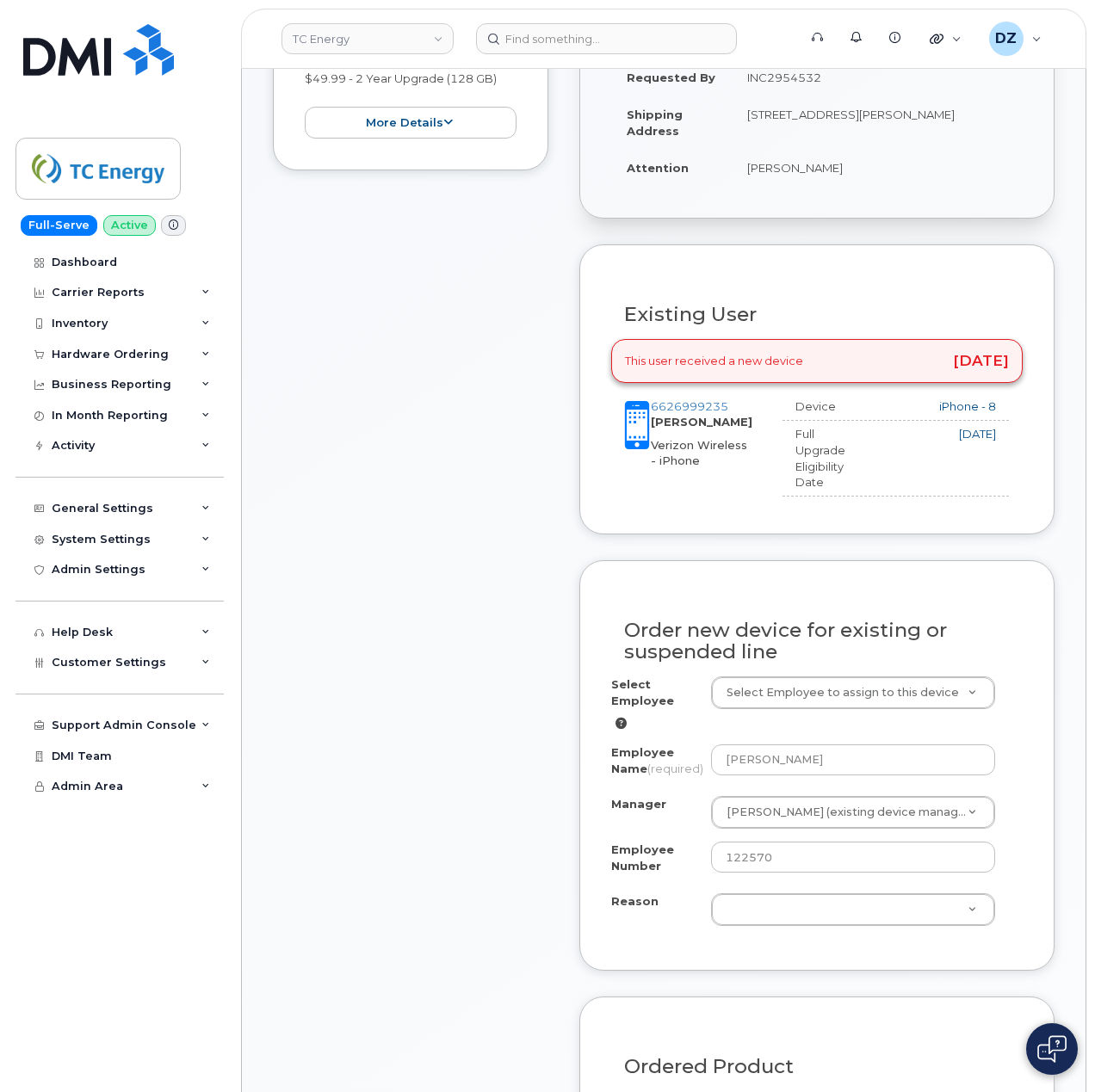
scroll to position [573, 0]
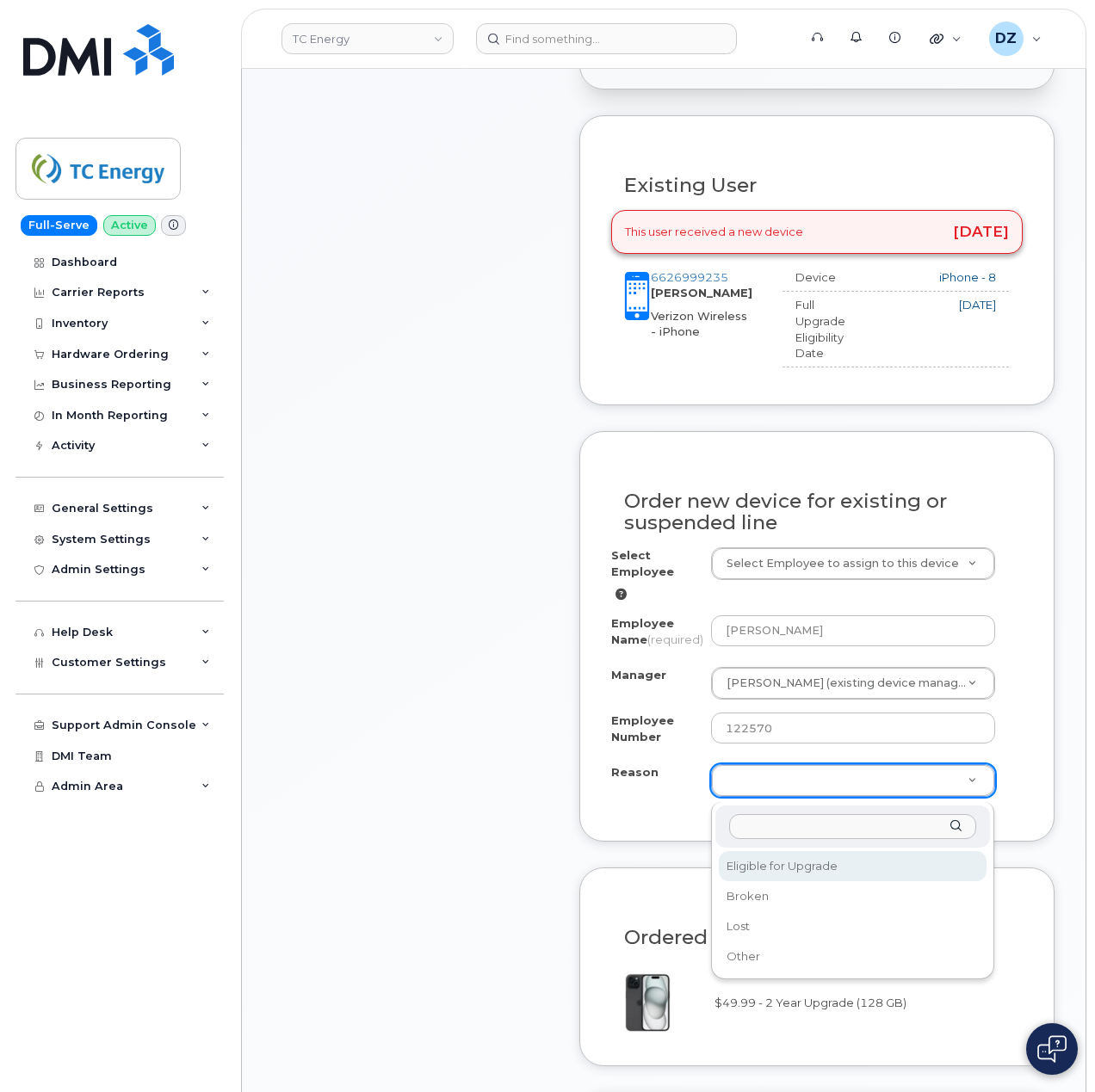
select select "eligible_for_upgrade"
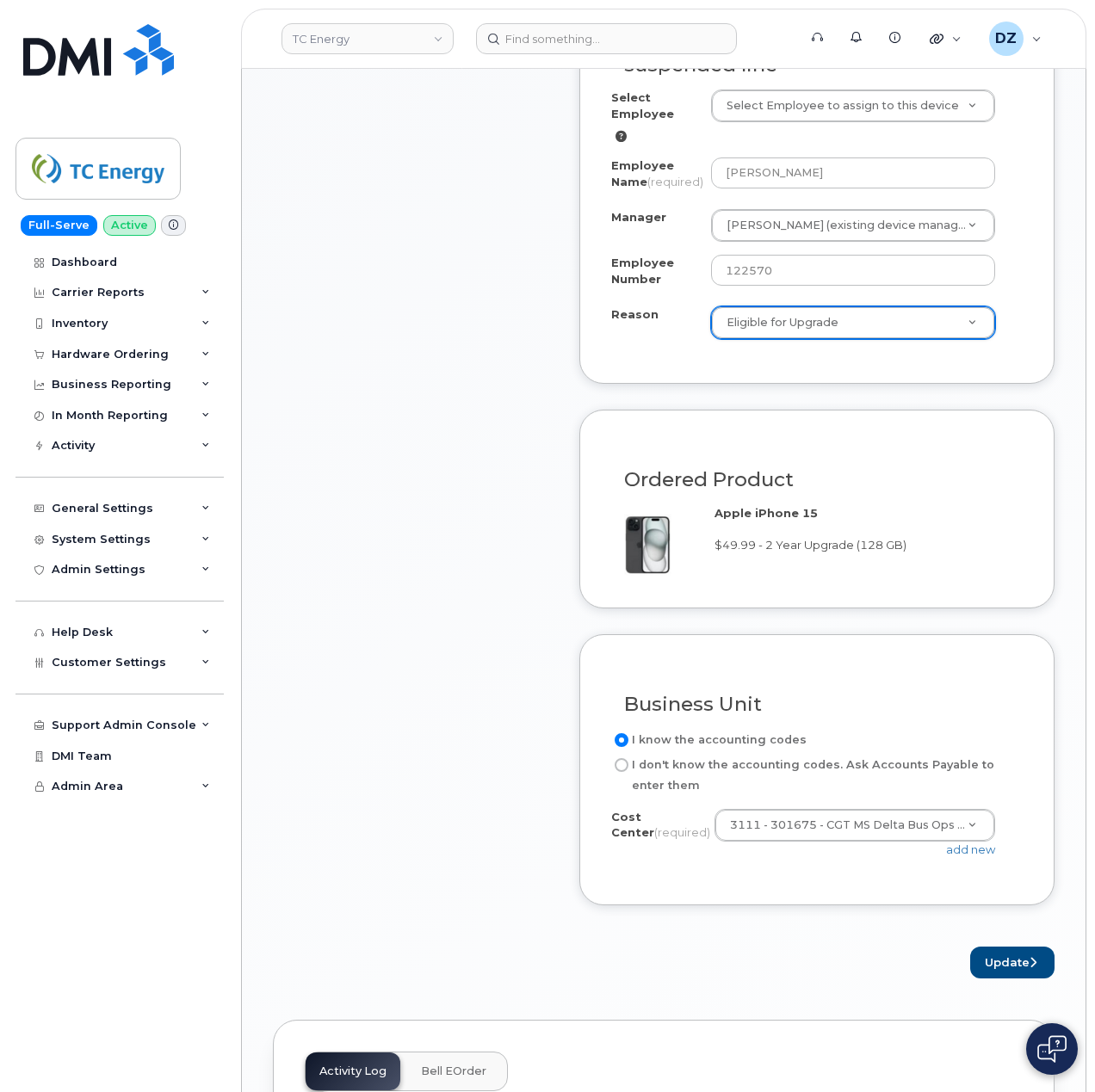
scroll to position [1032, 0]
click at [1006, 962] on button "Update" at bounding box center [1011, 960] width 84 height 32
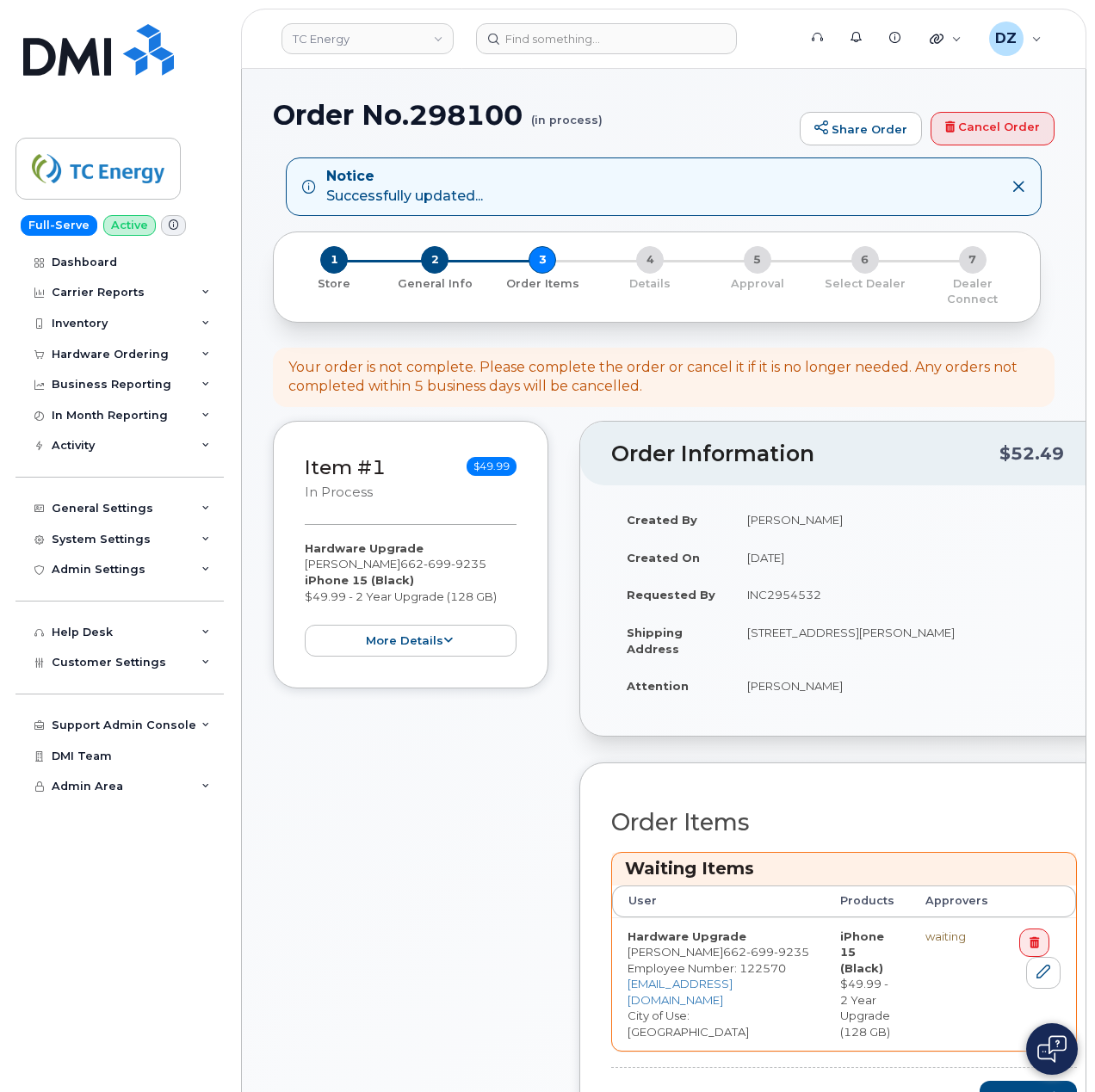
scroll to position [114, 0]
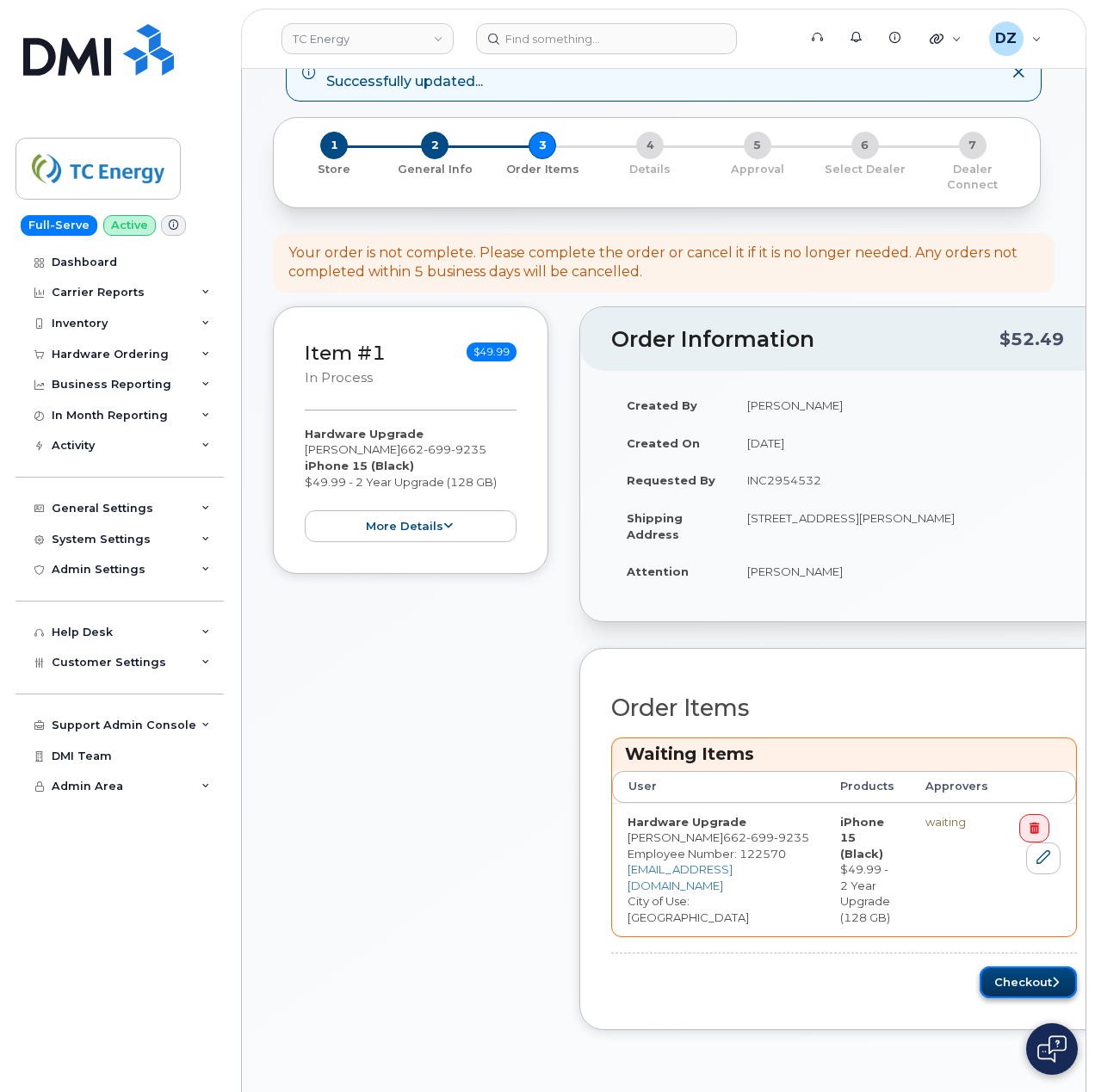
click at [980, 967] on button "Checkout" at bounding box center [1028, 982] width 97 height 32
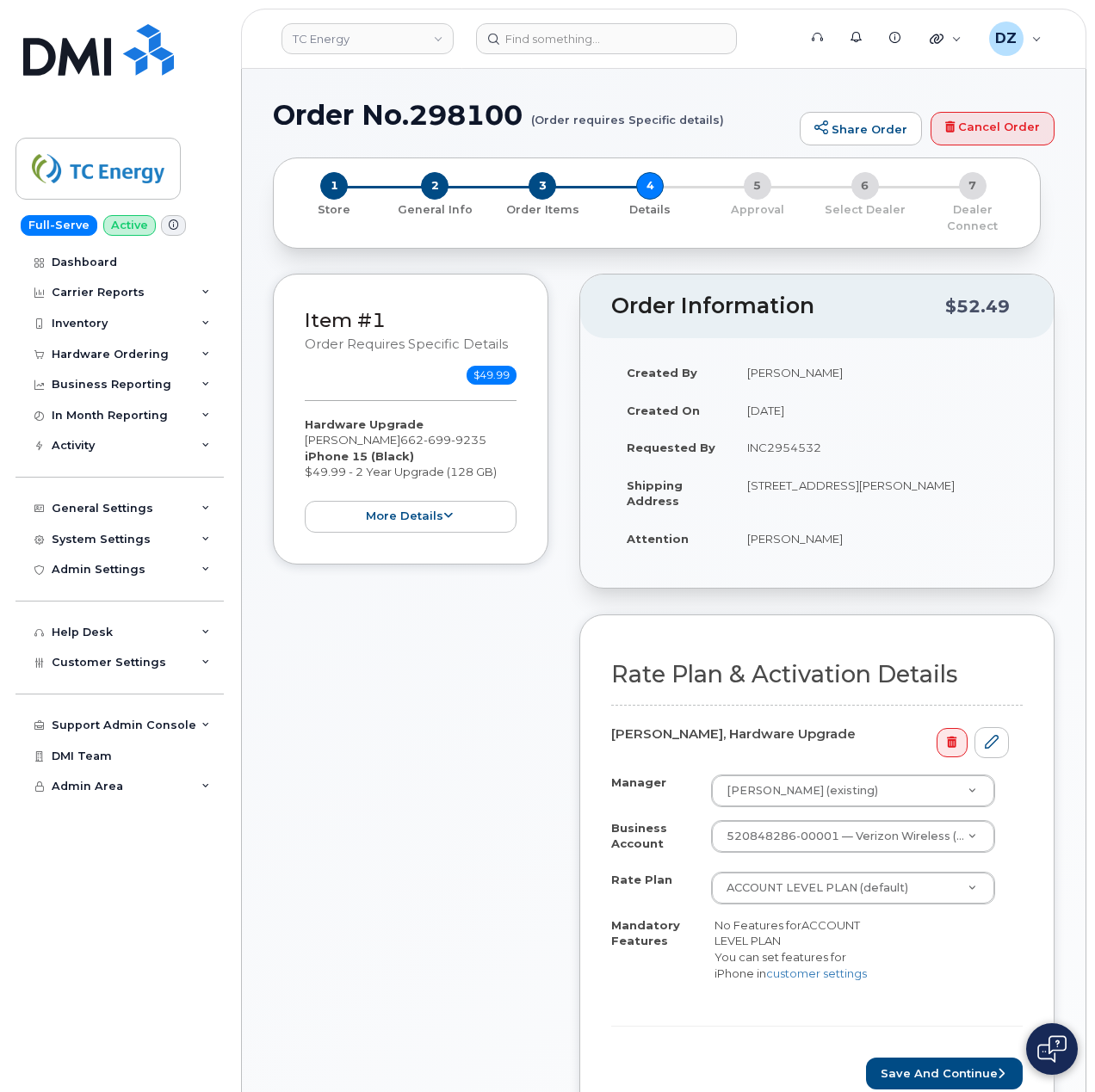
scroll to position [114, 0]
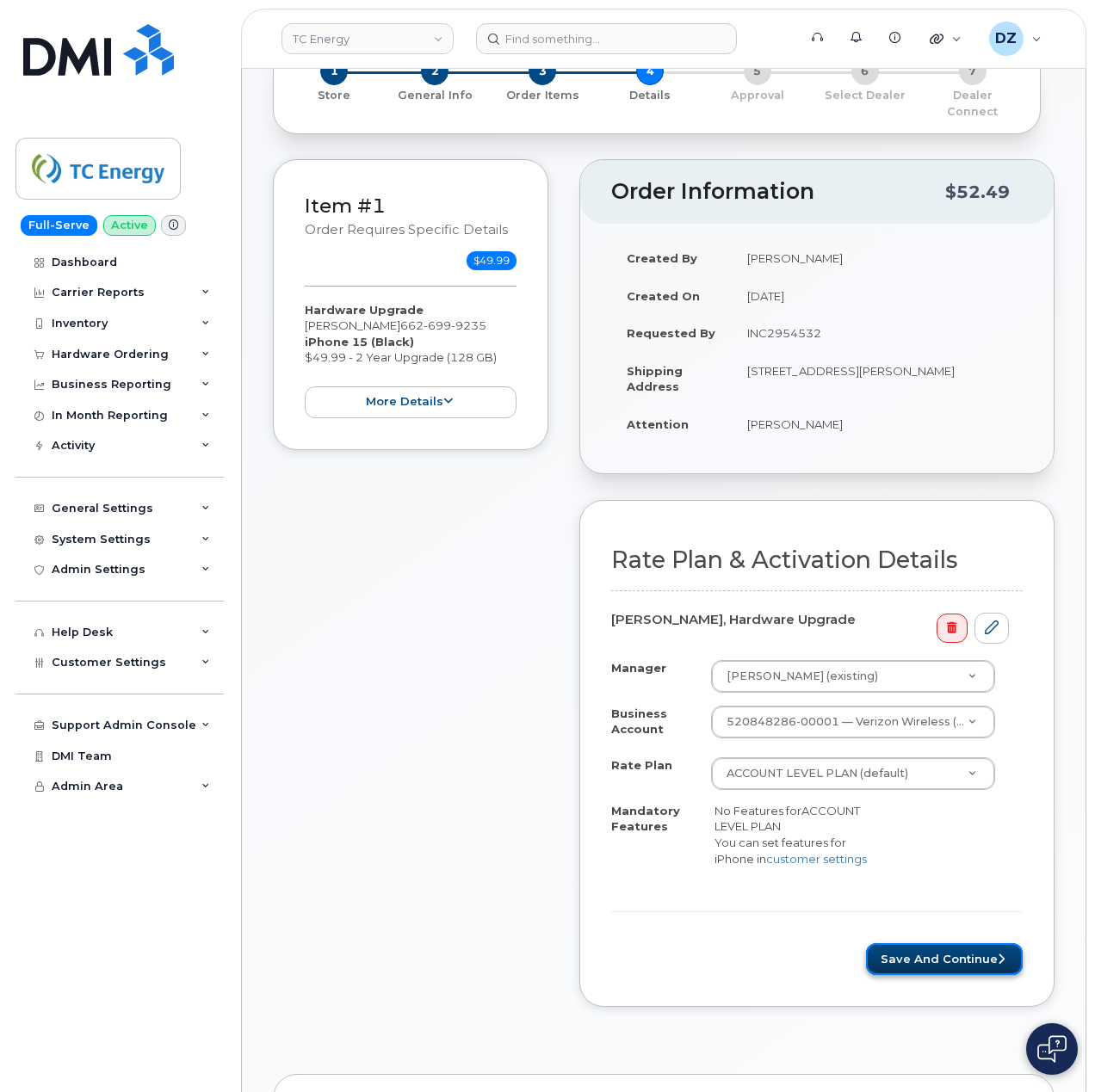
click at [933, 960] on button "Save and Continue" at bounding box center [944, 958] width 157 height 32
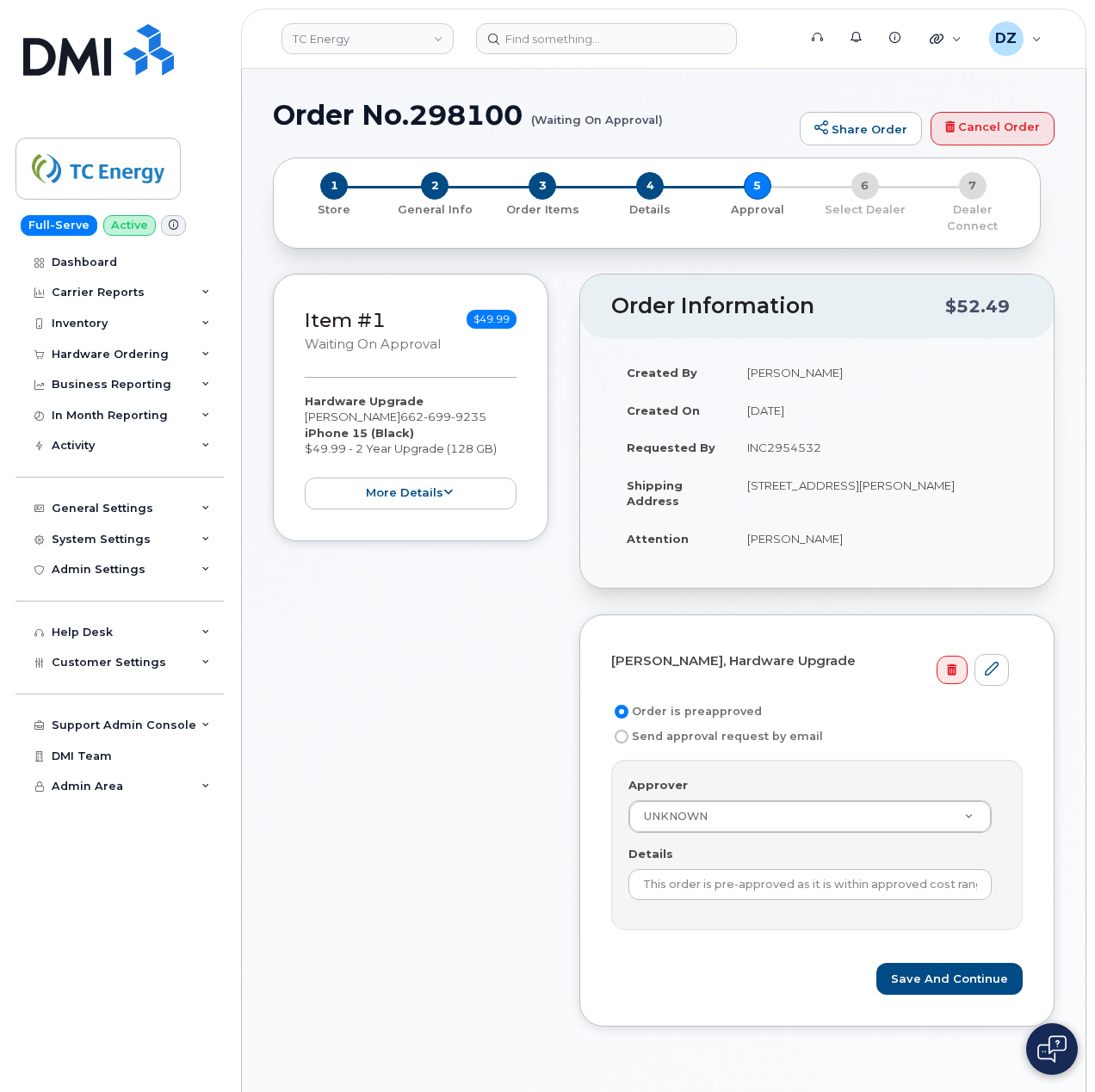
click at [797, 429] on td "INC2954532" at bounding box center [876, 447] width 291 height 38
copy td "INC2954532"
click at [810, 878] on input "This order is pre-approved as it is within approved cost range." at bounding box center [810, 884] width 363 height 31
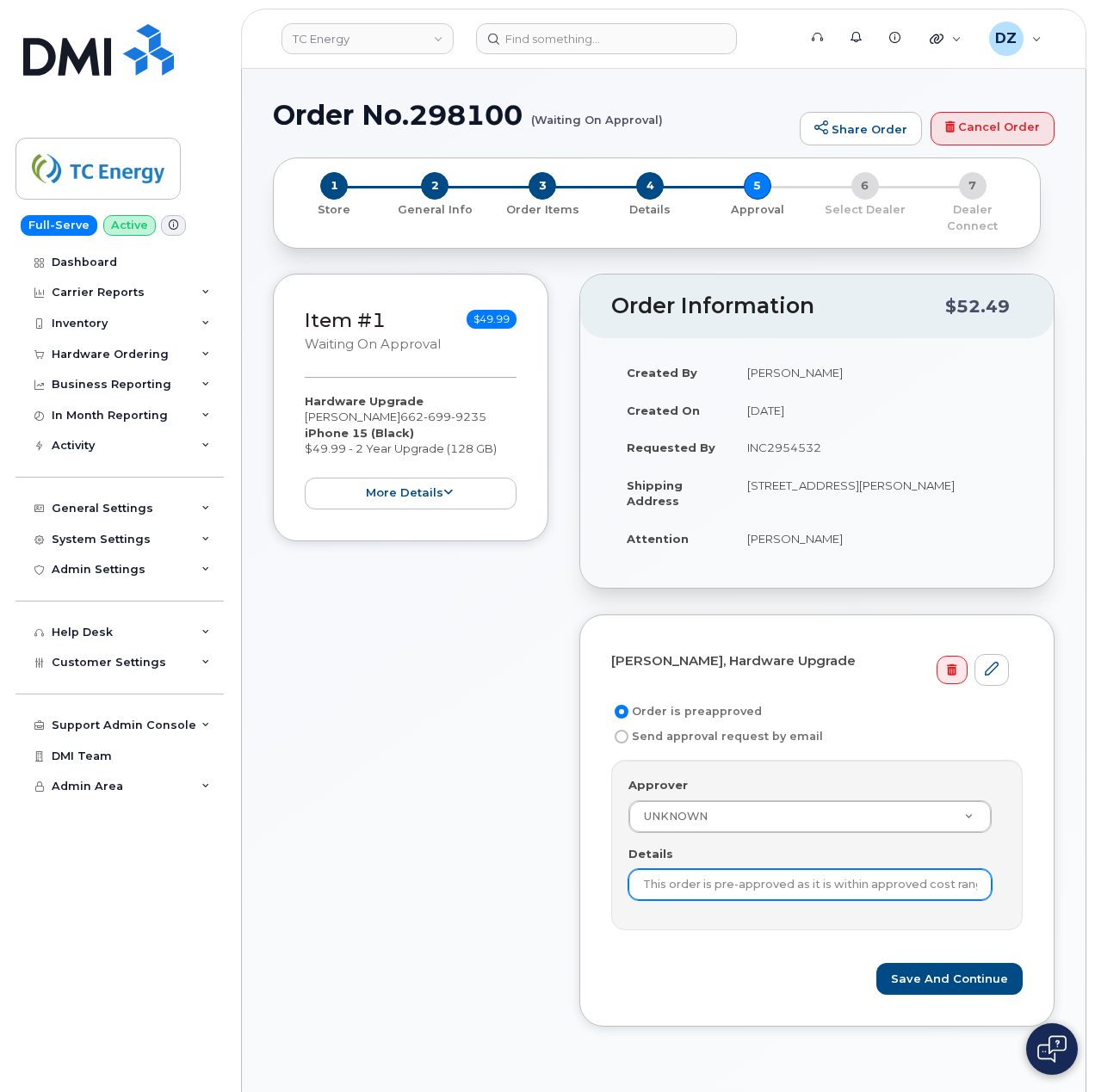
click at [810, 878] on input "This order is pre-approved as it is within approved cost range." at bounding box center [810, 884] width 363 height 31
paste input "INC2954532"
type input "INC2954532"
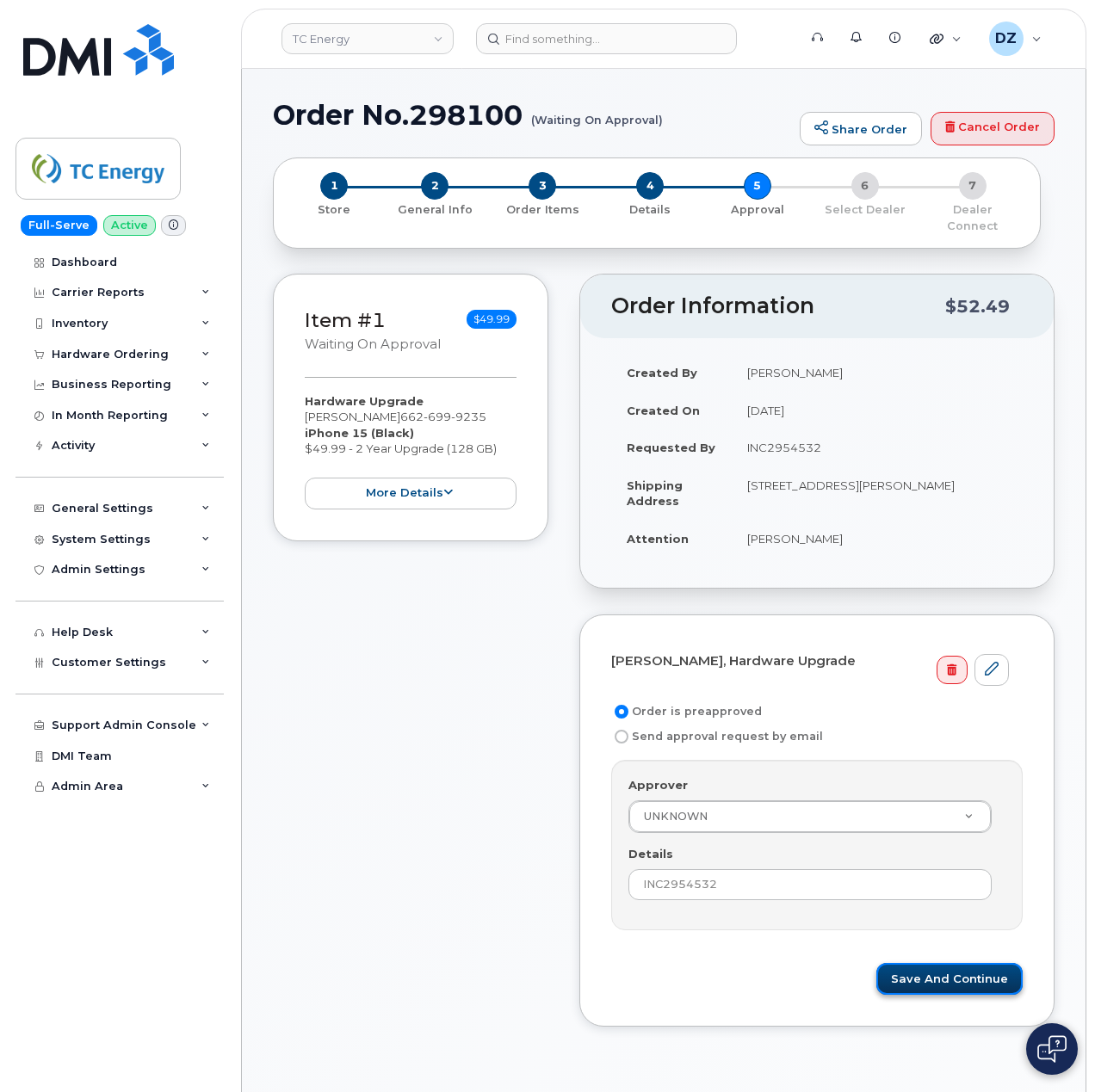
click at [960, 968] on button "Save and Continue" at bounding box center [949, 979] width 147 height 32
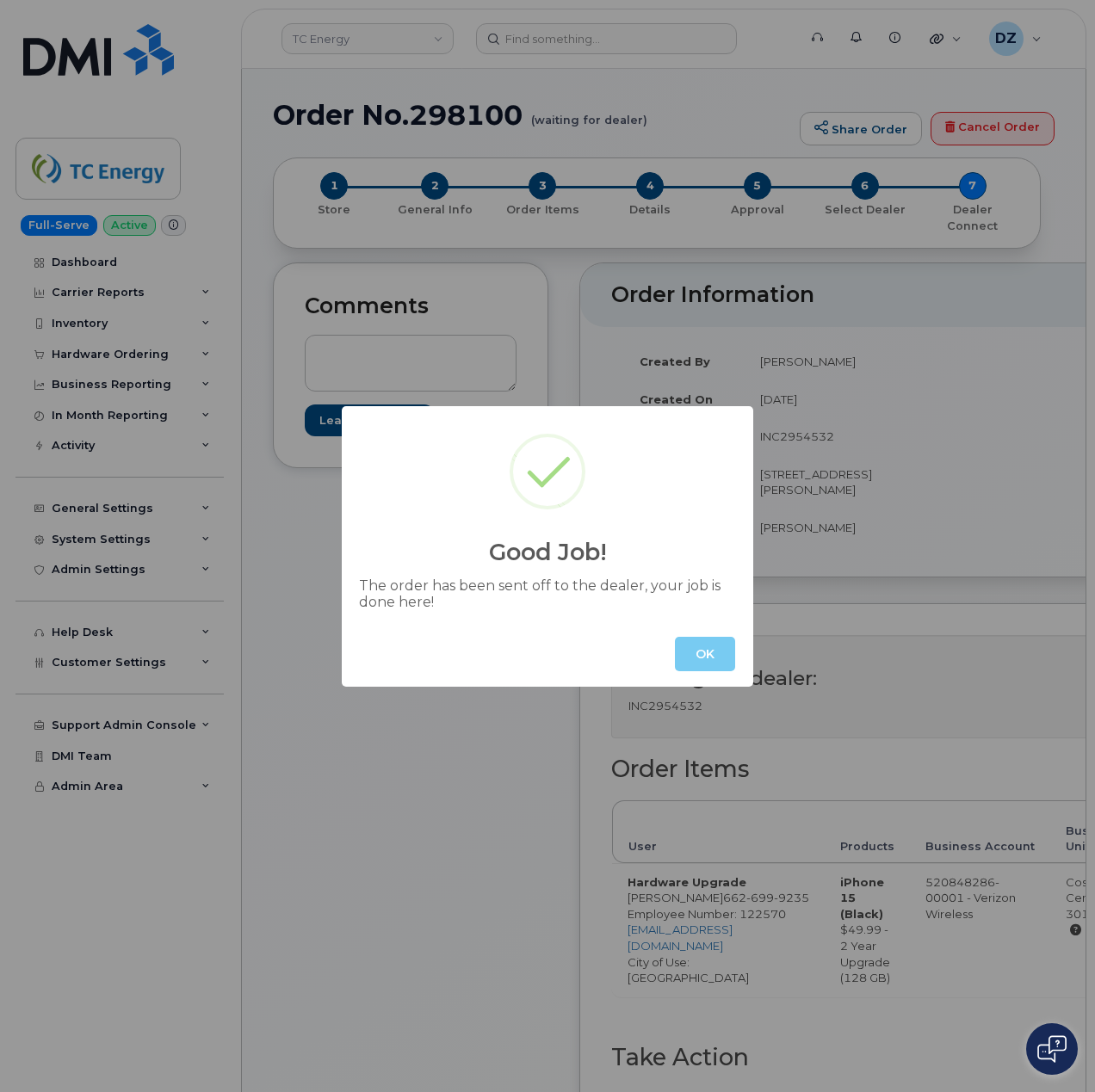
click at [708, 654] on button "OK" at bounding box center [704, 653] width 60 height 34
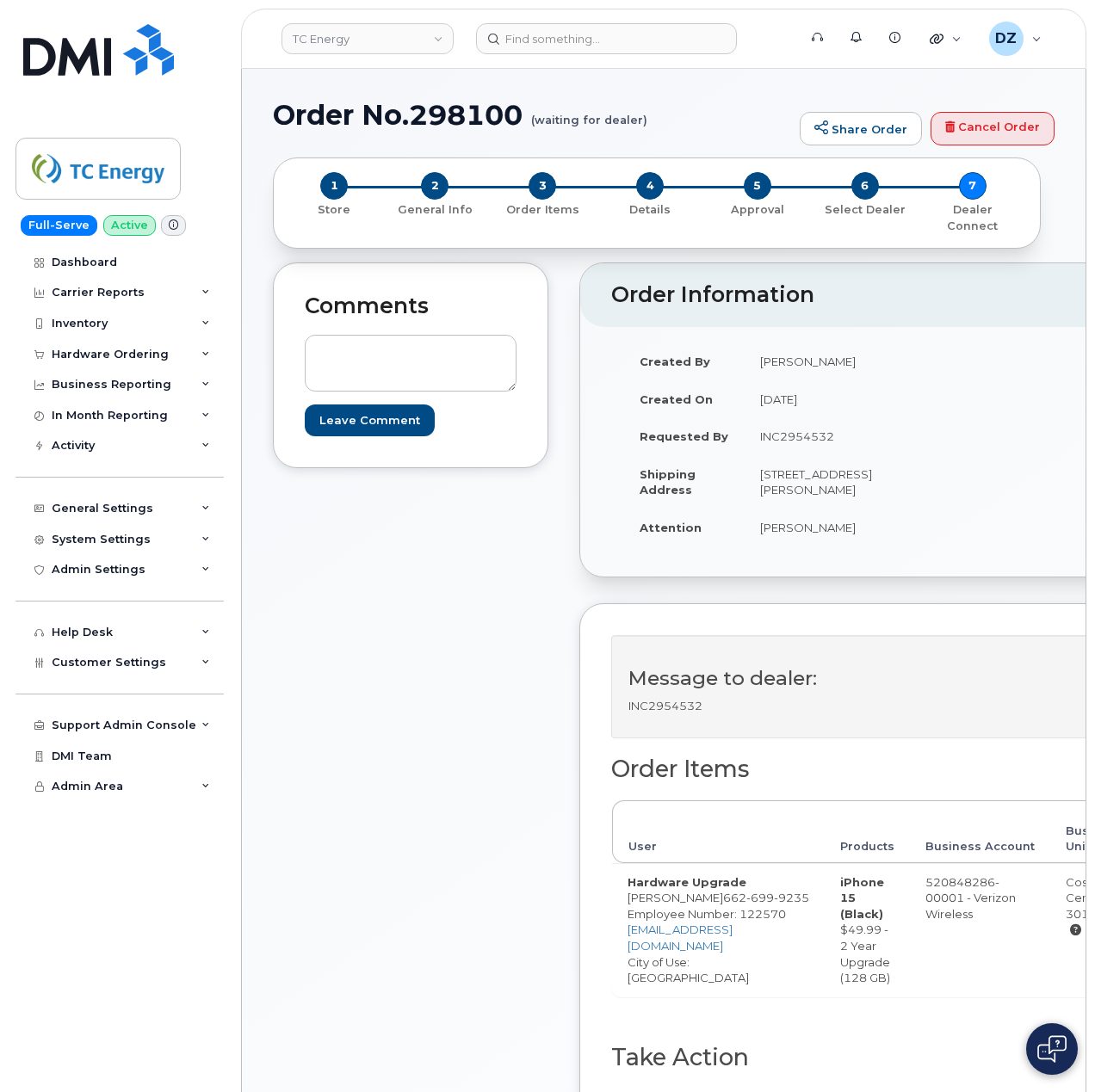
click at [317, 117] on h1 "Order No.298100 (waiting for dealer)" at bounding box center [532, 114] width 518 height 30
click at [462, 115] on h1 "Order No.298100 (waiting for dealer)" at bounding box center [532, 114] width 518 height 30
copy h1 "Order No.298100"
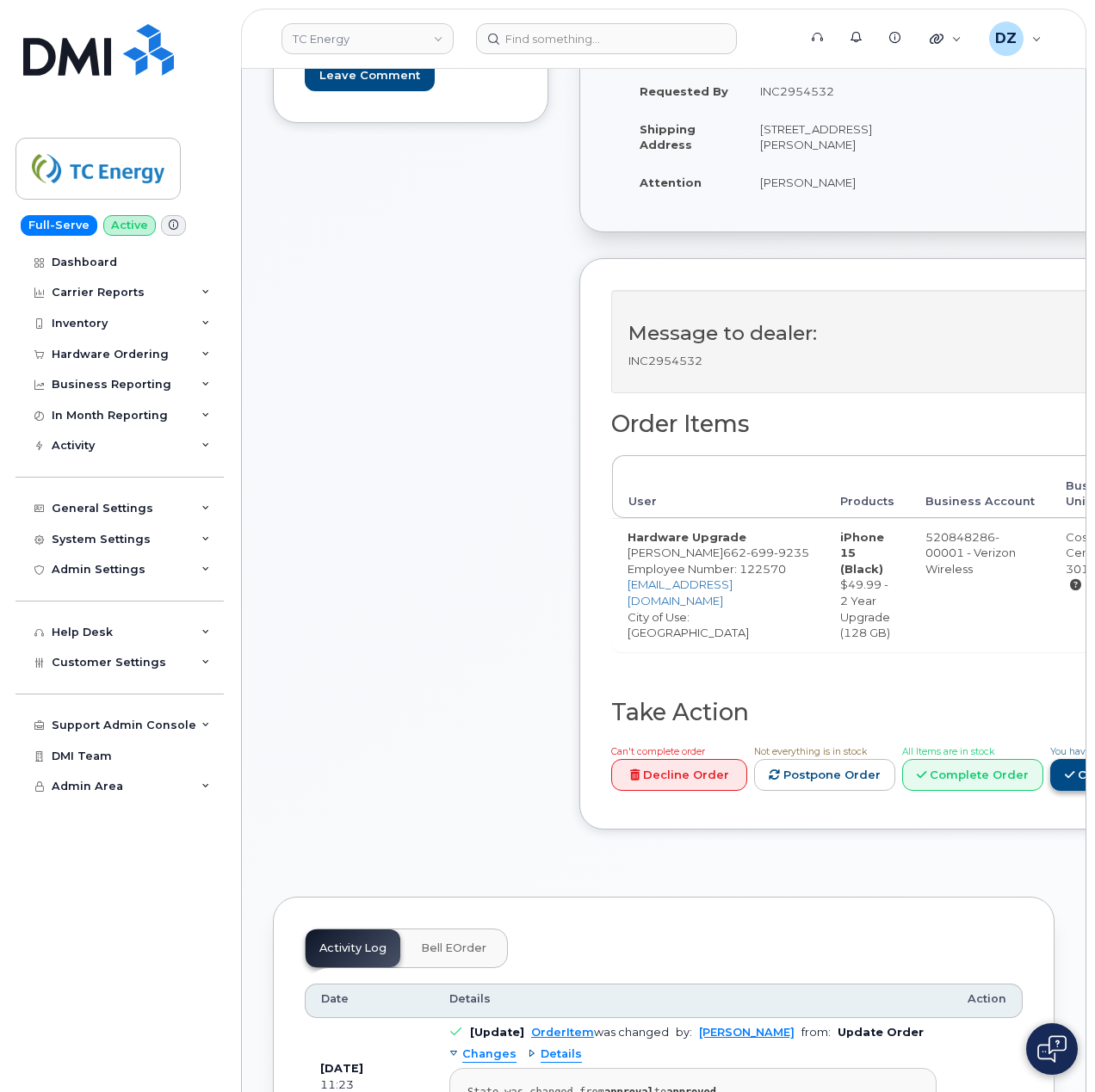
scroll to position [458, 0]
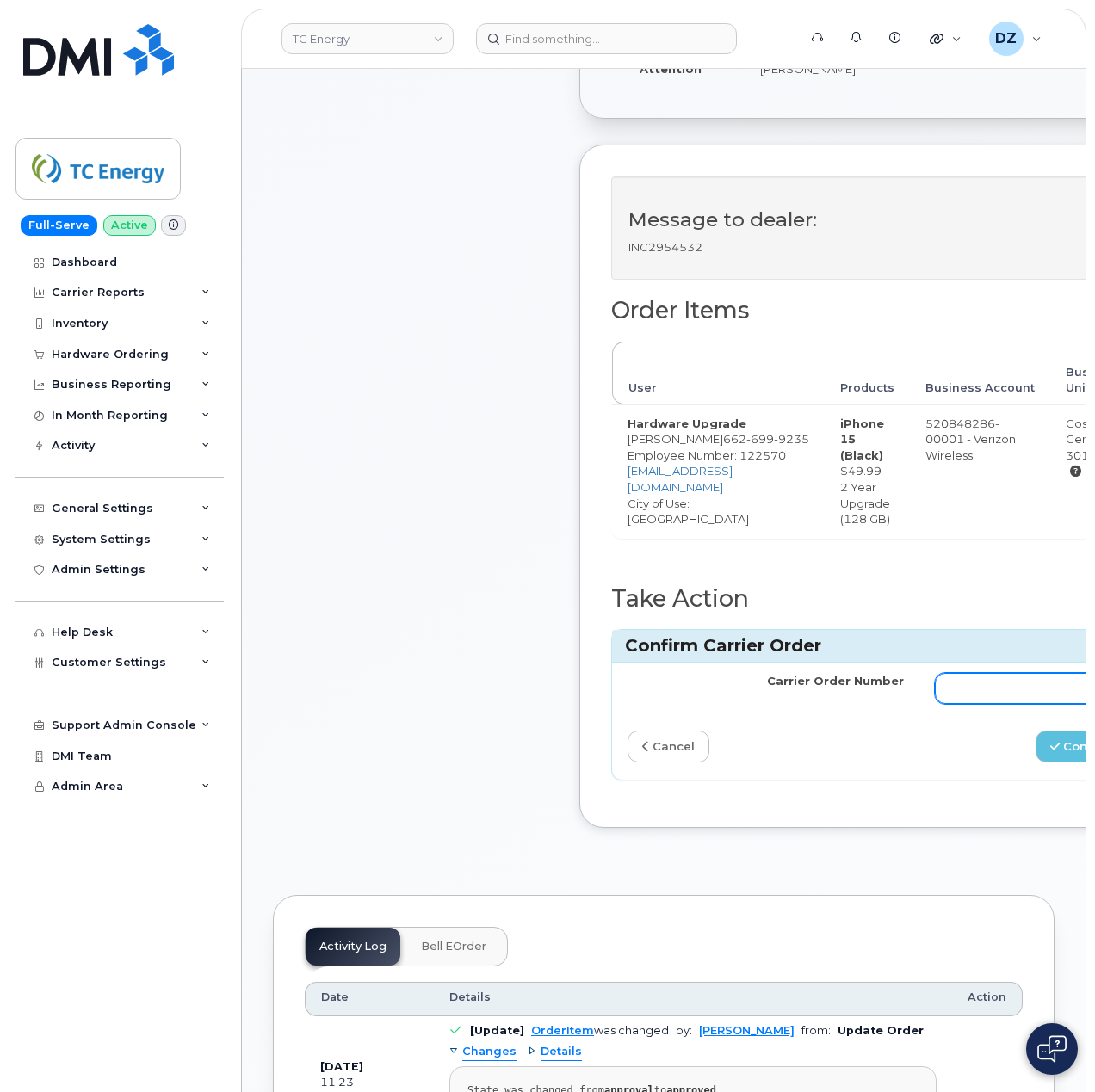
click at [975, 697] on input "Carrier Order Number" at bounding box center [1072, 688] width 276 height 31
paste input "MB3000586967266"
type input "MB3000586967266"
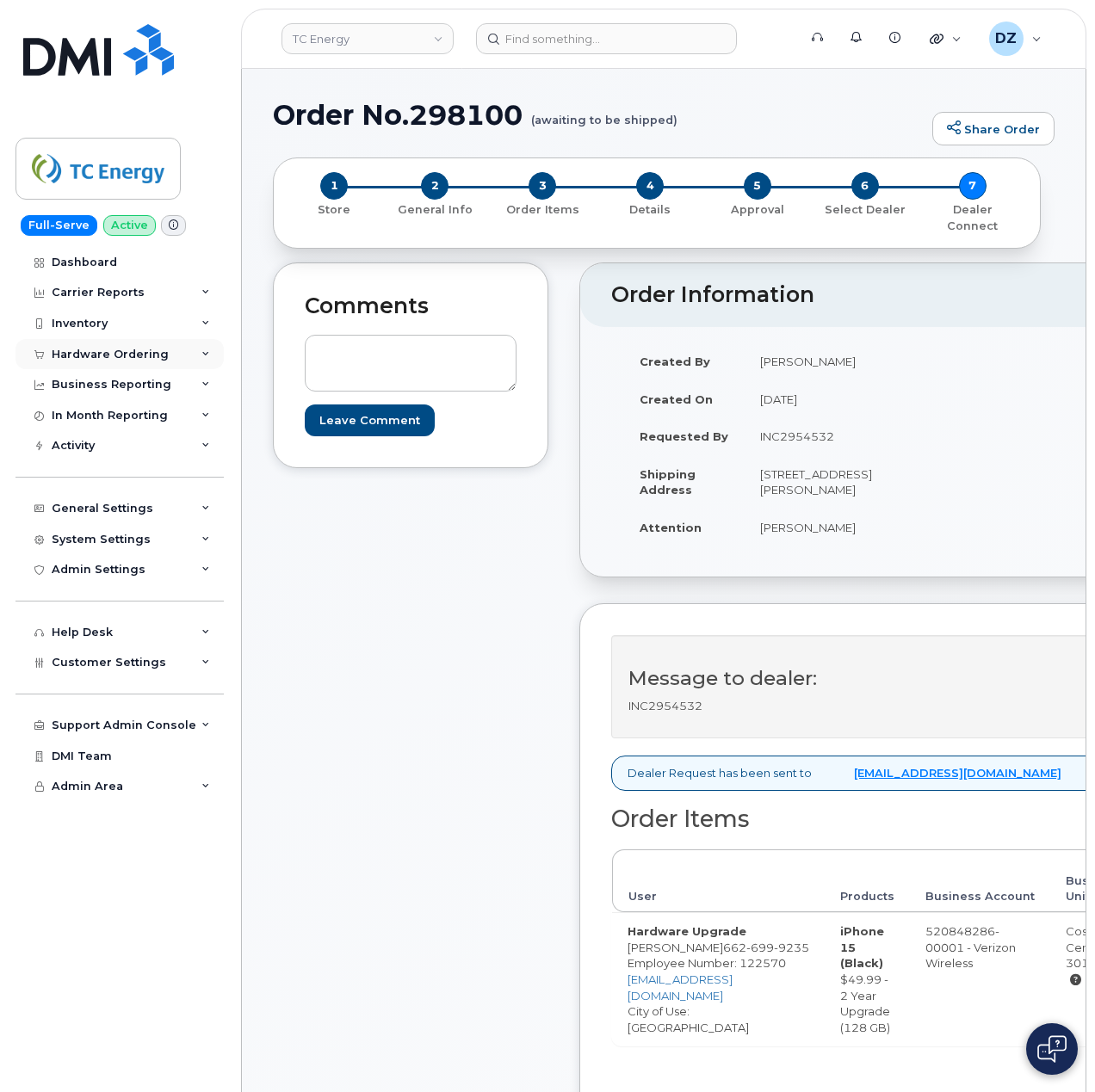
click at [141, 355] on div "Hardware Ordering" at bounding box center [110, 354] width 117 height 14
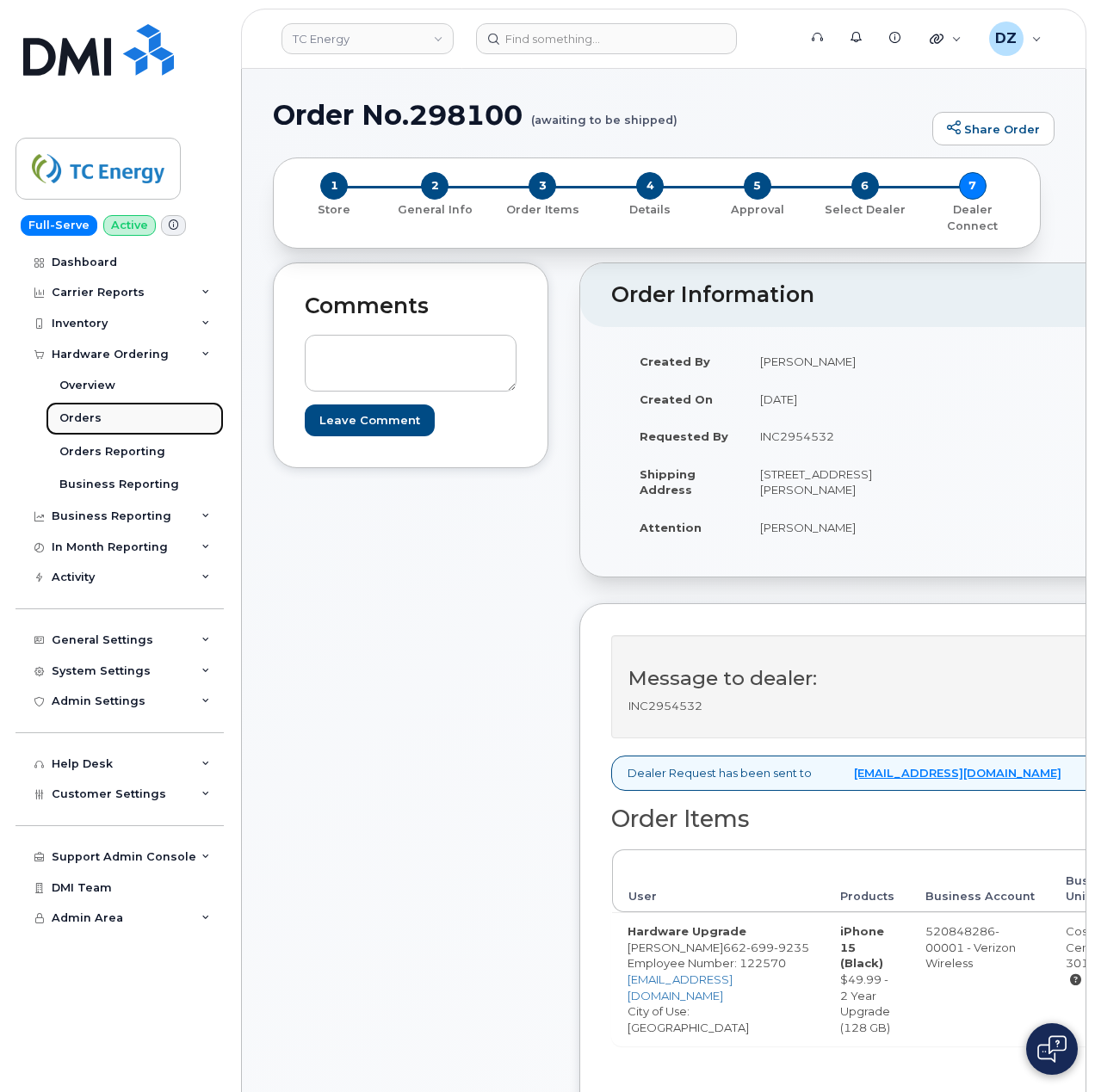
click at [131, 429] on link "Orders" at bounding box center [134, 418] width 178 height 32
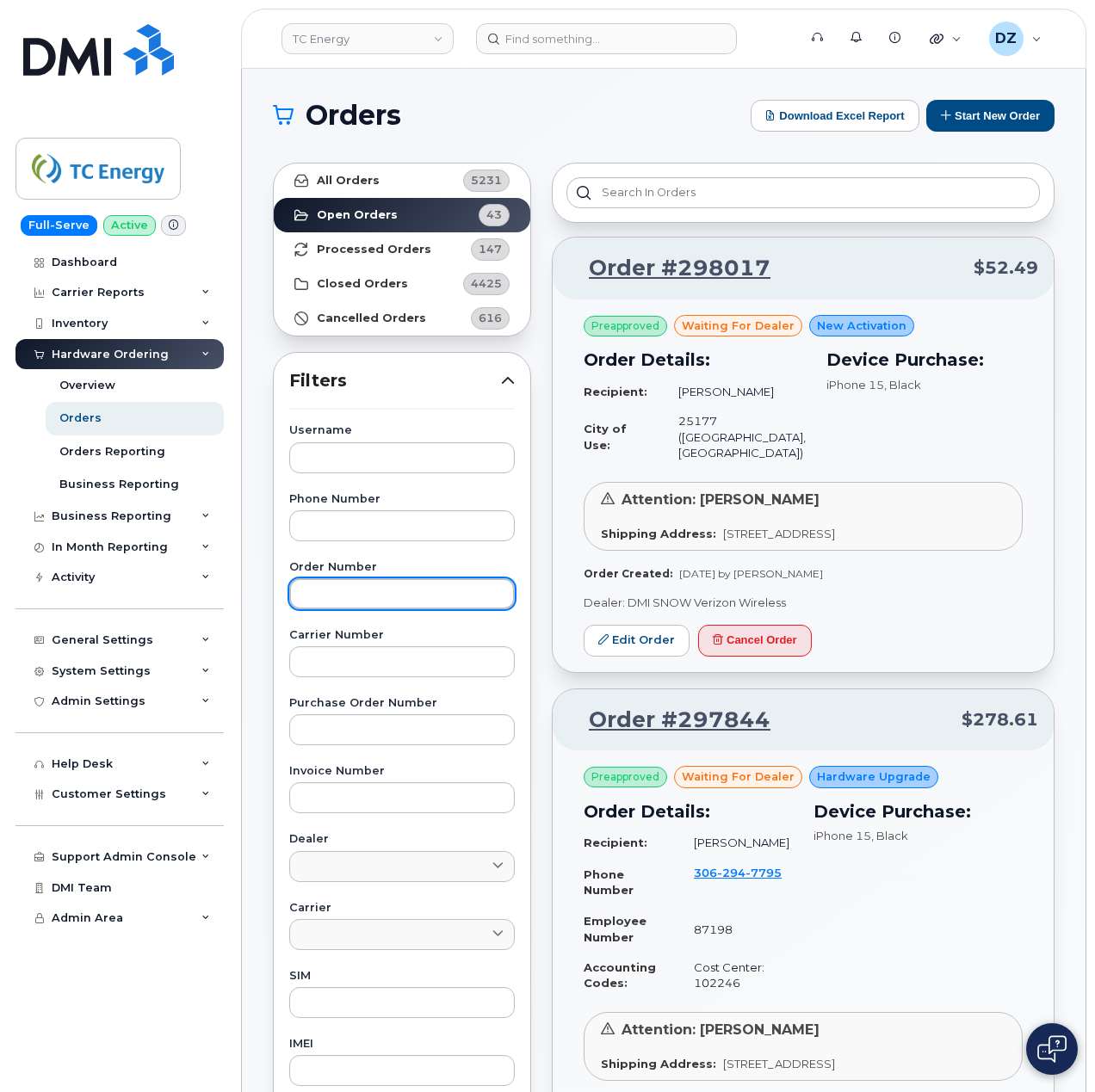
click at [387, 597] on input "text" at bounding box center [401, 594] width 225 height 31
paste input "297844"
type input "297844"
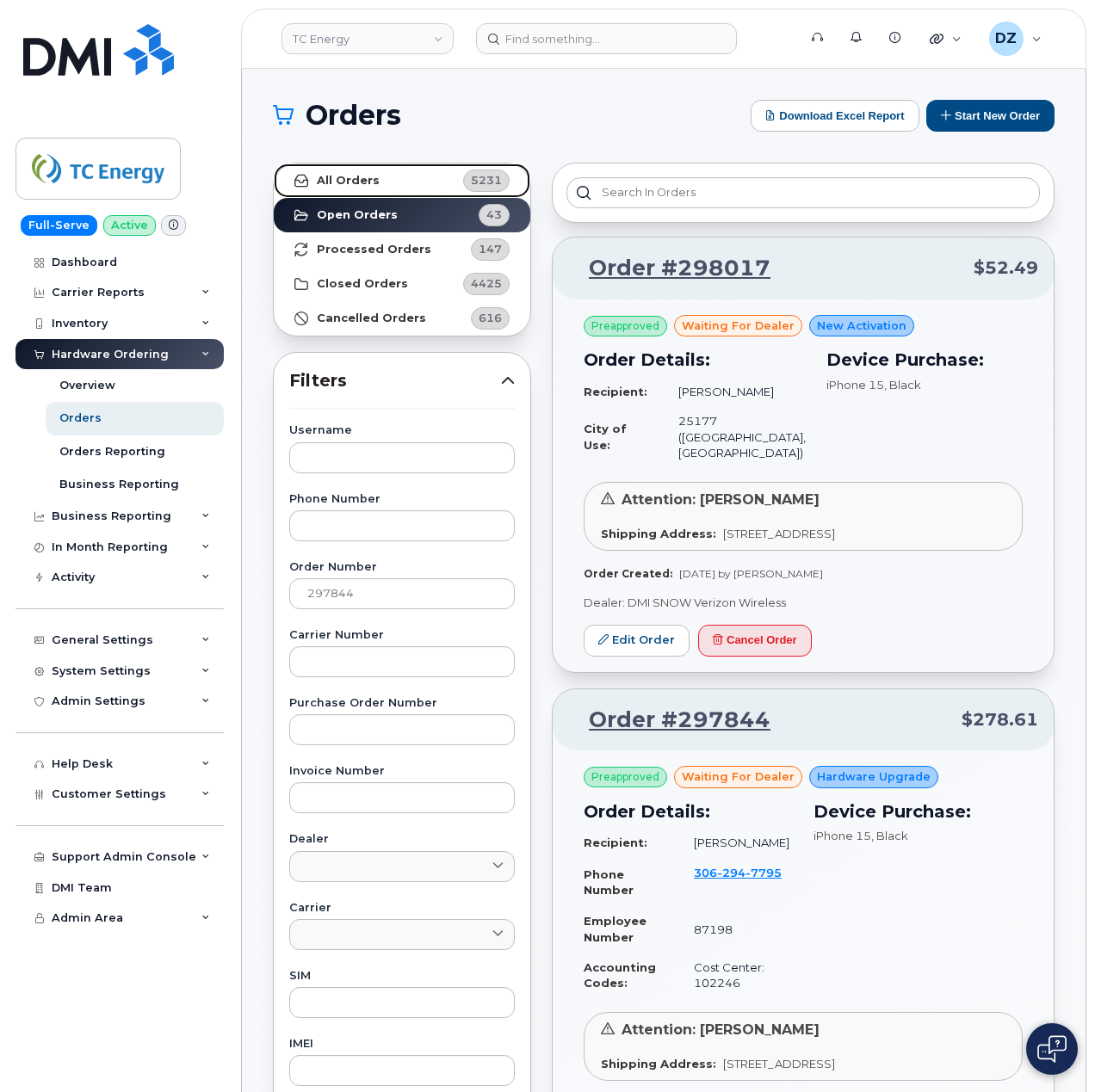
click at [406, 183] on link "All Orders 5231" at bounding box center [402, 180] width 256 height 34
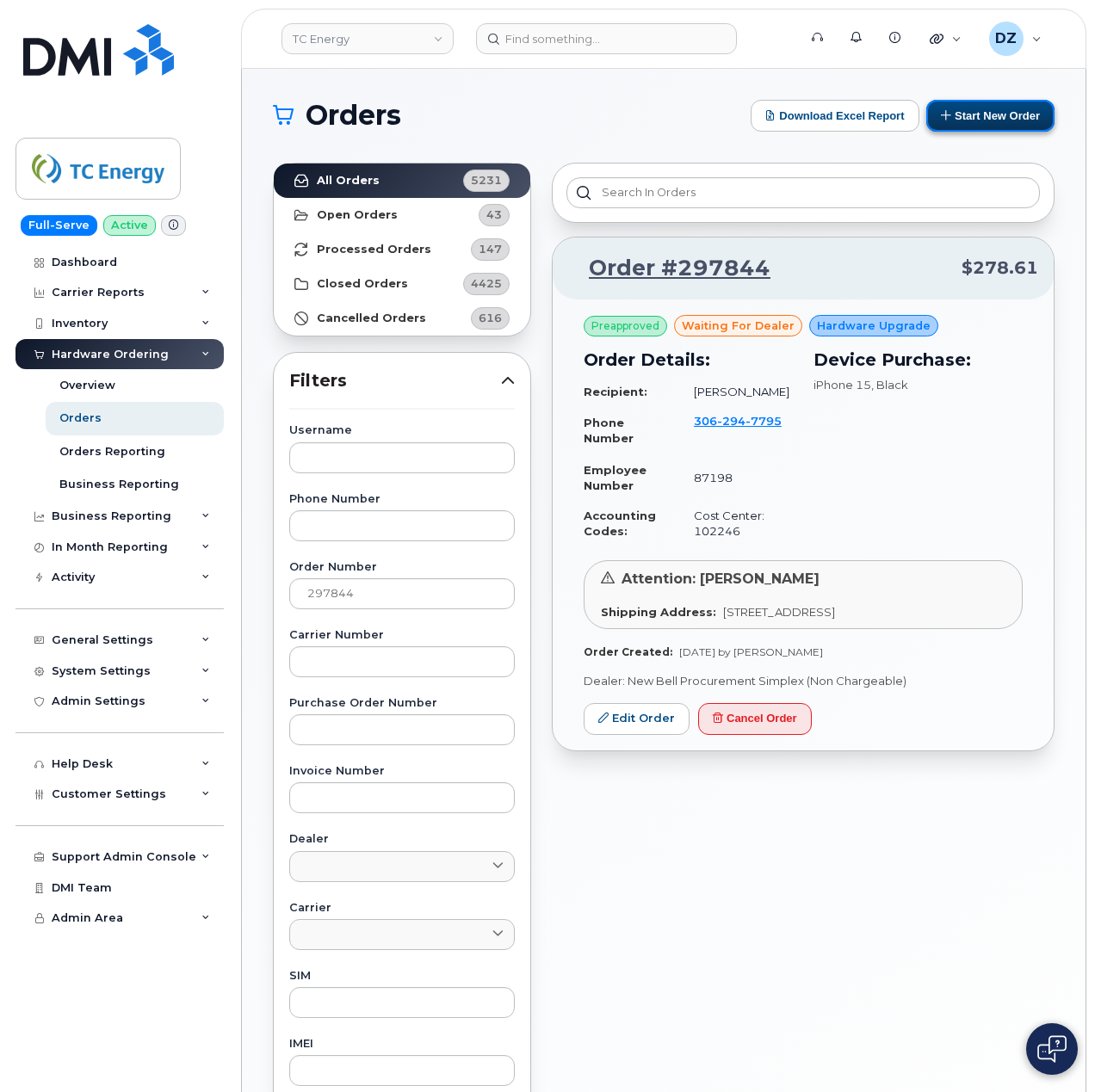
click at [980, 111] on button "Start New Order" at bounding box center [990, 115] width 128 height 32
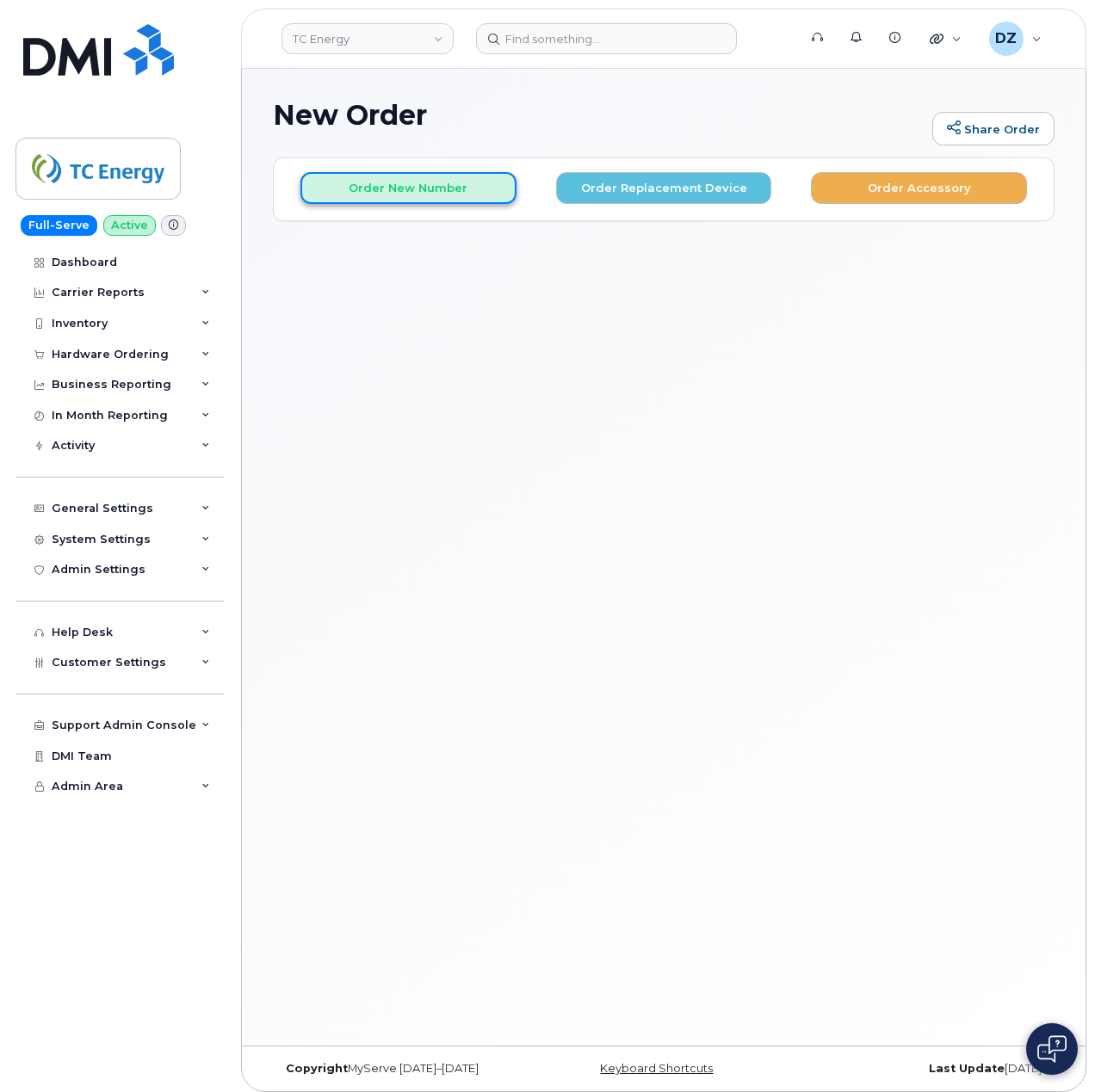
click at [445, 193] on button "Order New Number" at bounding box center [409, 188] width 216 height 32
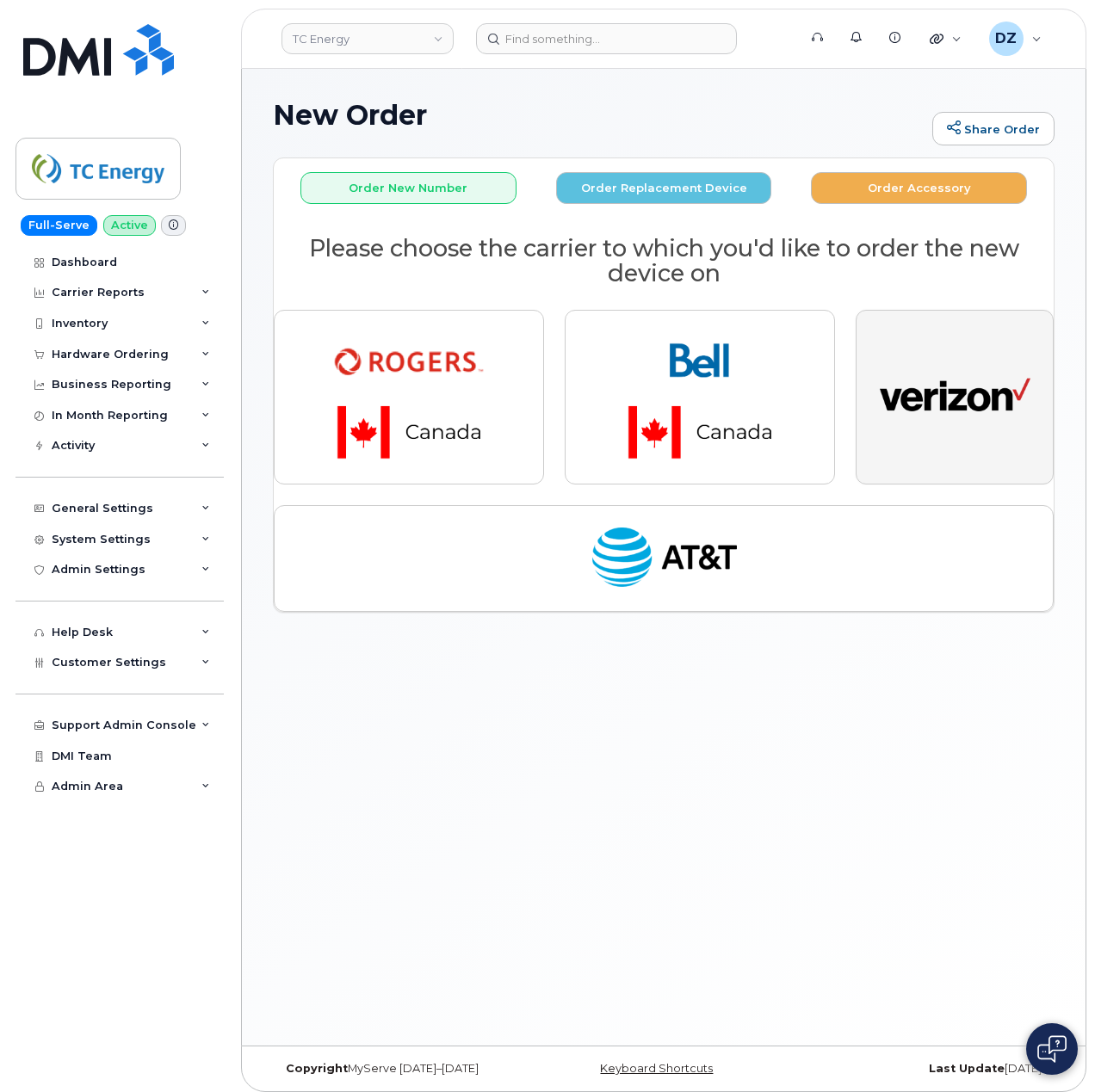
click at [980, 406] on img "button" at bounding box center [954, 398] width 150 height 77
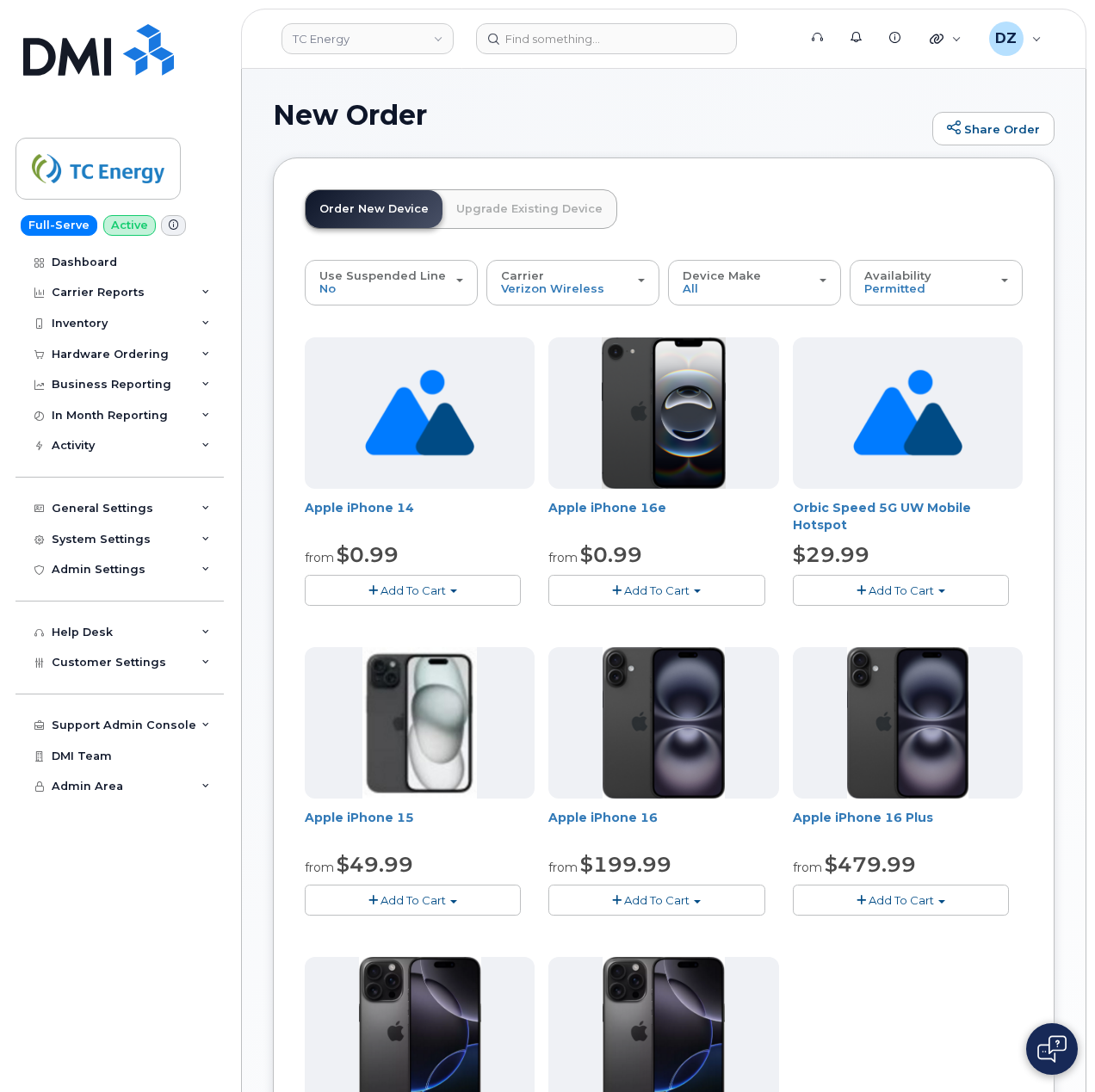
click at [391, 898] on span "Add To Cart" at bounding box center [412, 899] width 65 height 14
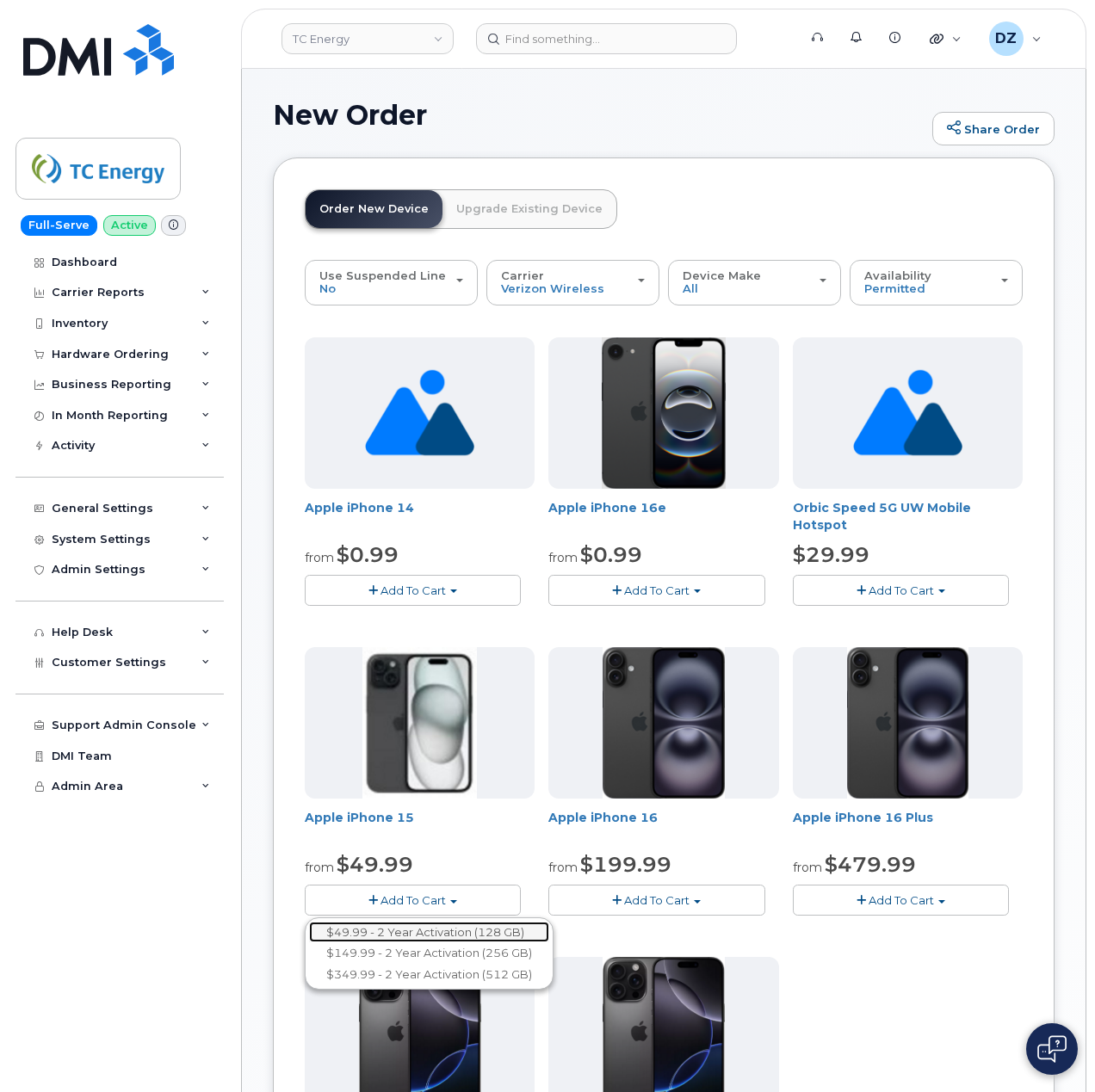
click at [441, 928] on link "$49.99 - 2 Year Activation (128 GB)" at bounding box center [429, 932] width 240 height 21
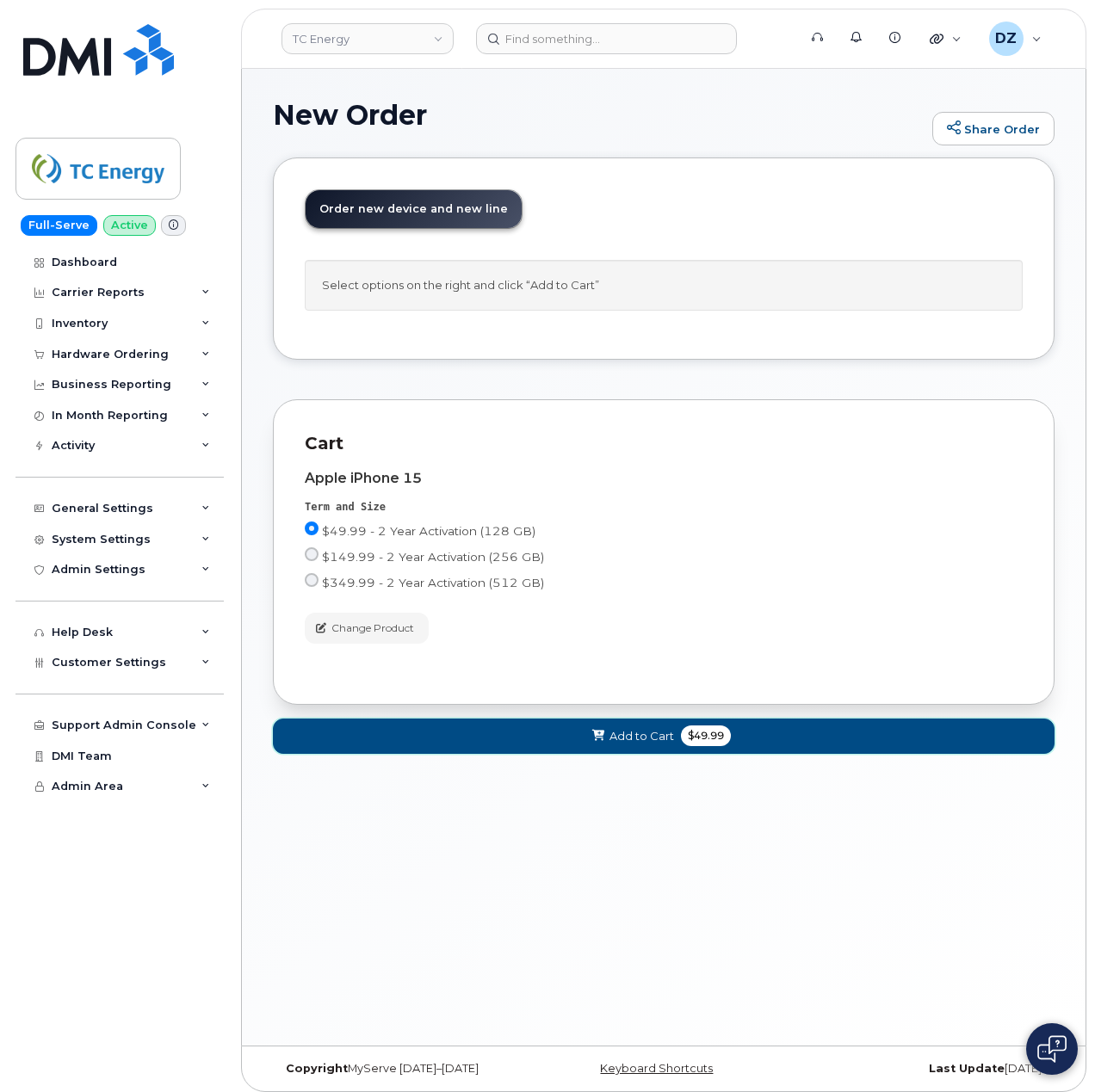
click at [611, 740] on span "Add to Cart" at bounding box center [641, 736] width 65 height 17
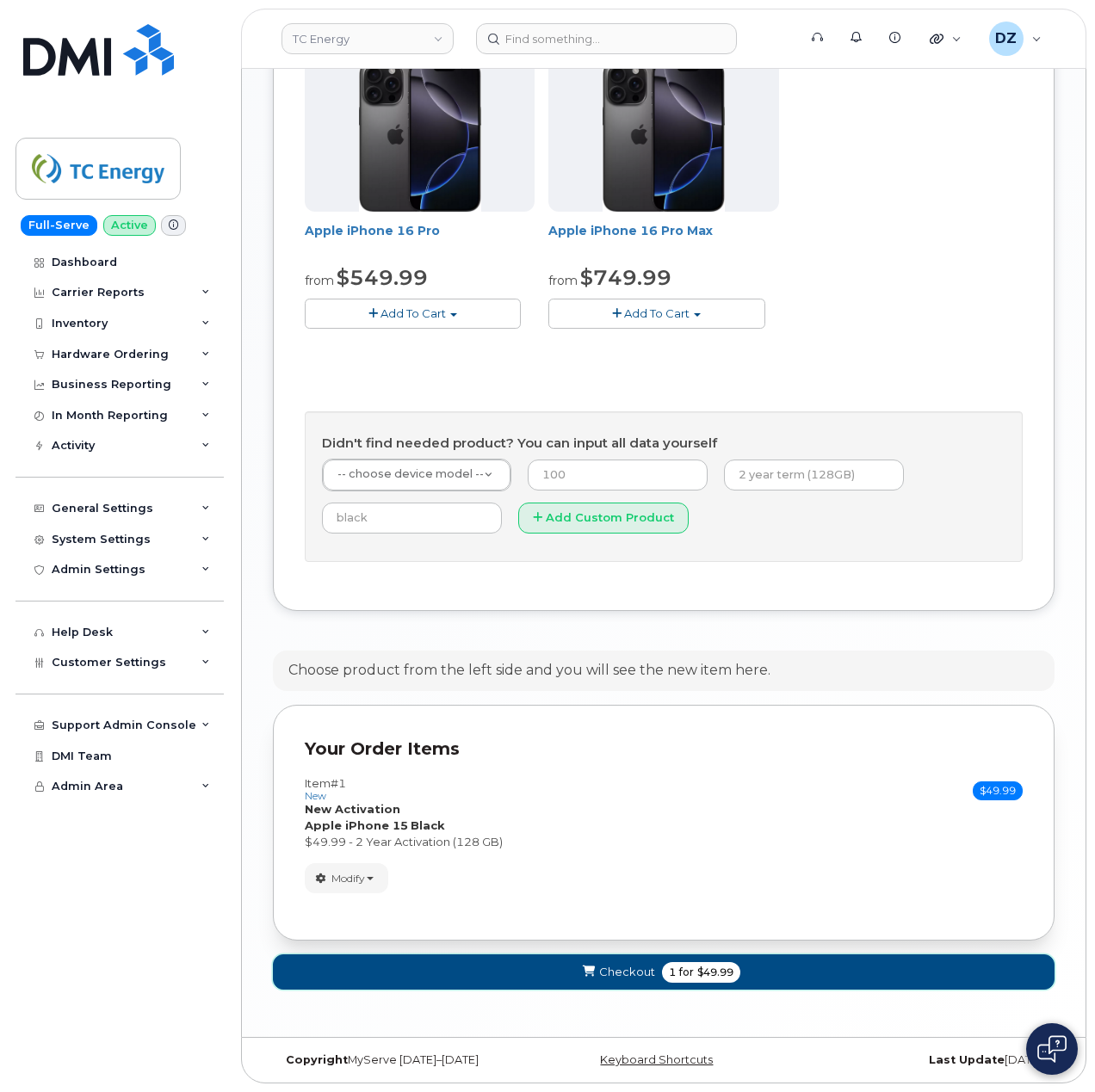
click at [720, 968] on span "$49.99" at bounding box center [715, 972] width 36 height 16
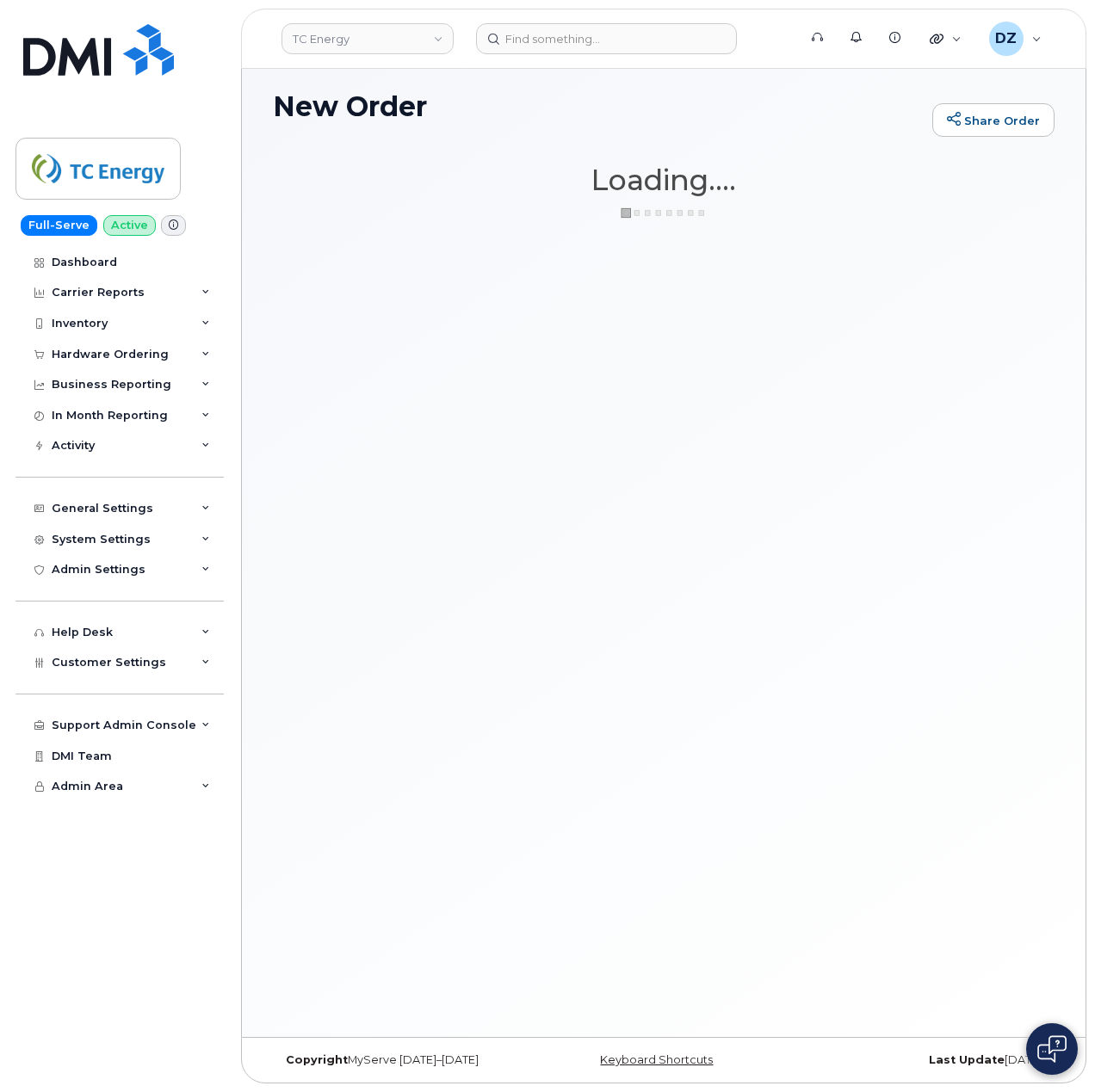
scroll to position [8, 0]
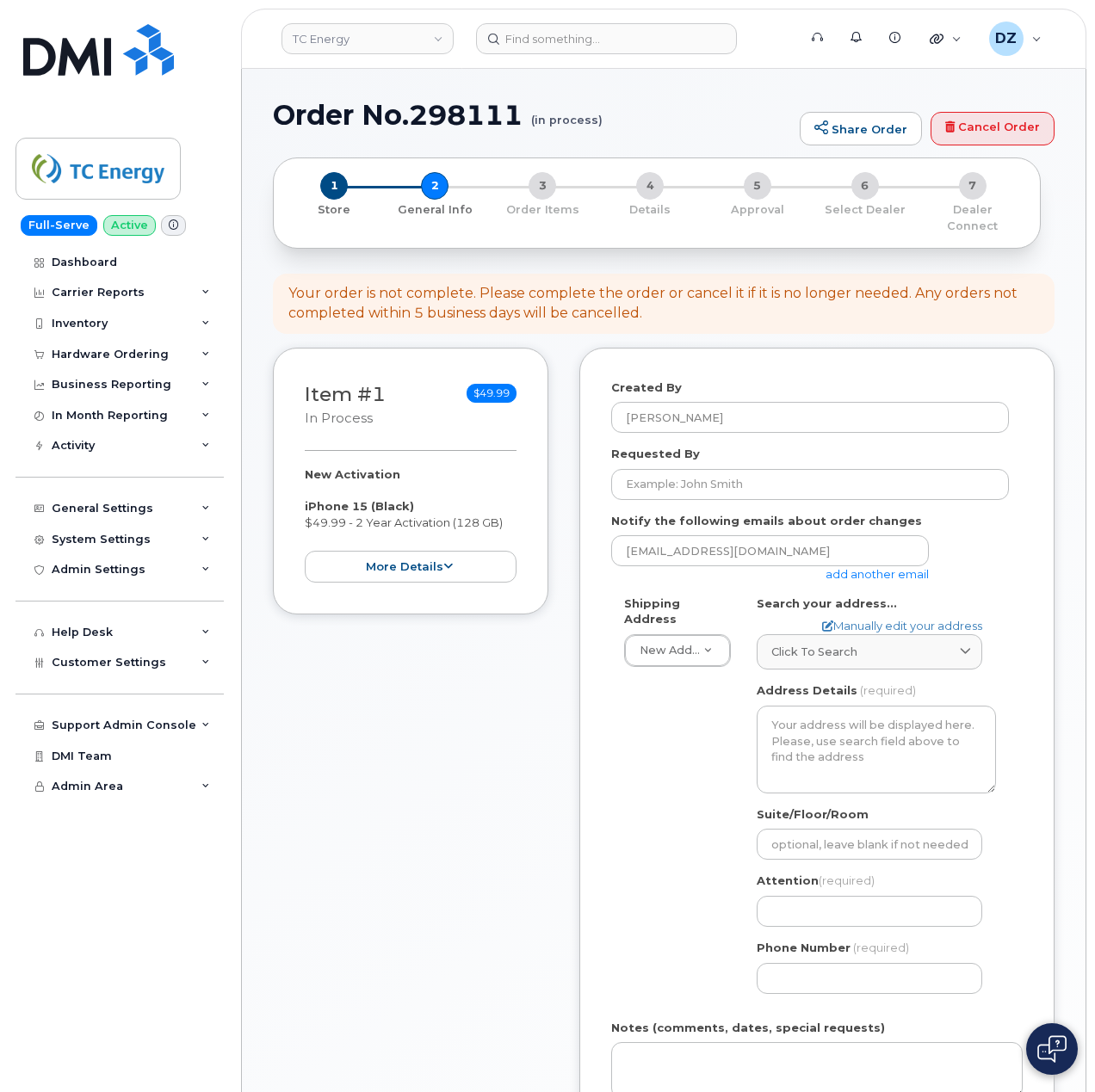
select select
click at [902, 567] on link "add another email" at bounding box center [877, 574] width 103 height 14
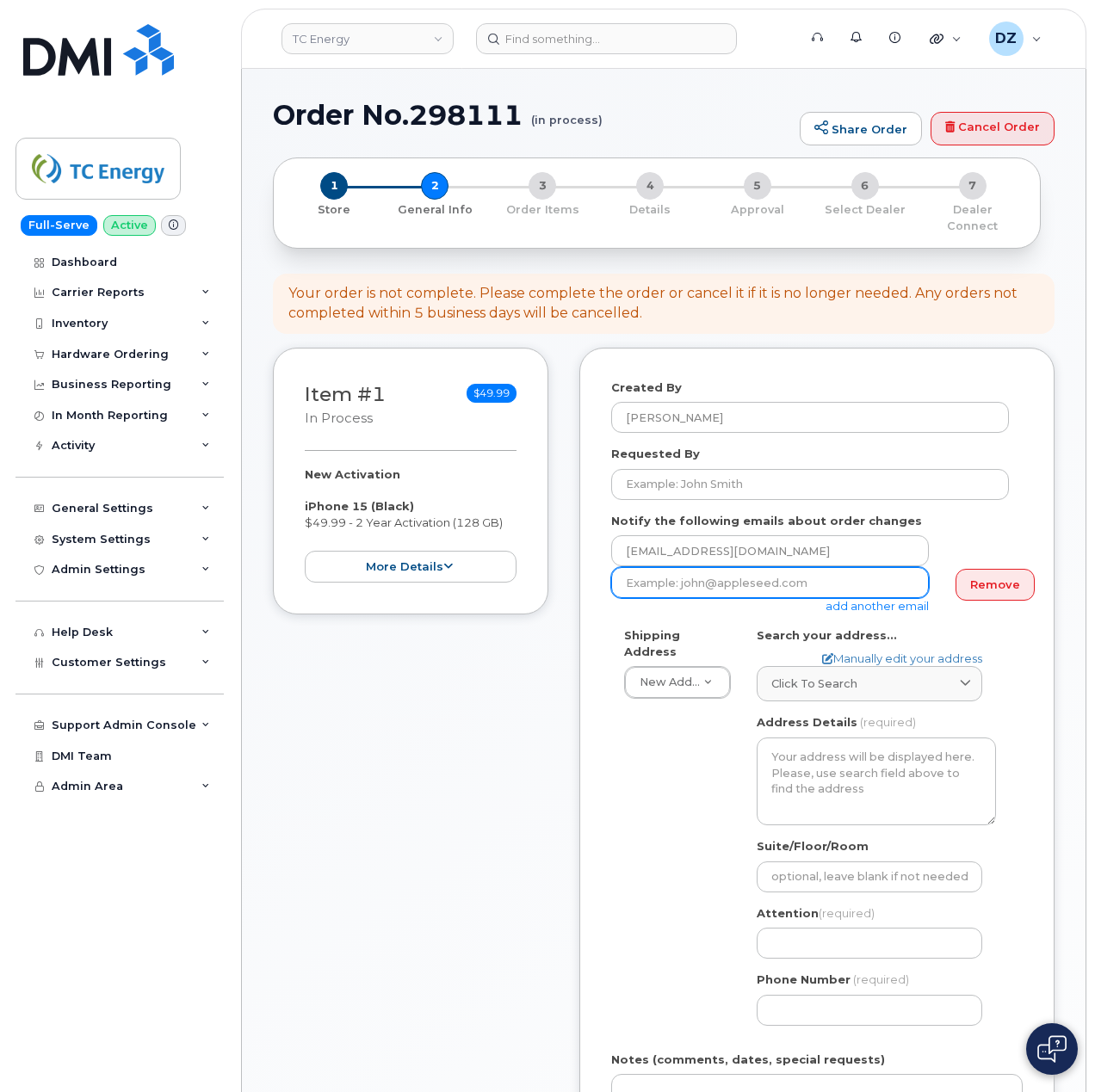
click at [720, 573] on input "email" at bounding box center [769, 583] width 317 height 31
paste input "alex_woodlock@tcenergy.com"
type input "alex_woodlock@tcenergy.com"
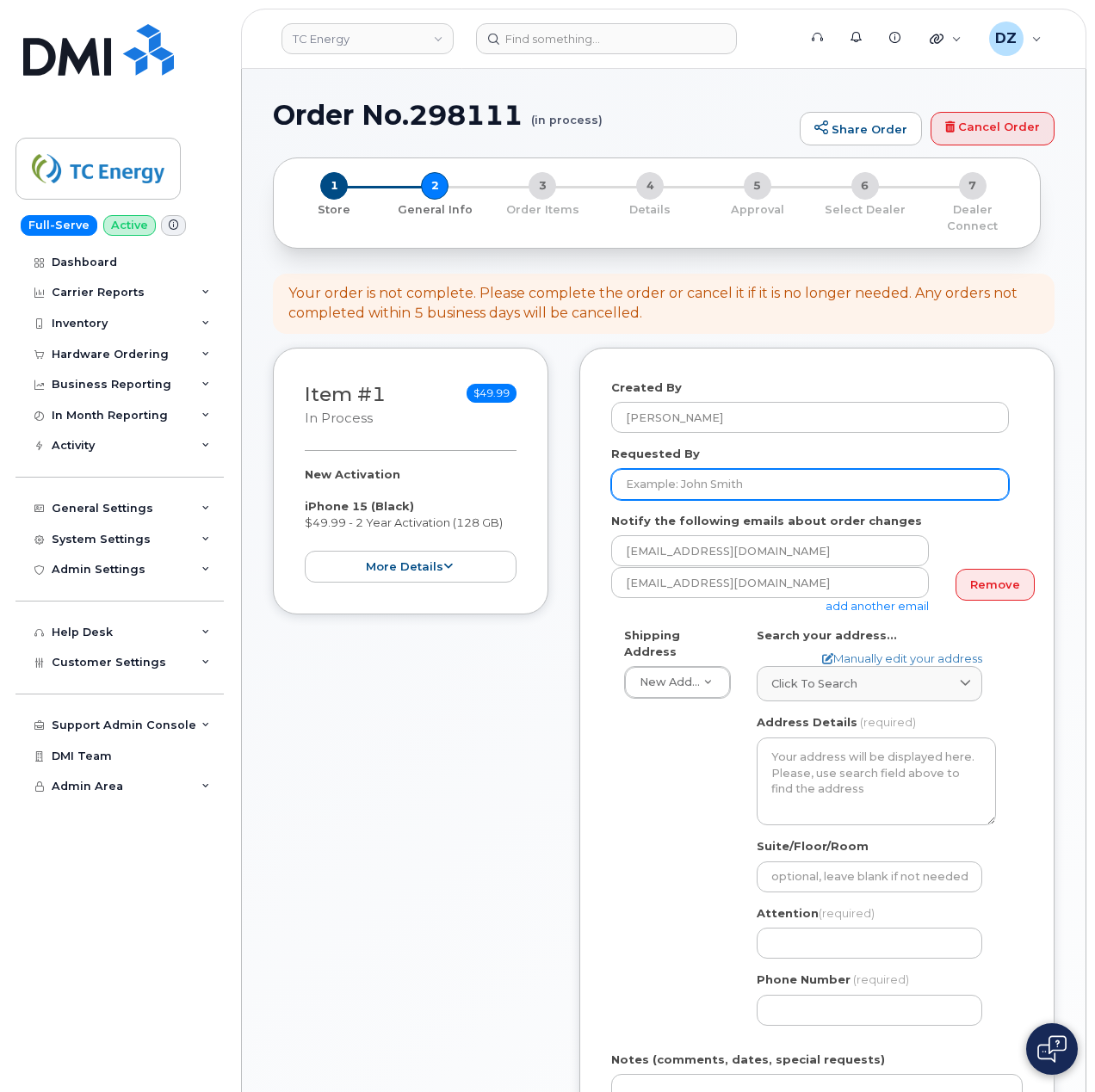
click at [786, 477] on input "Requested By" at bounding box center [809, 484] width 398 height 31
paste input "SCTASK0683605"
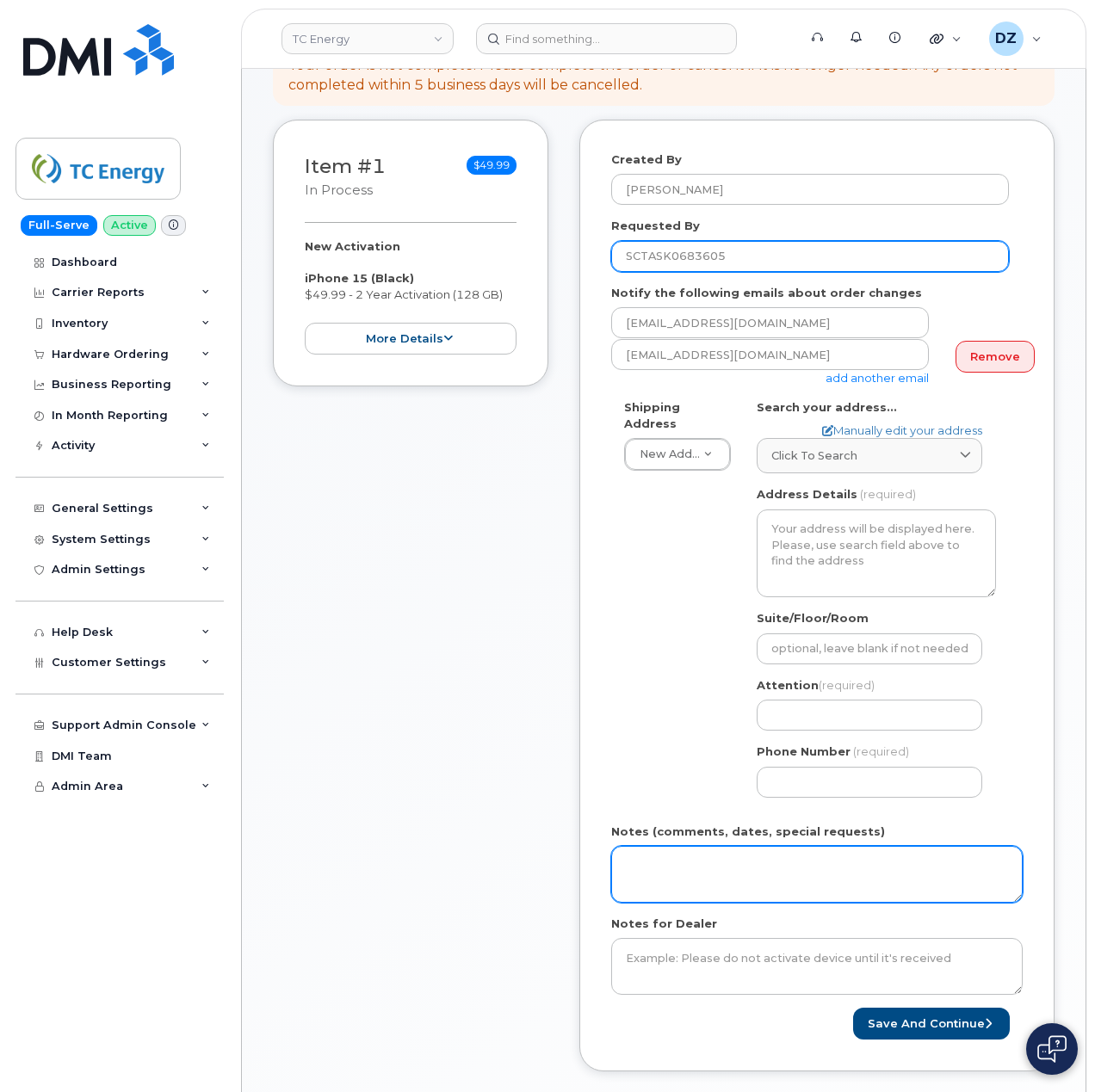
scroll to position [229, 0]
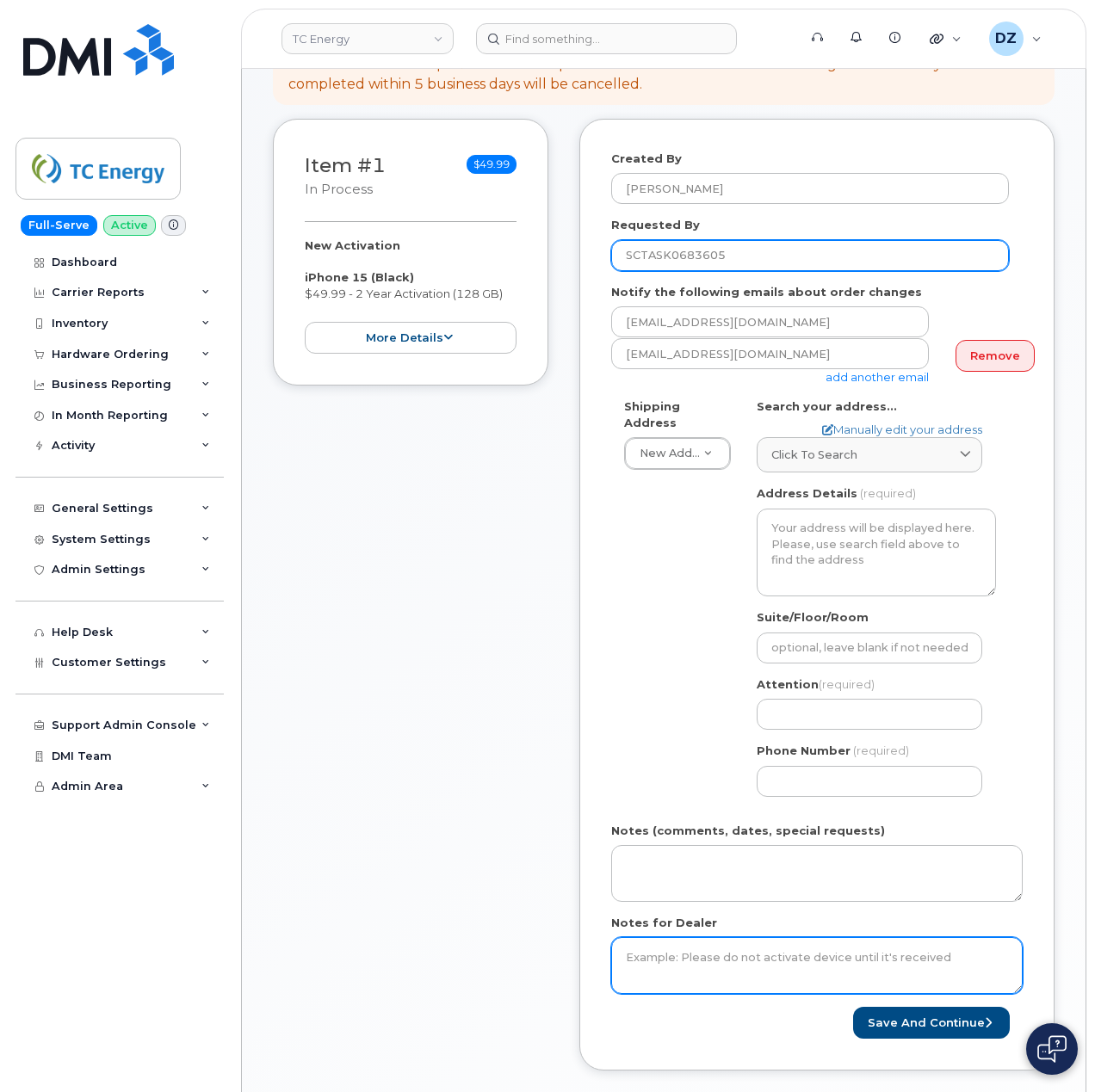
type input "SCTASK0683605"
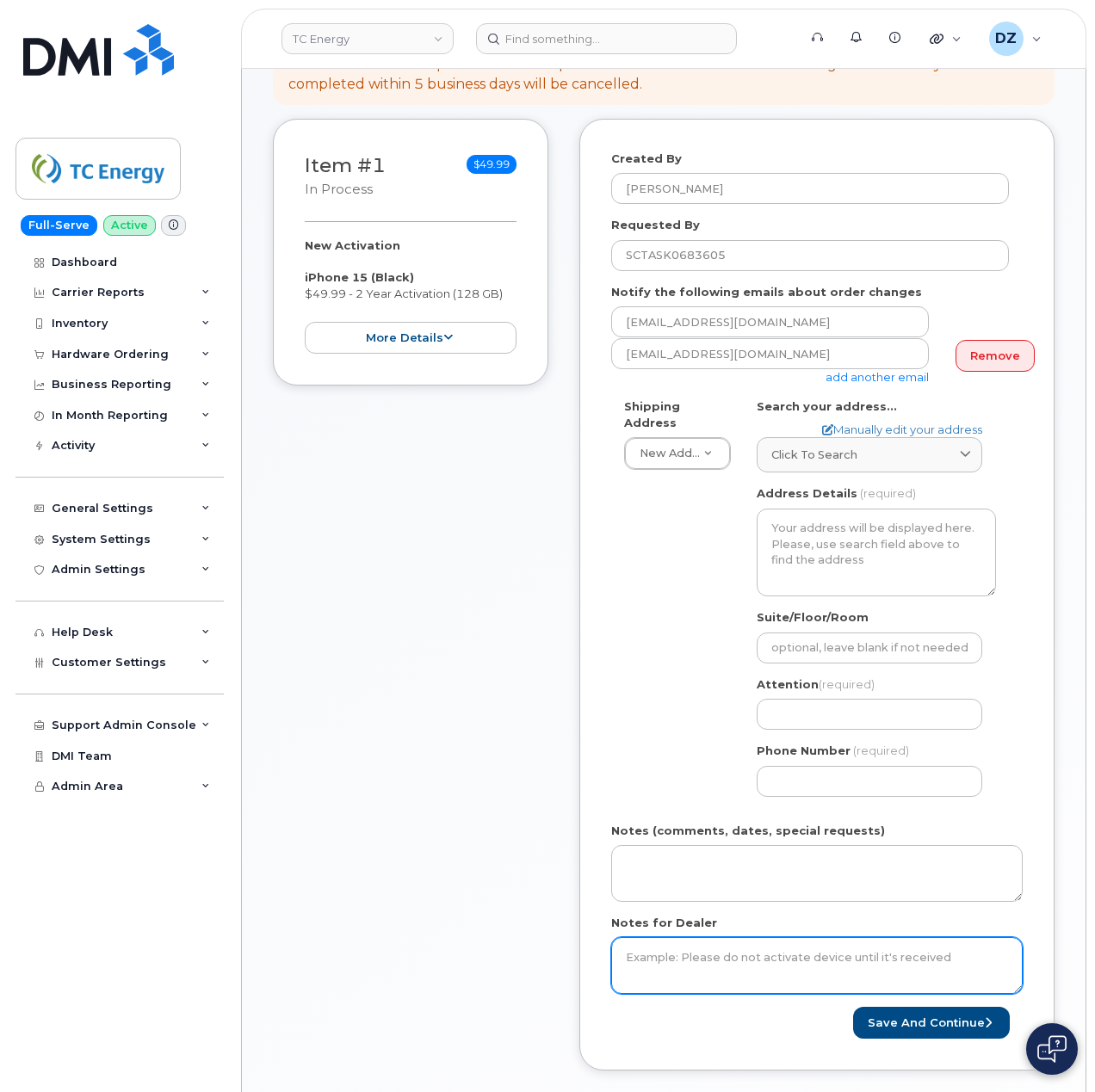
click at [682, 937] on textarea "Notes for Dealer" at bounding box center [816, 966] width 411 height 57
paste textarea "SCTASK0683605"
type textarea "SCTASK0683605"
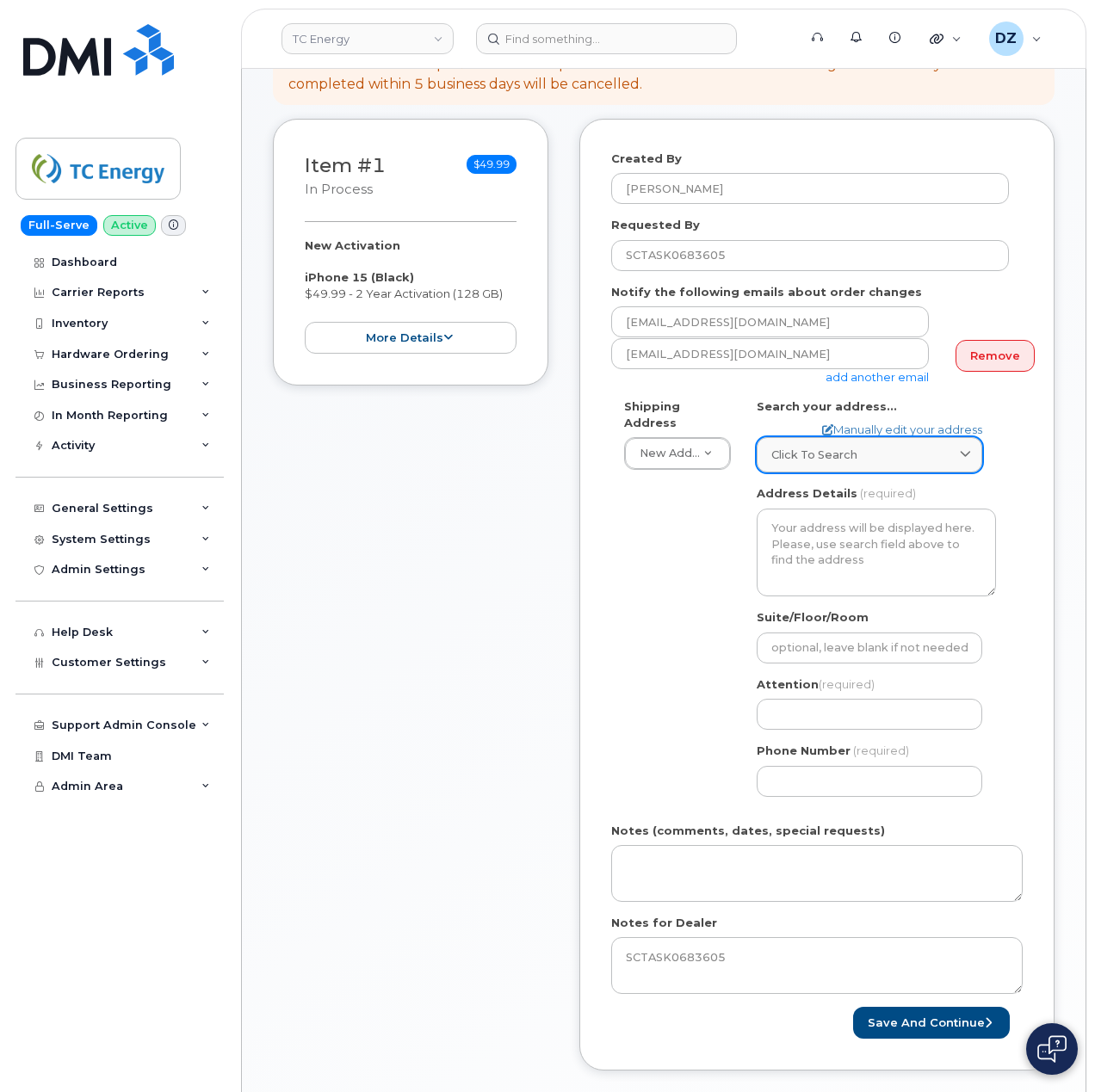
click at [833, 446] on span "Click to search" at bounding box center [814, 455] width 86 height 17
paste input "700 Louisiana"
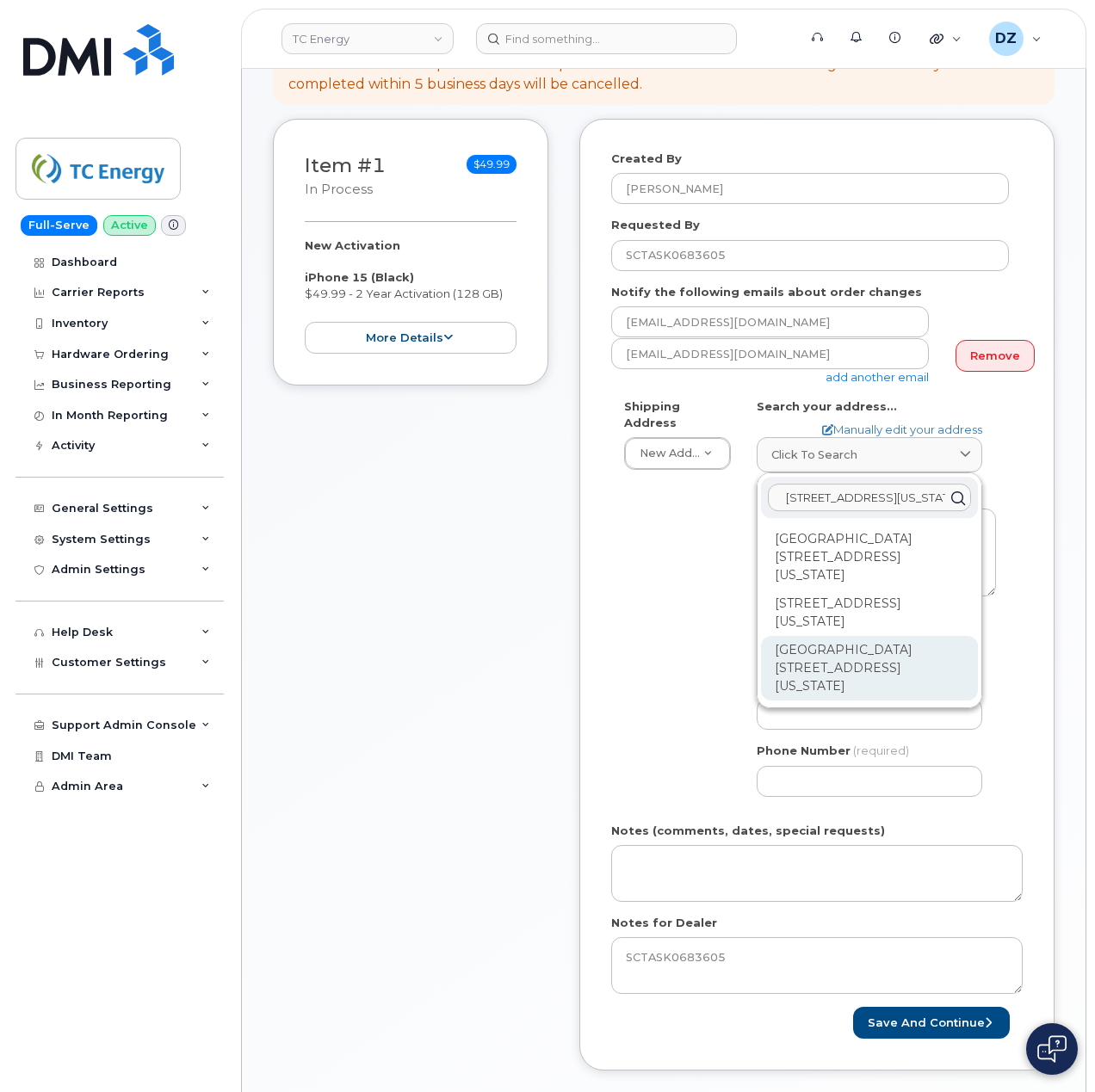
type input "700 Louisiana st houston"
click at [835, 635] on div "Ncnb Center 700 Louisiana St Houston TX 77002-2700" at bounding box center [869, 668] width 217 height 65
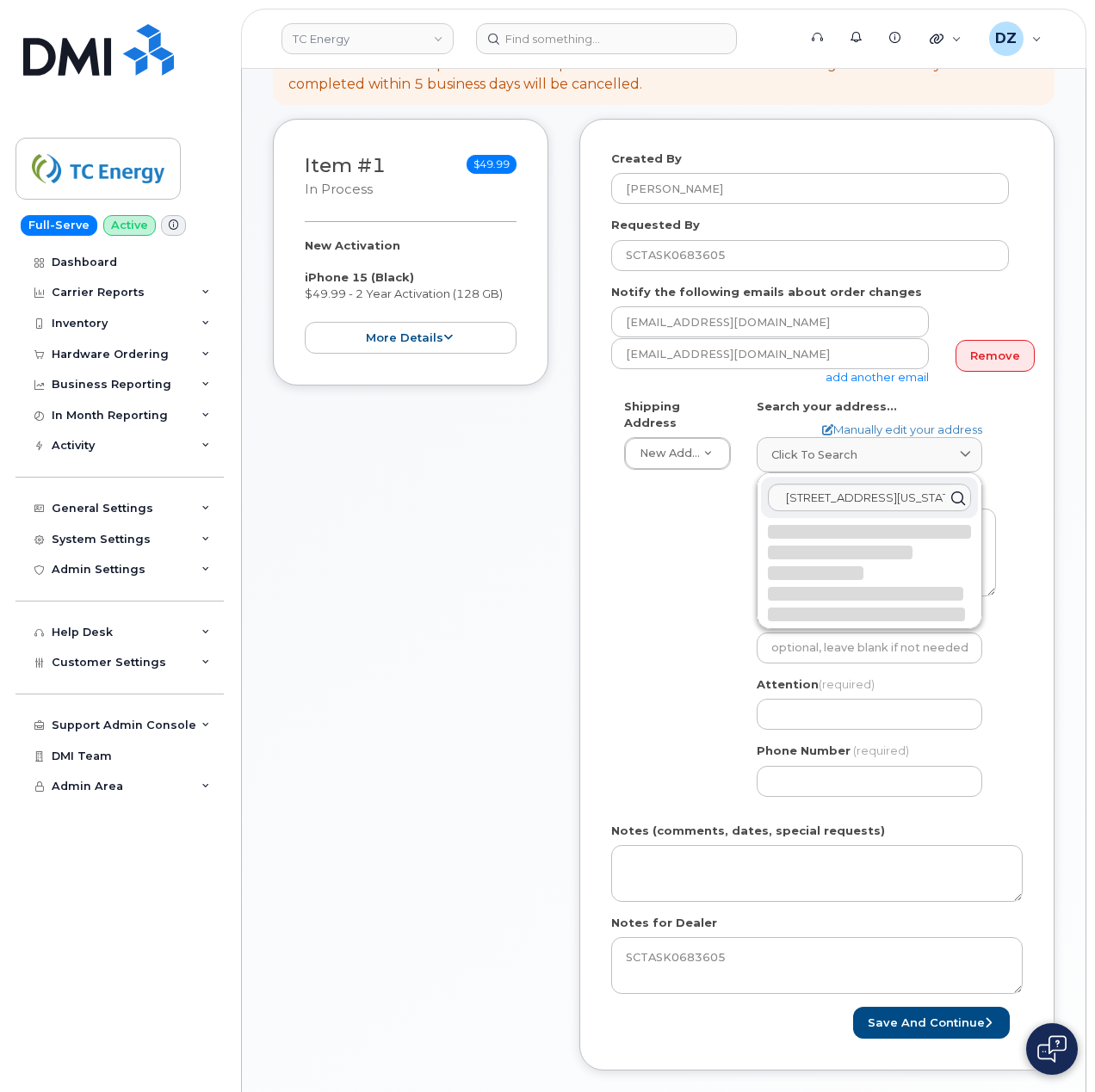
select select
type textarea "Ncnb Center 700 Louisiana St HOUSTON TX 77002-2700 UNITED STATES"
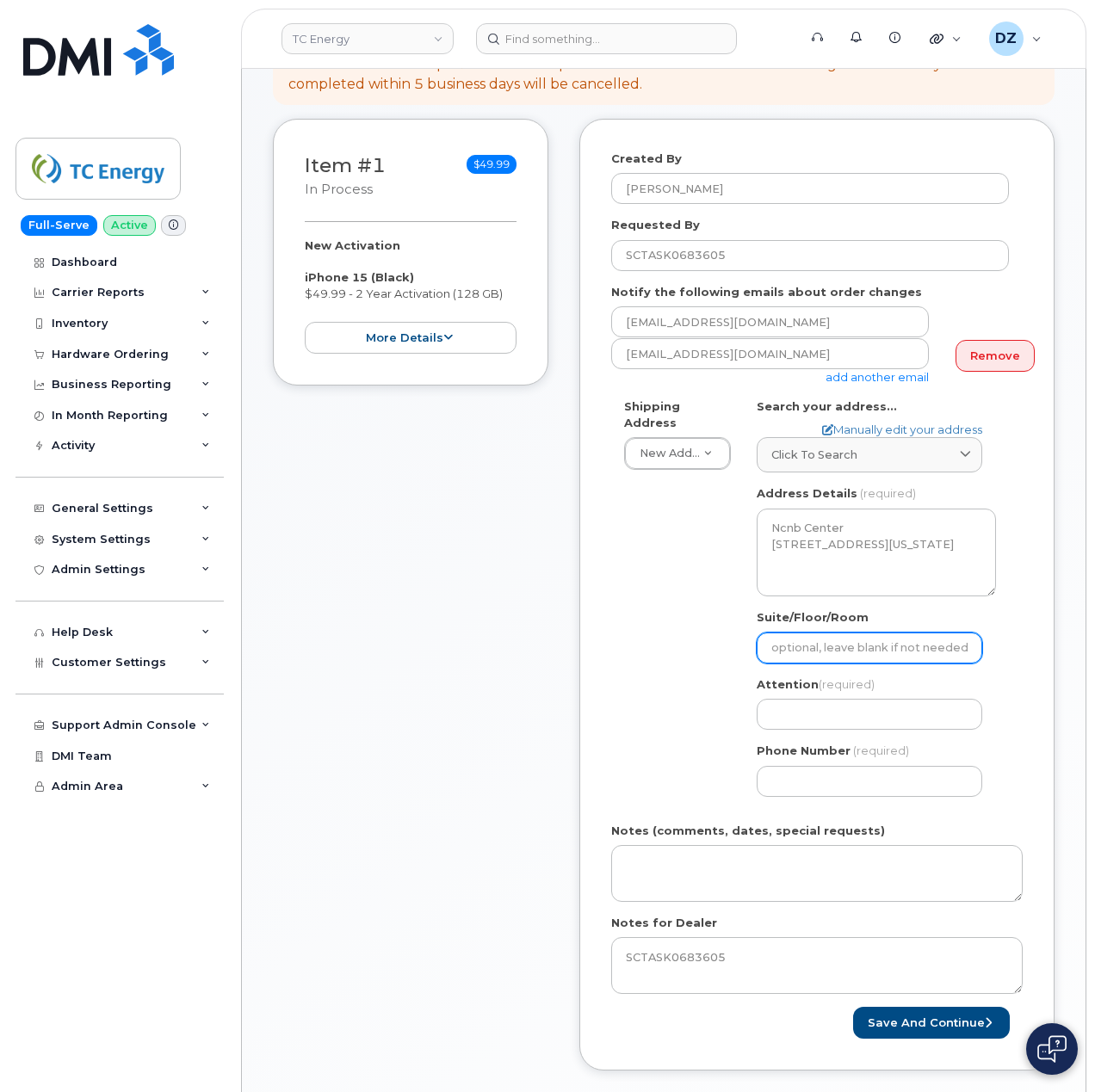
click at [837, 642] on input "Suite/Floor/Room" at bounding box center [869, 648] width 225 height 31
paste input "Suite 1300"
select select
type input "Suite 1300"
drag, startPoint x: 820, startPoint y: 704, endPoint x: 821, endPoint y: 713, distance: 9.1
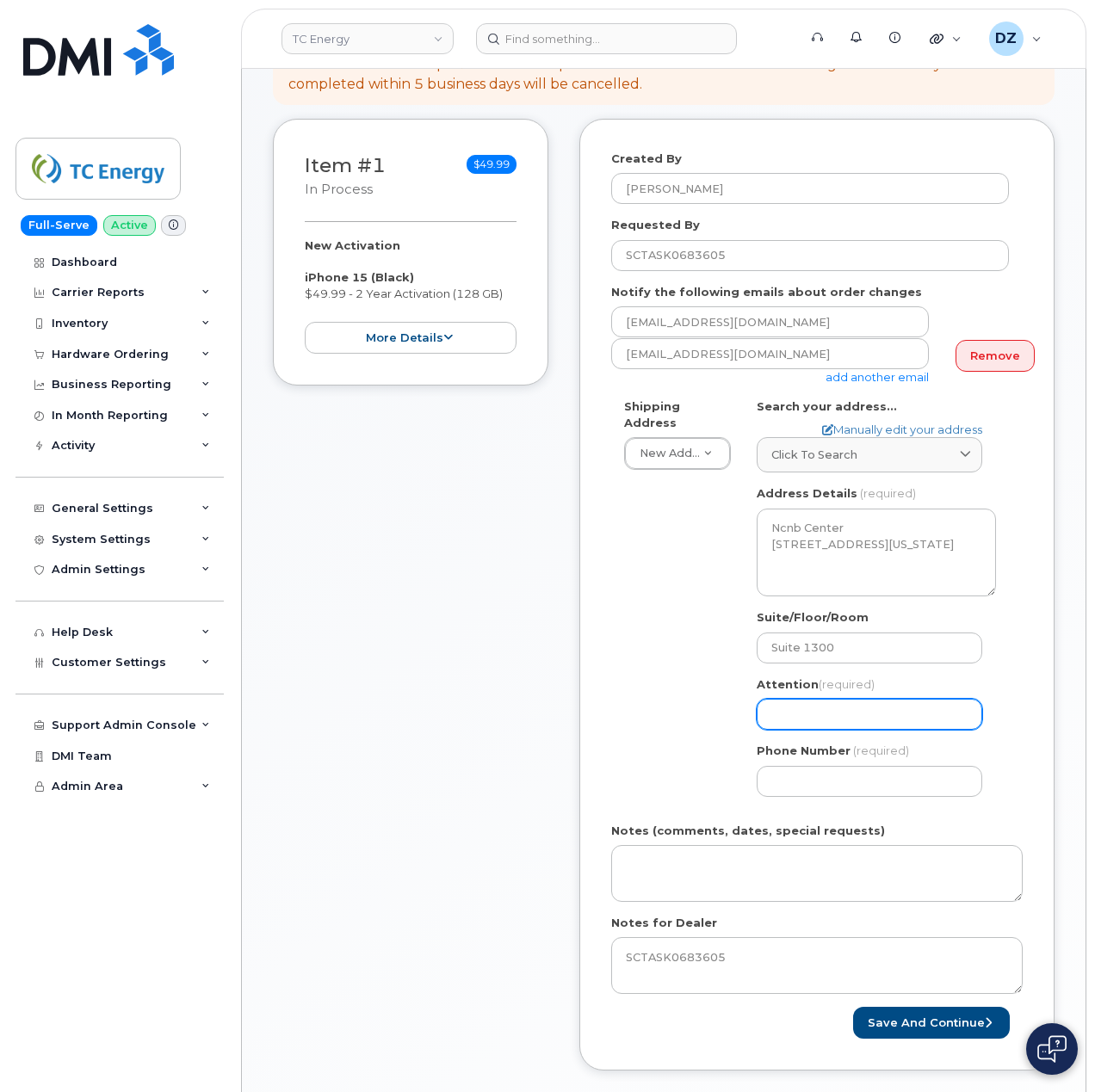
click at [820, 704] on input "Attention (required)" at bounding box center [869, 714] width 225 height 31
paste input "[PERSON_NAME]"
type input "[PERSON_NAME]"
select select
type input "[PERSON_NAME]"
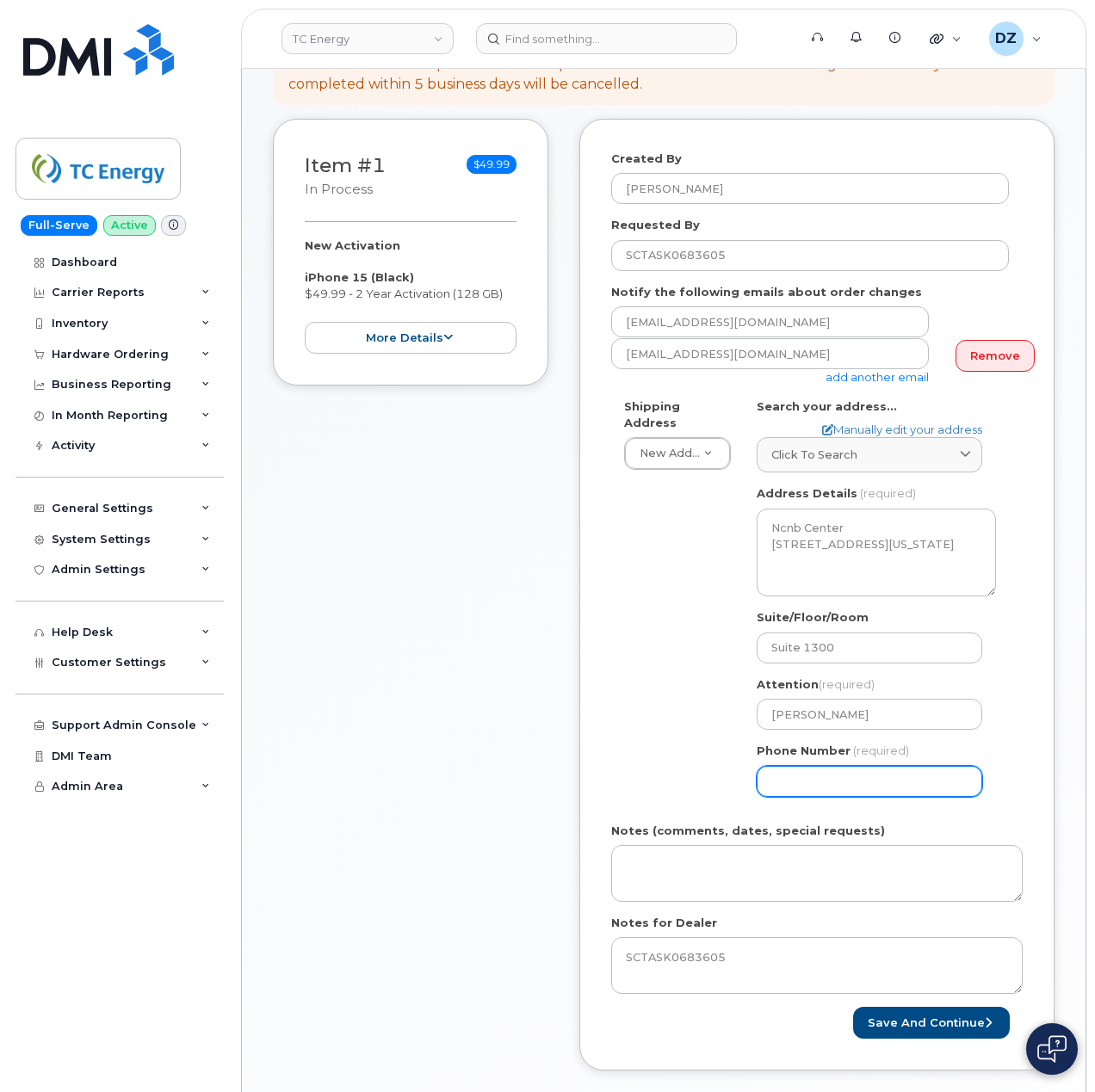
click at [802, 767] on input "Phone Number" at bounding box center [869, 781] width 225 height 31
type input "5133541153"
select select
type input "5133541153"
click at [672, 737] on div "Shipping Address New Address New Address 1401 Veterans Blvd NE 450 1 St SW Ncnb…" at bounding box center [809, 604] width 398 height 411
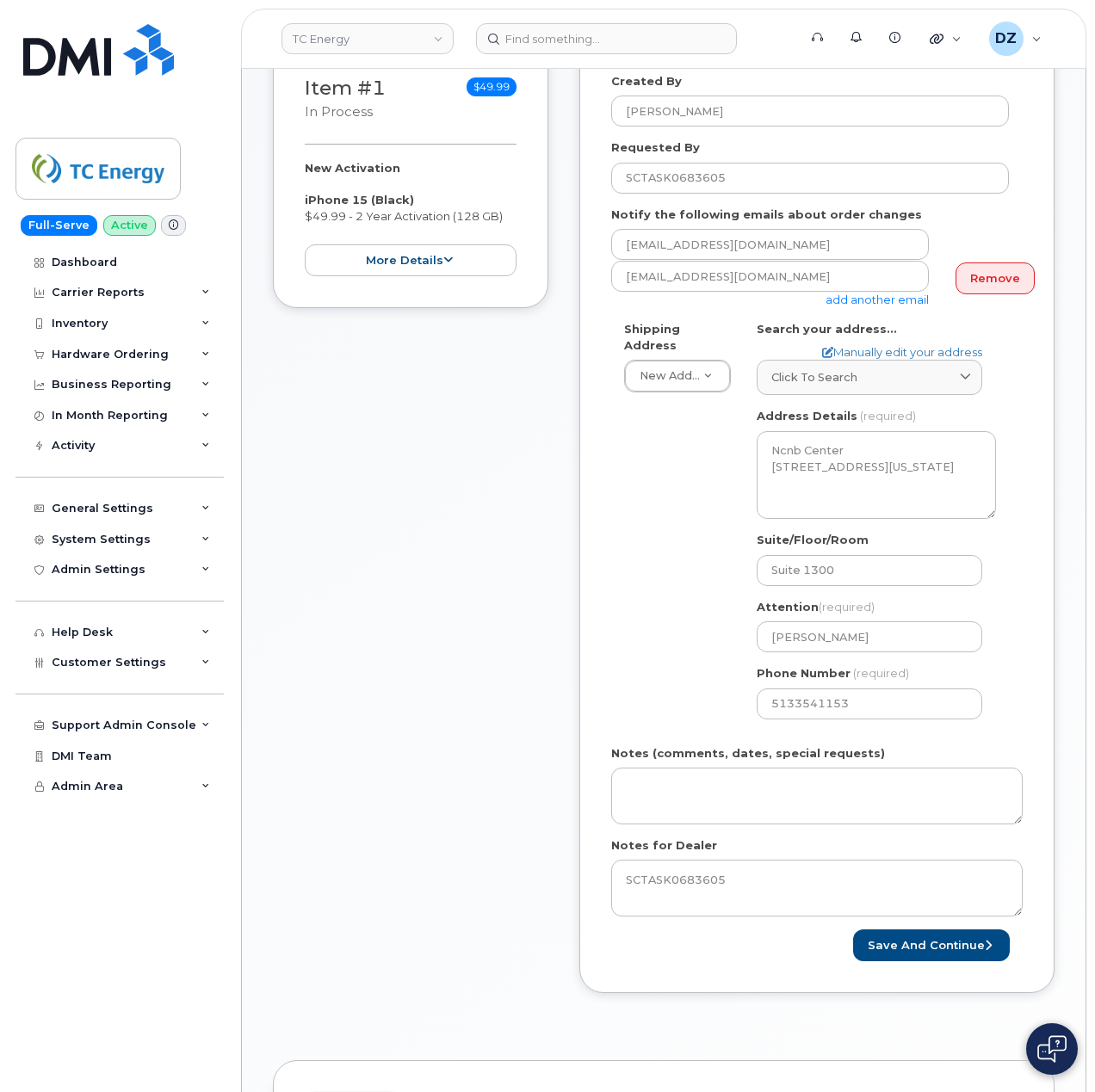
scroll to position [344, 0]
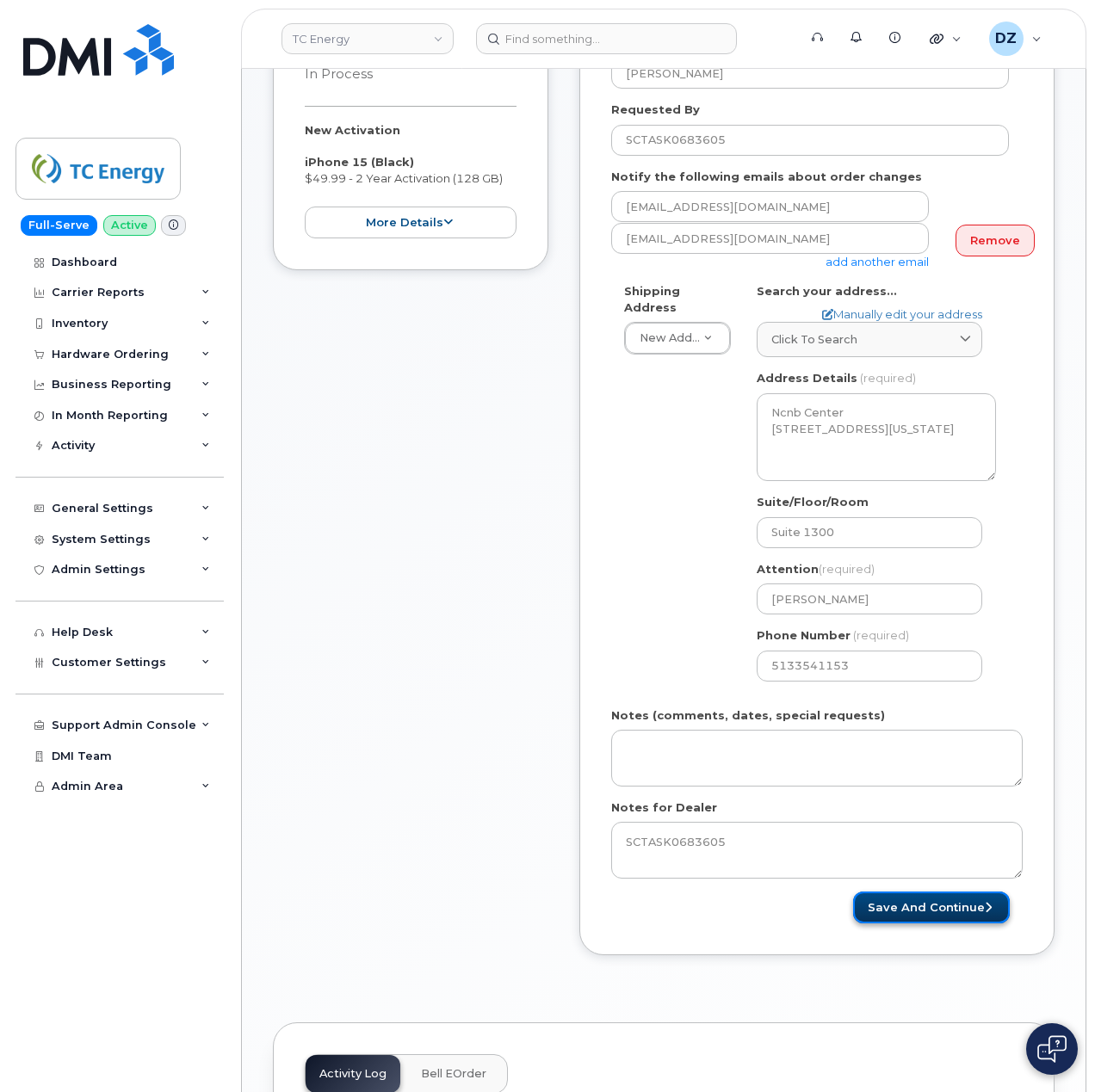
click at [916, 895] on button "Save and Continue" at bounding box center [931, 907] width 157 height 32
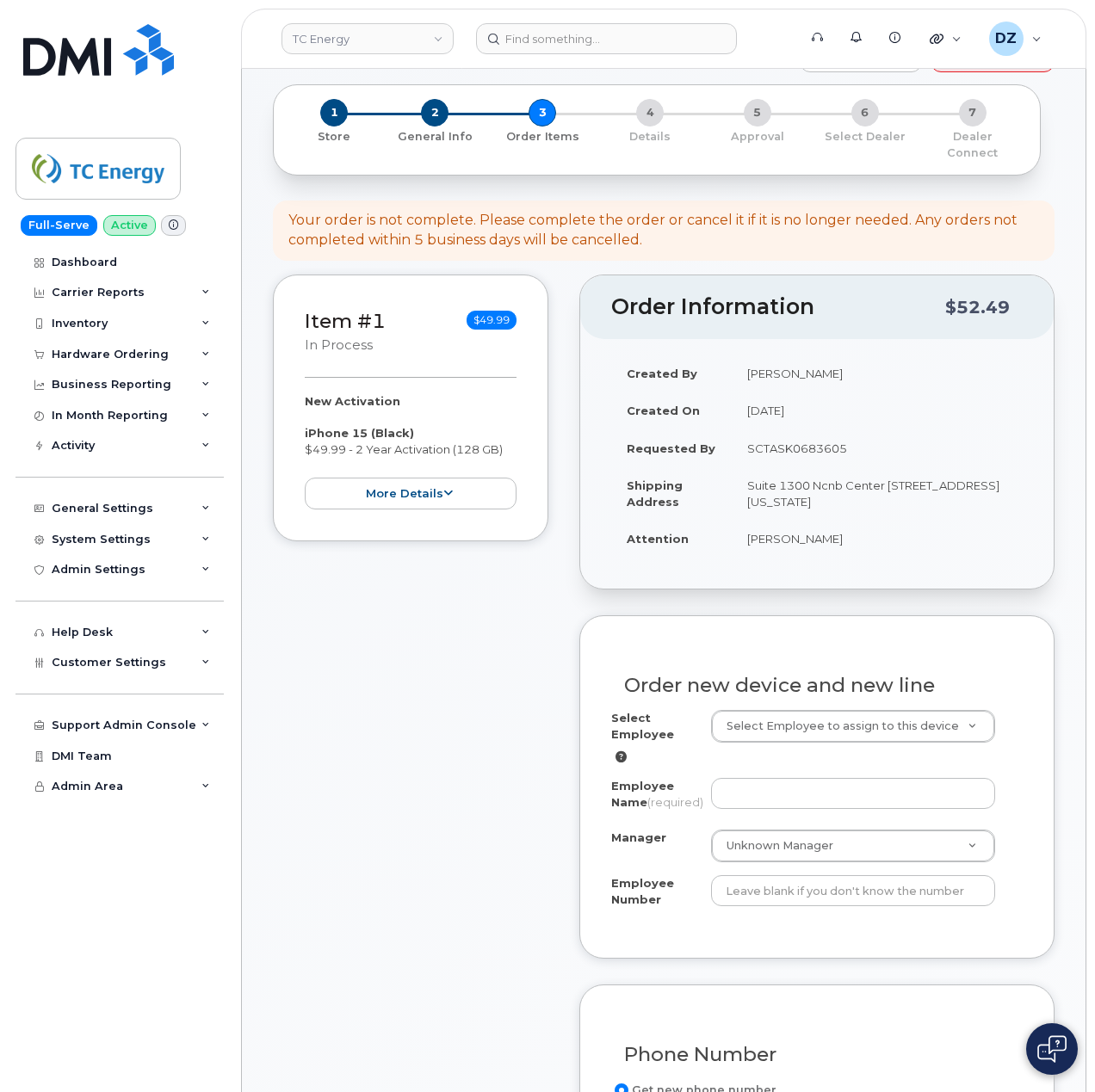
scroll to position [114, 0]
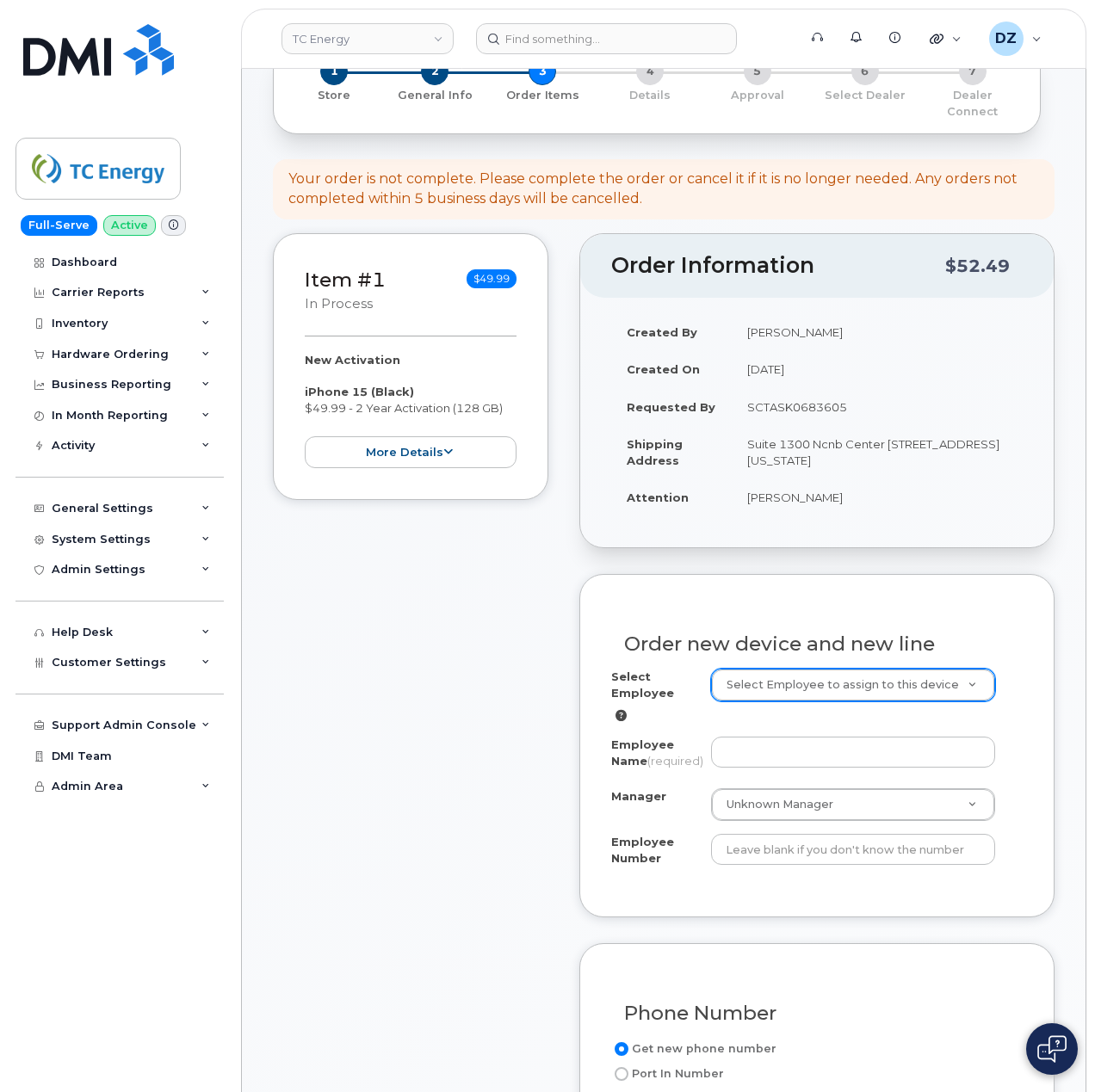
paste input "207917"
type input "207917"
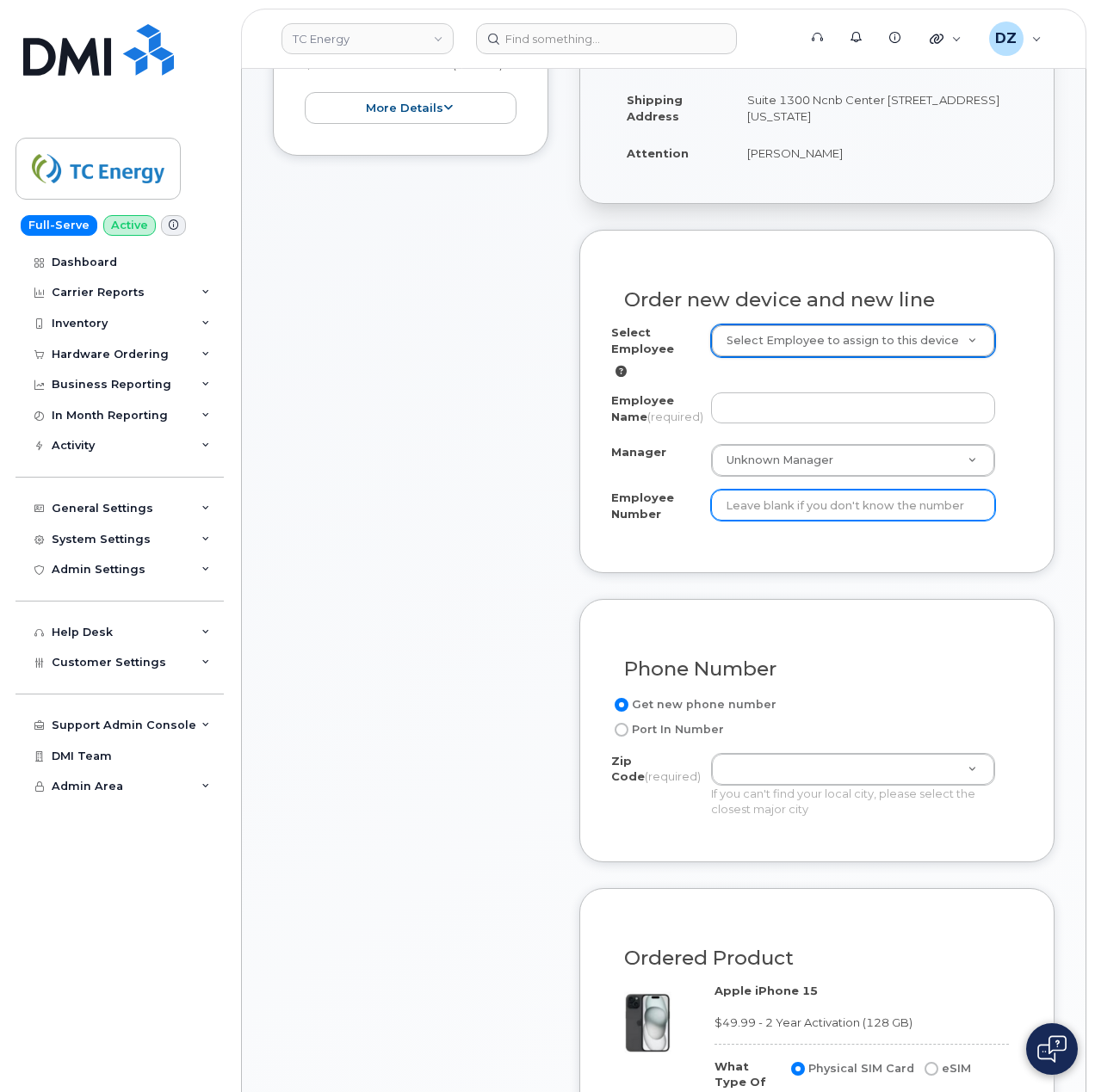
click at [792, 509] on input "Employee Number" at bounding box center [853, 505] width 285 height 31
paste input "207917"
type input "207917"
paste input "Andrea Thueme"
type input "Andrea Thueme"
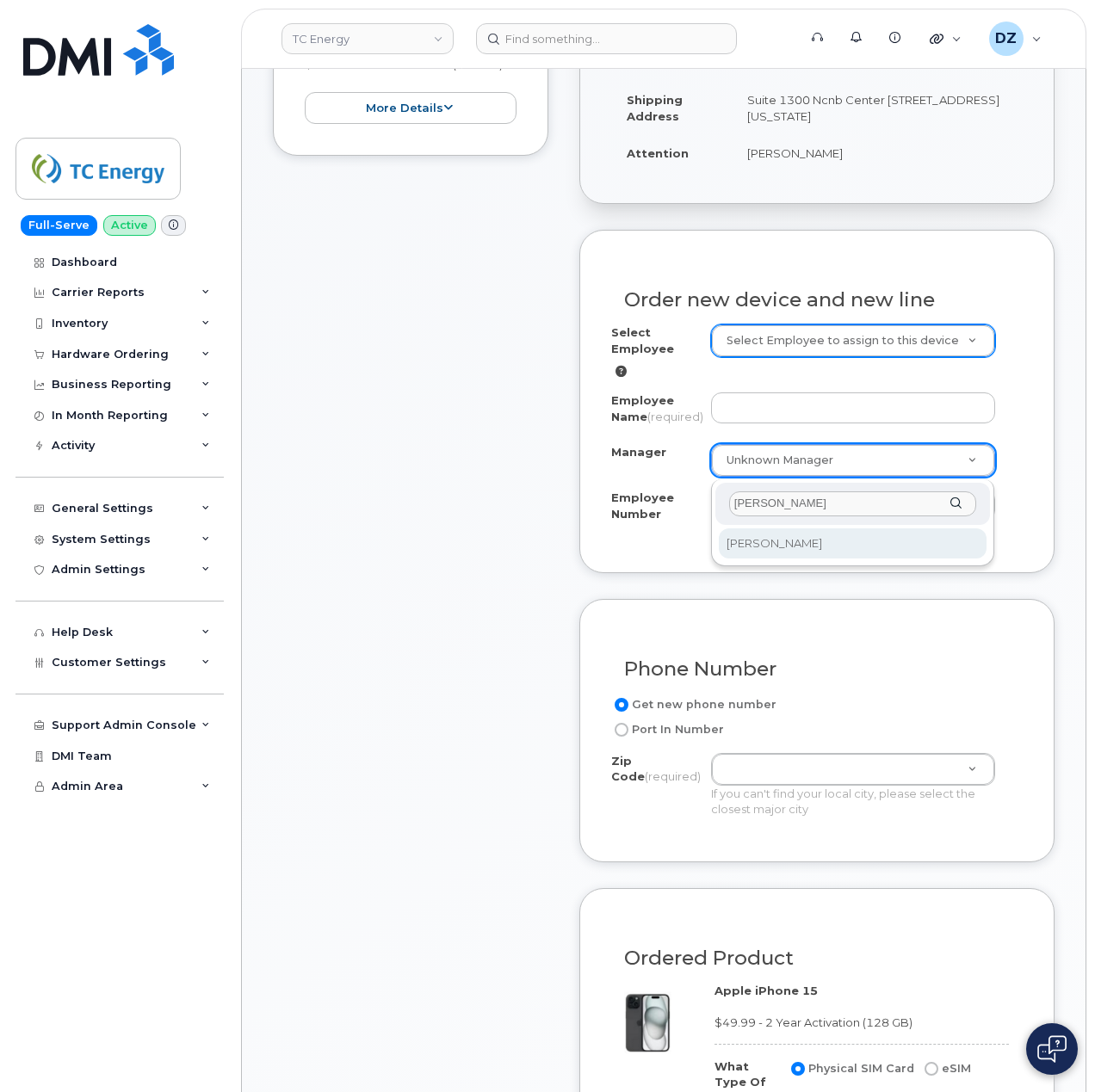
type input "[PERSON_NAME]"
select select "1523978"
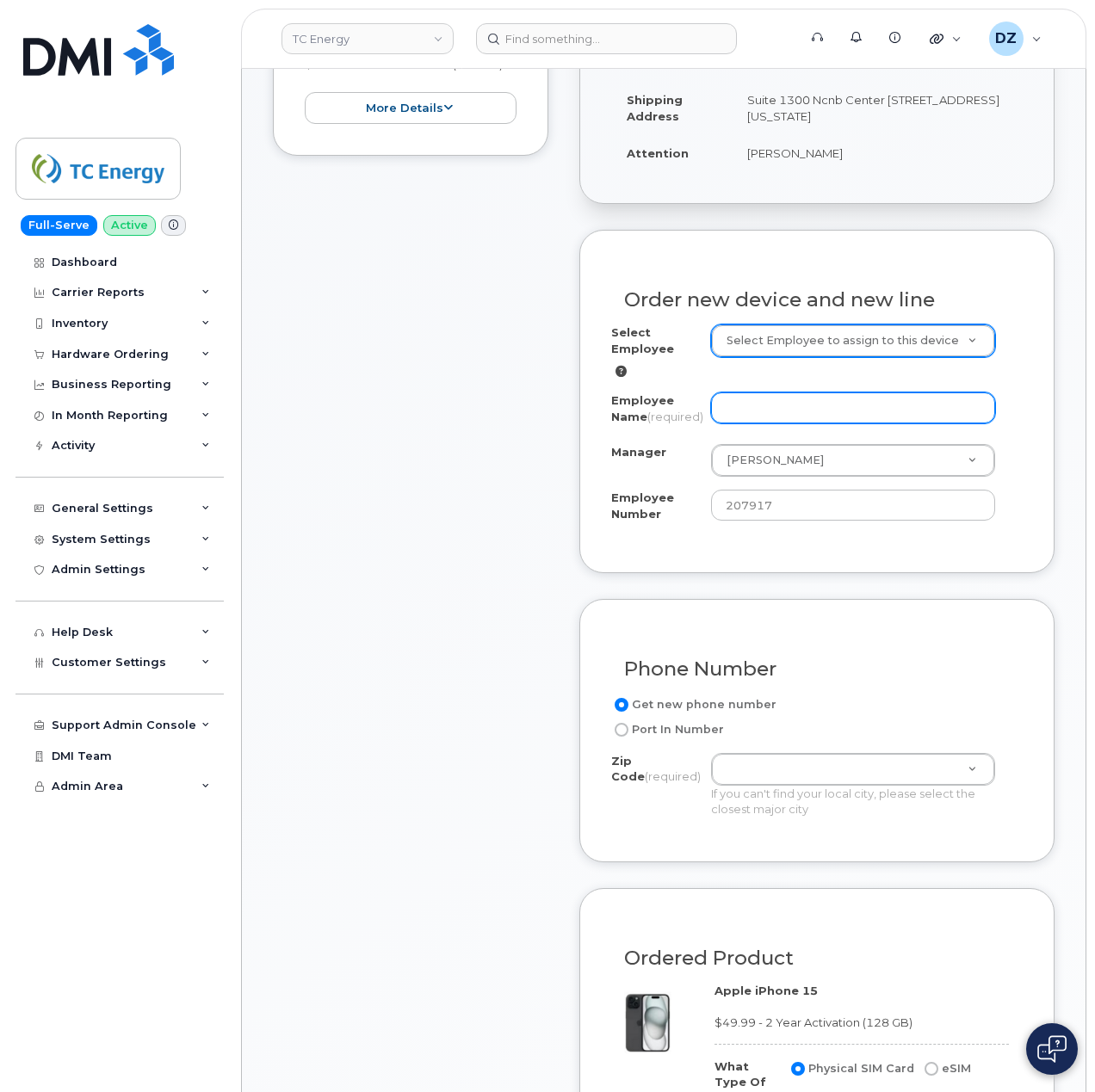
click at [732, 392] on input "Employee Name (required)" at bounding box center [853, 408] width 285 height 31
paste input "Alex Woodlock"
type input "Alex Woodlock"
click at [485, 471] on div "Item #1 in process $49.99 New Activation iPhone 15 (Black) $49.99 - 2 Year Acti…" at bounding box center [411, 742] width 276 height 1706
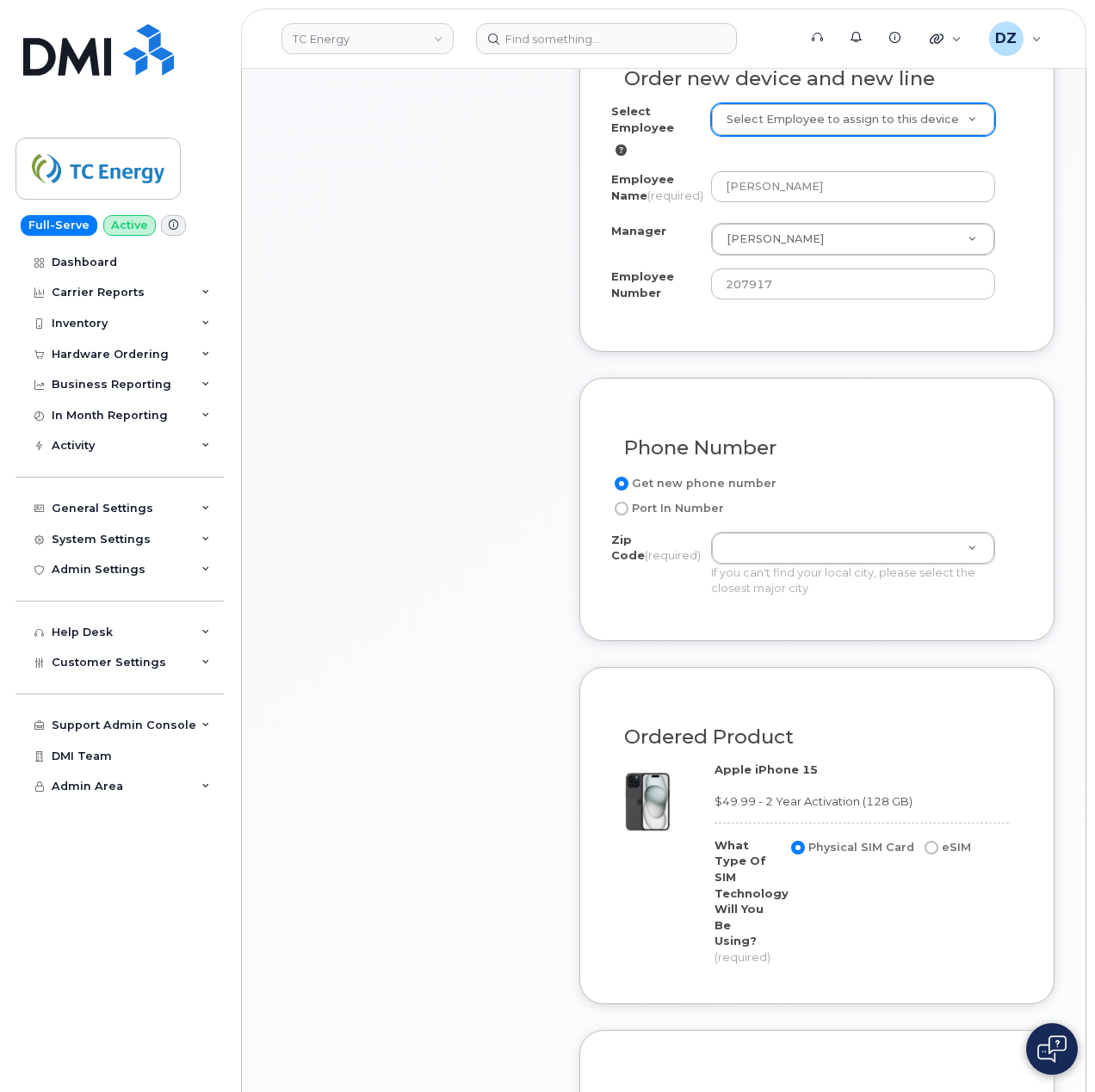
scroll to position [344, 0]
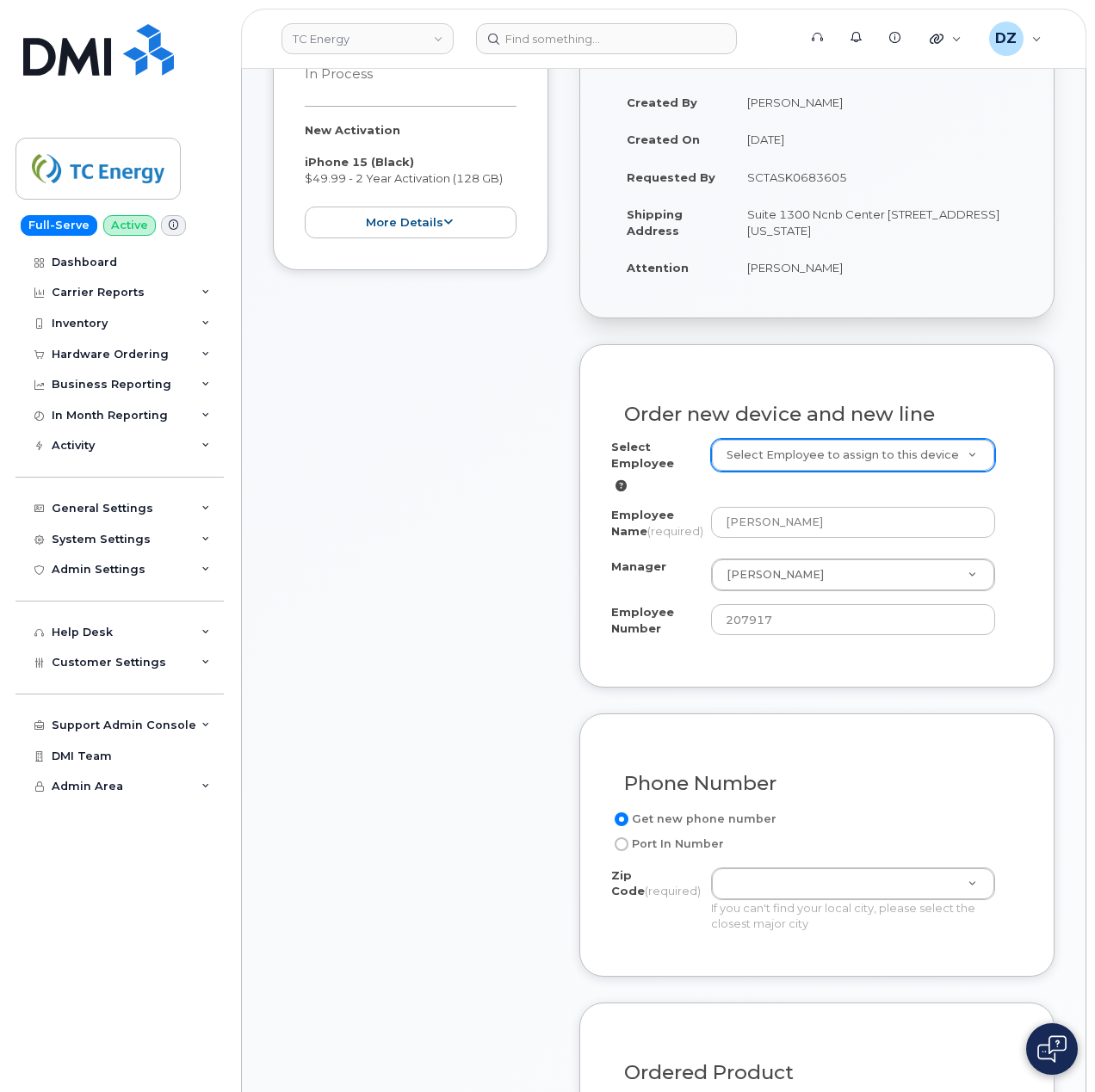
click at [837, 214] on td "Suite 1300 Ncnb Center 700 Louisiana St HOUSTON TX 77002-2700 UNITED STATES" at bounding box center [876, 222] width 291 height 53
copy td "77002"
paste input "77002"
type input "77002"
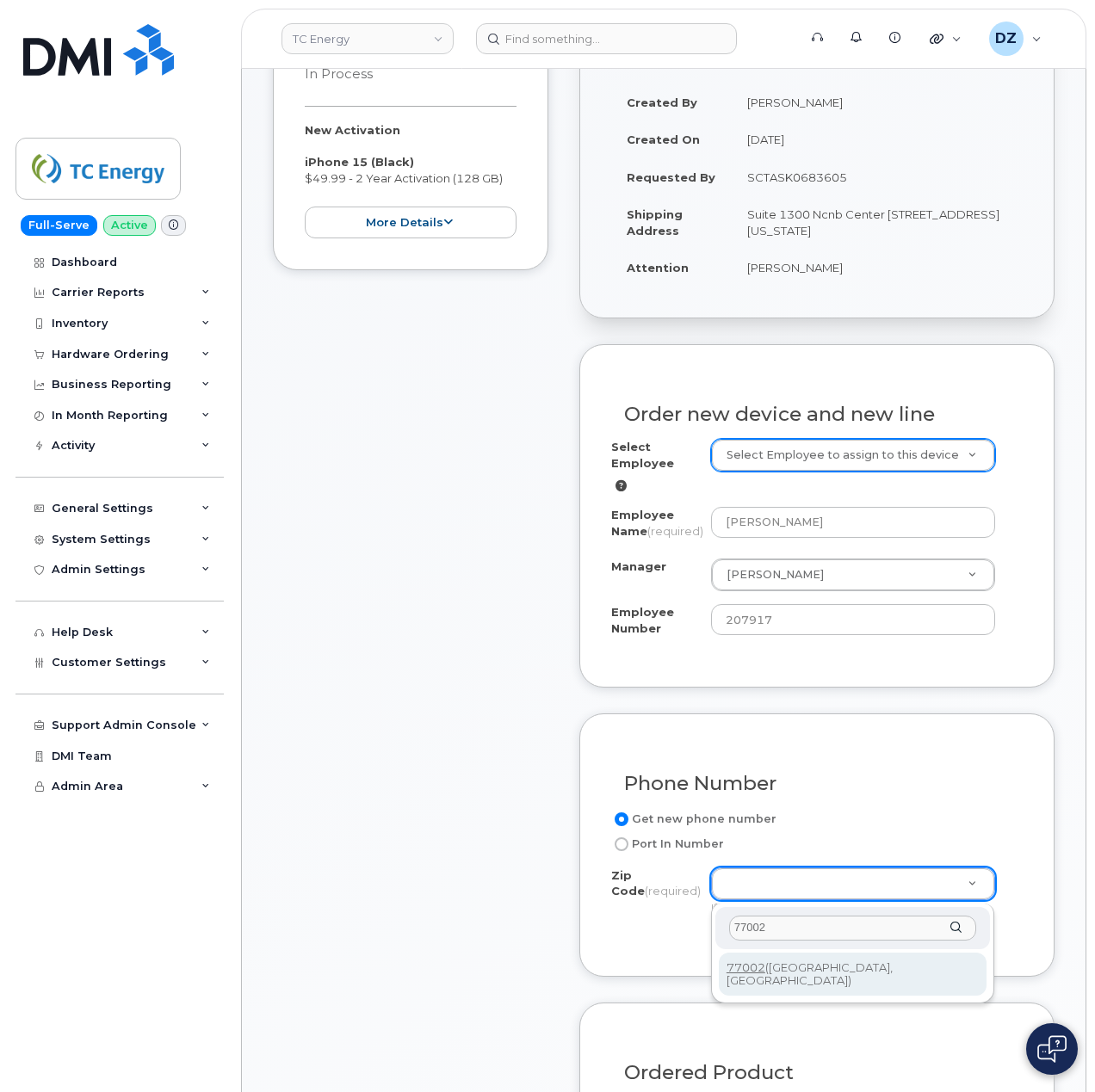
type input "77002"
type input "77002 (Houston, TX)"
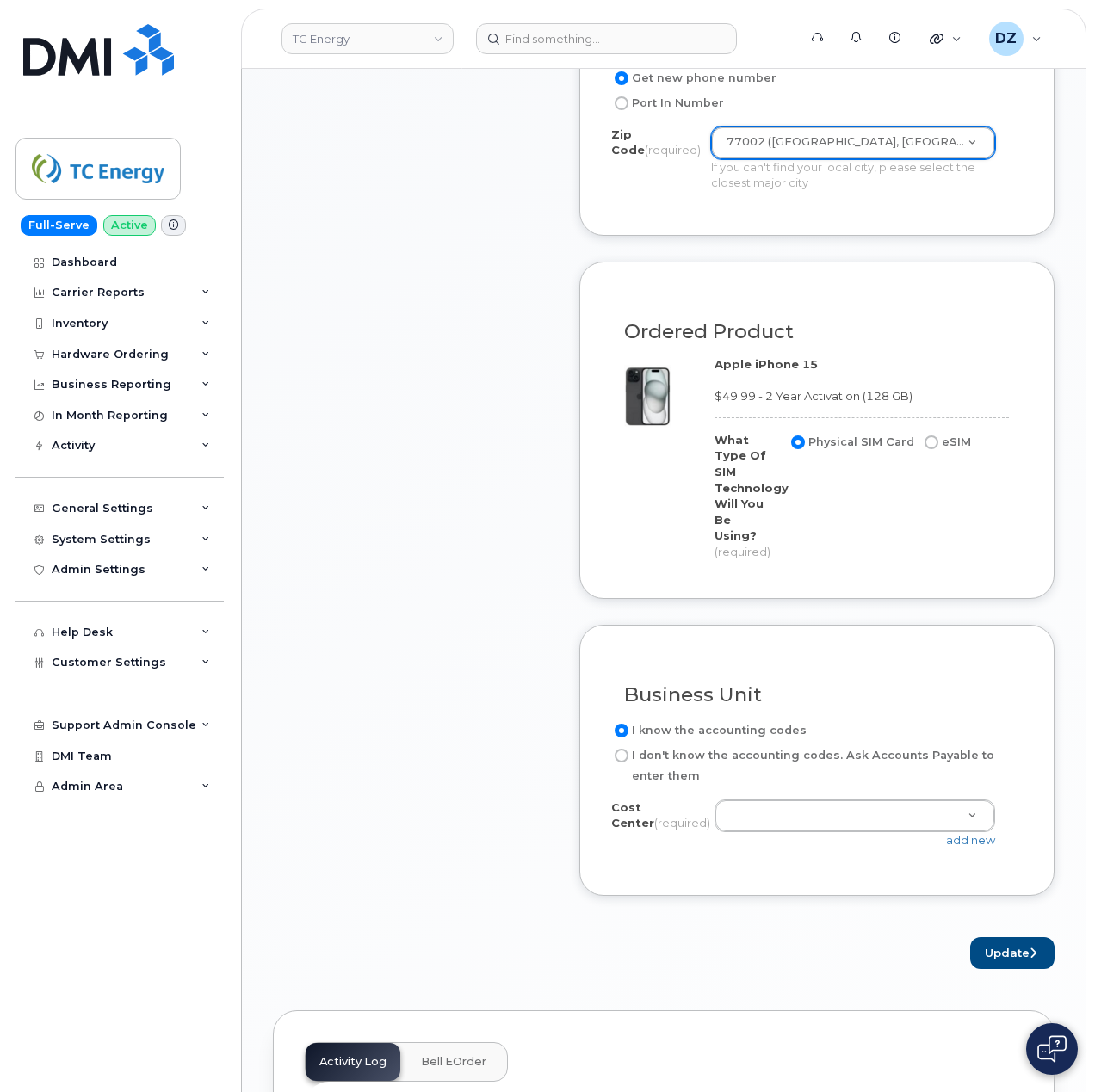
scroll to position [1262, 0]
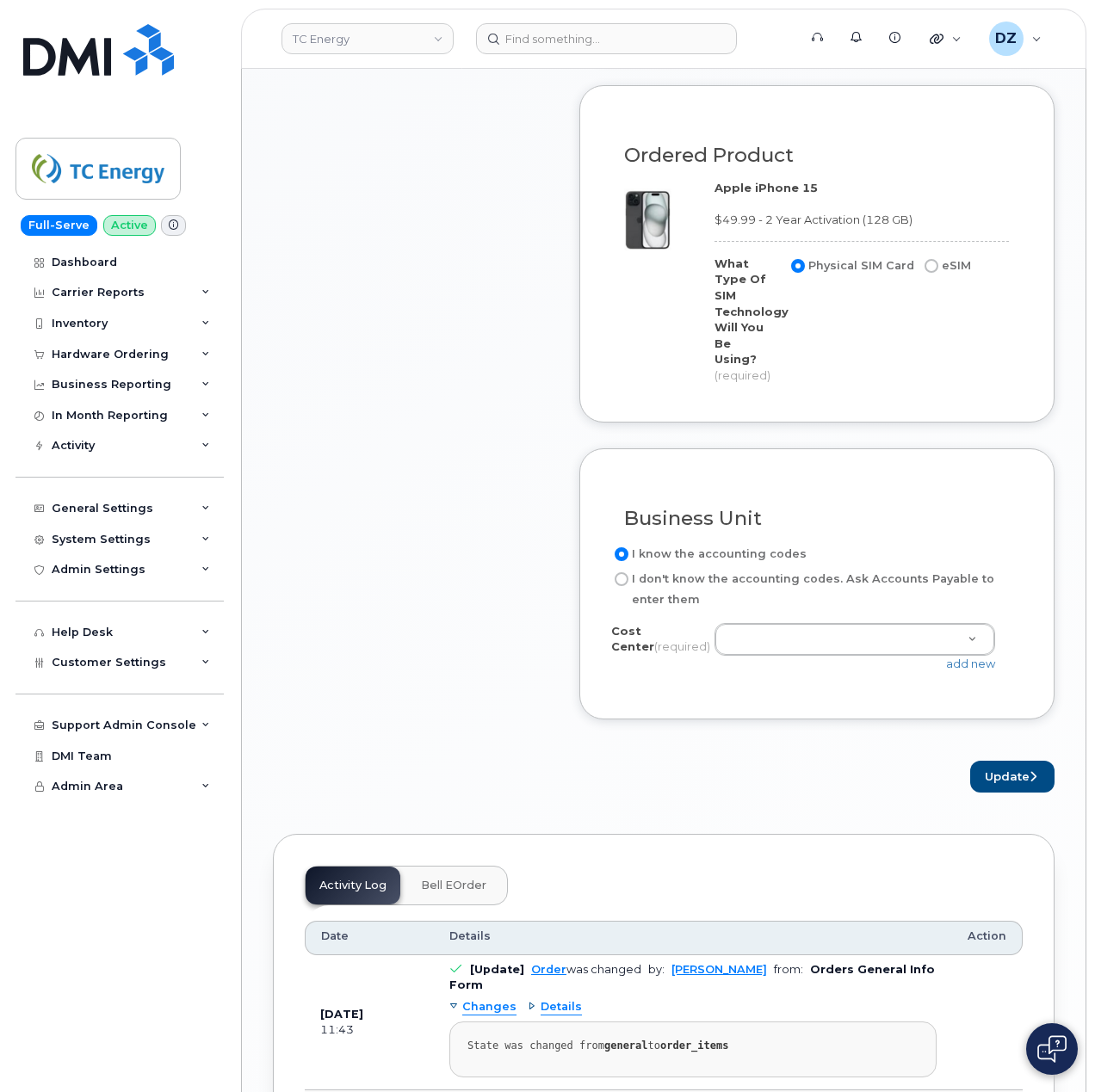
click at [718, 570] on label "I don't know the accounting codes. Ask Accounts Payable to enter them" at bounding box center [809, 589] width 398 height 42
click at [628, 572] on input "I don't know the accounting codes. Ask Accounts Payable to enter them" at bounding box center [621, 578] width 14 height 14
radio input "true"
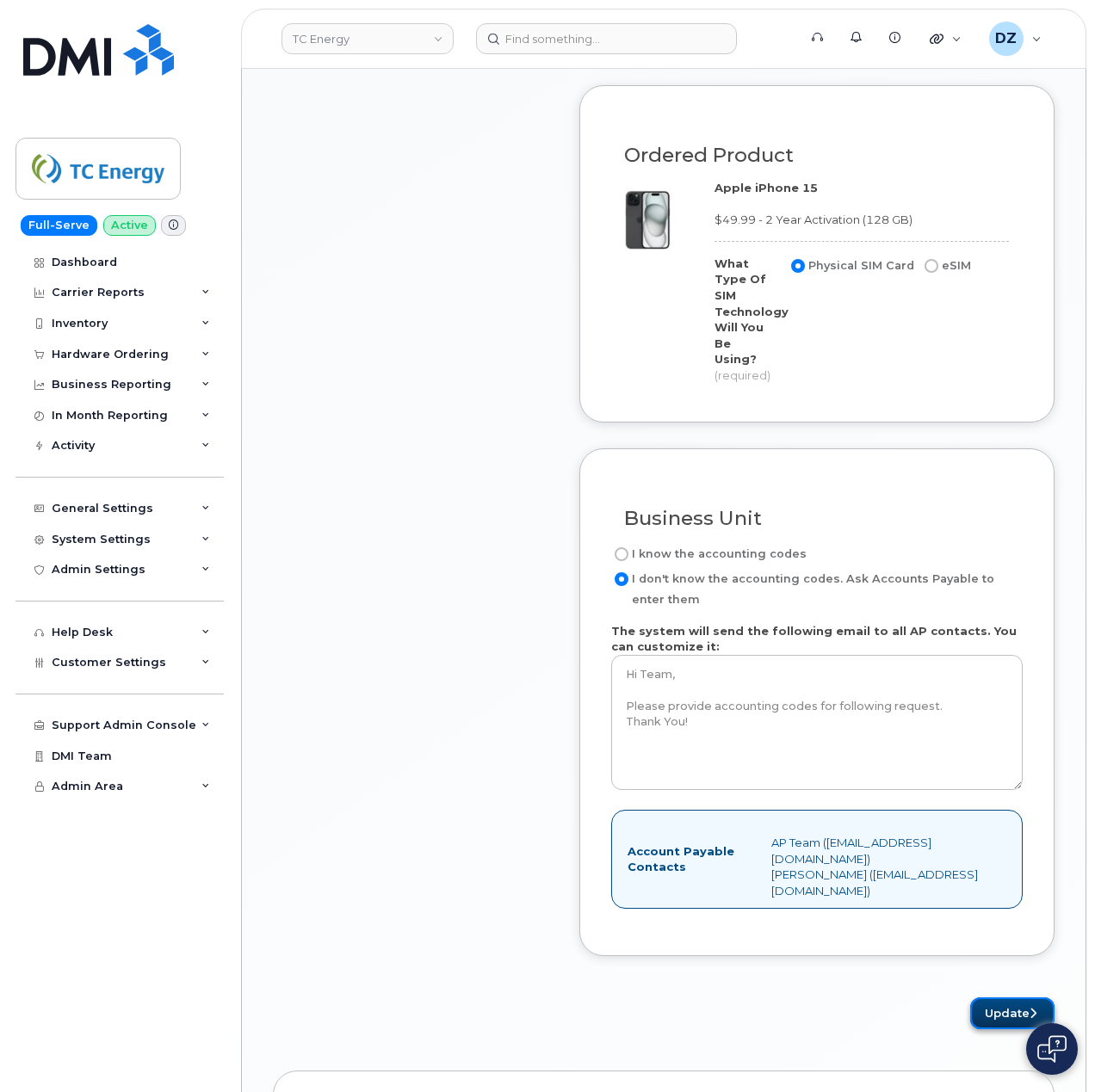
click at [996, 1003] on button "Update" at bounding box center [1011, 1013] width 84 height 32
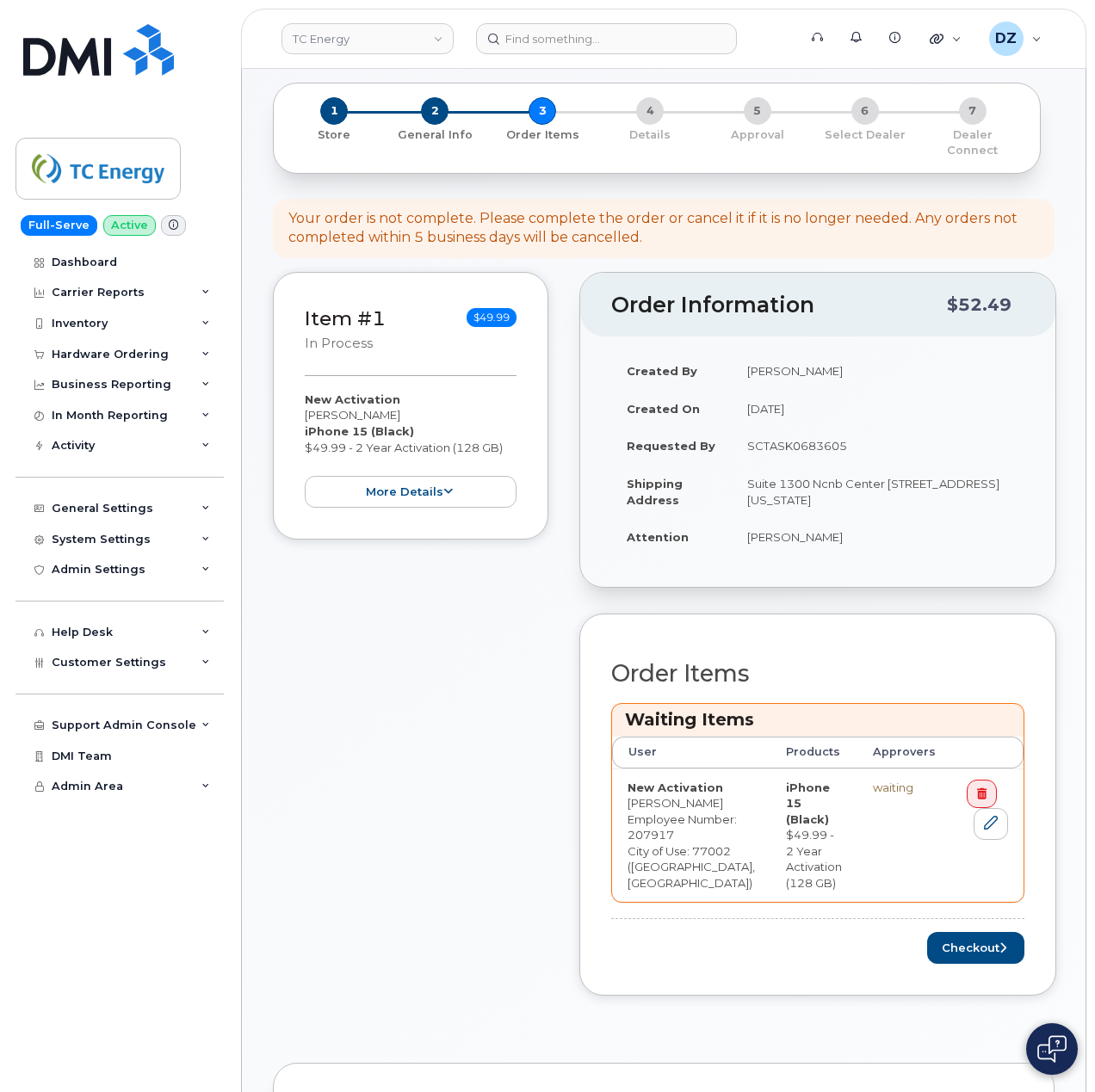
scroll to position [458, 0]
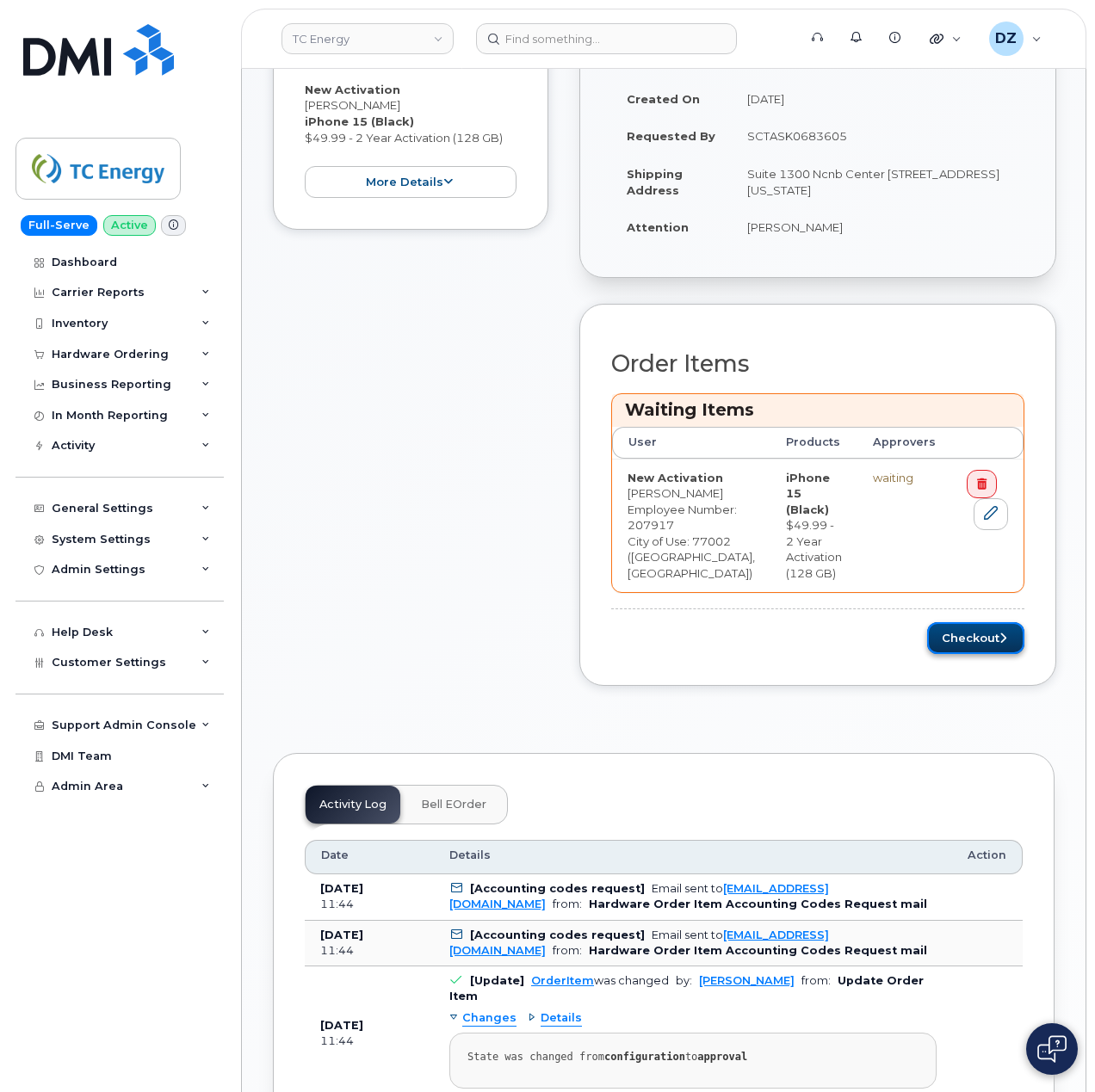
click at [985, 654] on button "Checkout" at bounding box center [975, 637] width 97 height 32
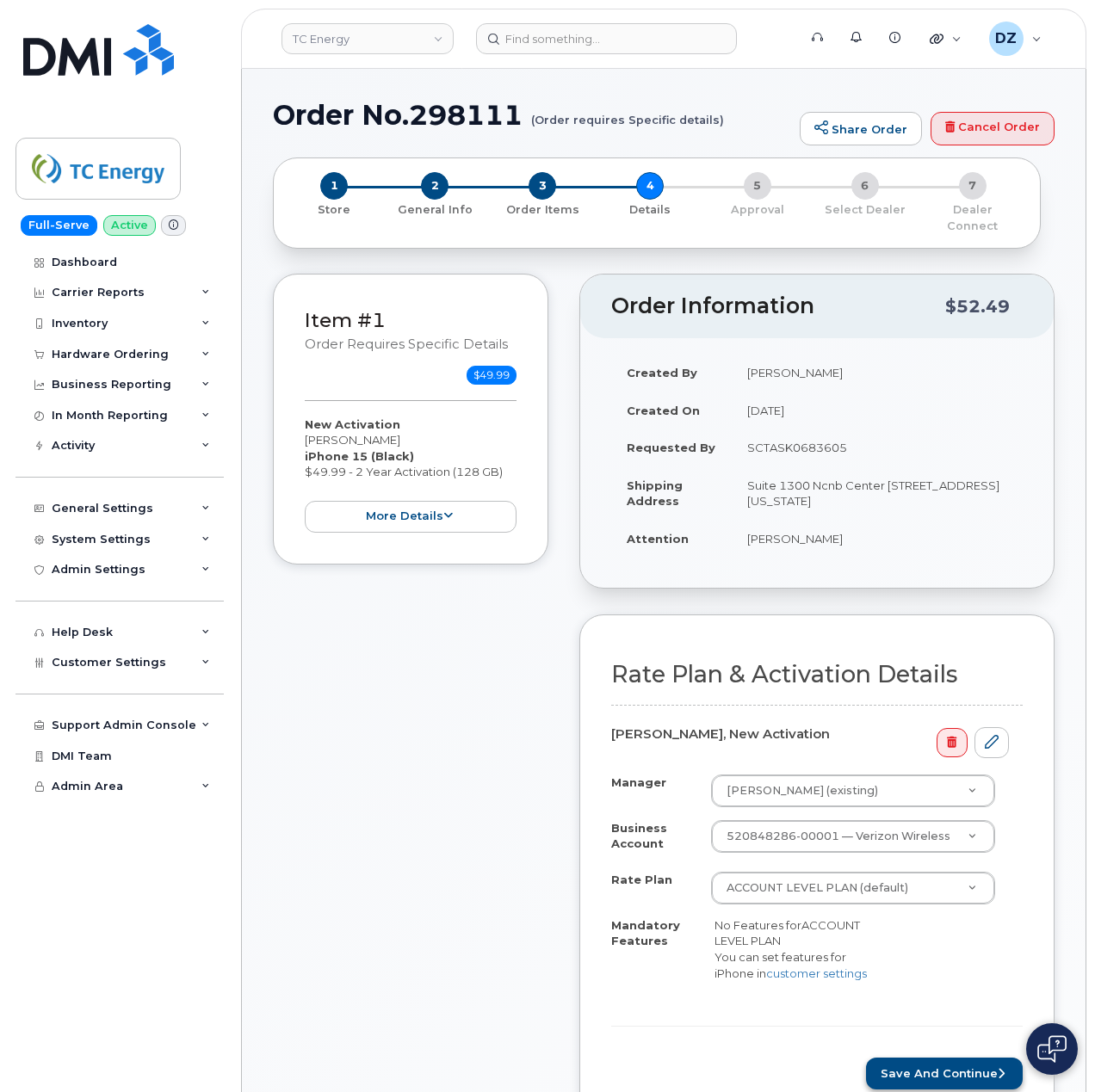
scroll to position [114, 0]
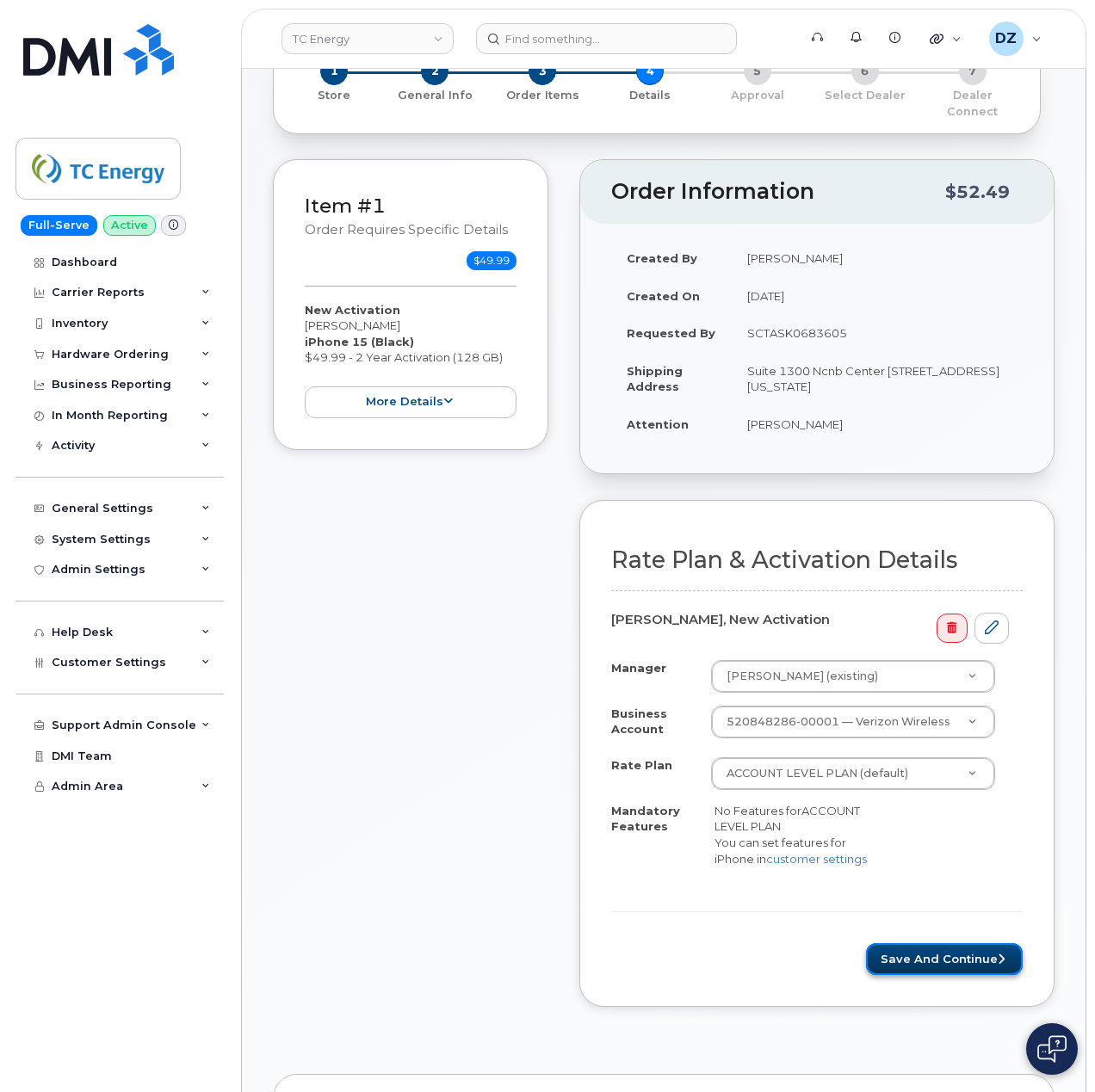
click at [921, 964] on button "Save and Continue" at bounding box center [944, 958] width 157 height 32
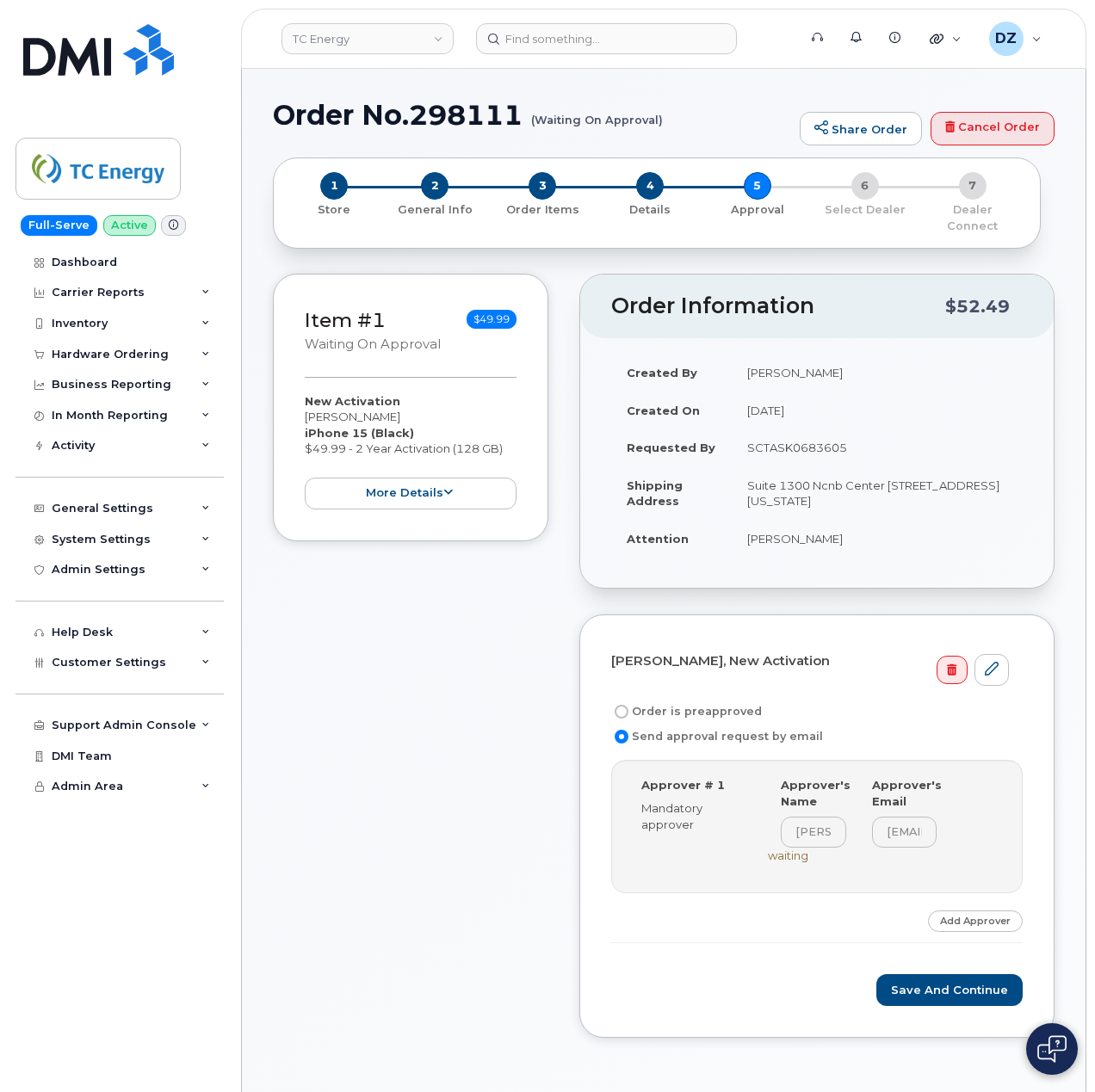
click at [723, 701] on label "Order is preapproved" at bounding box center [685, 711] width 150 height 20
click at [628, 705] on input "Order is preapproved" at bounding box center [621, 711] width 14 height 14
radio input "true"
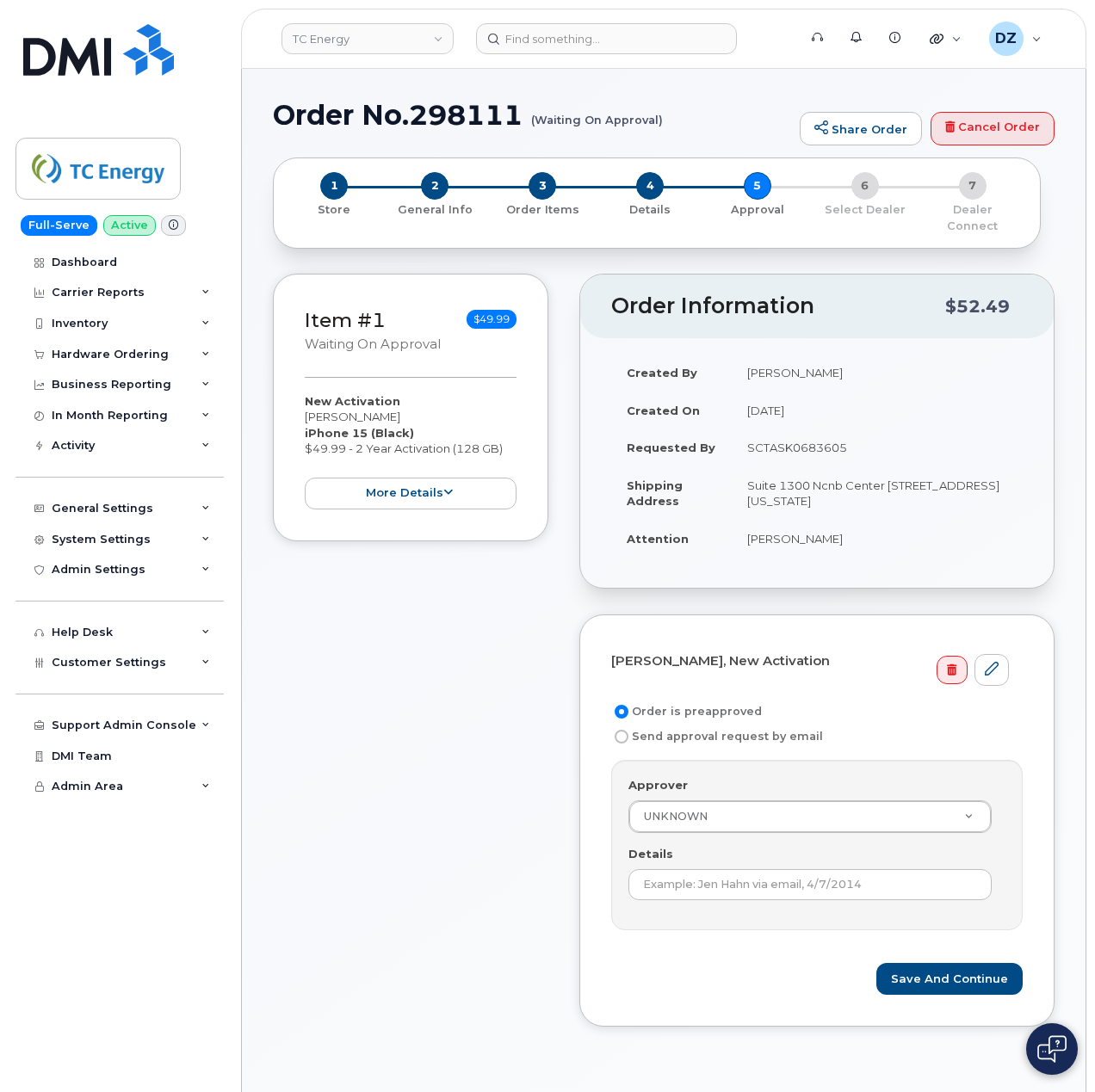
click at [824, 430] on td "SCTASK0683605" at bounding box center [876, 447] width 291 height 38
copy td "SCTASK0683605"
click at [716, 869] on input "Details" at bounding box center [810, 884] width 363 height 31
paste input "SCTASK0683605"
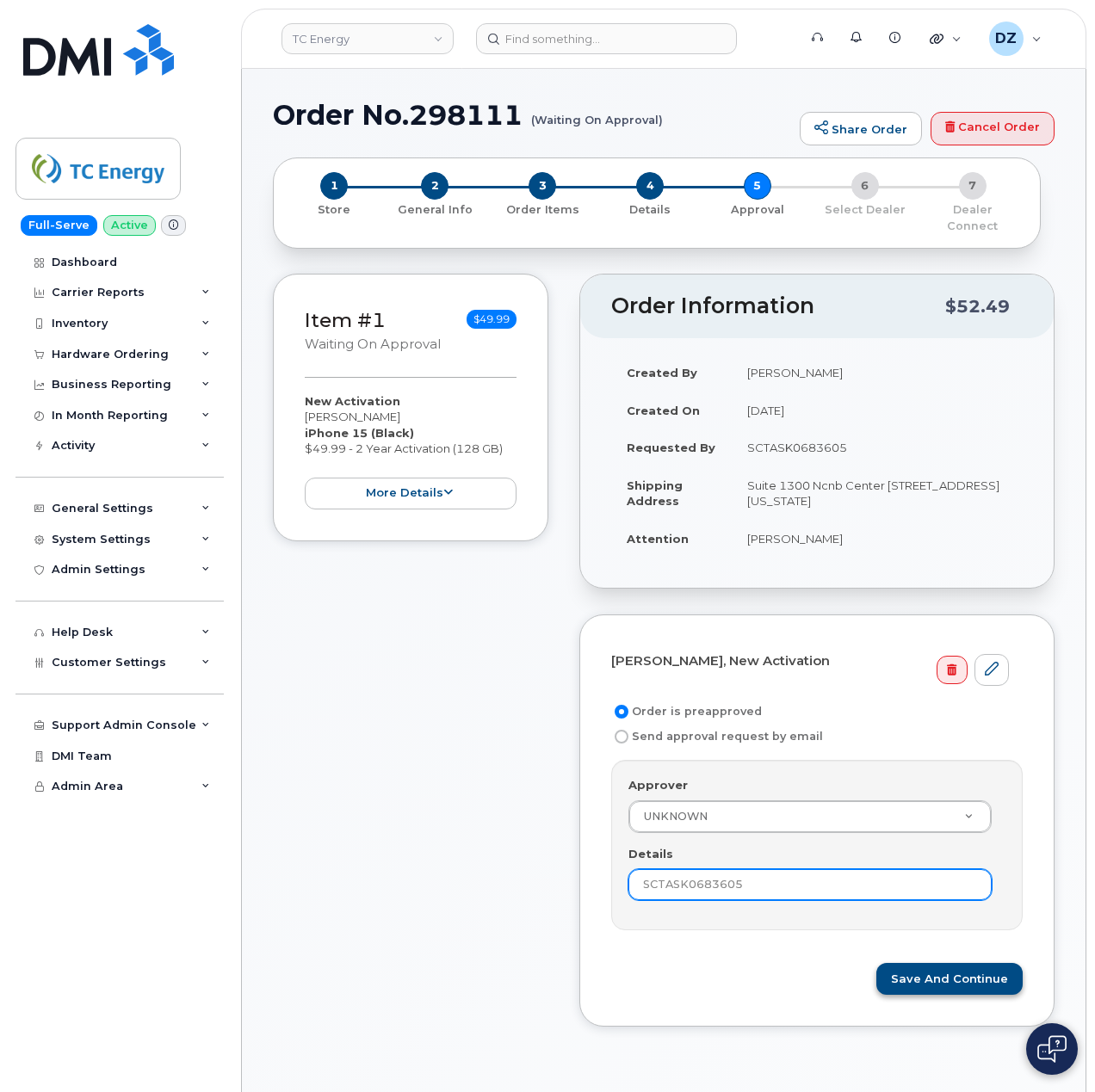
type input "SCTASK0683605"
click at [970, 967] on button "Save and Continue" at bounding box center [949, 979] width 147 height 32
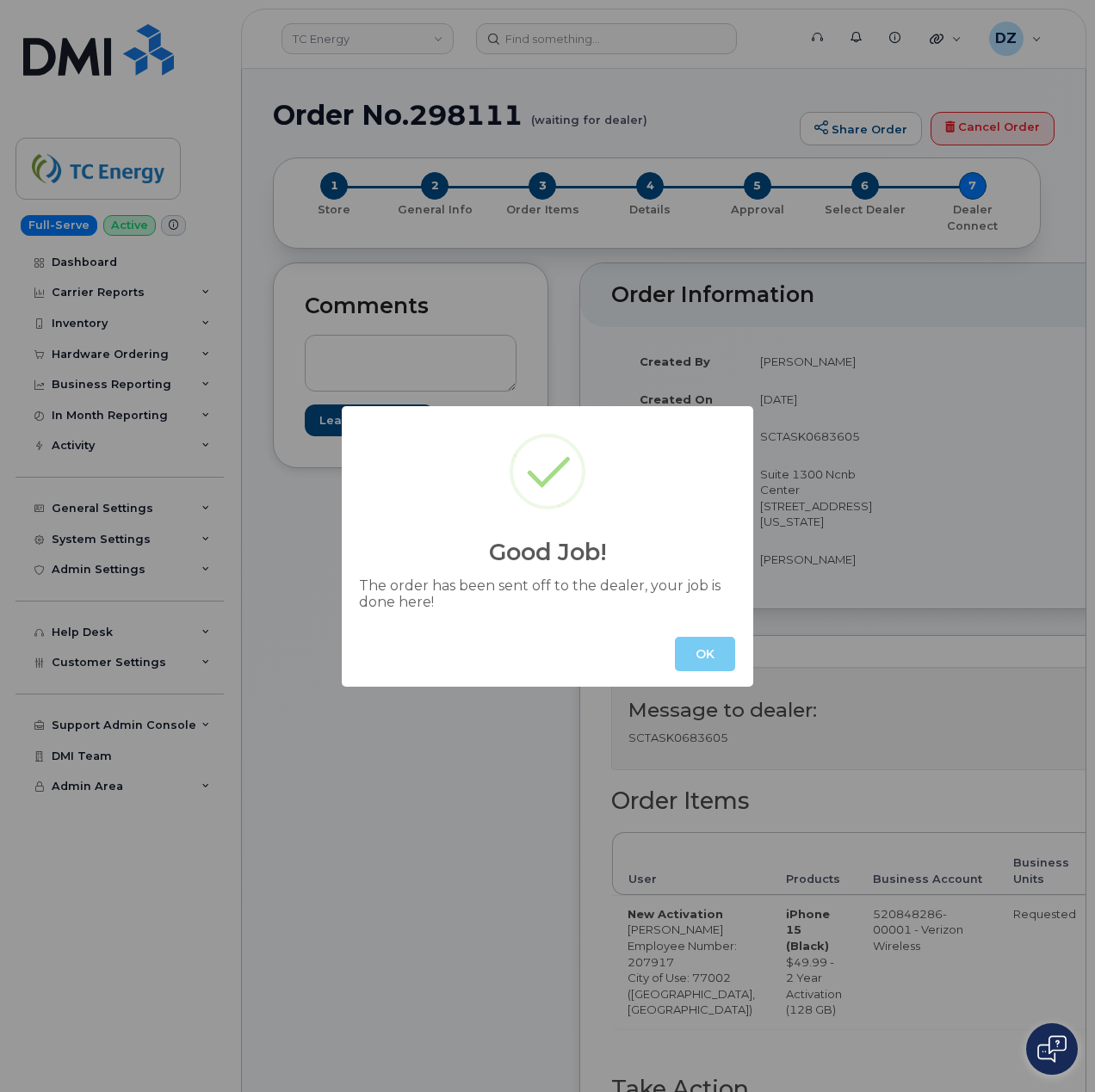
click at [704, 652] on button "OK" at bounding box center [704, 653] width 60 height 34
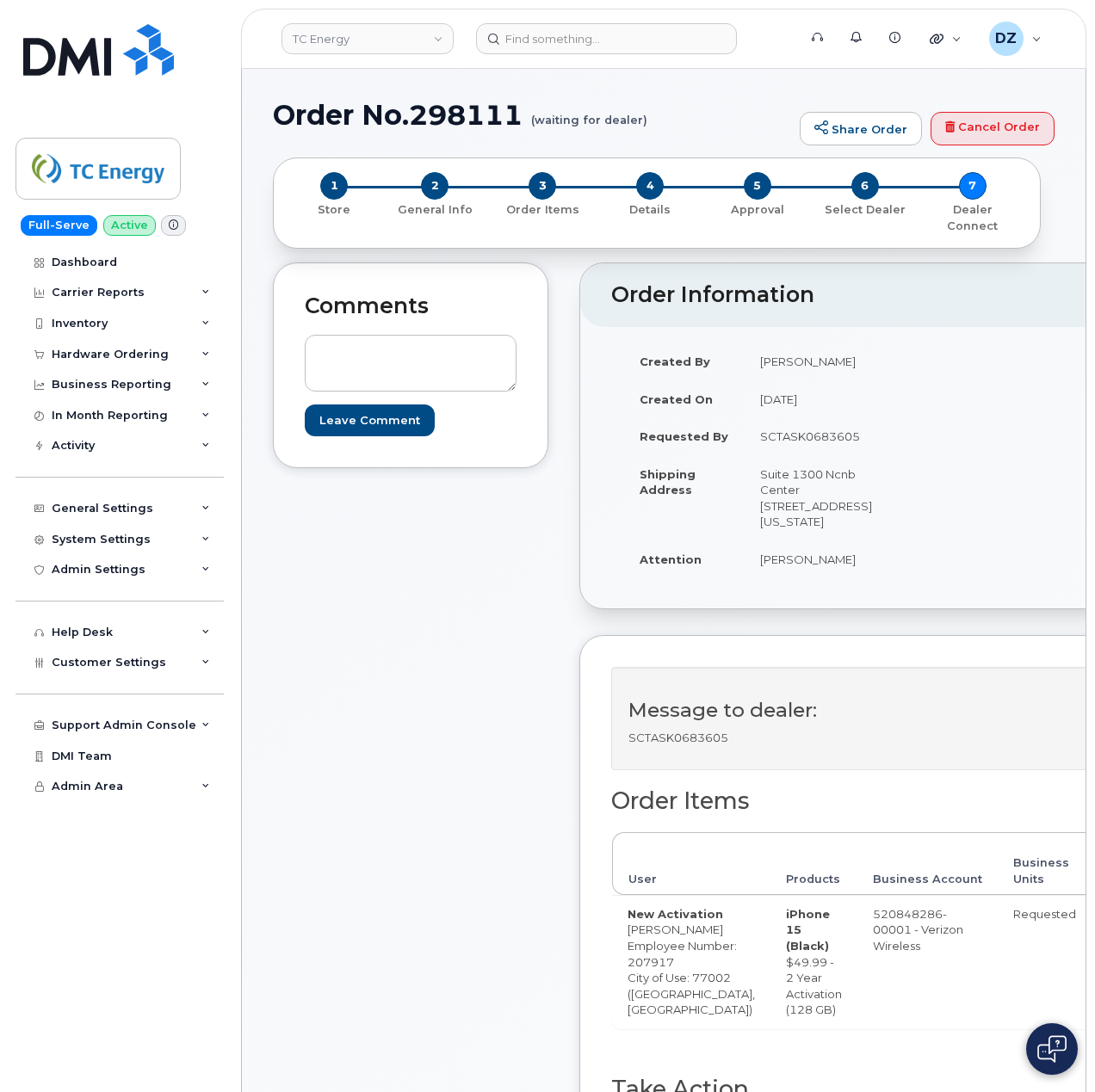
scroll to position [344, 0]
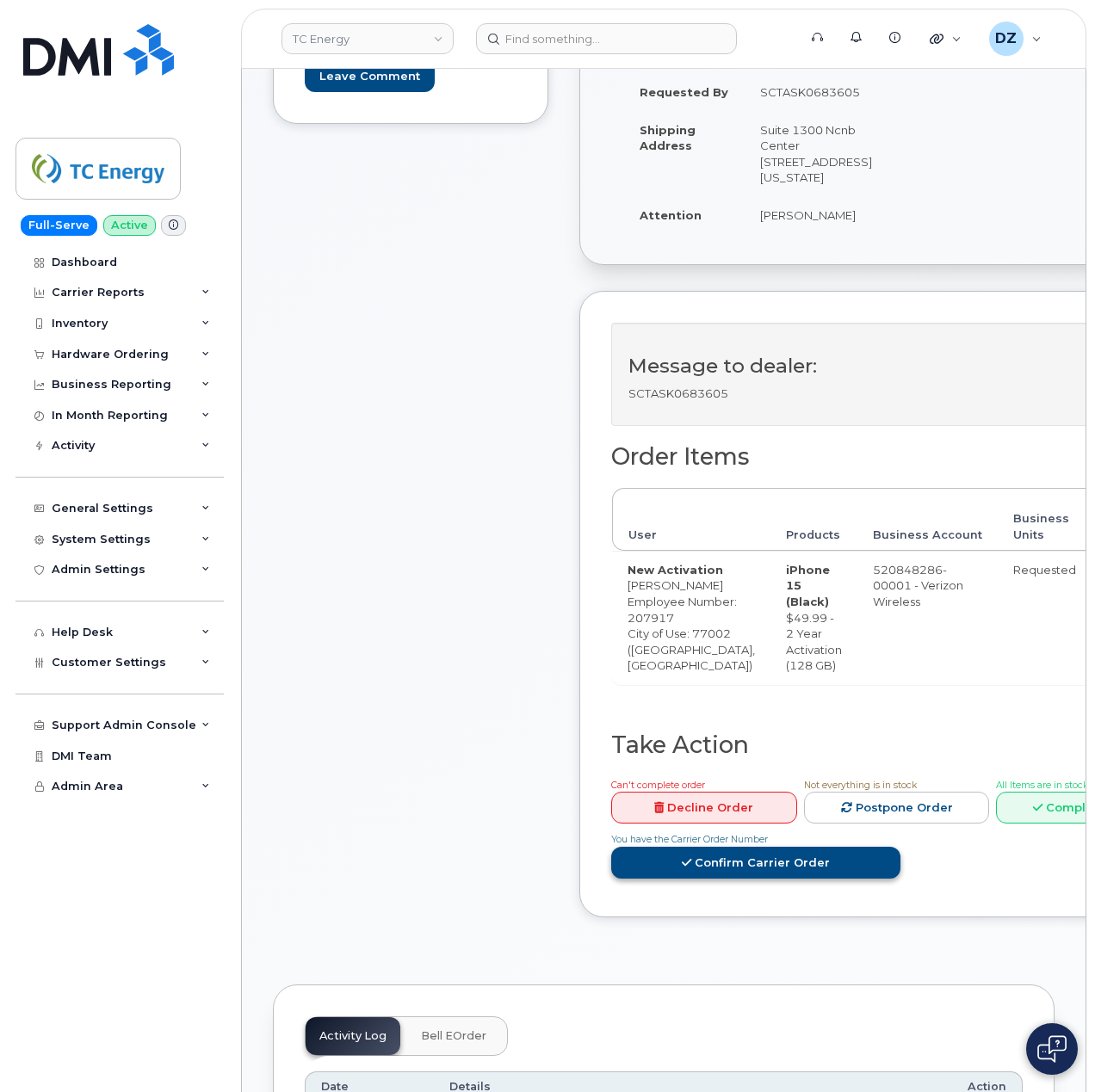
click at [776, 878] on link "Confirm Carrier Order" at bounding box center [755, 862] width 289 height 32
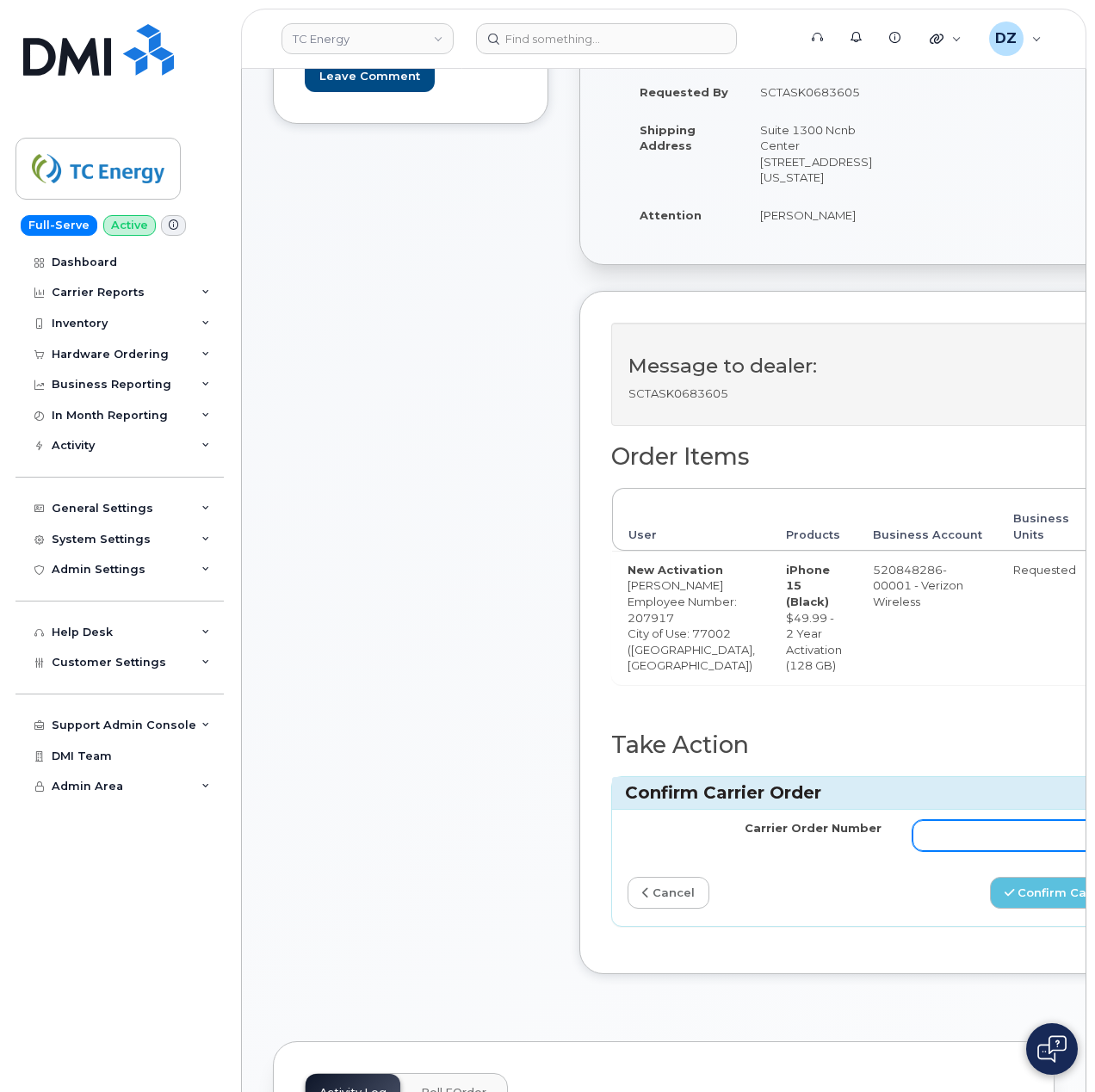
click at [921, 851] on input "Carrier Order Number" at bounding box center [1039, 836] width 254 height 31
paste input "MB3000586974621"
type input "MB3000586974621"
click at [990, 908] on button "Confirm Carrier Order" at bounding box center [1078, 893] width 177 height 32
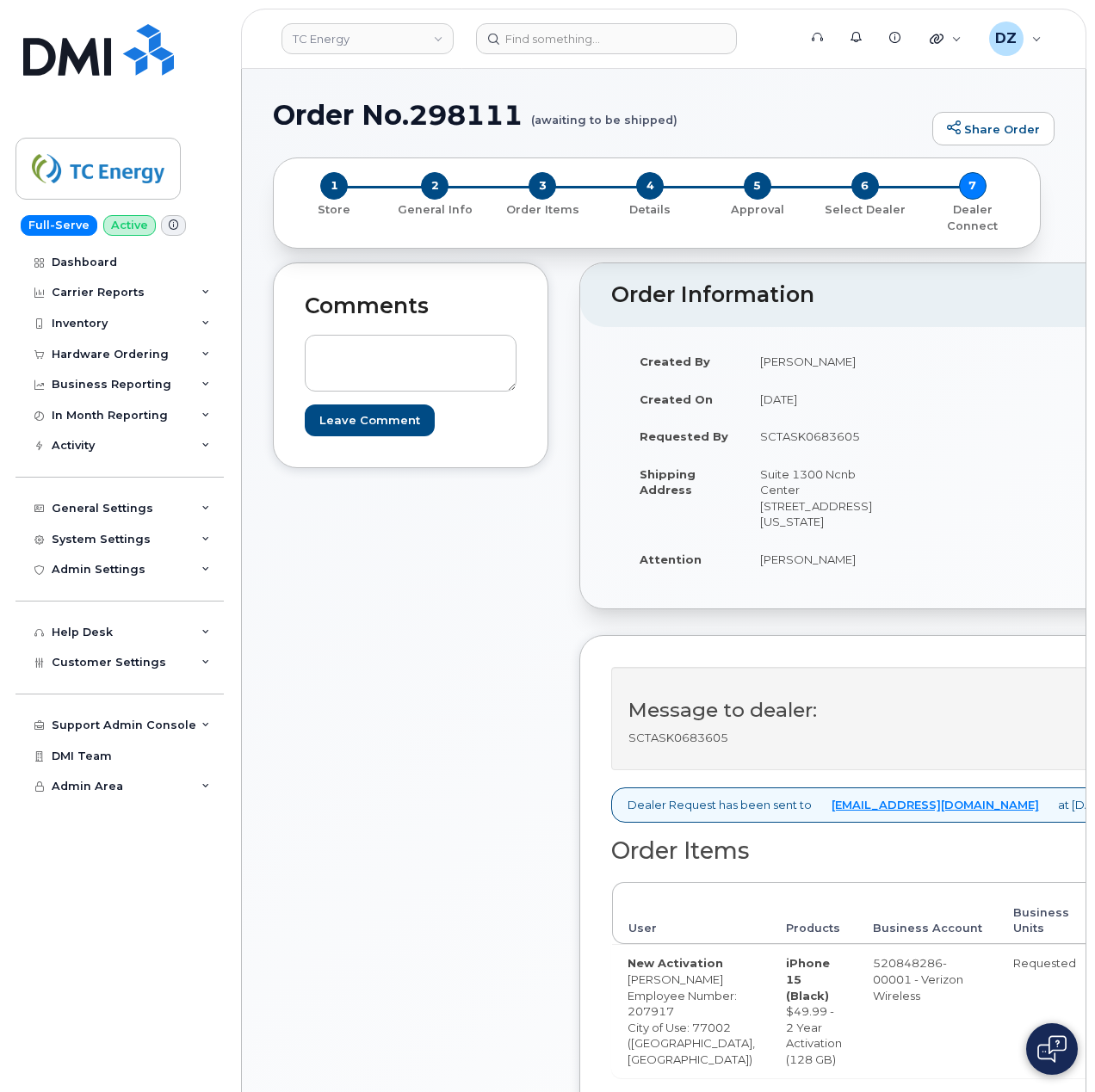
click at [320, 125] on h1 "Order No.298111 (awaiting to be shipped)" at bounding box center [598, 114] width 650 height 30
drag, startPoint x: 320, startPoint y: 125, endPoint x: 494, endPoint y: 115, distance: 174.3
click at [322, 125] on h1 "Order No.298111 (awaiting to be shipped)" at bounding box center [598, 114] width 650 height 30
click at [501, 115] on h1 "Order No.298111 (awaiting to be shipped)" at bounding box center [598, 114] width 650 height 30
click at [173, 356] on div "Hardware Ordering" at bounding box center [120, 355] width 208 height 31
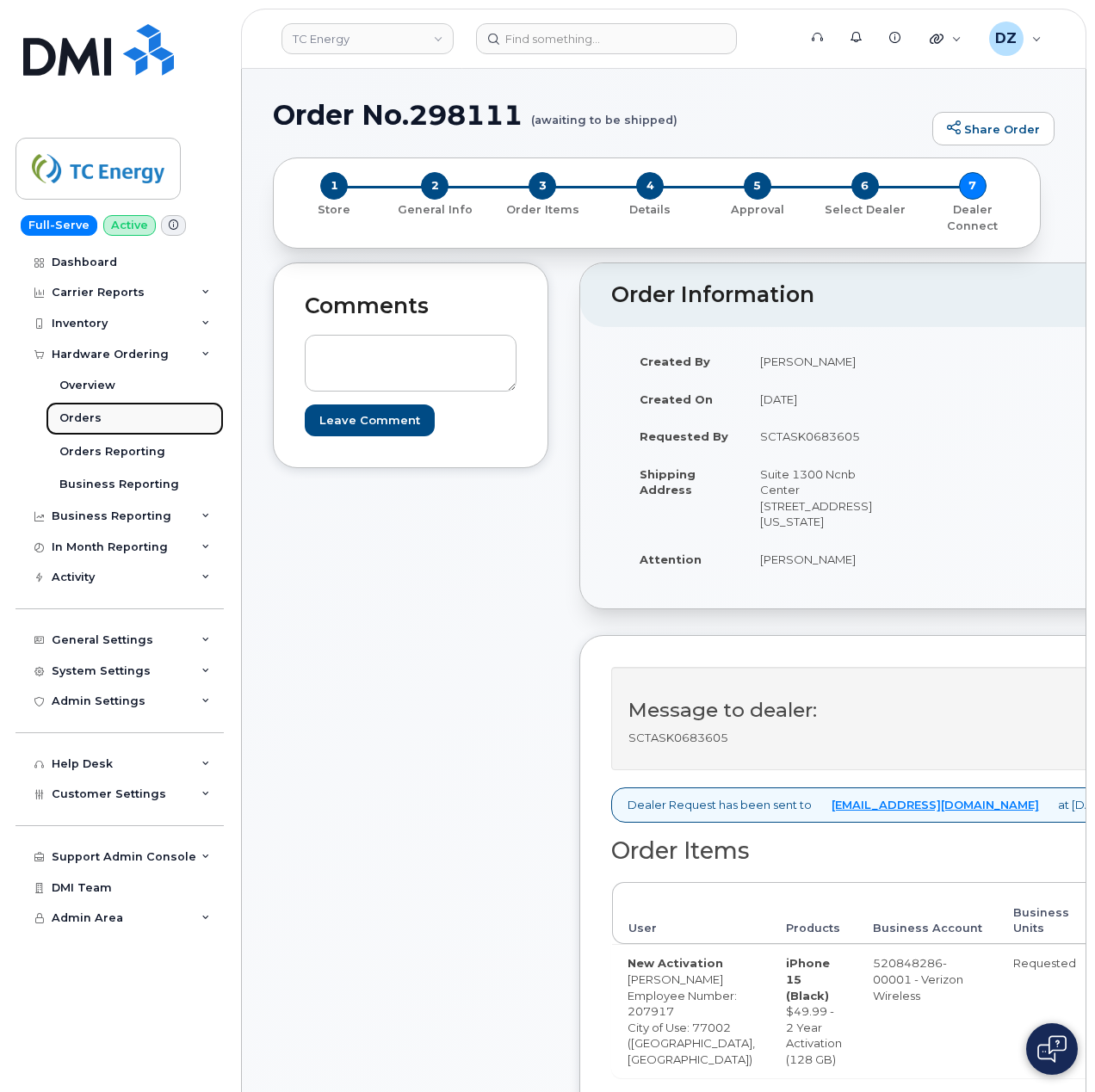
click at [148, 421] on link "Orders" at bounding box center [134, 418] width 178 height 32
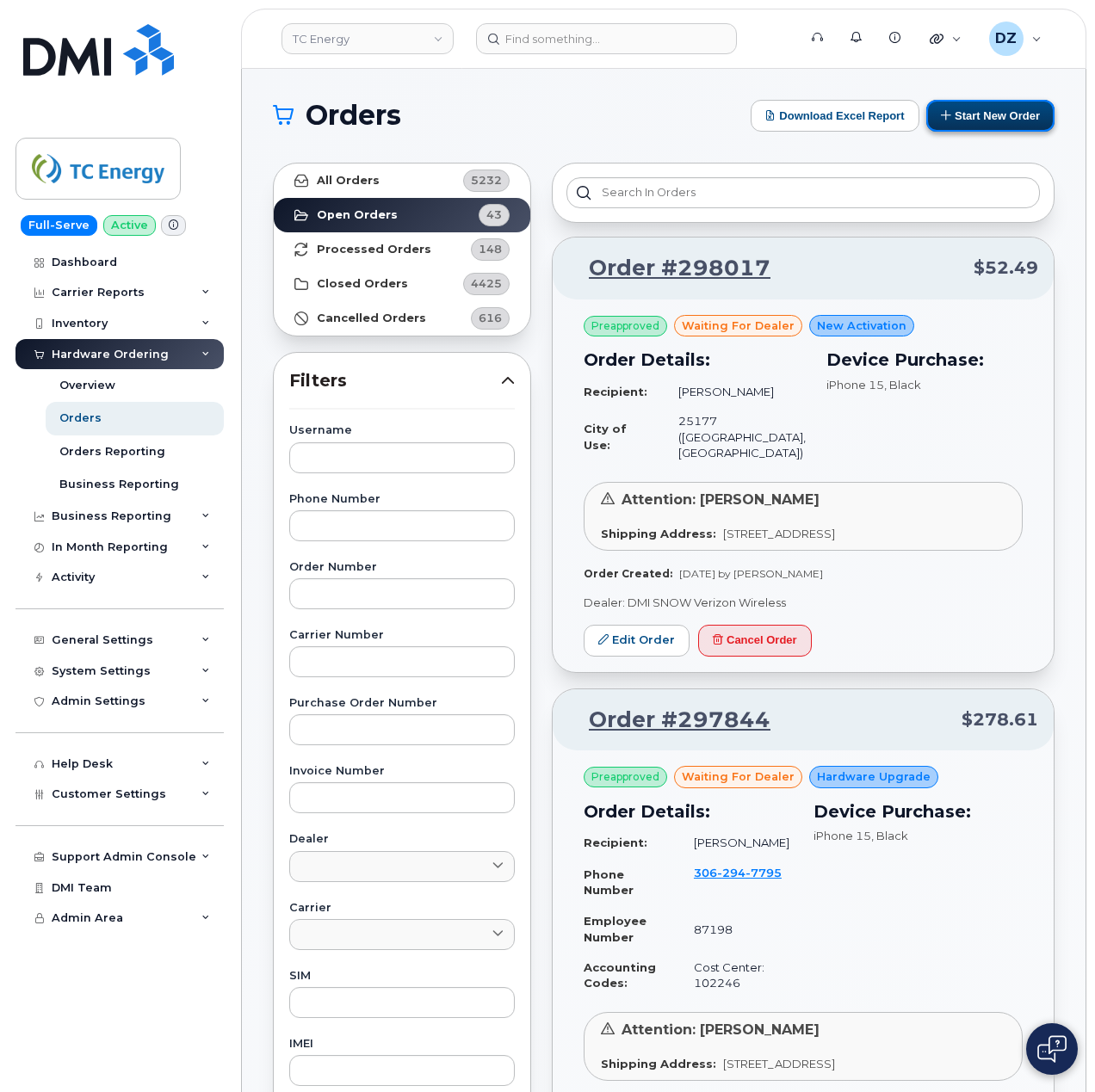
click at [1006, 113] on button "Start New Order" at bounding box center [990, 115] width 128 height 32
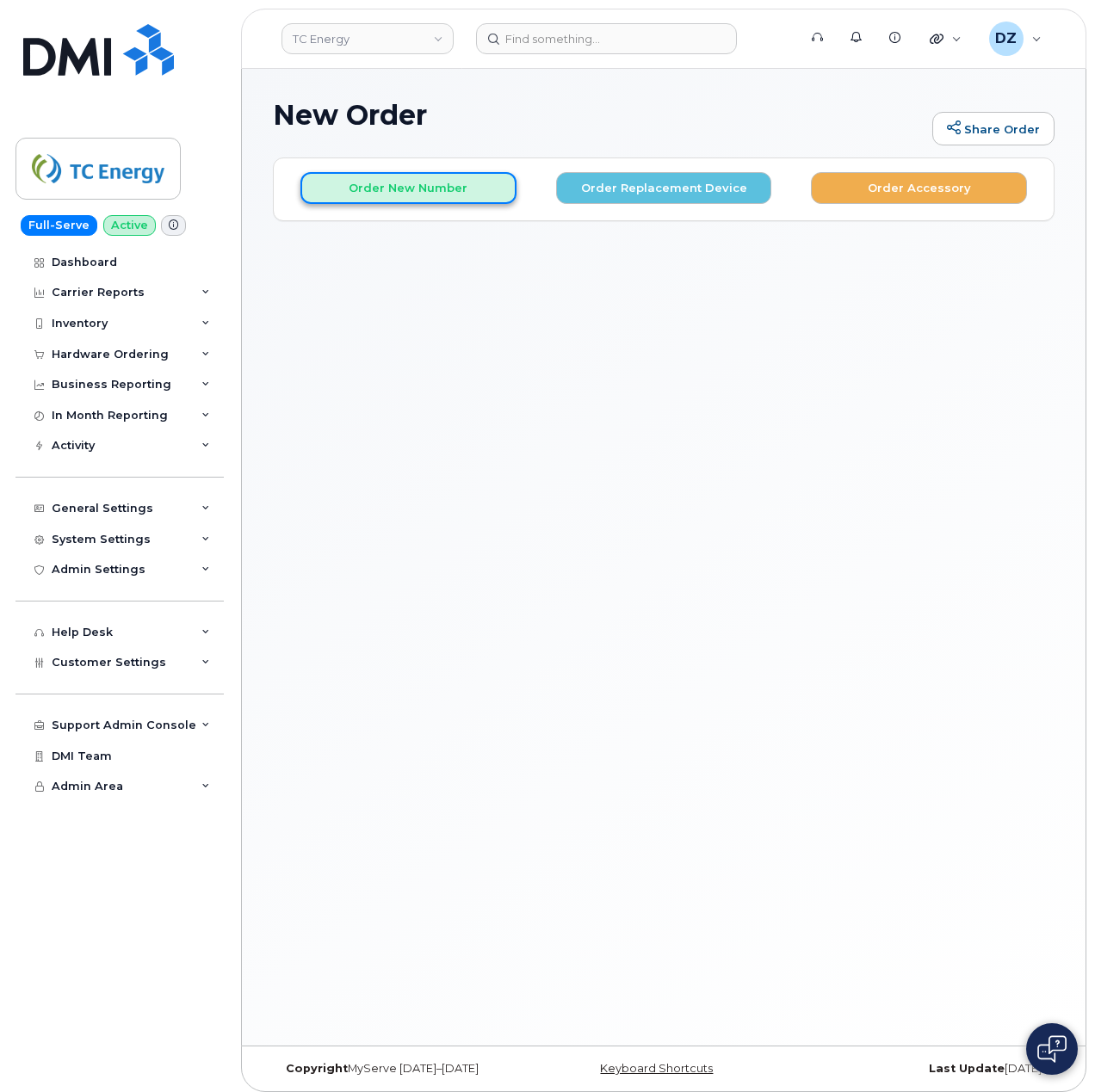
click at [449, 196] on button "Order New Number" at bounding box center [409, 188] width 216 height 32
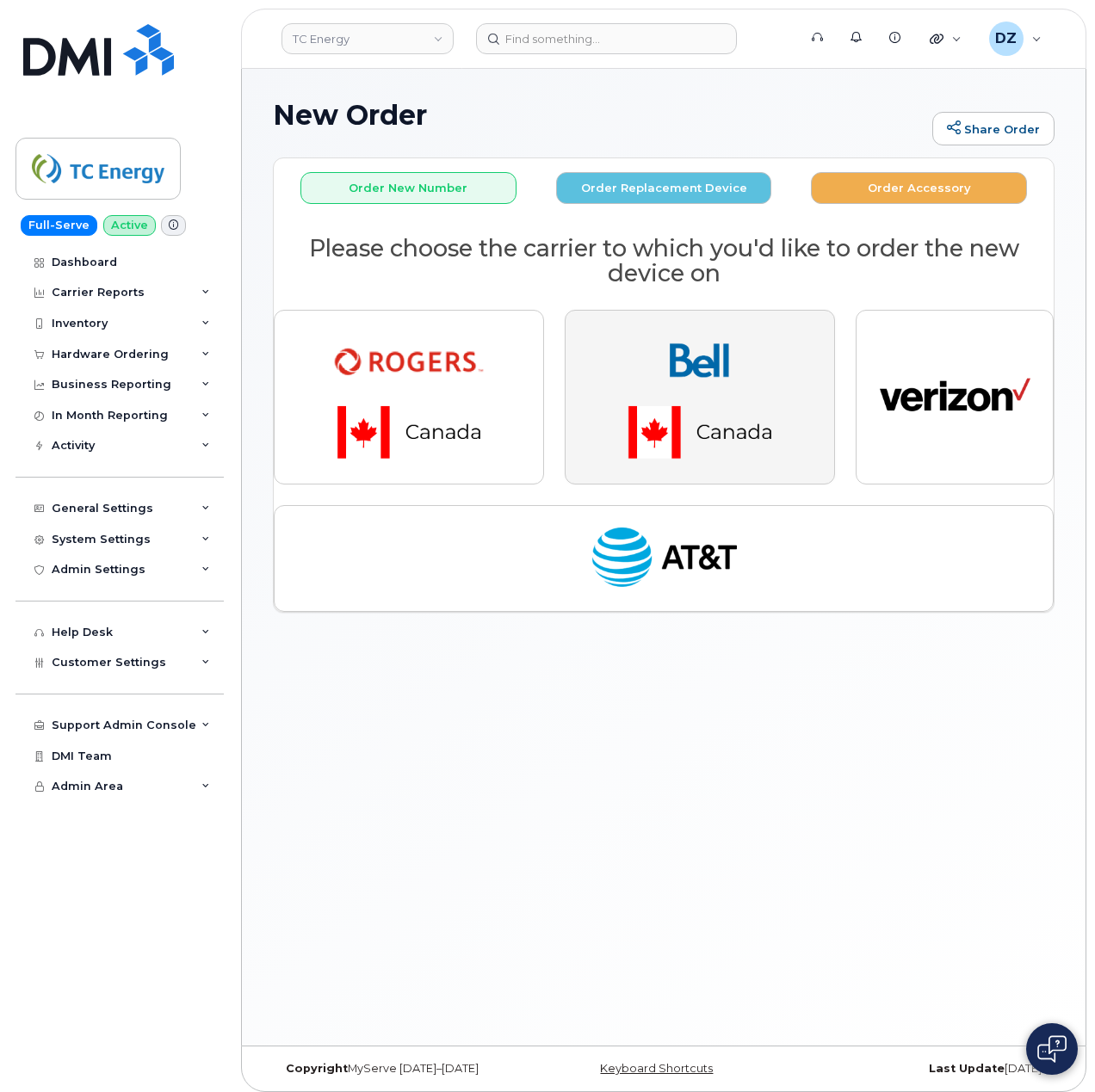
click at [674, 404] on img "button" at bounding box center [699, 397] width 241 height 145
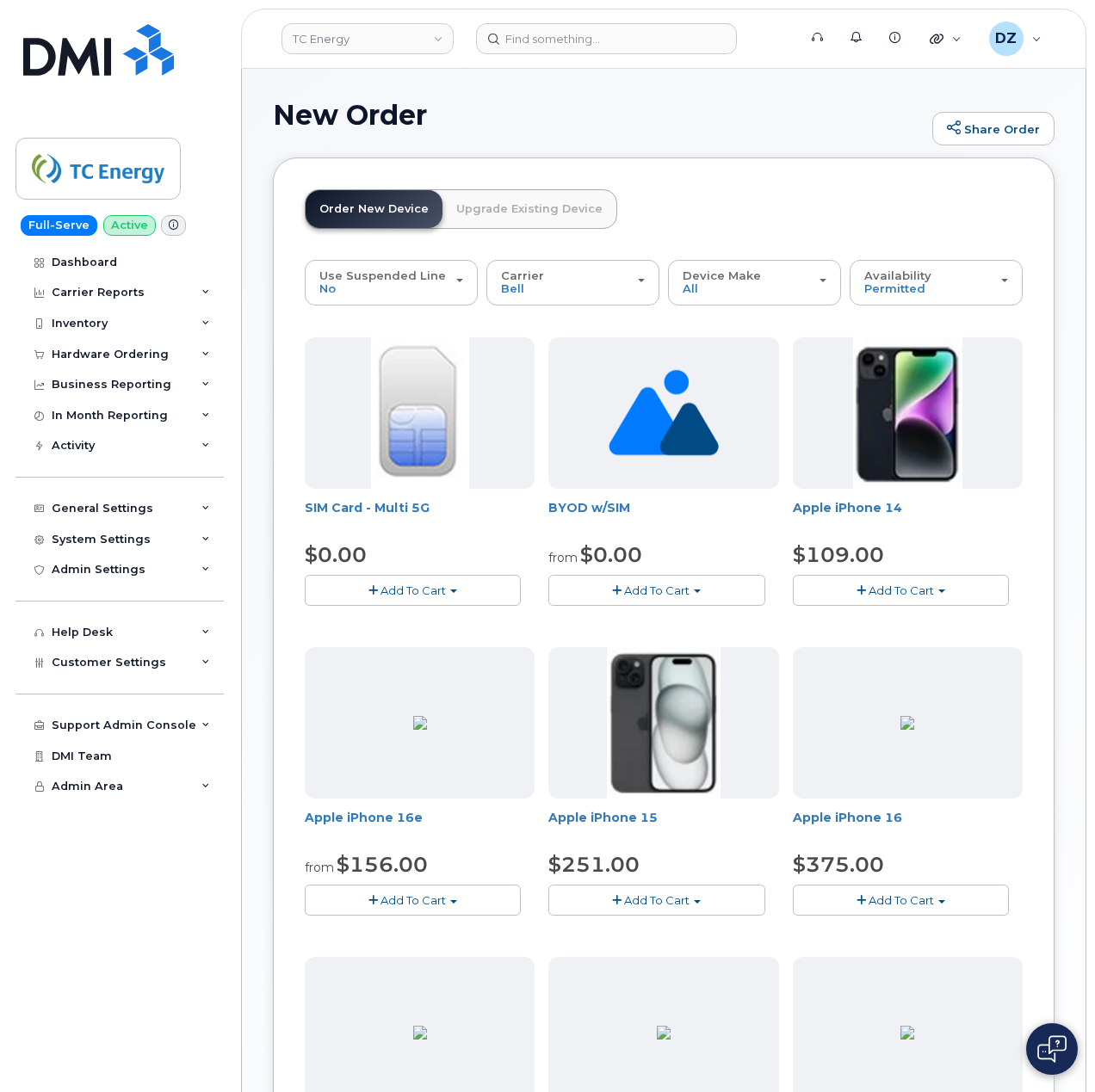
click at [660, 892] on button "Add To Cart" at bounding box center [656, 899] width 216 height 30
click at [670, 958] on link "$251.00 - 3-year activation (128GB model)" at bounding box center [691, 952] width 277 height 21
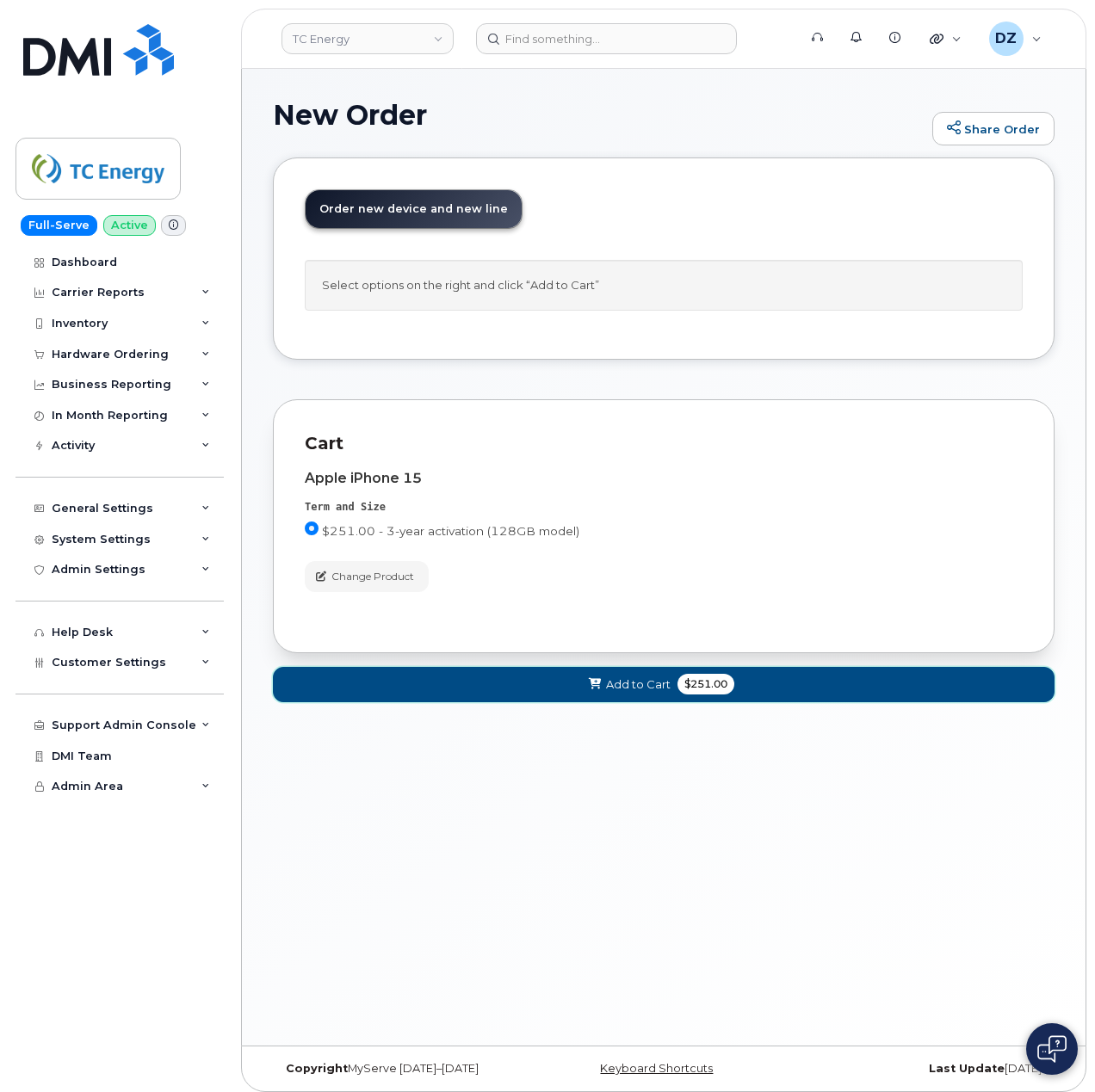
click at [644, 683] on span "Add to Cart" at bounding box center [638, 684] width 65 height 17
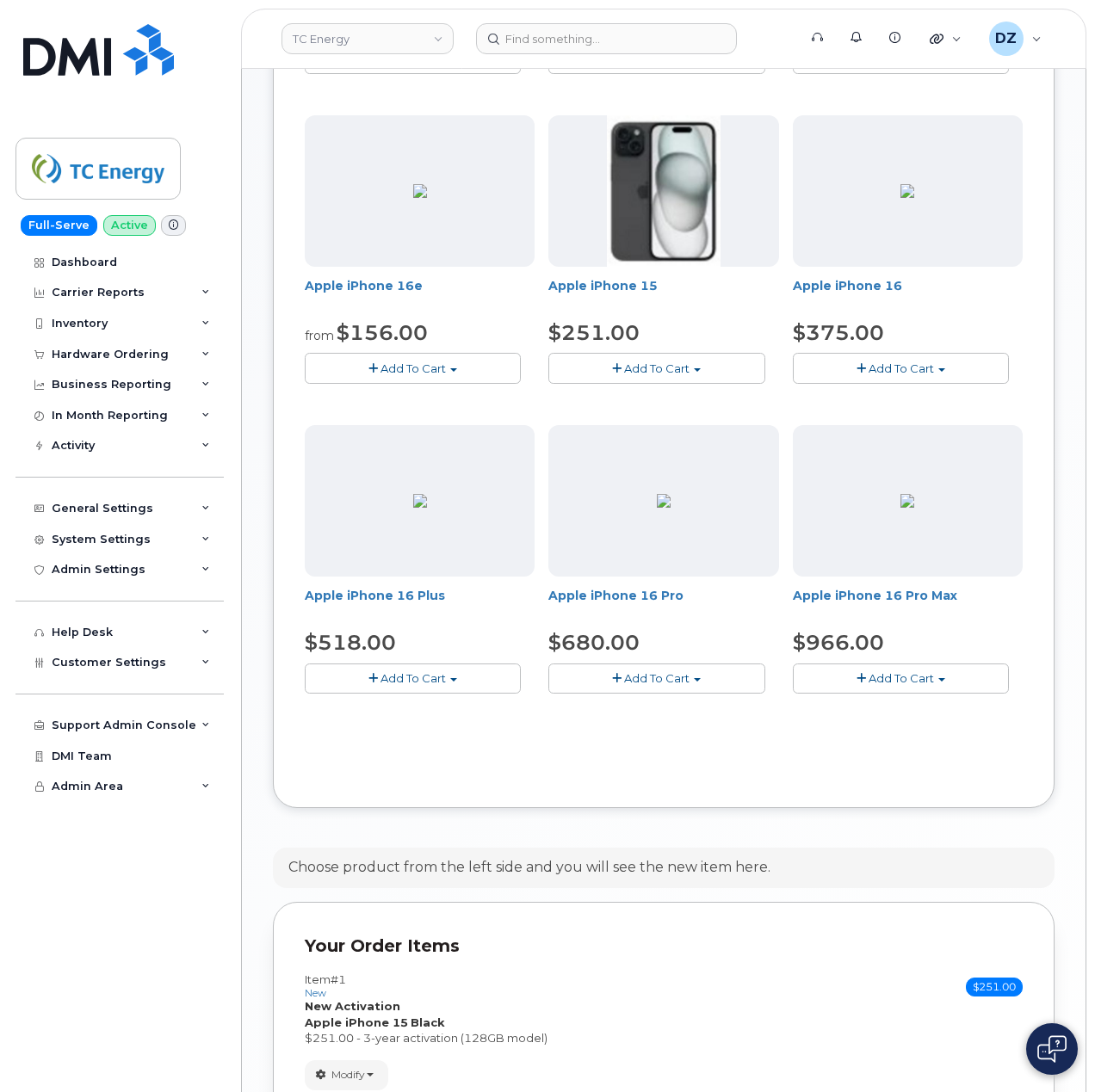
scroll to position [688, 0]
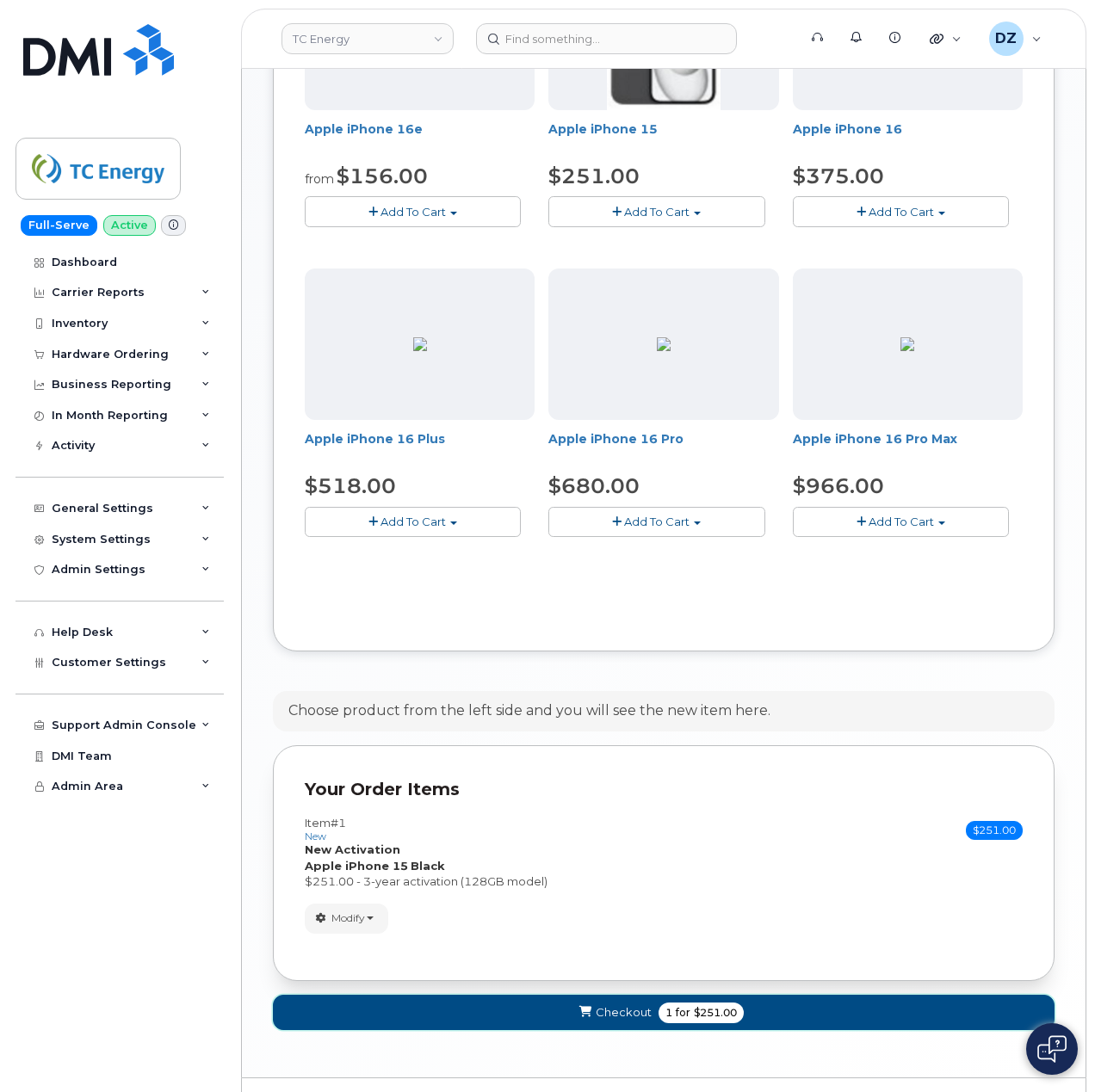
click at [786, 1013] on button "Checkout 1 for $251.00" at bounding box center [663, 1012] width 781 height 35
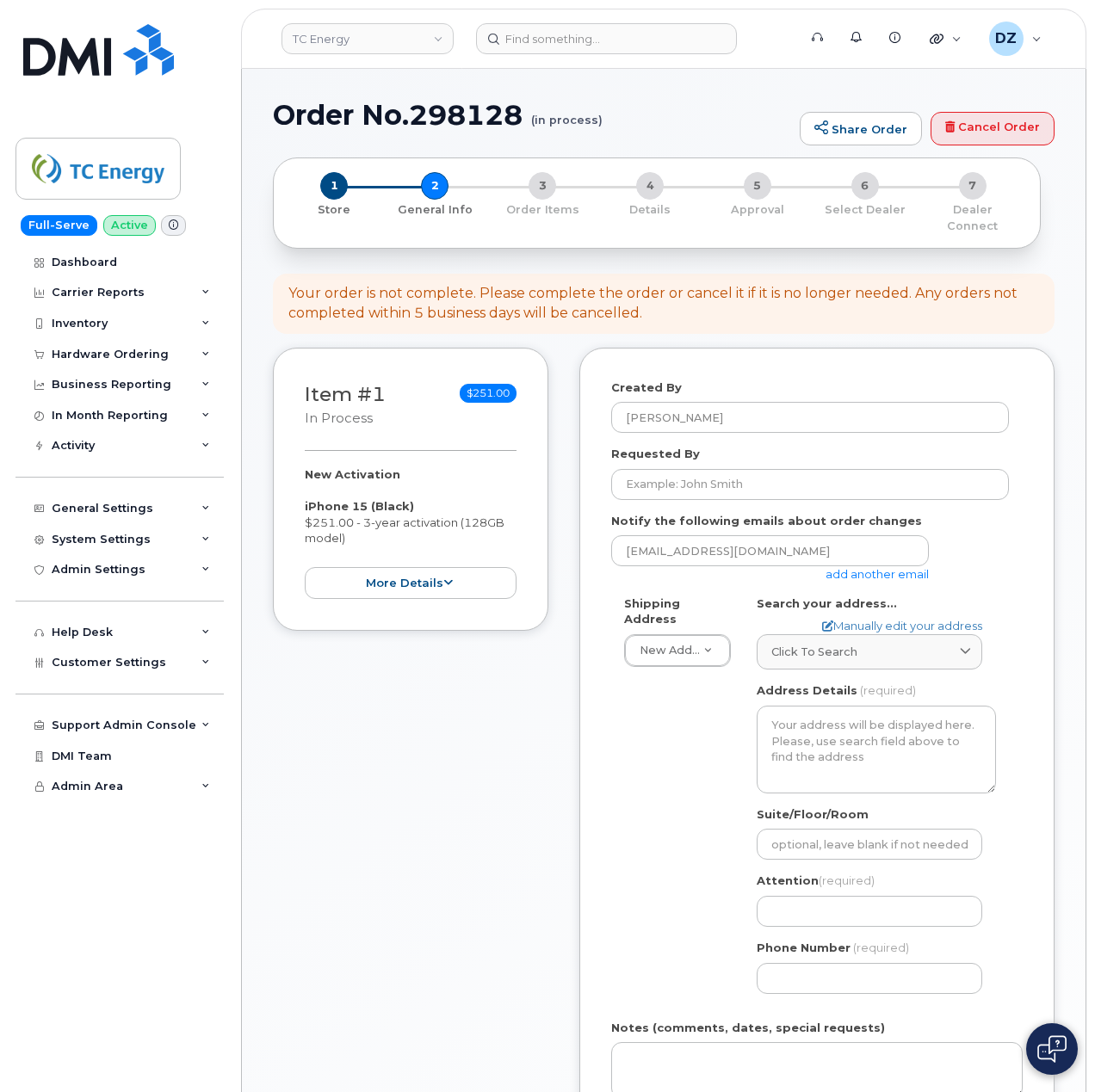
select select
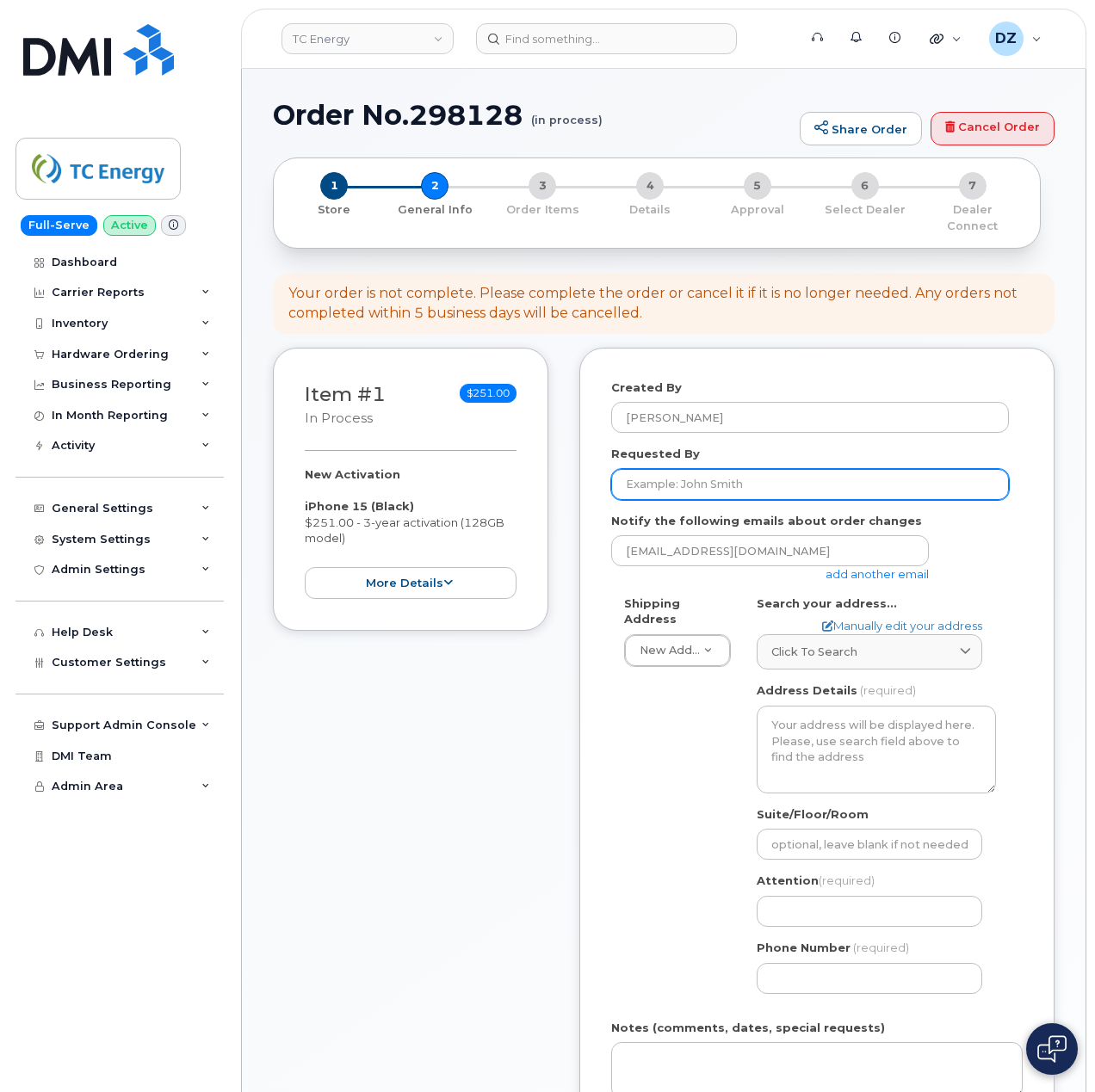
click at [730, 473] on input "Requested By" at bounding box center [809, 484] width 398 height 31
paste input "SCTASK0683632"
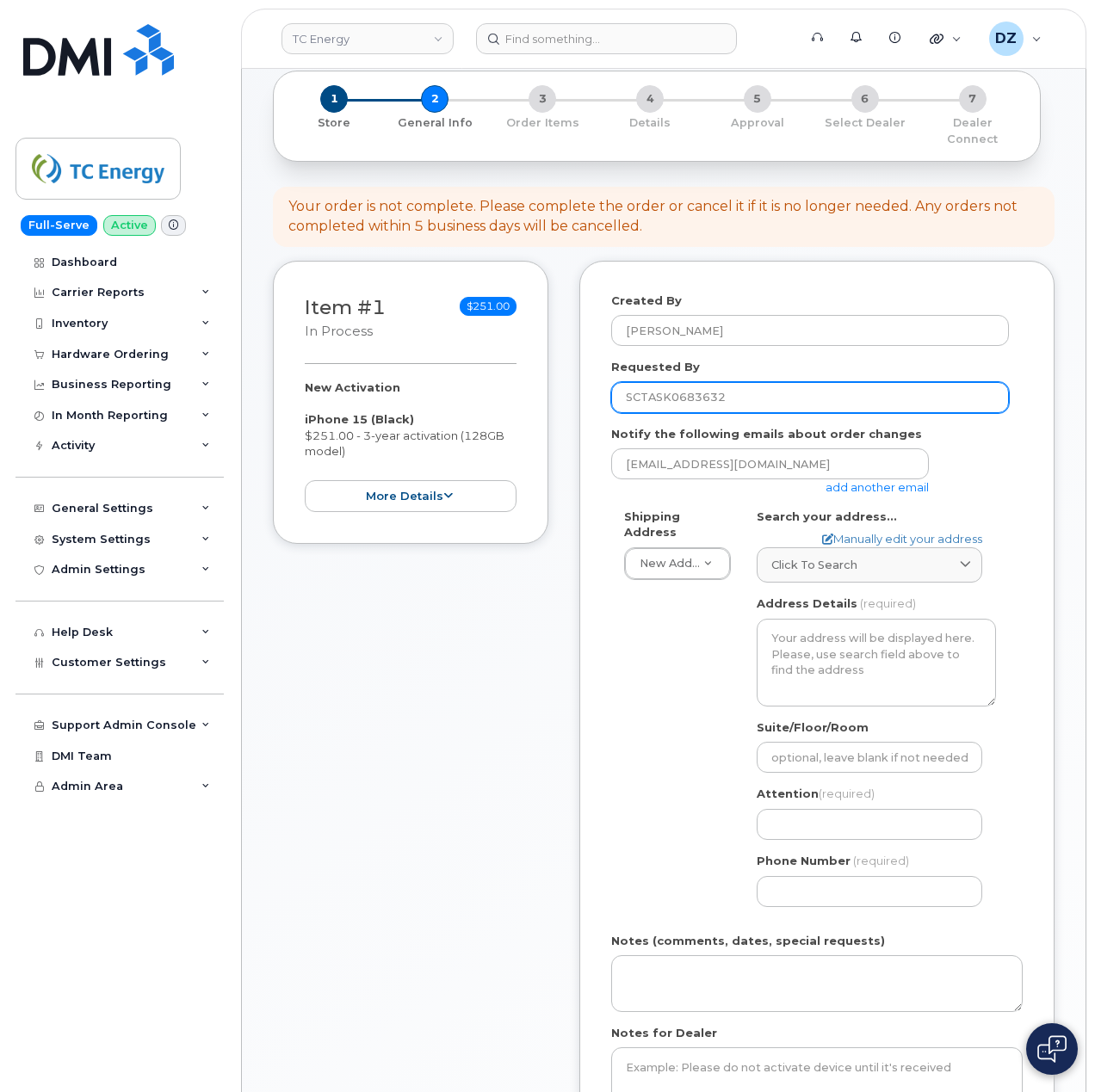
scroll to position [229, 0]
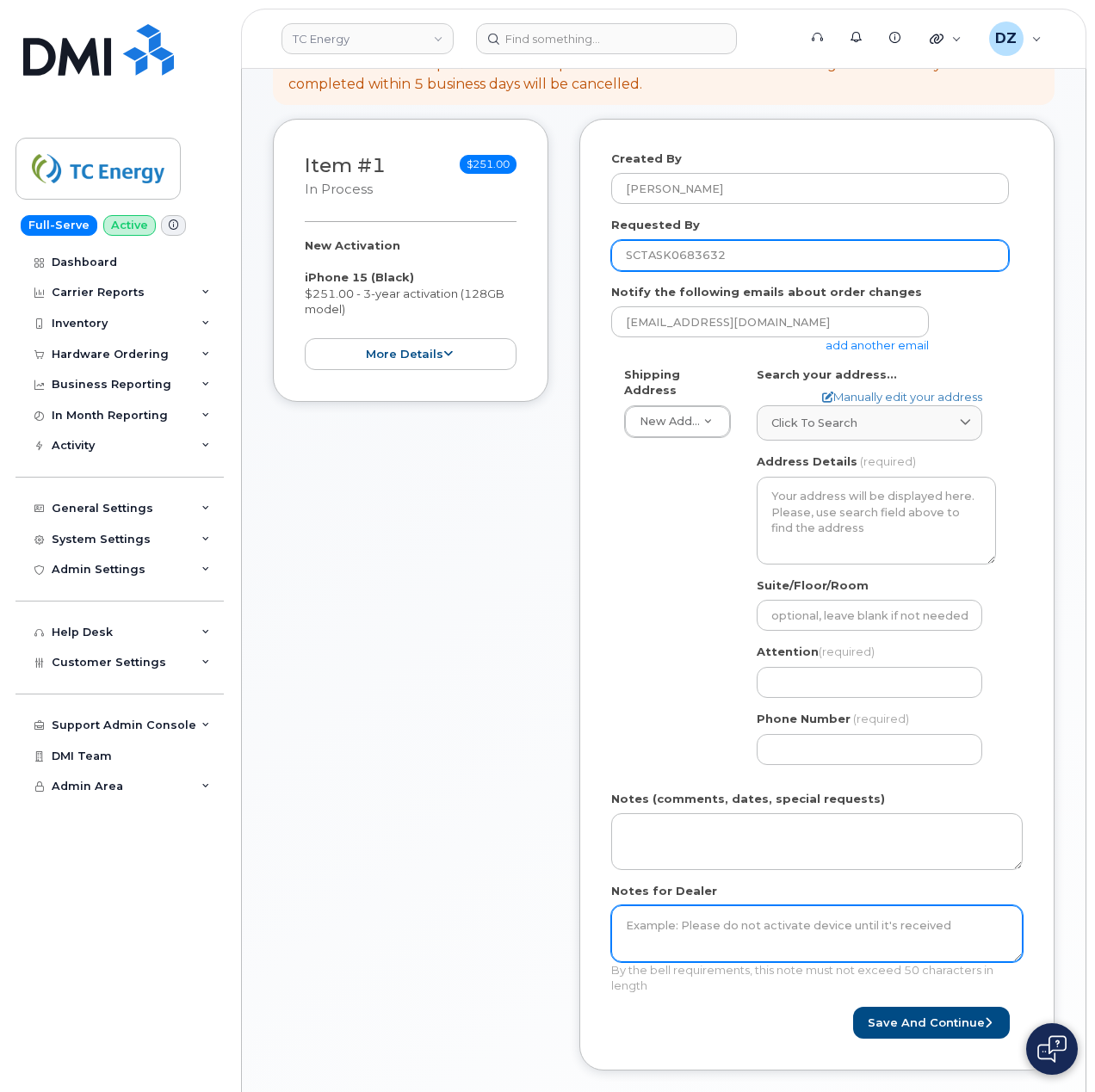
type input "SCTASK0683632"
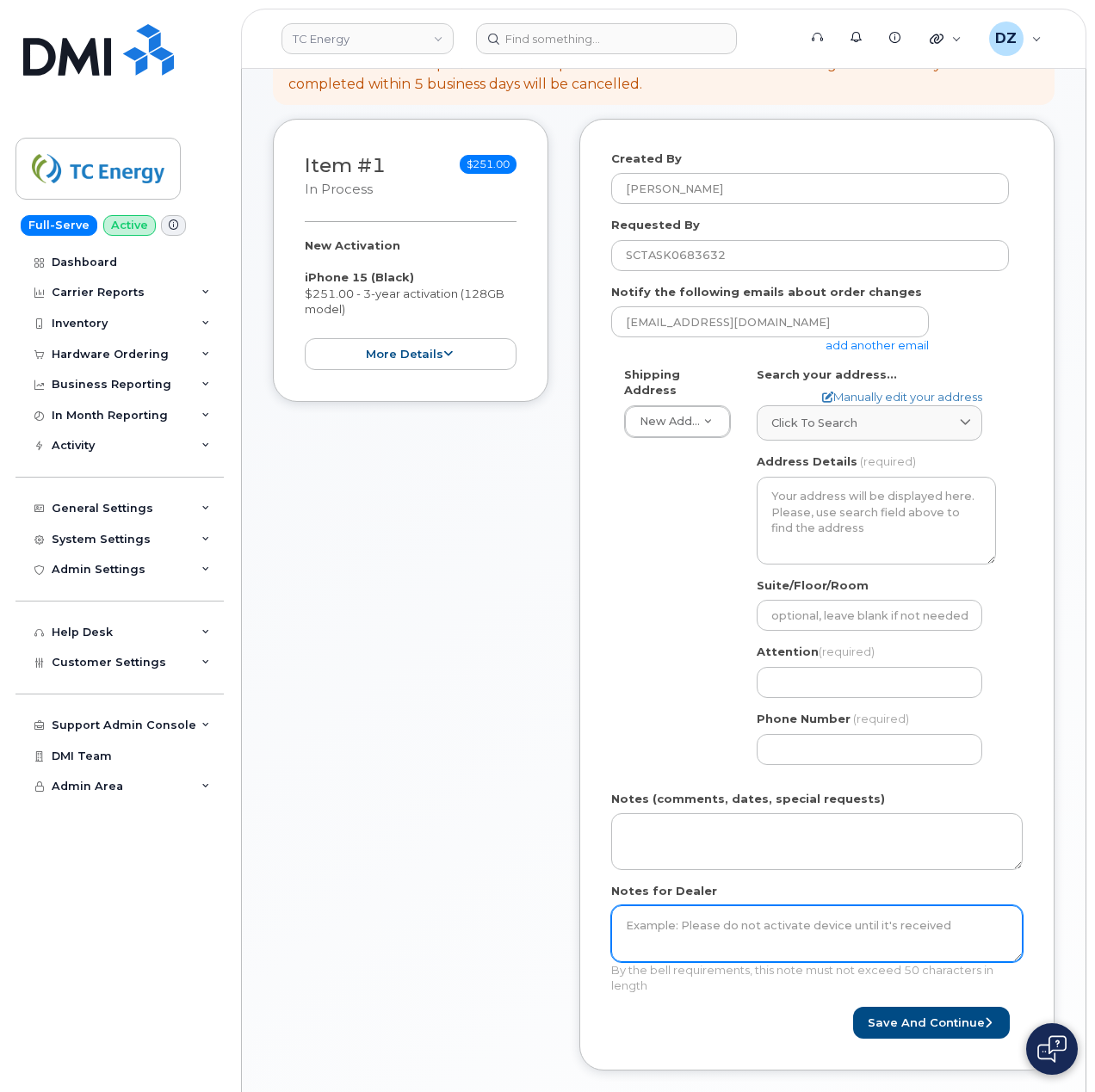
click at [684, 917] on textarea "Notes for Dealer" at bounding box center [816, 933] width 411 height 57
paste textarea "SCTASK0683632"
type textarea "SCTASK0683632"
click at [882, 338] on link "add another email" at bounding box center [877, 345] width 103 height 14
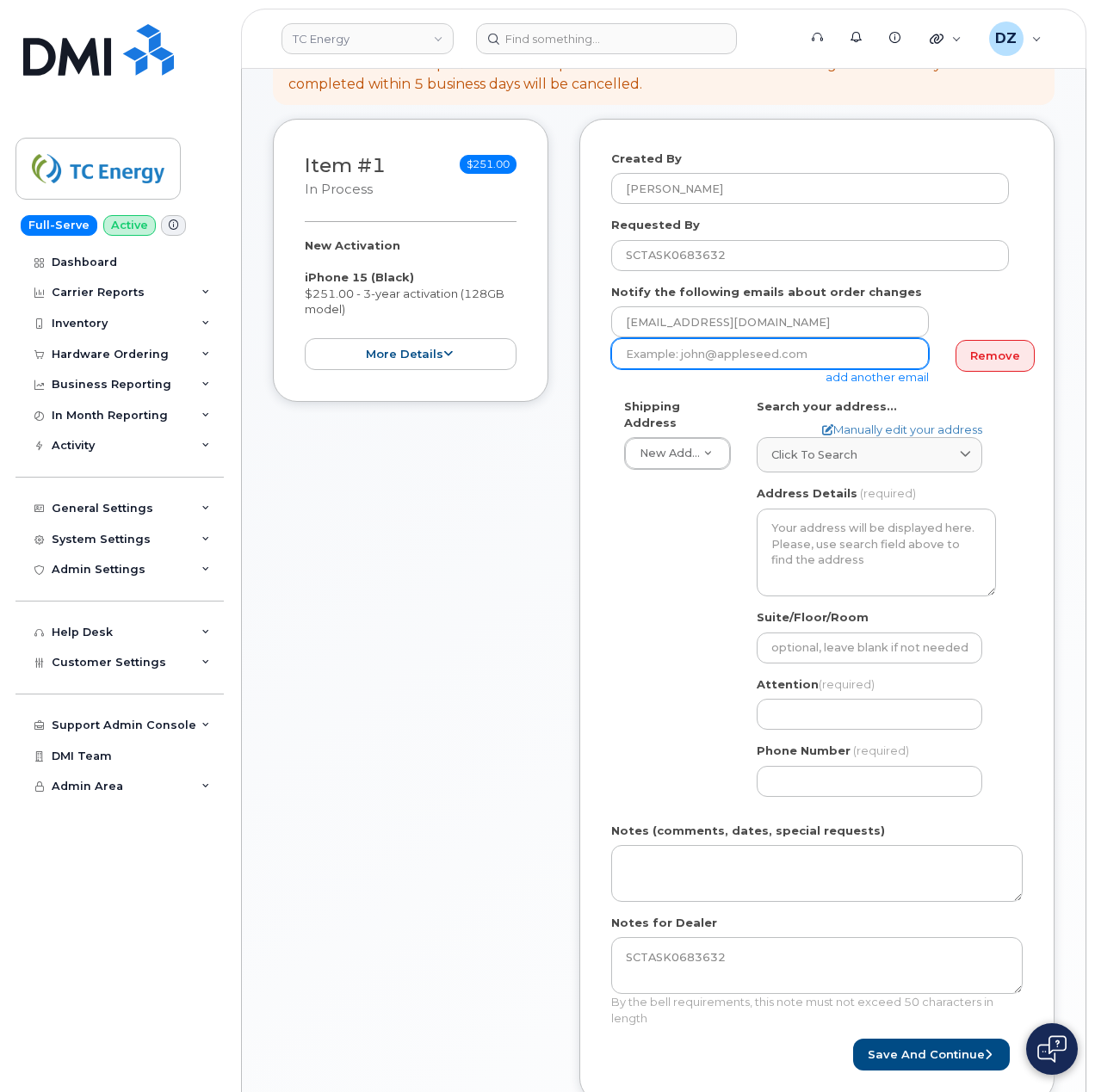
click at [787, 351] on input "email" at bounding box center [769, 354] width 317 height 31
paste input "julien_beaulieu@tcenergy.com"
type input "julien_beaulieu@tcenergy.com"
click at [814, 446] on span "Click to search" at bounding box center [814, 455] width 86 height 17
paste input "P.O. Box 748 Geraldton, ON P0T 1M0"
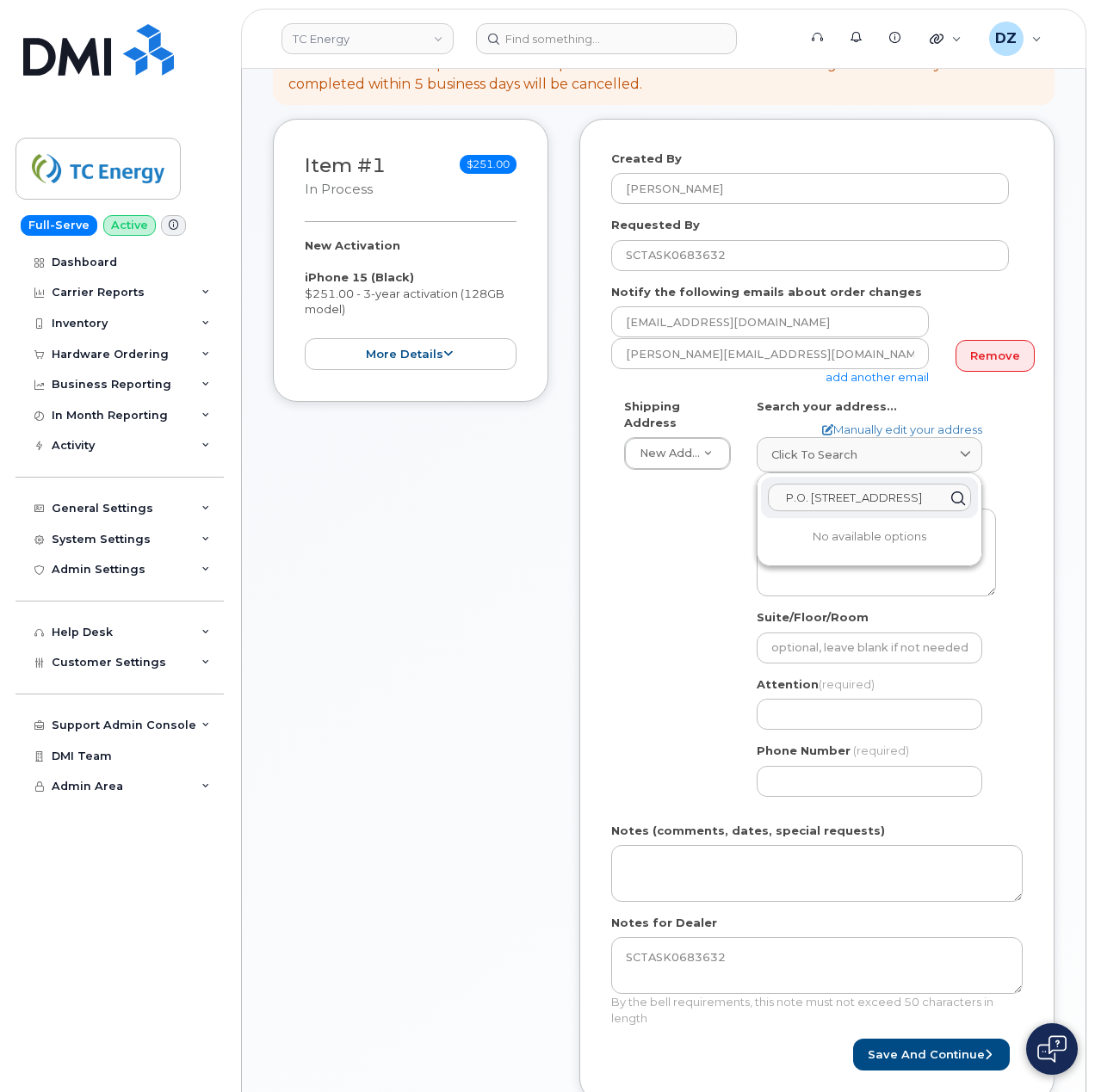
scroll to position [0, 40]
type input "P.O. Box 748 Geraldton, ON P0T 1M0"
click at [851, 542] on div "PO Box 748 Geraldton ON P0T 1M0" at bounding box center [869, 539] width 217 height 29
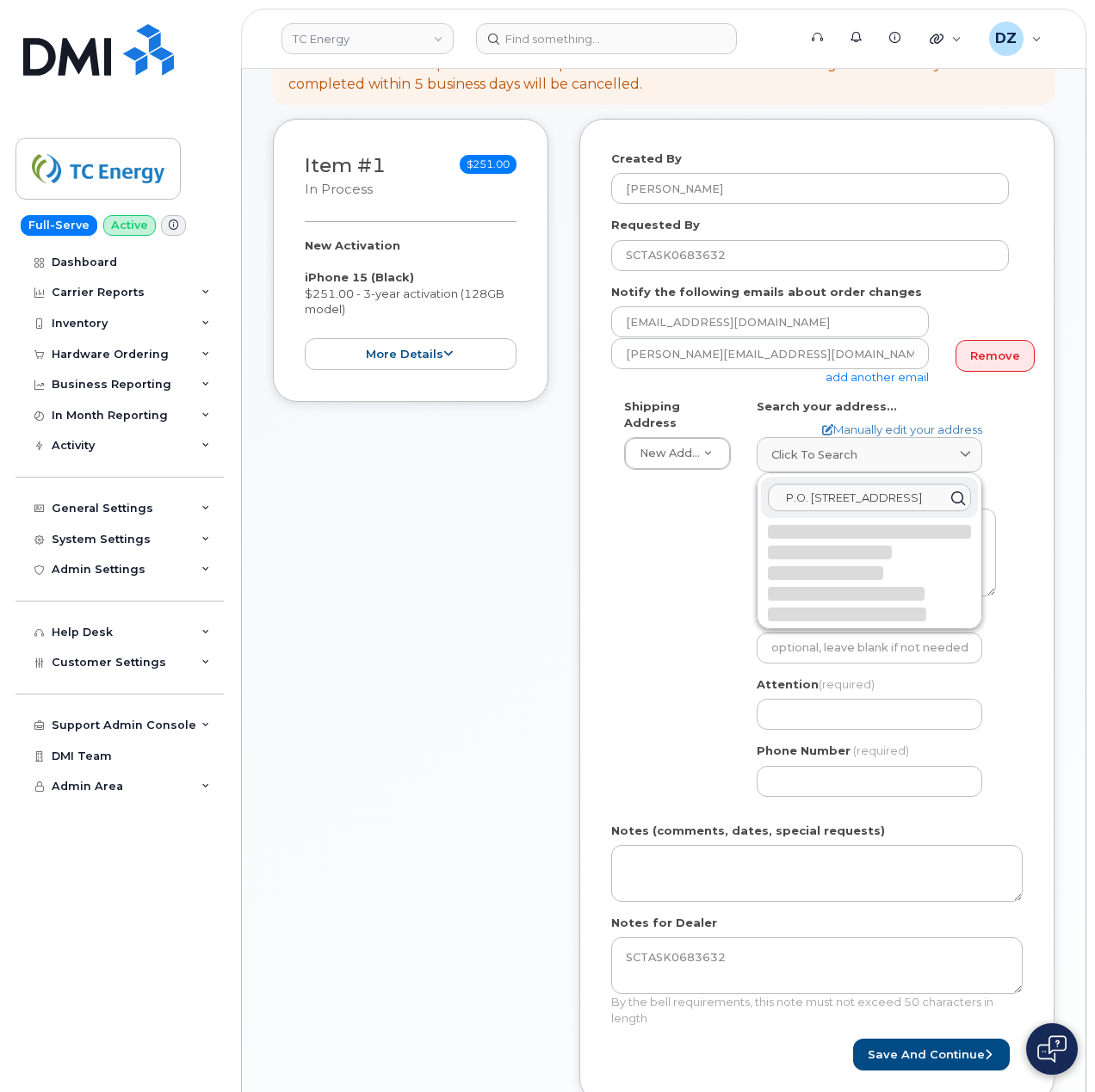
select select
type textarea "PO Box 748 GERALDTON ON P0T 1M0 CANADA"
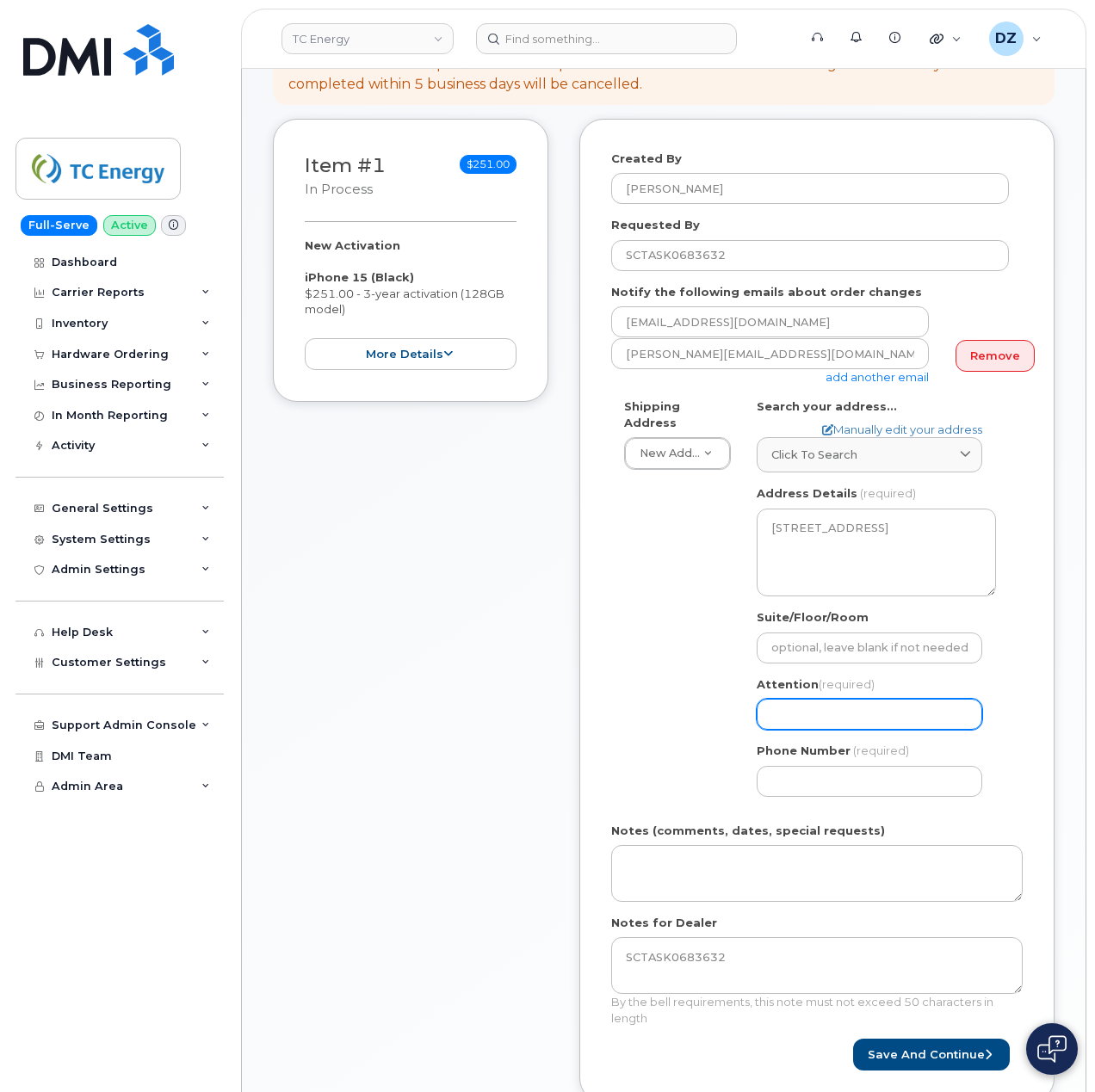
click at [833, 698] on input "Attention (required)" at bounding box center [869, 714] width 225 height 31
paste input "[PERSON_NAME]"
select select
type input "[PERSON_NAME]"
click at [853, 766] on input "Phone Number" at bounding box center [869, 781] width 225 height 31
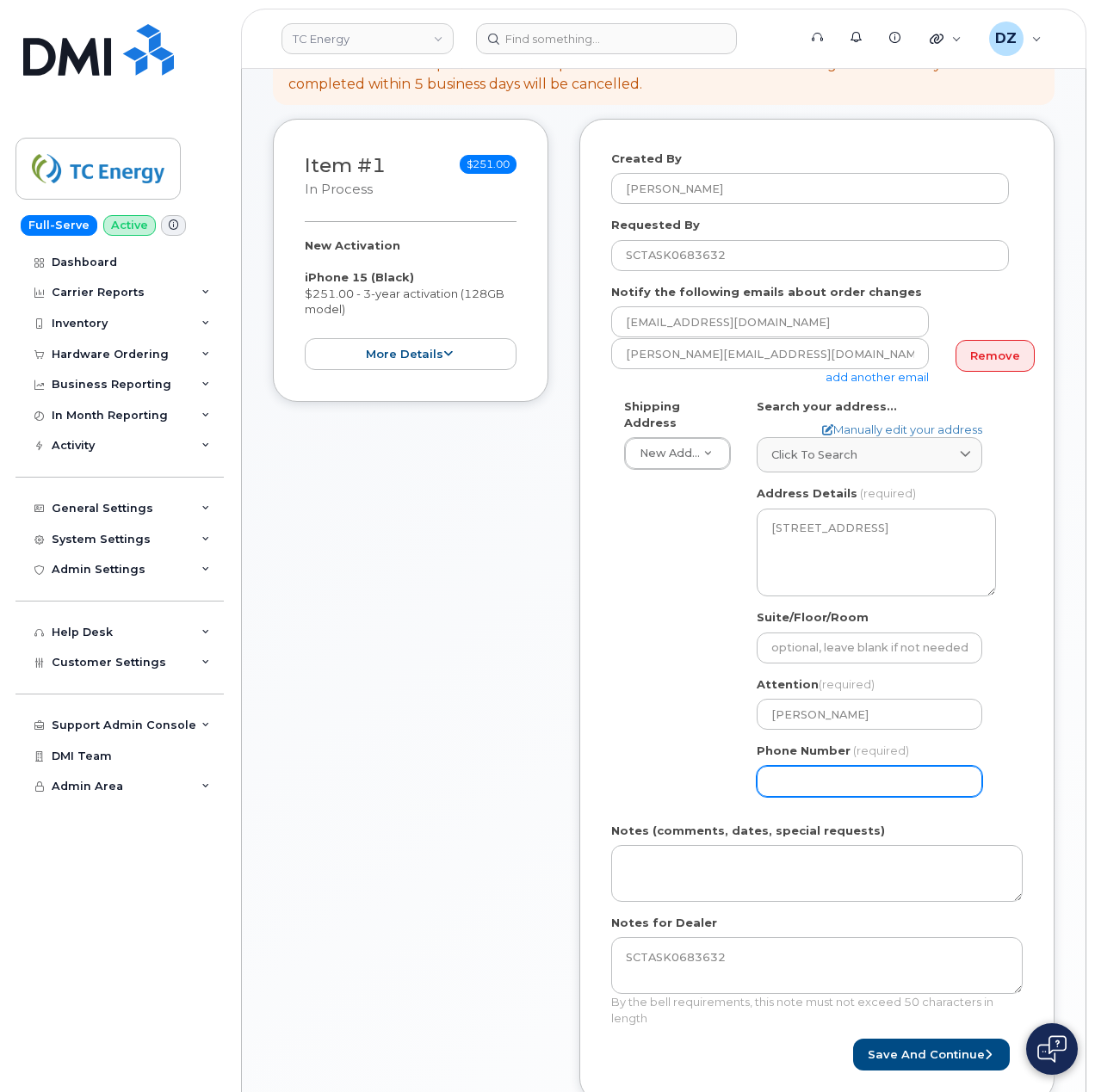
paste input "7058407473"
type input "7058407473"
select select
type input "7058407473"
click at [660, 730] on div "Shipping Address New Address New Address 1401 Veterans Blvd NE 450 1 St SW Ncnb…" at bounding box center [809, 604] width 398 height 411
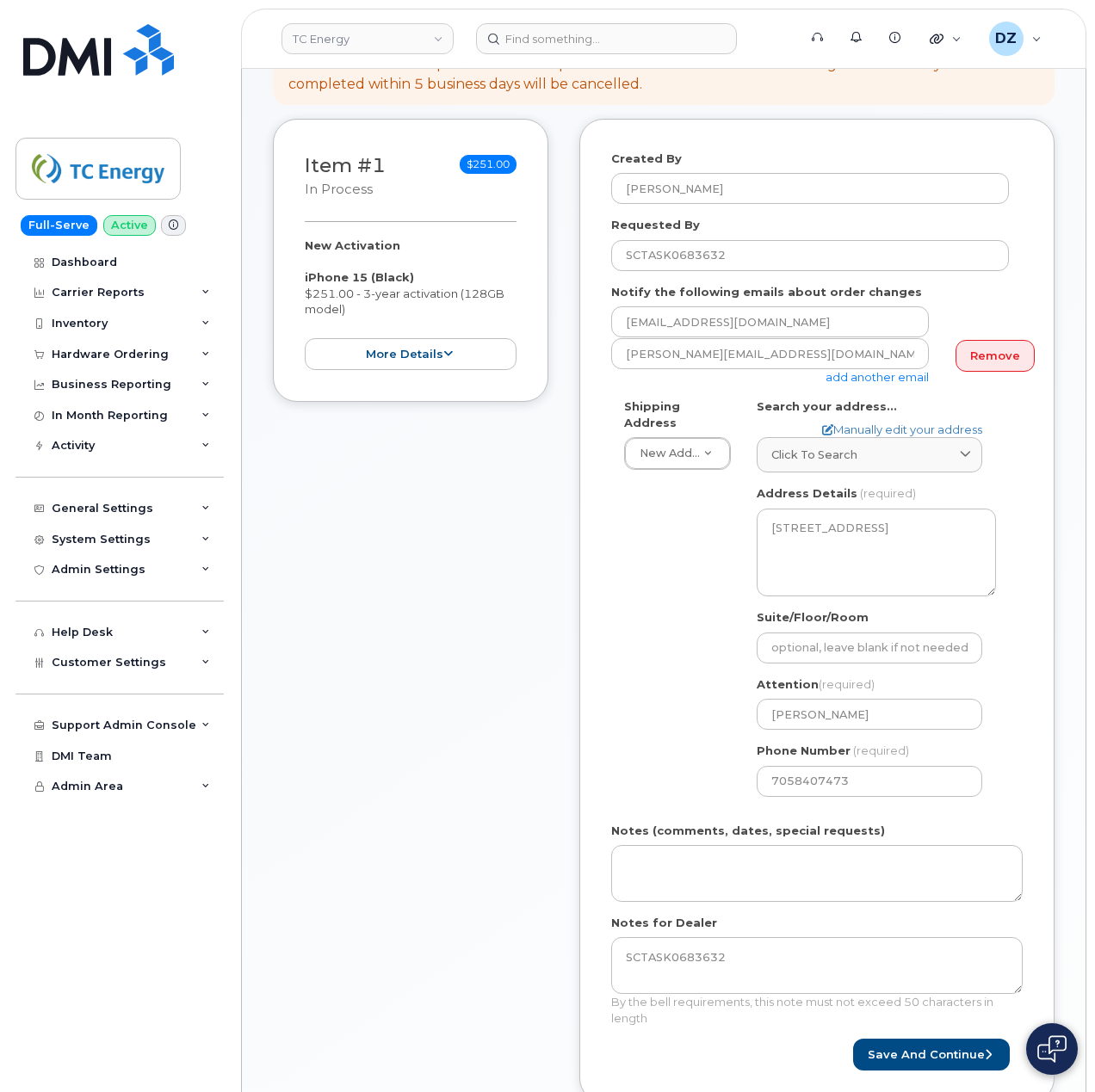
click at [631, 692] on div "Shipping Address New Address New Address 1401 Veterans Blvd NE 450 1 St SW Ncnb…" at bounding box center [809, 604] width 398 height 411
click at [942, 1041] on button "Save and Continue" at bounding box center [931, 1054] width 157 height 32
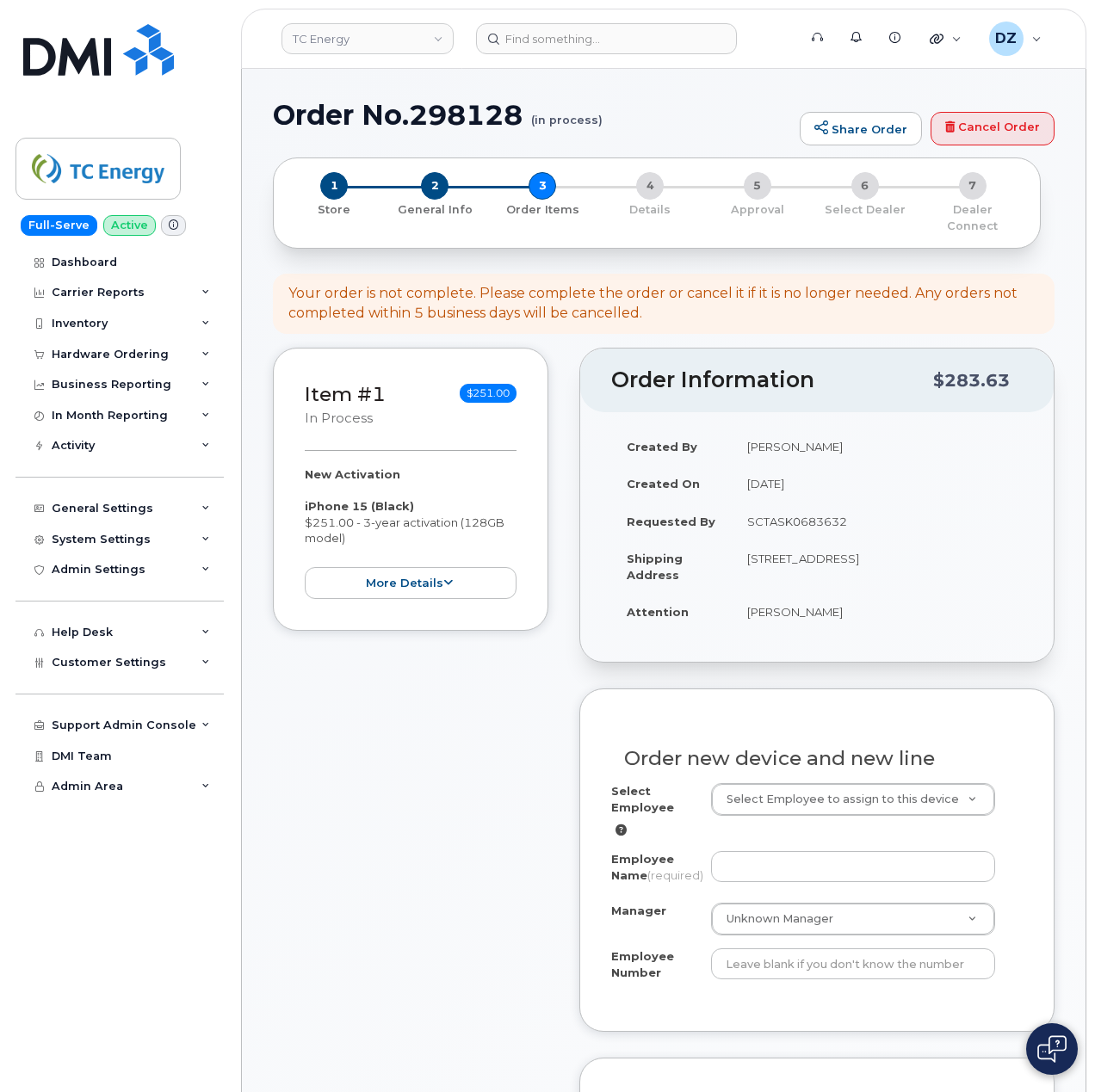
click at [834, 805] on div "Select Employee Select Employee to assign to this device" at bounding box center [816, 811] width 411 height 55
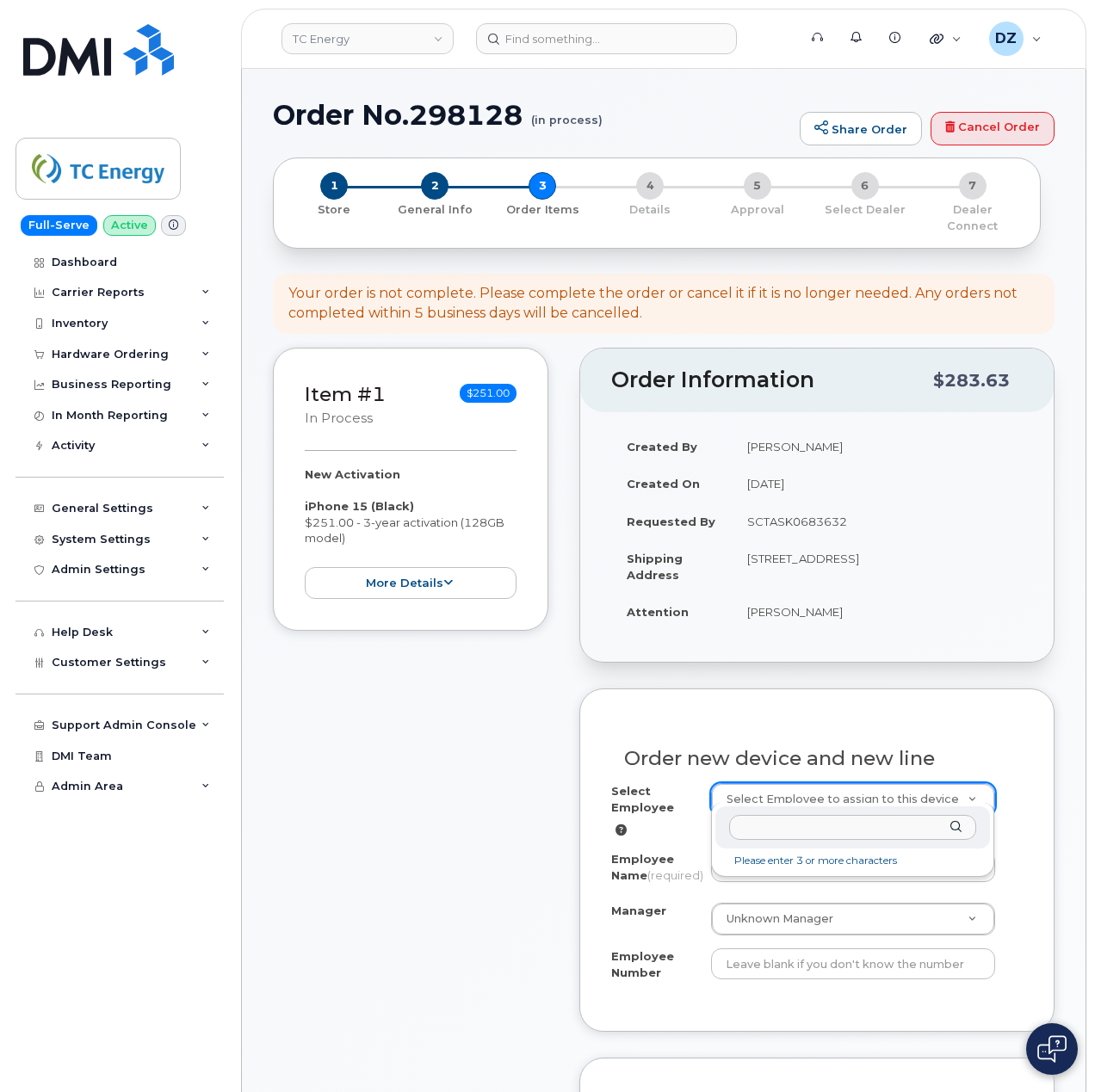
type input "207916"
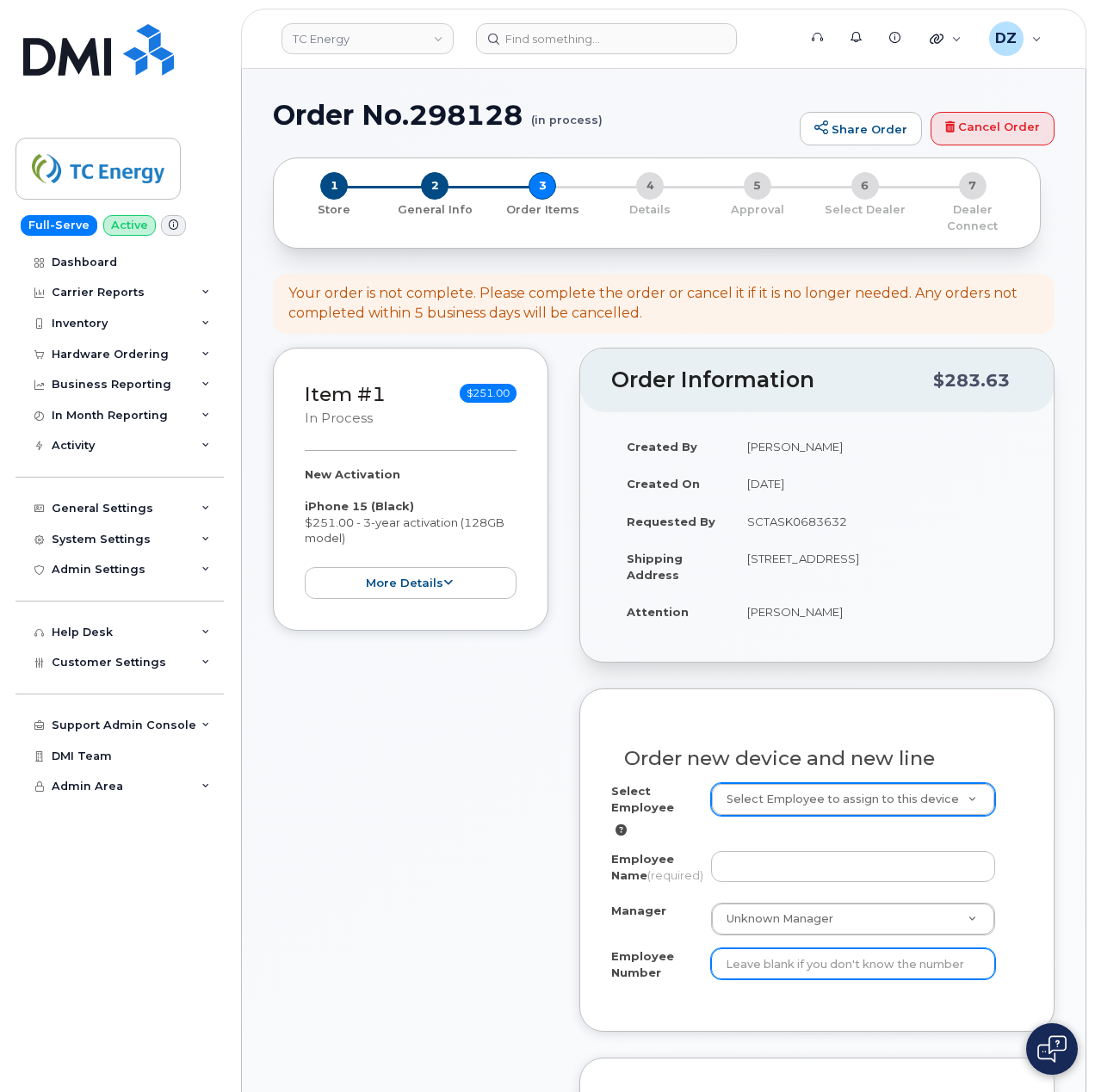
click at [773, 970] on input "Employee Number" at bounding box center [853, 964] width 285 height 31
paste input "207916"
type input "207916"
paste input "[PERSON_NAME]"
type input "[PERSON_NAME]"
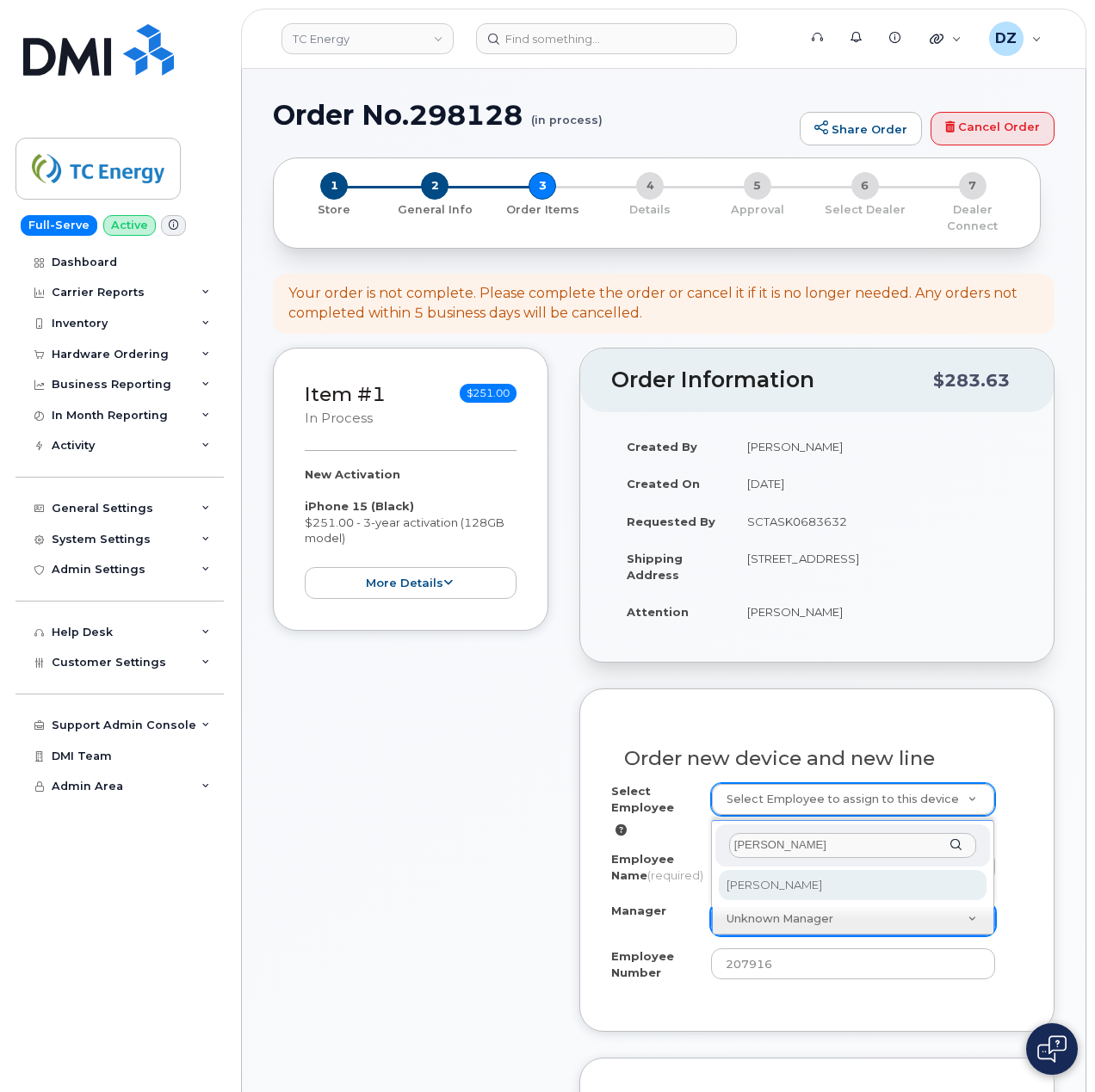
type input "[PERSON_NAME]"
select select "1376935"
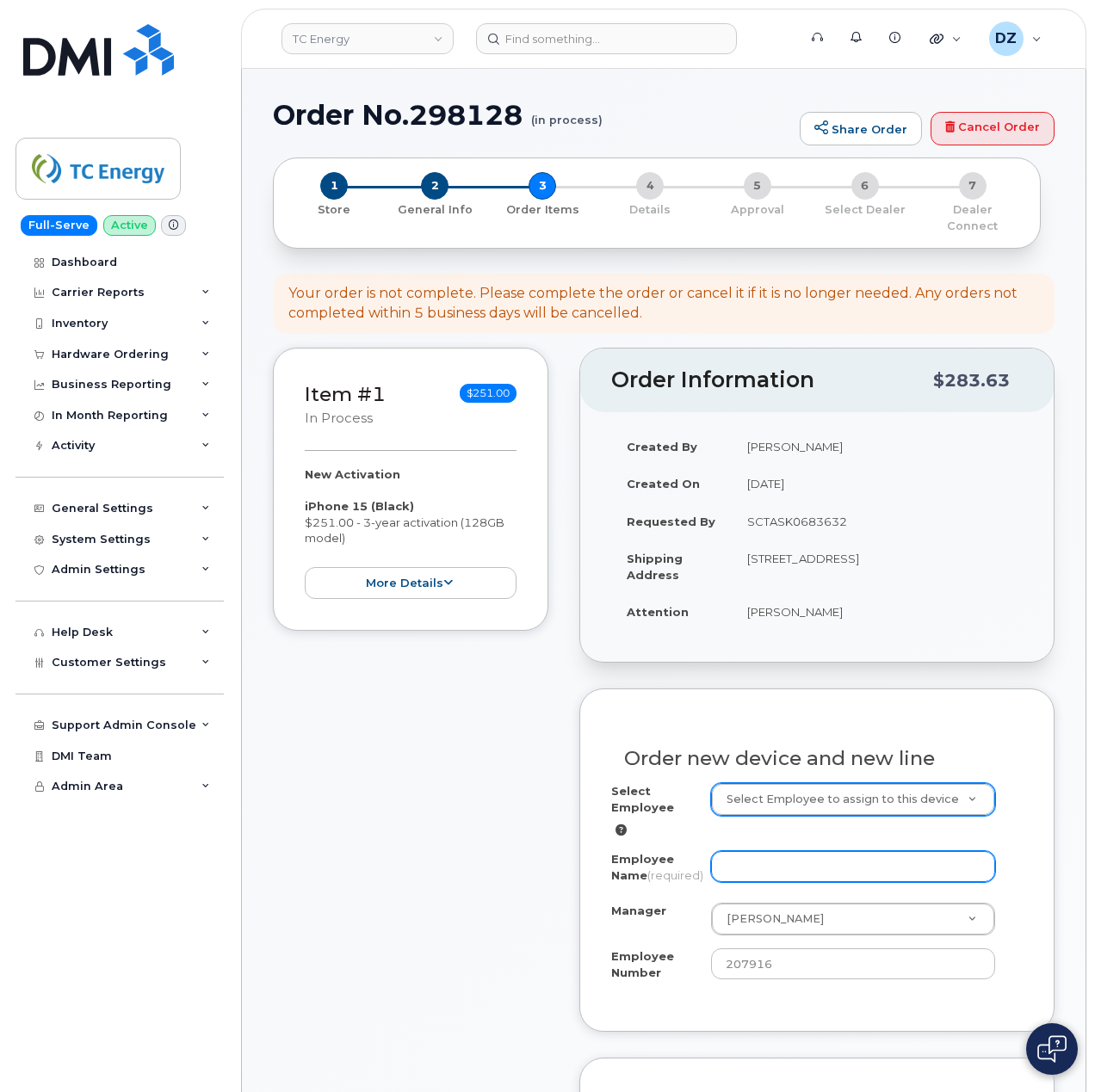
click at [769, 851] on input "Employee Name (required)" at bounding box center [853, 867] width 285 height 31
paste input "[PERSON_NAME]"
type input "[PERSON_NAME]"
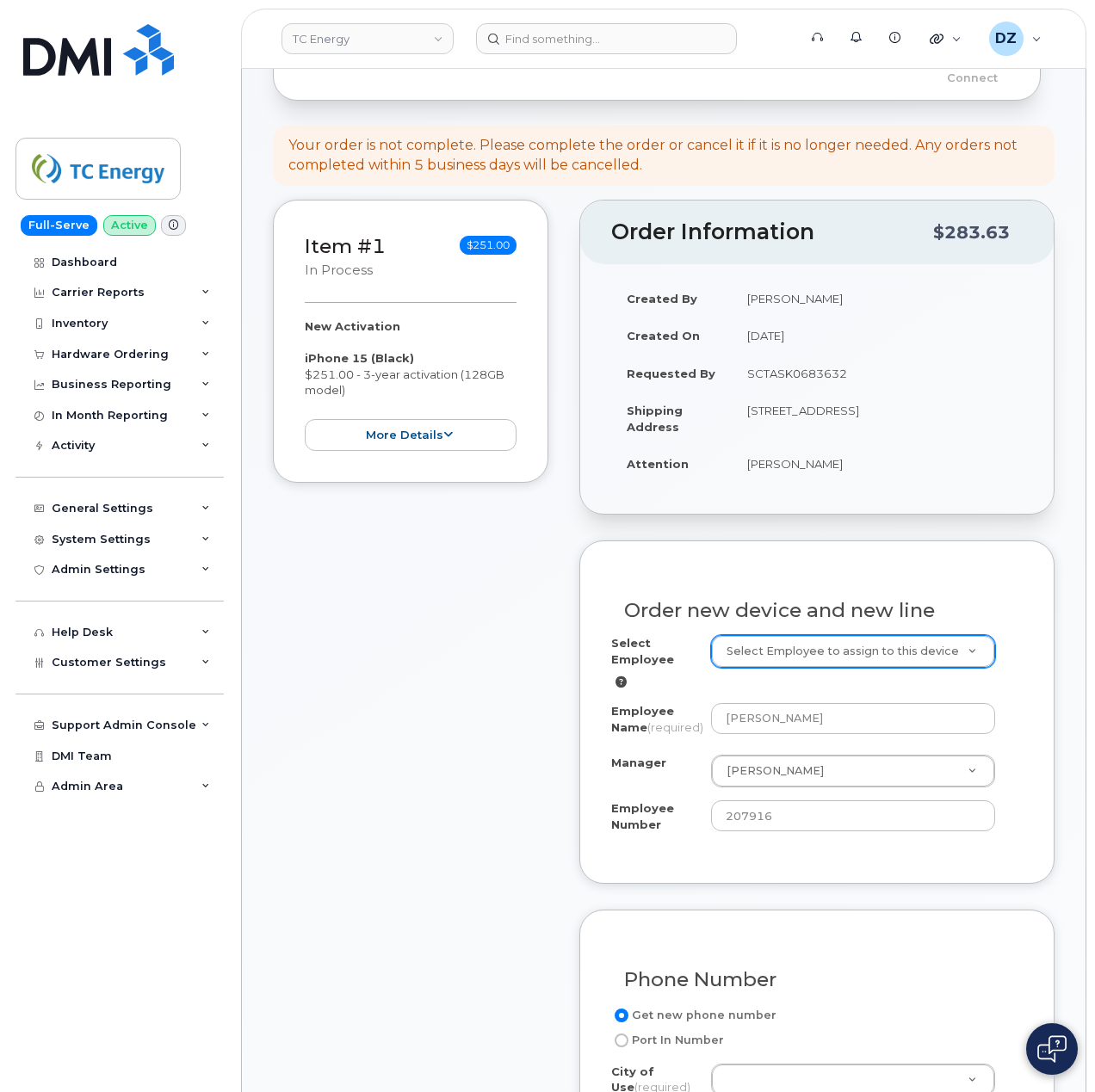
scroll to position [114, 0]
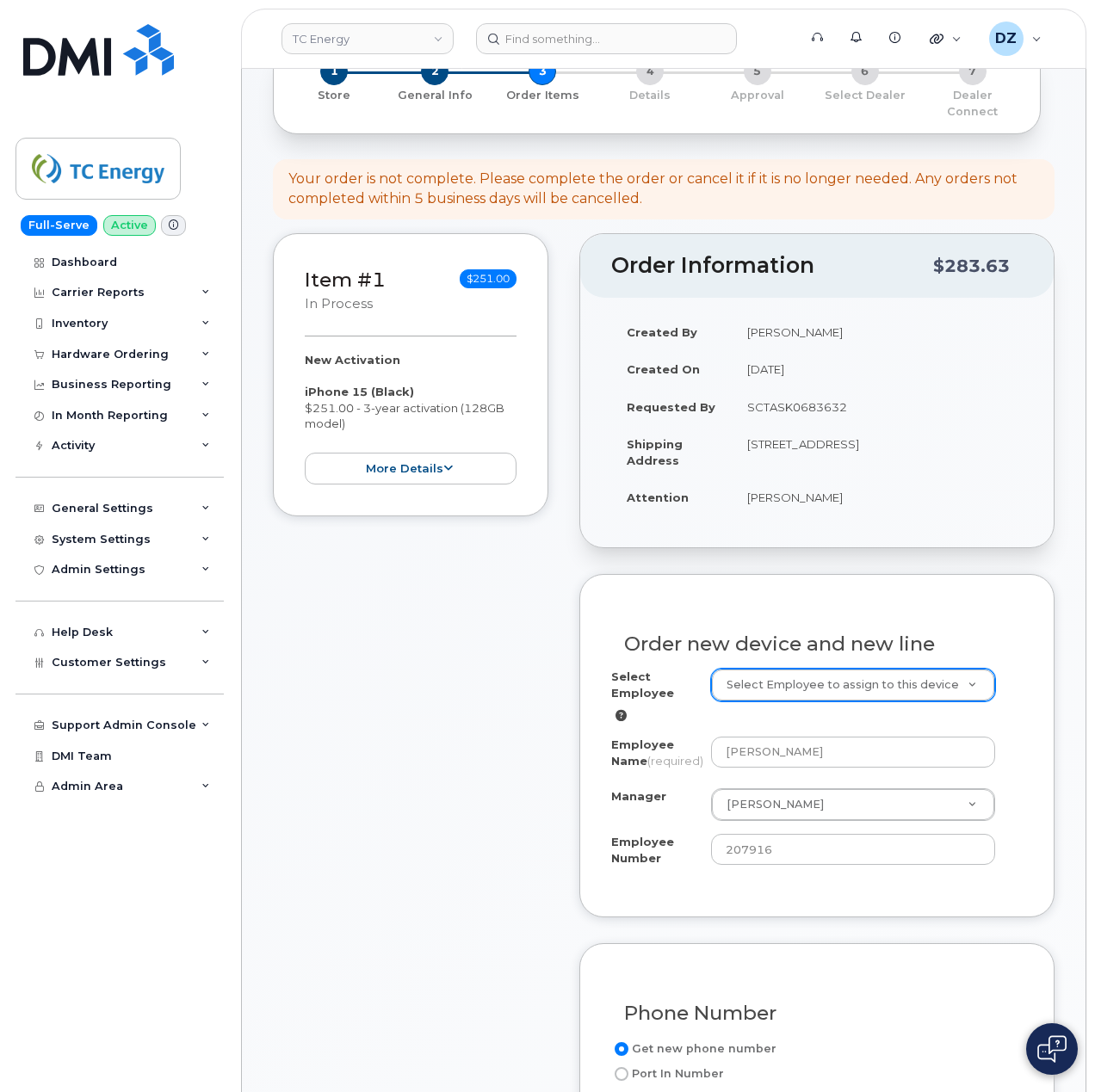
click at [845, 432] on td "[STREET_ADDRESS]" at bounding box center [876, 452] width 291 height 53
copy td "GERALDTON"
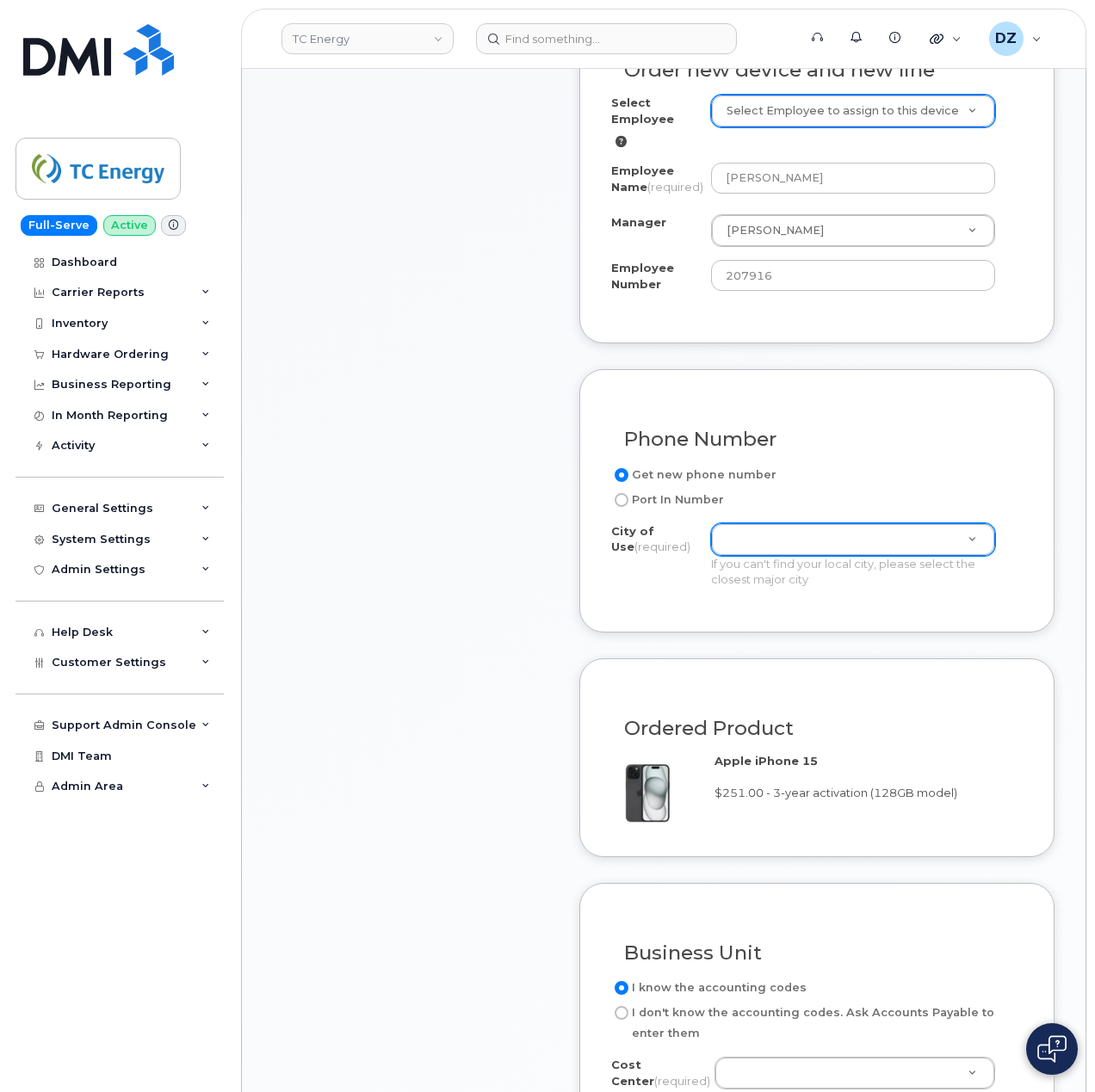
scroll to position [229, 0]
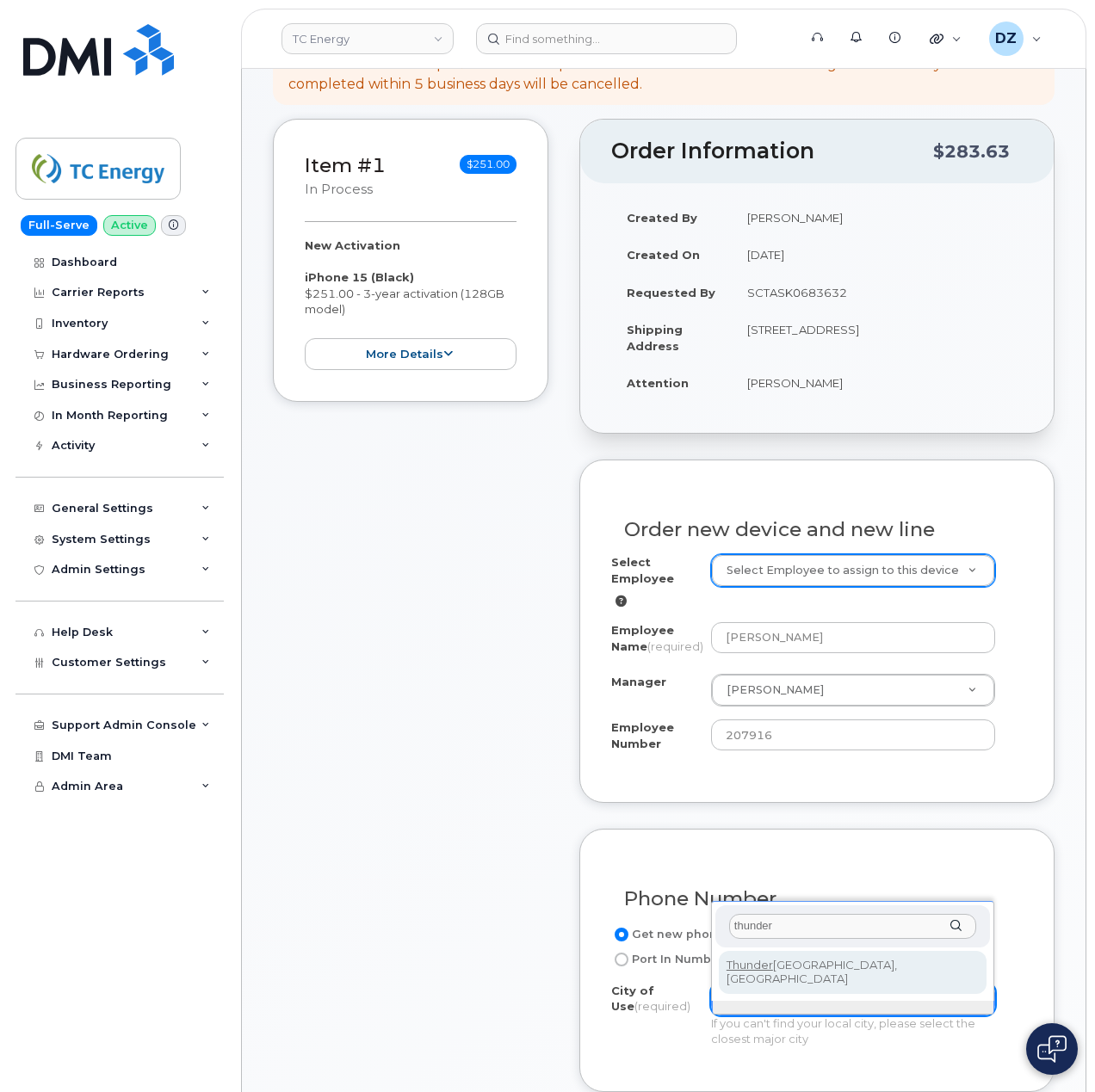
type input "thunder"
type input "4922"
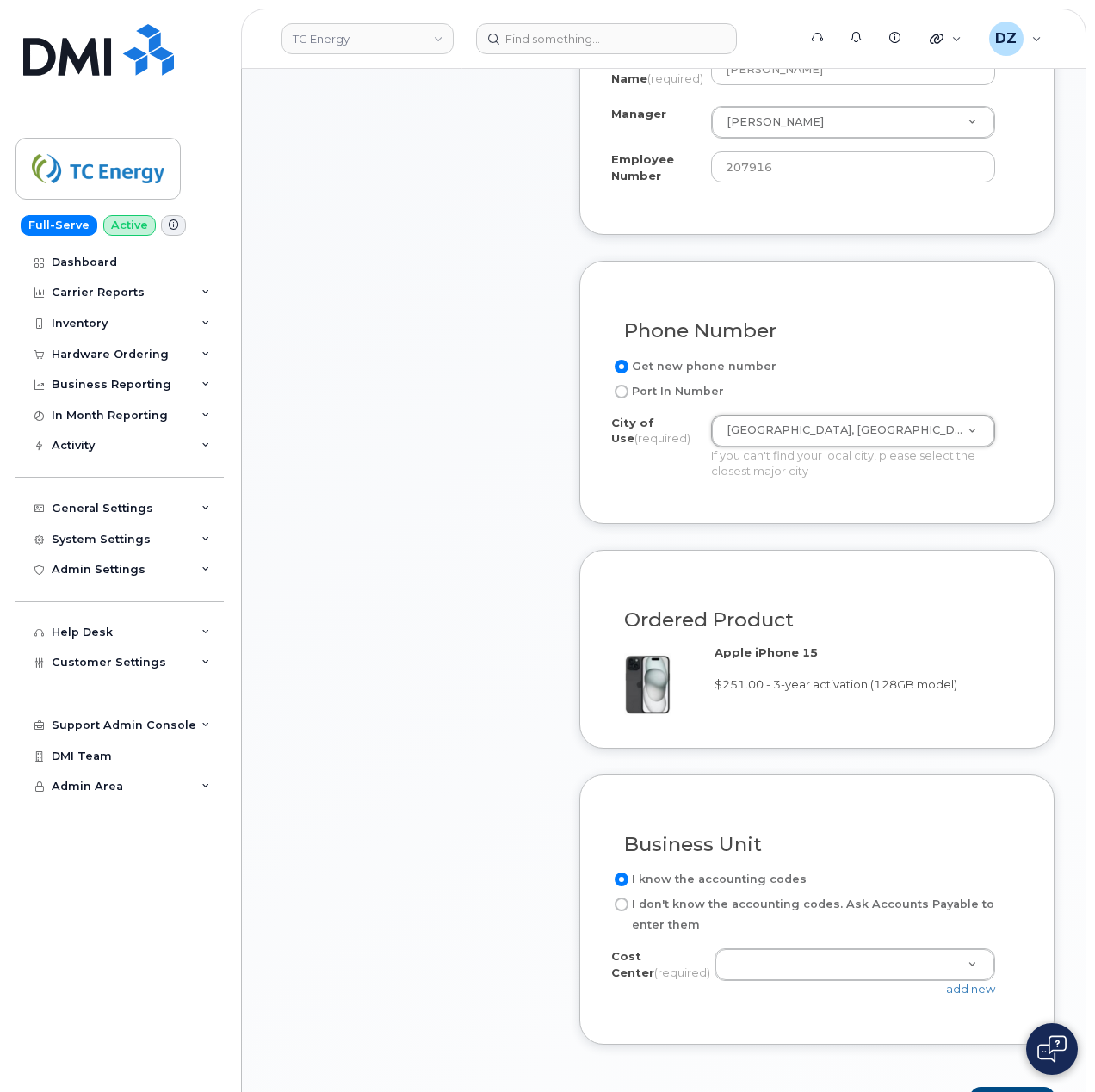
scroll to position [802, 0]
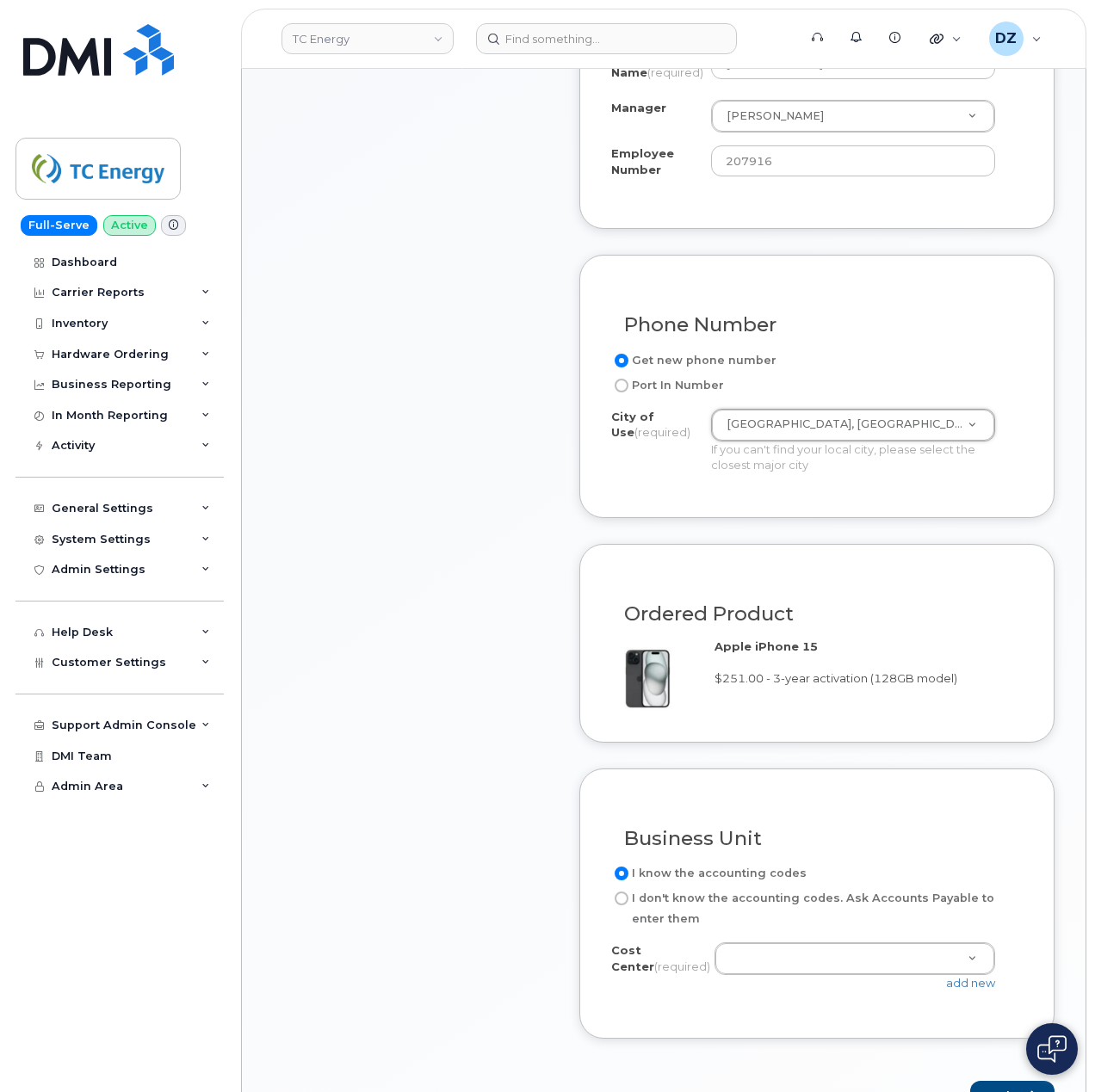
click at [658, 903] on label "I don't know the accounting codes. Ask Accounts Payable to enter them" at bounding box center [809, 908] width 398 height 42
click at [628, 903] on input "I don't know the accounting codes. Ask Accounts Payable to enter them" at bounding box center [621, 897] width 14 height 14
radio input "true"
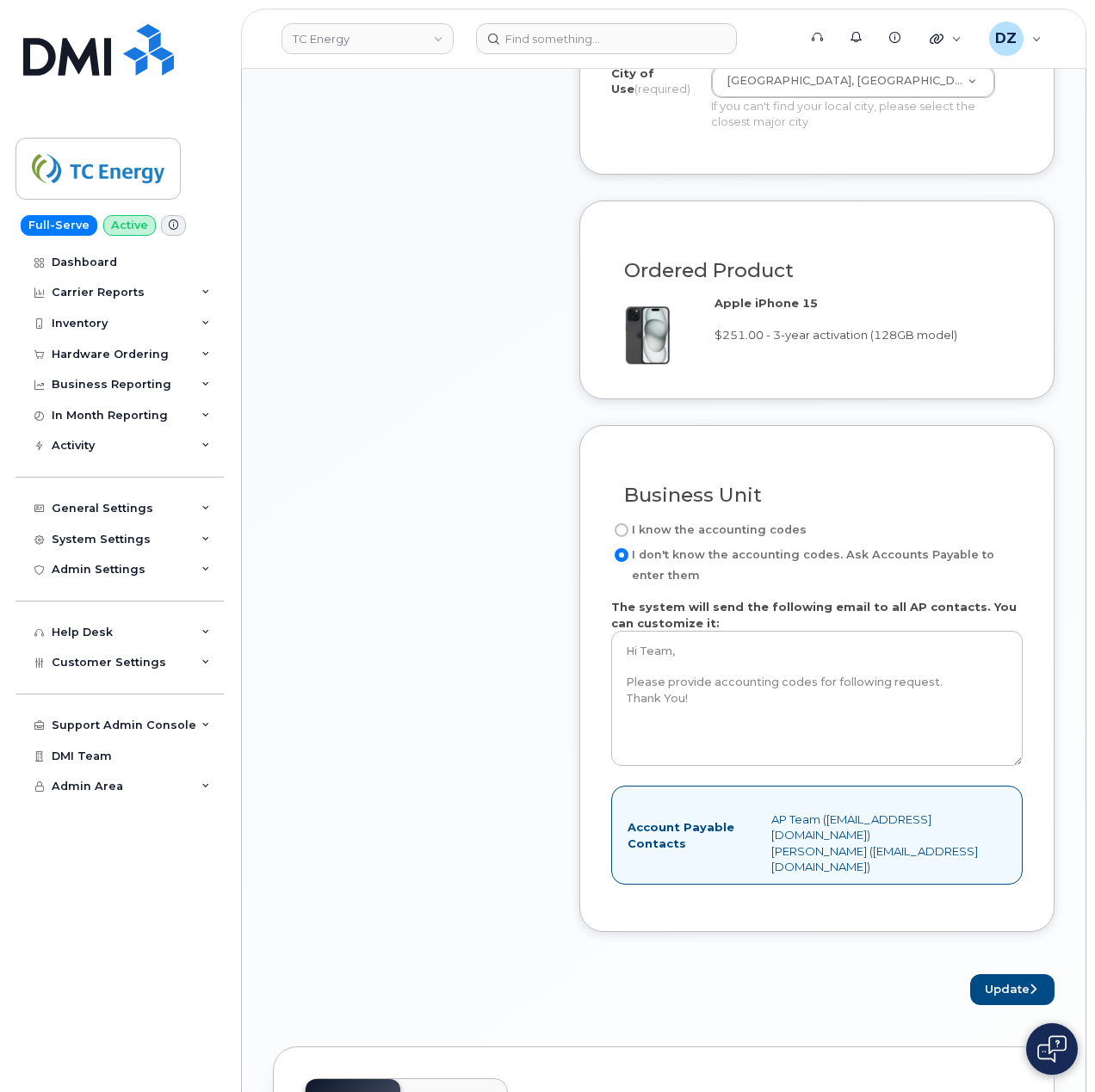
scroll to position [1147, 0]
click at [1026, 993] on button "Update" at bounding box center [1011, 989] width 84 height 32
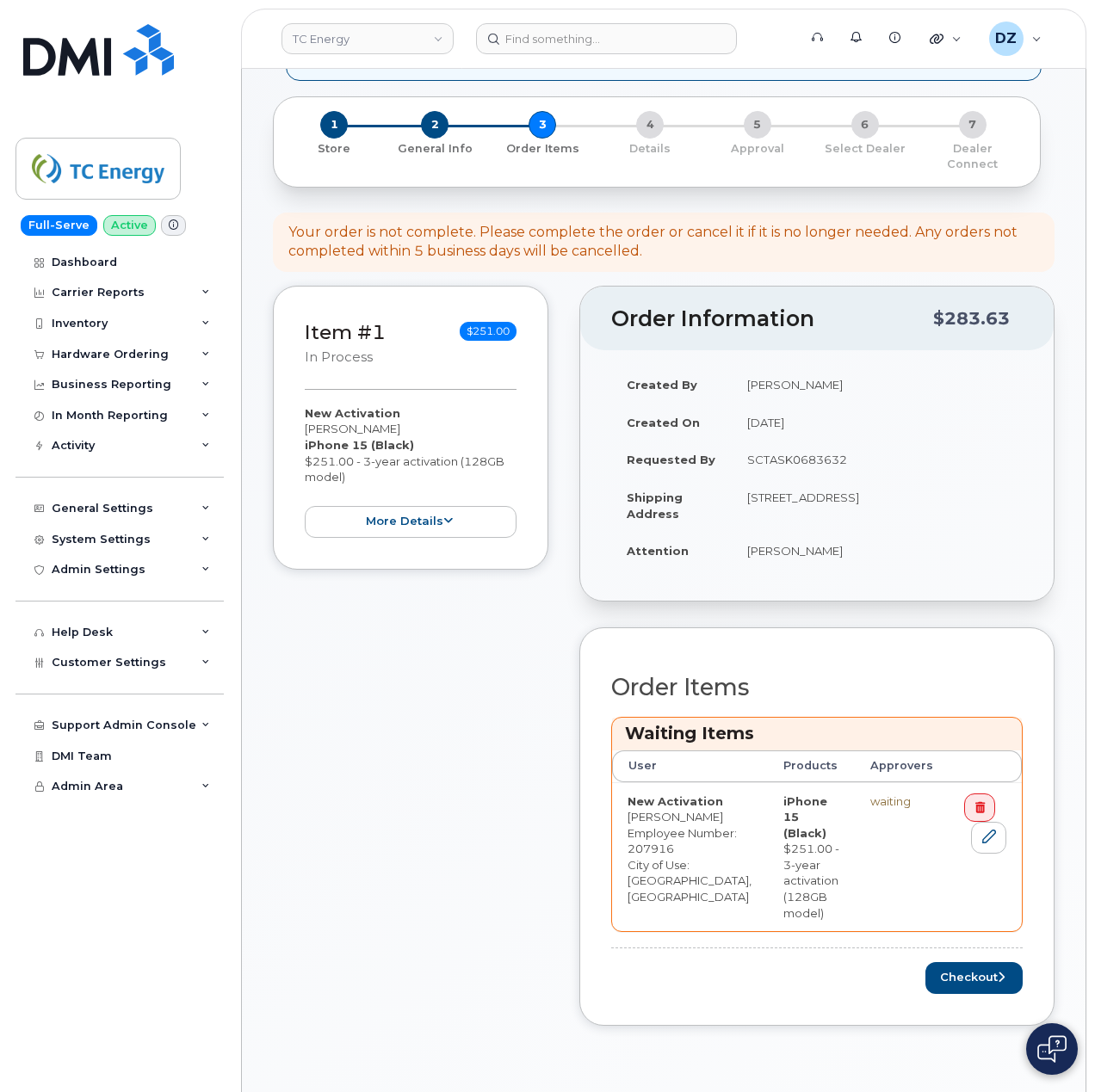
scroll to position [344, 0]
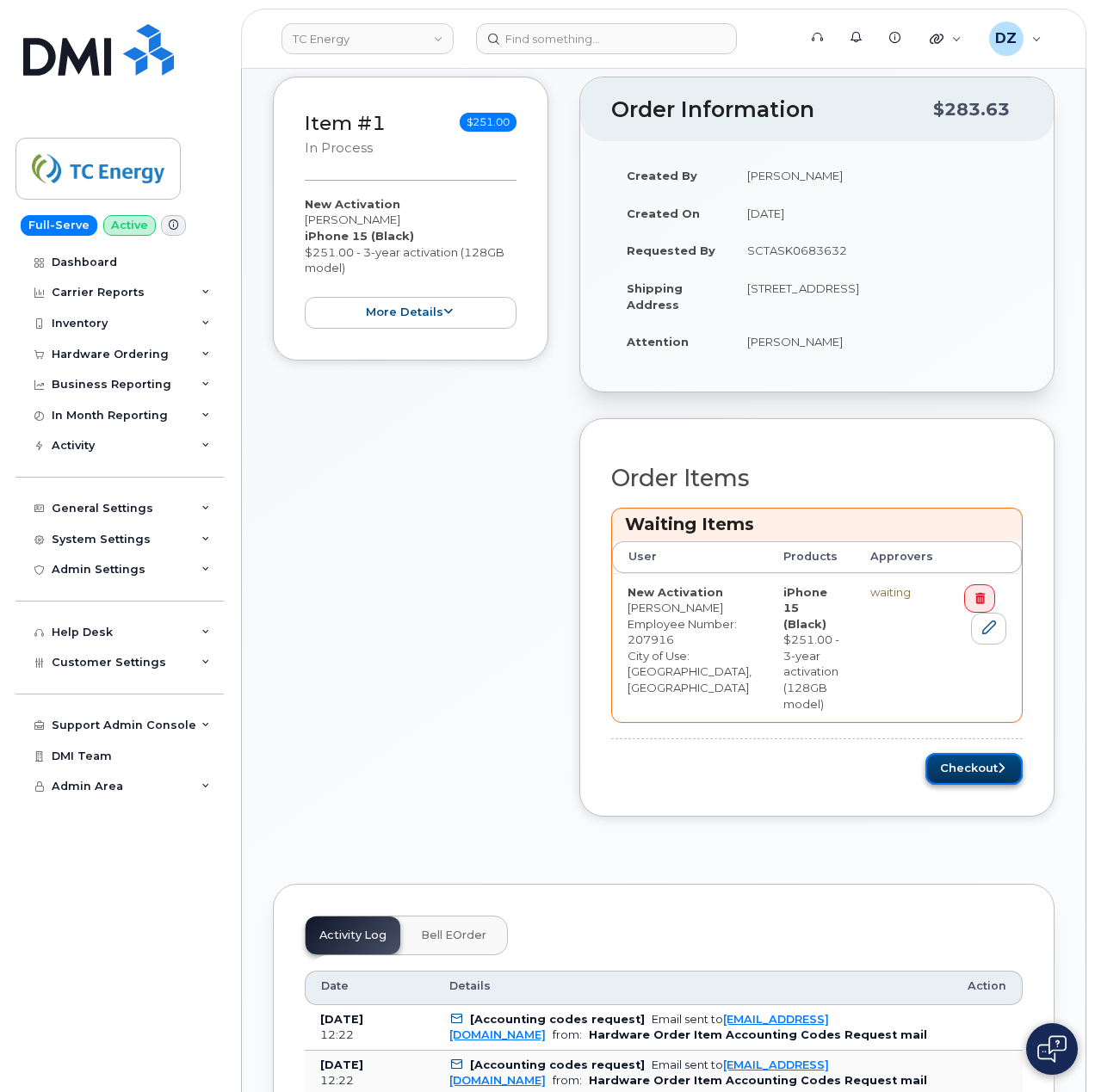
click at [985, 785] on button "Checkout" at bounding box center [973, 768] width 97 height 32
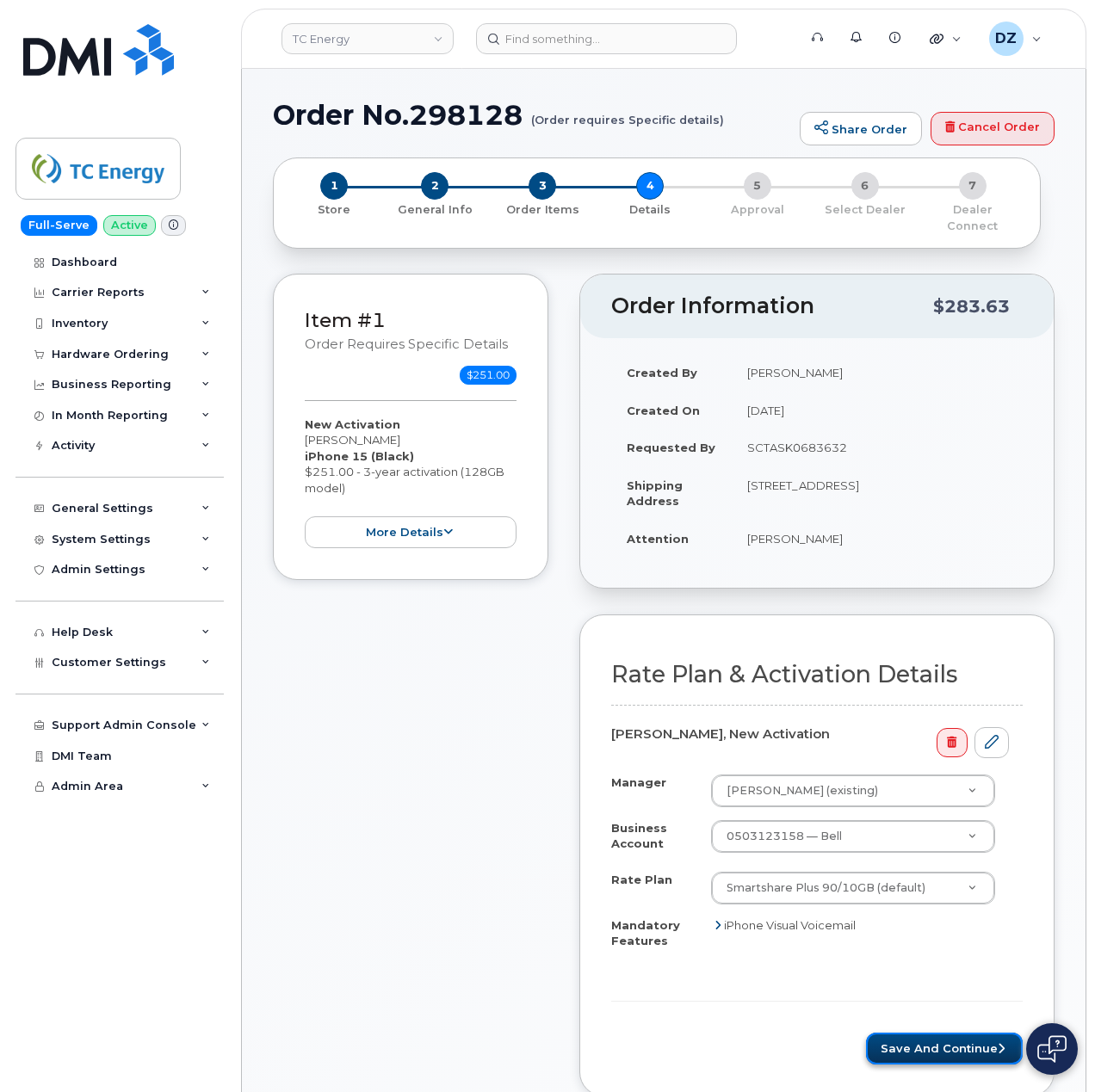
click at [927, 1034] on button "Save and Continue" at bounding box center [944, 1048] width 157 height 32
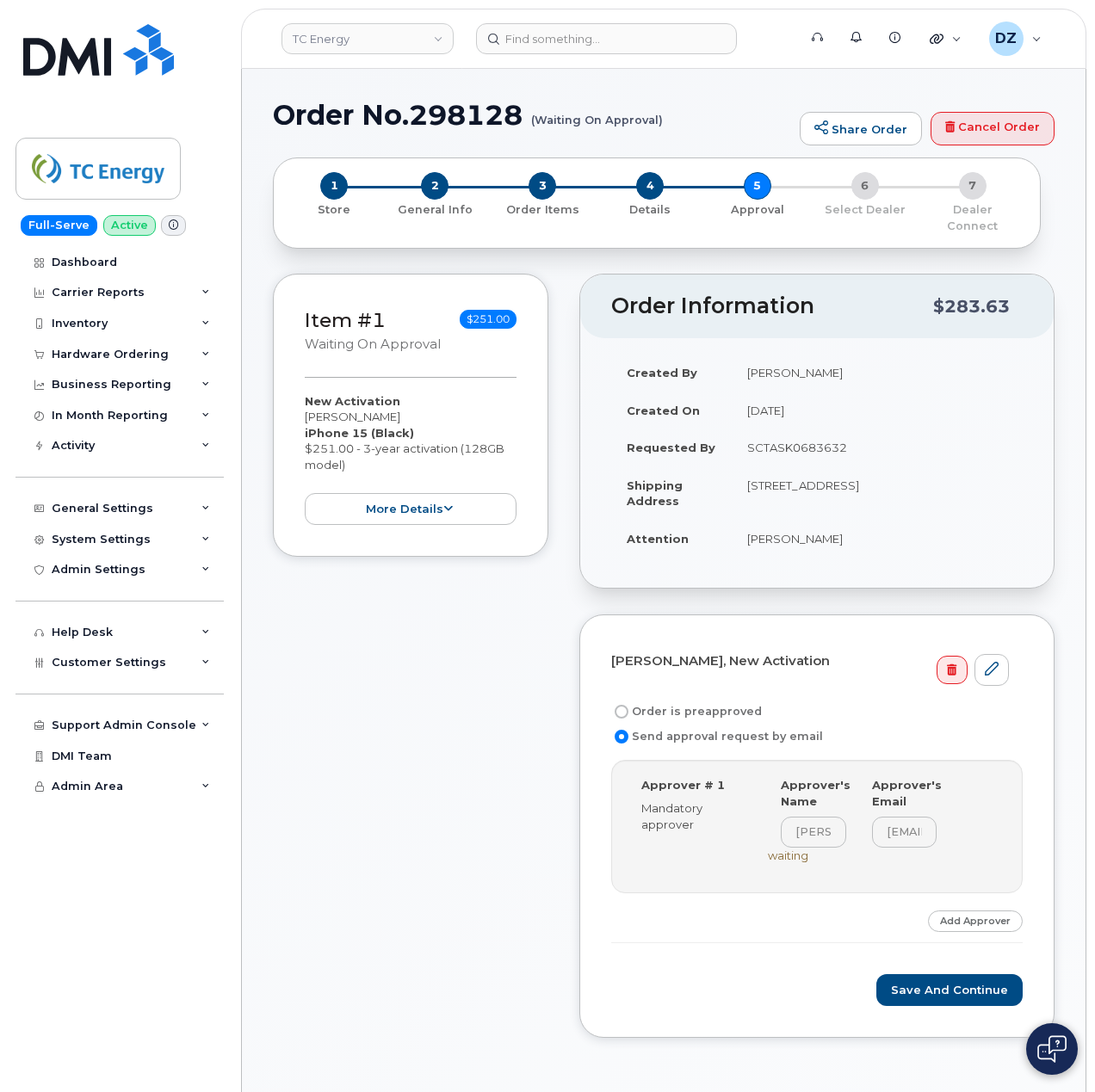
click at [675, 701] on label "Order is preapproved" at bounding box center [685, 711] width 150 height 20
click at [628, 705] on input "Order is preapproved" at bounding box center [621, 711] width 14 height 14
radio input "true"
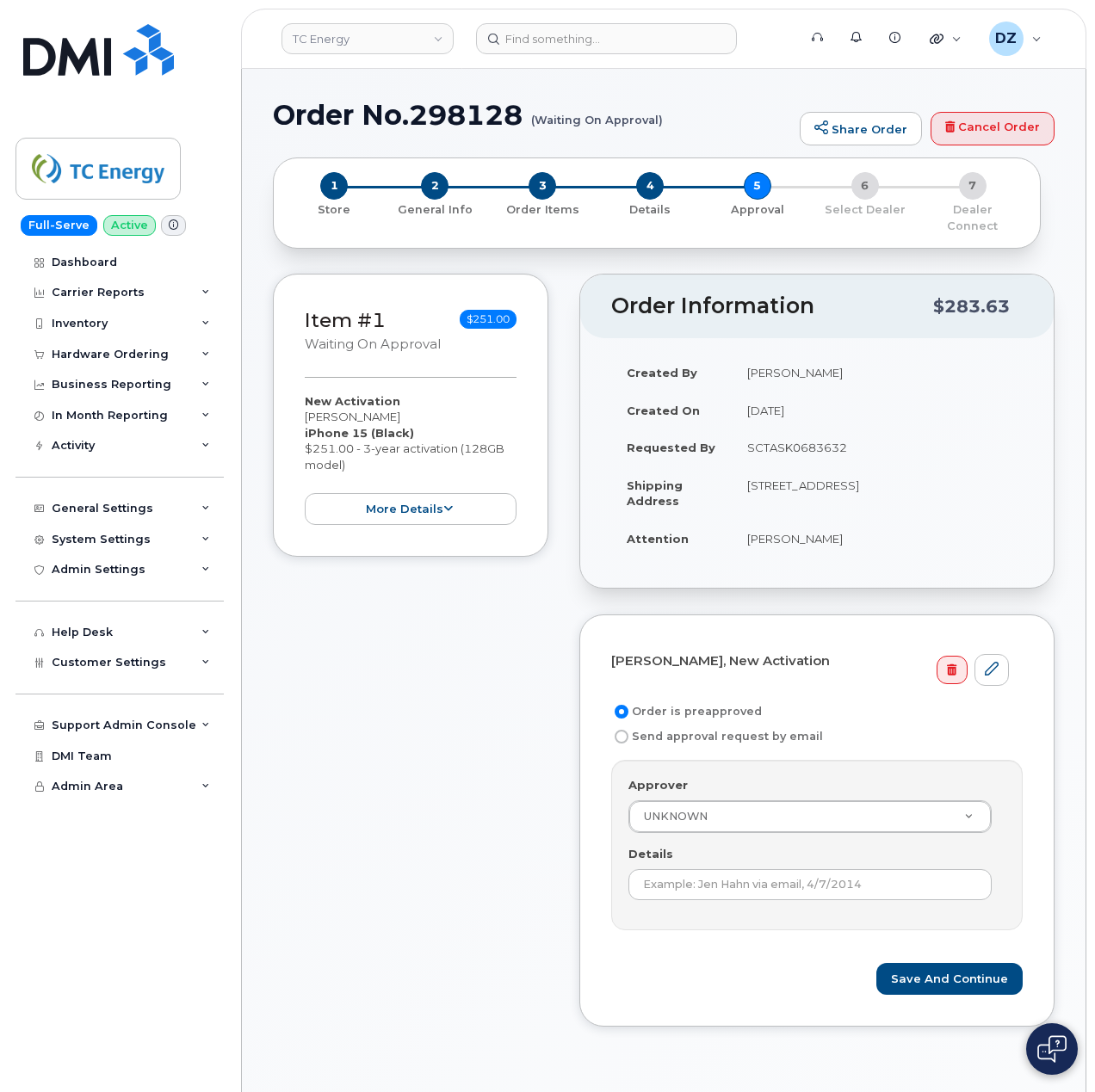
click at [789, 429] on td "SCTASK0683632" at bounding box center [876, 447] width 291 height 38
copy td "SCTASK0683632"
click at [761, 884] on input "Details" at bounding box center [810, 884] width 363 height 31
paste input "SCTASK0683632"
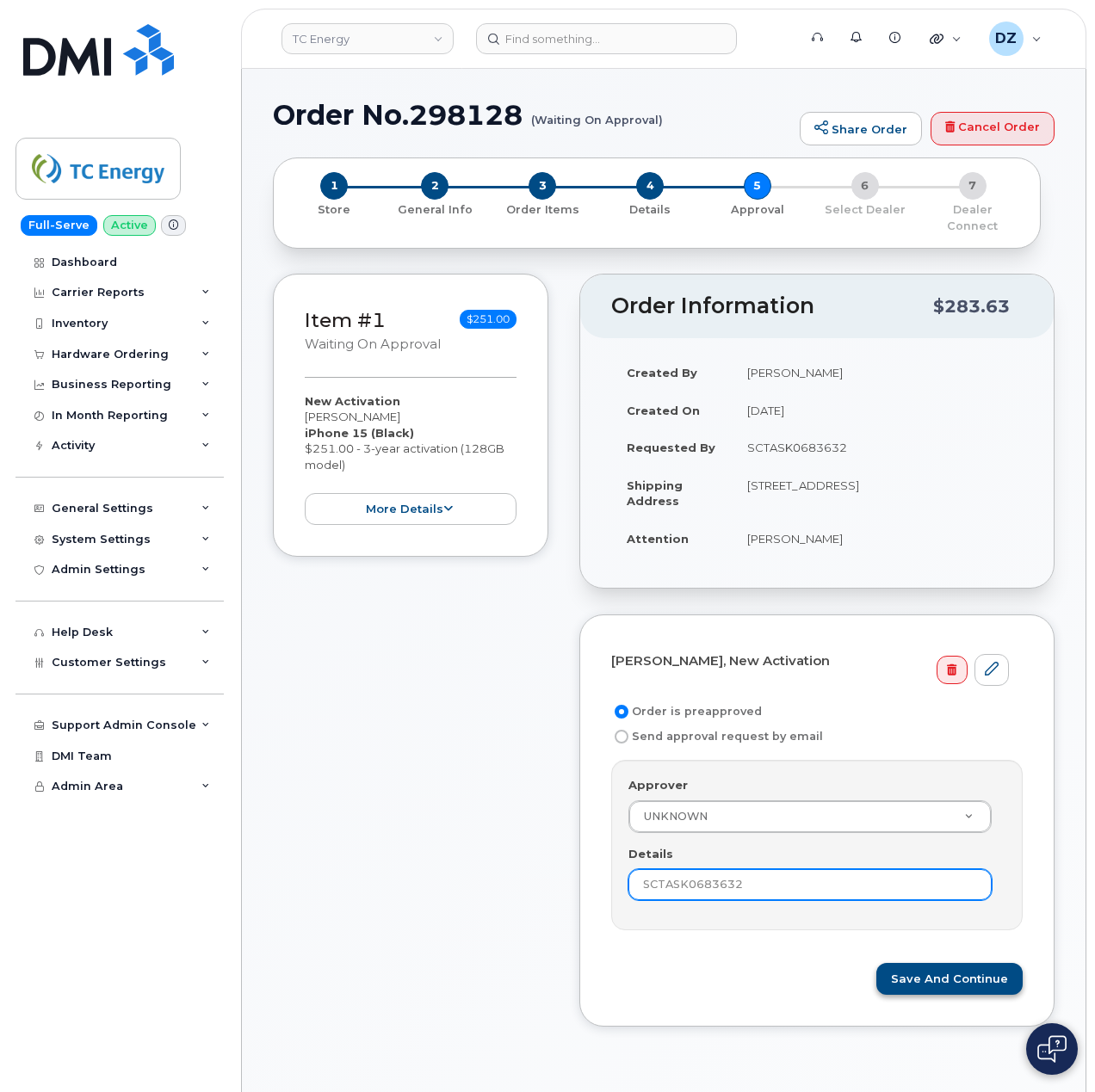
type input "SCTASK0683632"
click at [968, 972] on button "Save and Continue" at bounding box center [949, 979] width 147 height 32
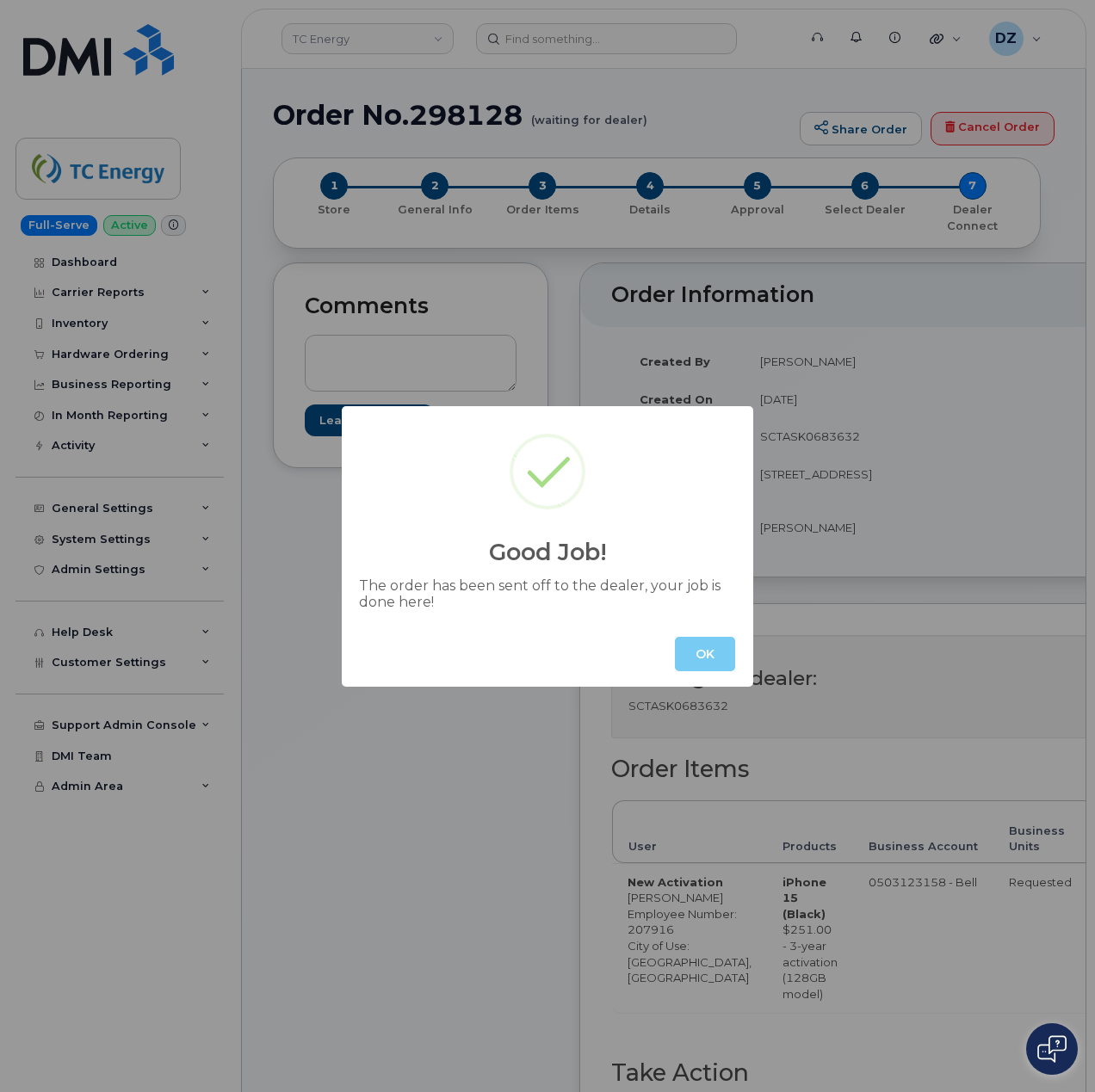
click at [710, 659] on button "OK" at bounding box center [704, 653] width 60 height 34
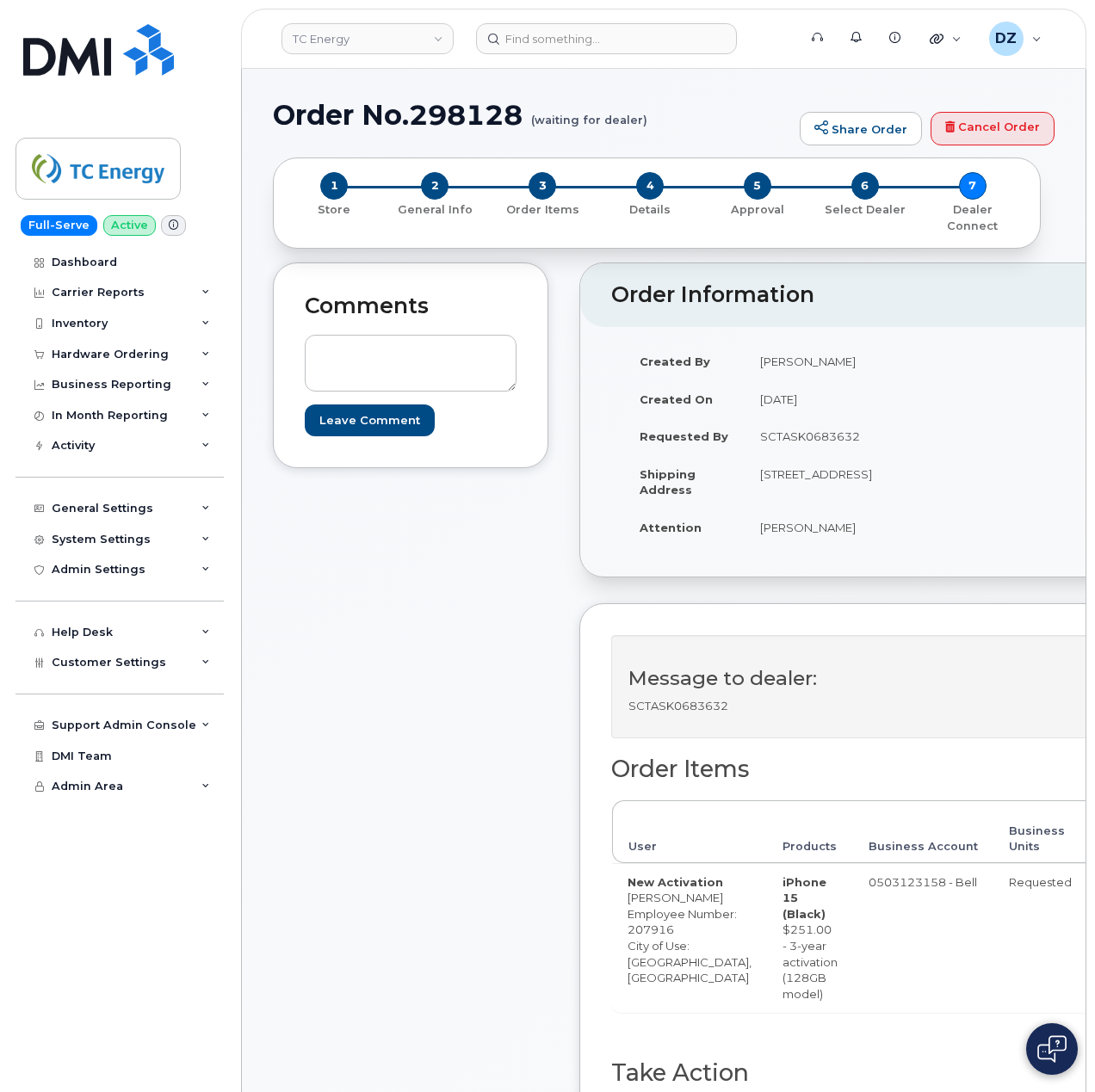
click at [302, 121] on h1 "Order No.298128 (waiting for dealer)" at bounding box center [532, 114] width 518 height 30
click at [471, 108] on h1 "Order No.298128 (waiting for dealer)" at bounding box center [532, 114] width 518 height 30
copy h1 "Order No.298128"
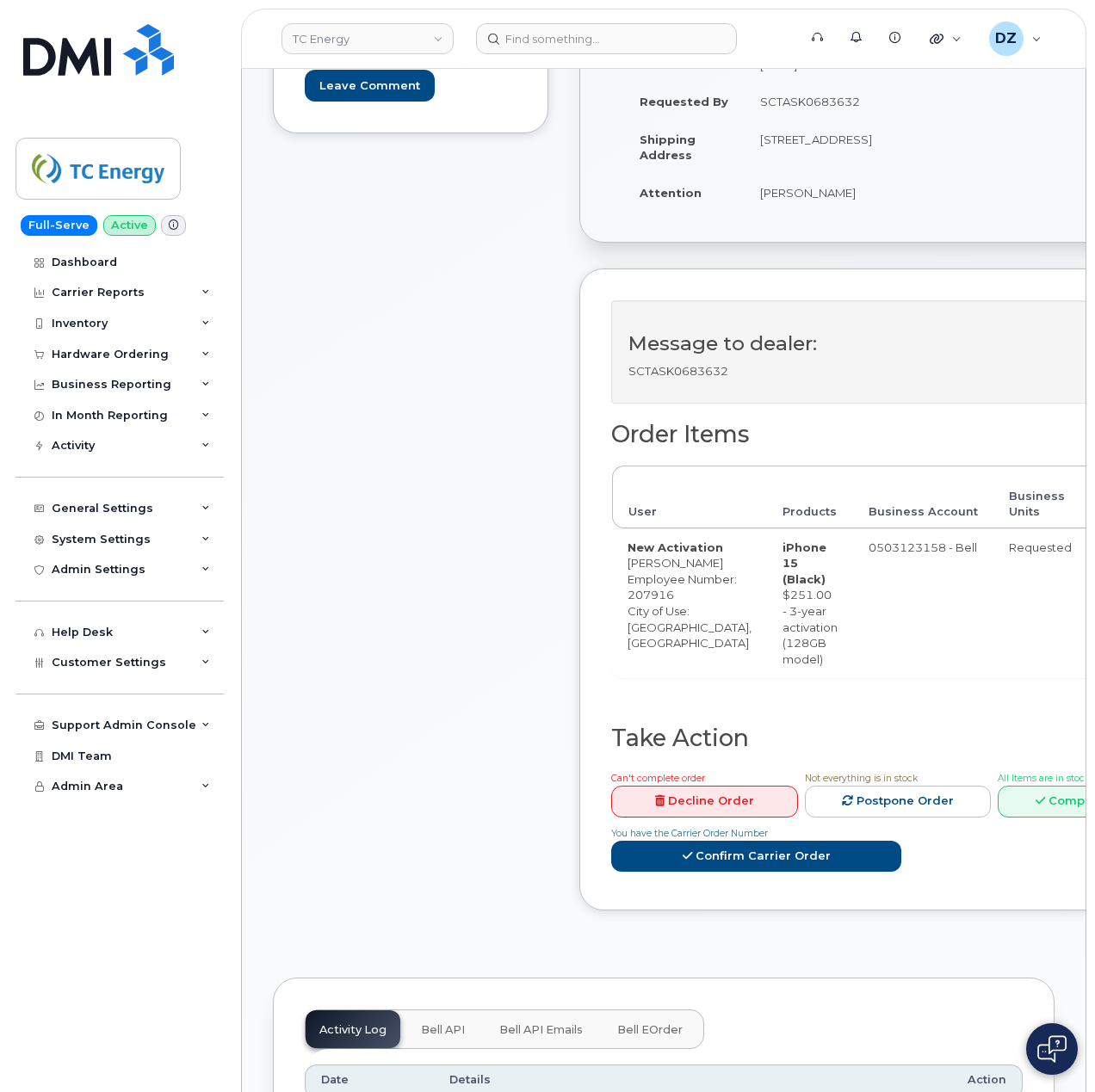
scroll to position [573, 0]
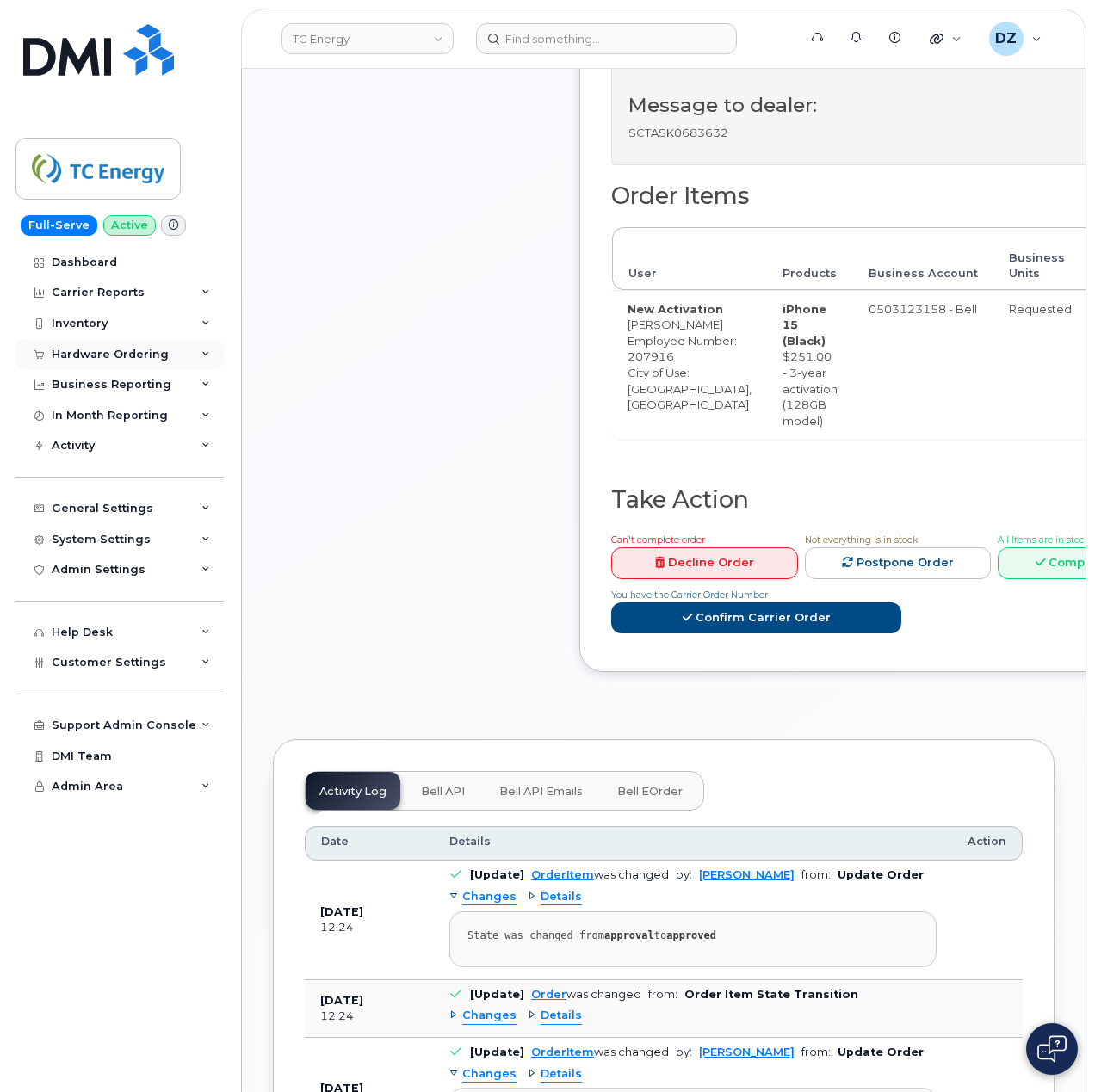
click at [149, 356] on div "Hardware Ordering" at bounding box center [110, 354] width 117 height 14
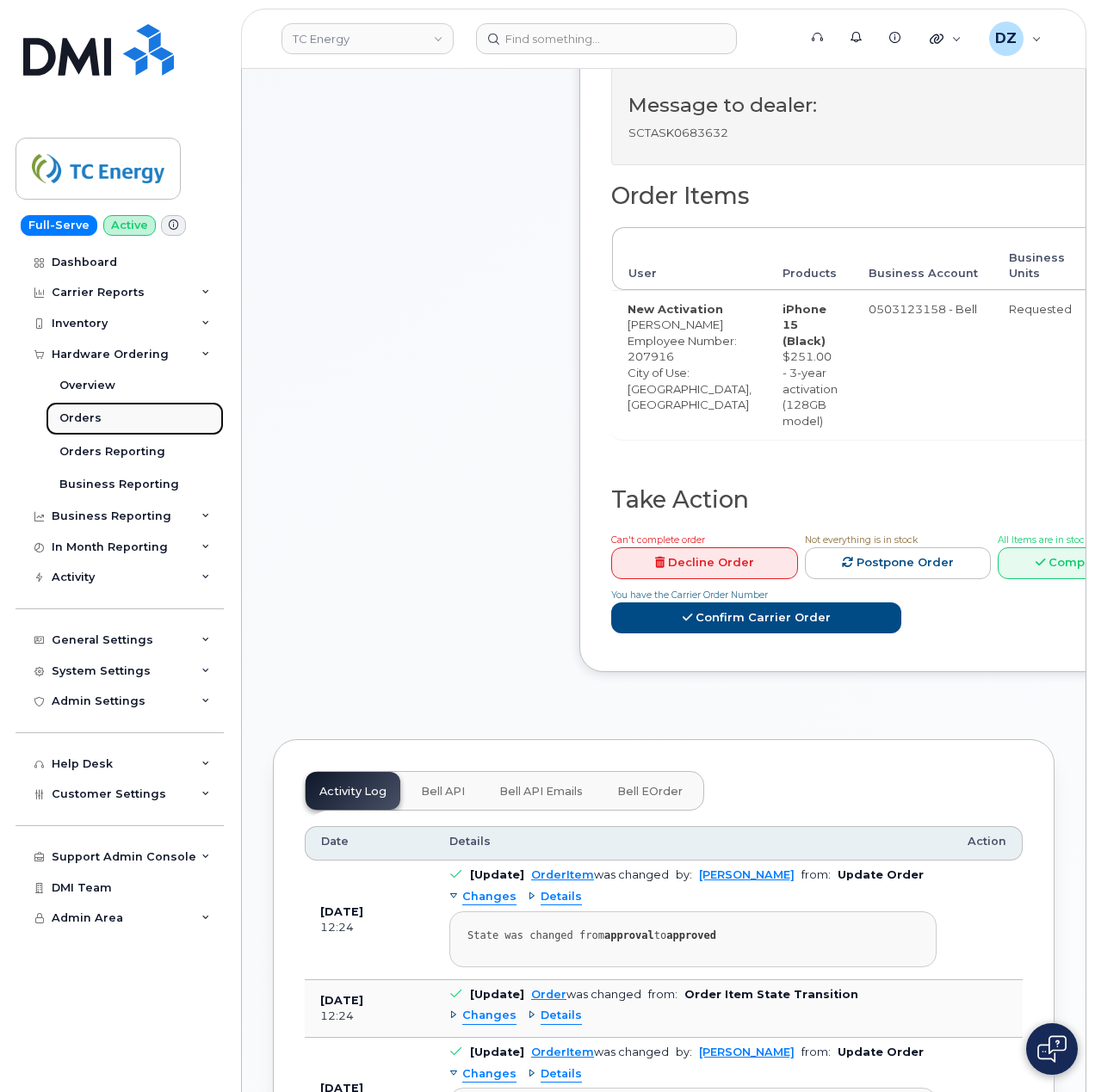
click at [127, 421] on link "Orders" at bounding box center [134, 418] width 178 height 32
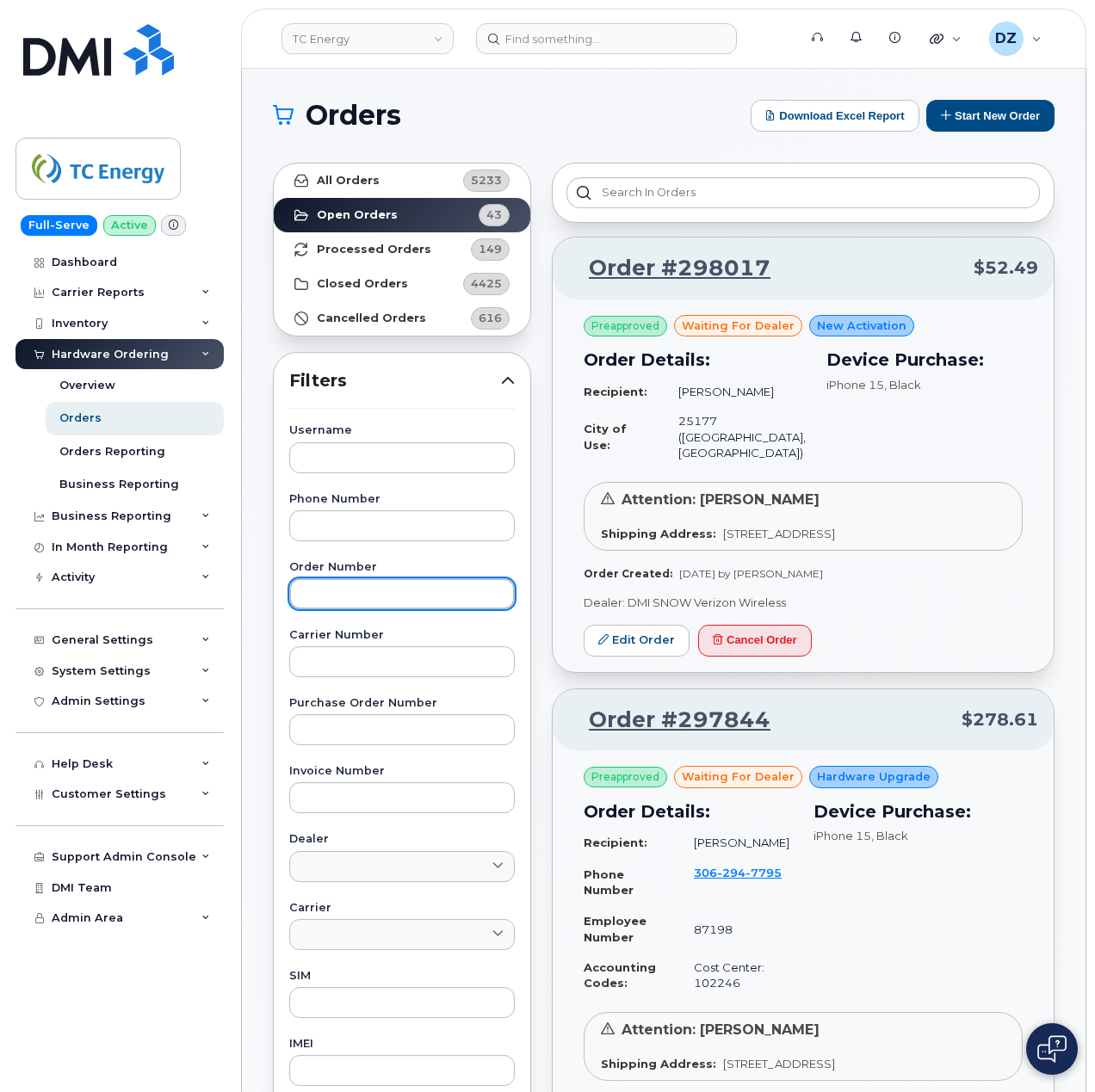
click at [368, 592] on input "text" at bounding box center [401, 594] width 225 height 31
paste input "298019"
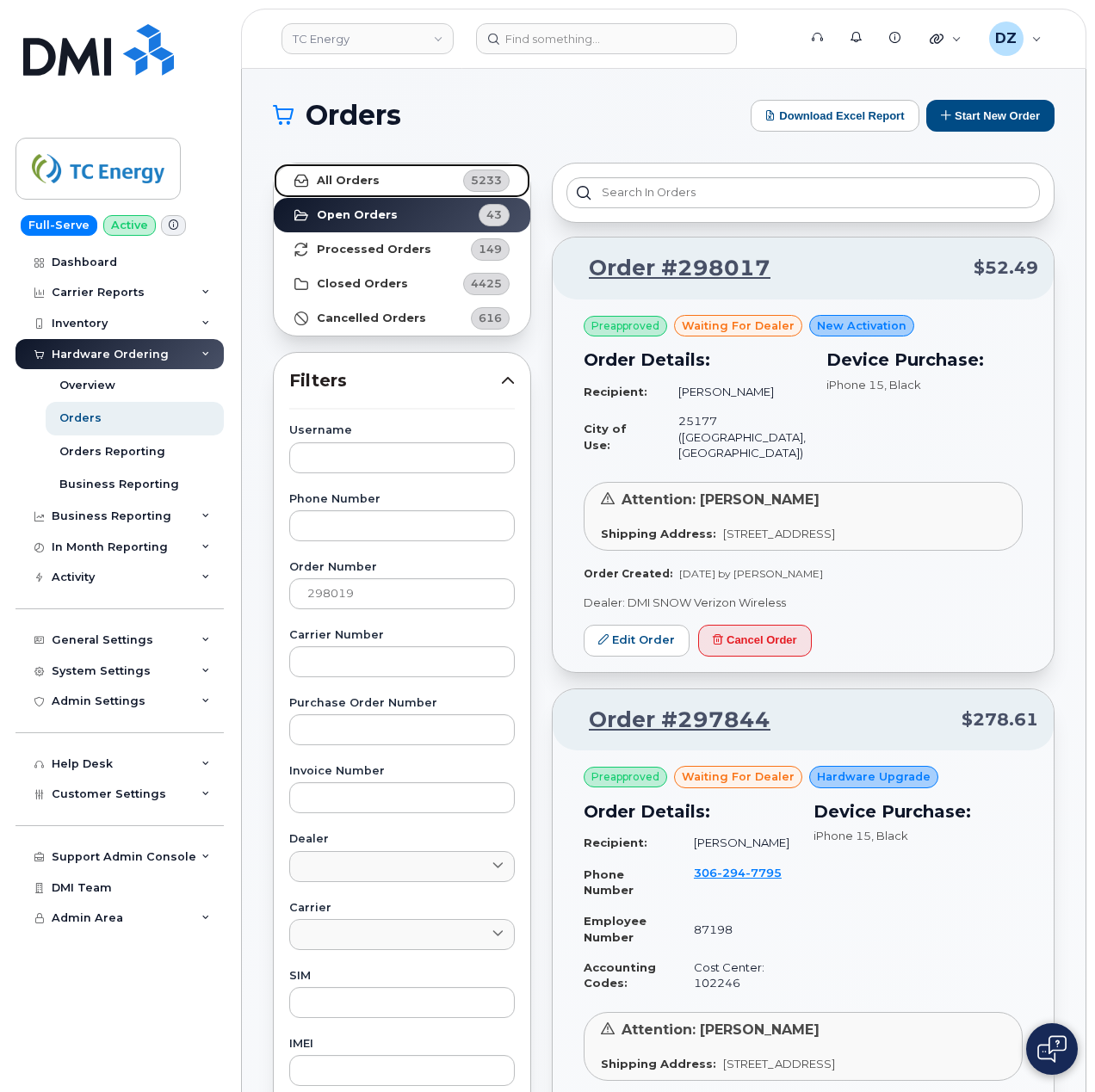
click at [373, 180] on strong "All Orders" at bounding box center [348, 180] width 63 height 14
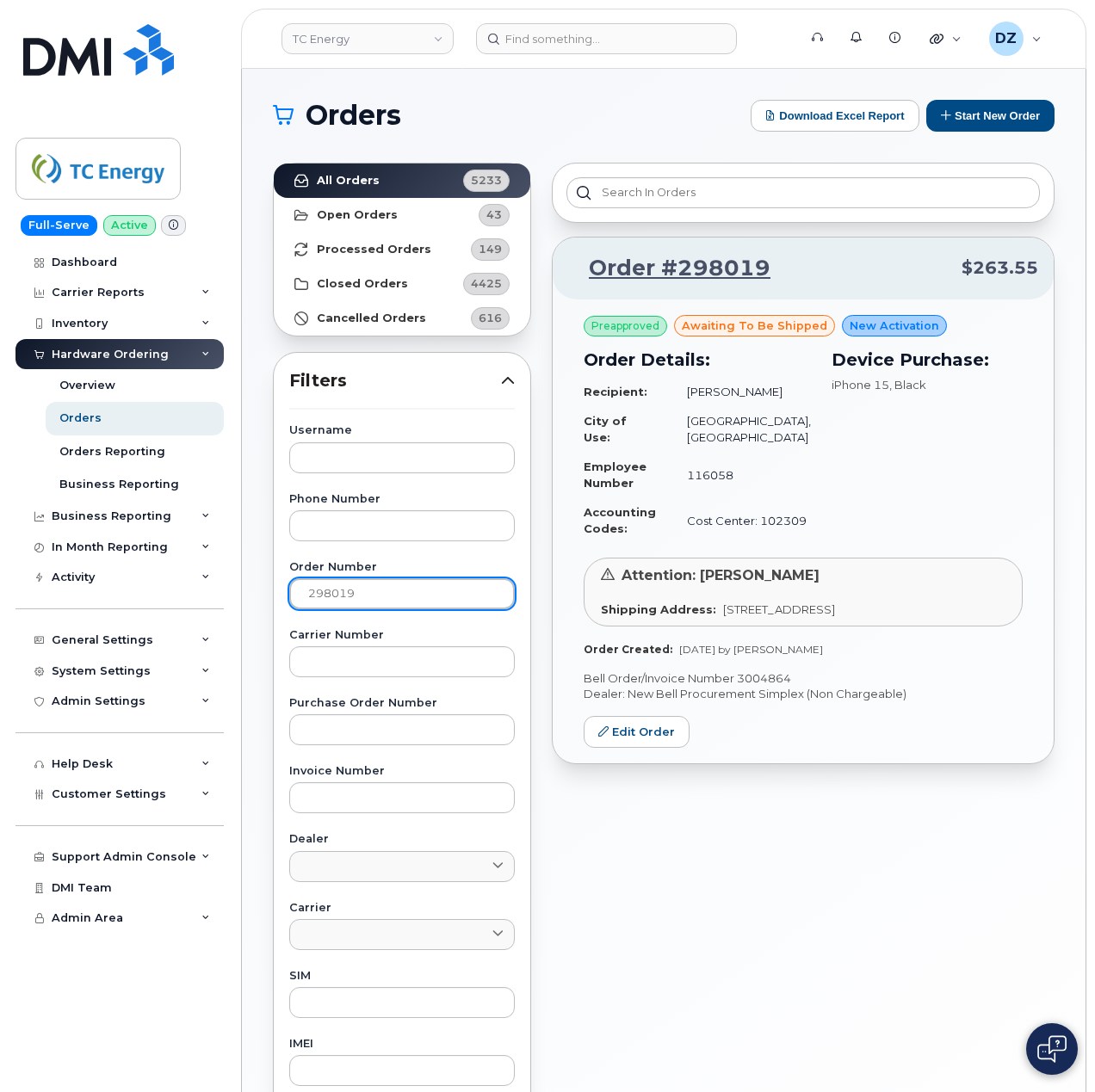
click at [363, 600] on input "298019" at bounding box center [401, 594] width 225 height 31
click at [430, 181] on link "All Orders 5233" at bounding box center [402, 180] width 256 height 34
click at [763, 686] on p "Bell Order/Invoice Number 3004864" at bounding box center [803, 679] width 439 height 17
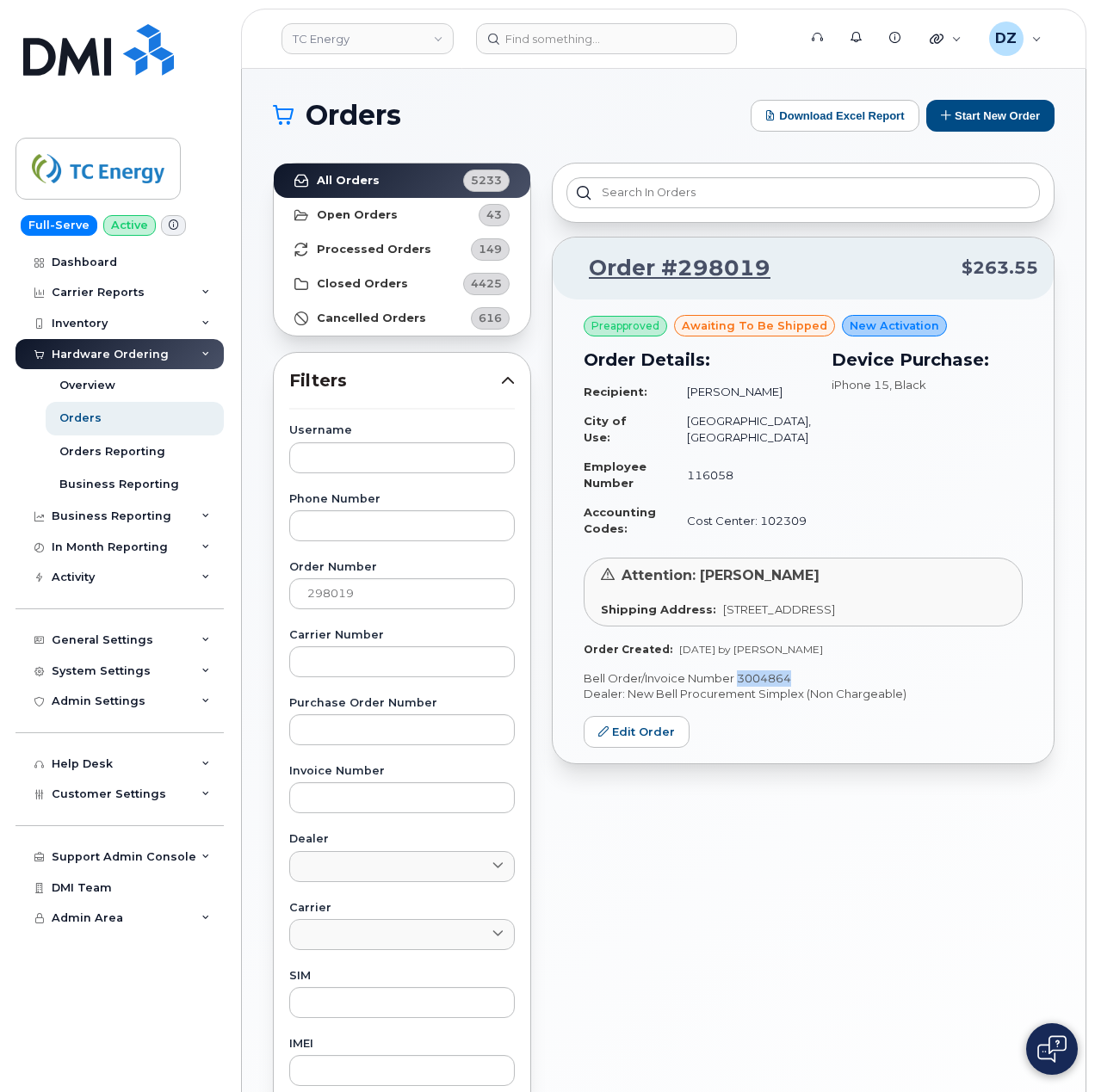
copy p "3004864"
click at [378, 608] on input "298019" at bounding box center [401, 594] width 225 height 31
paste input "794"
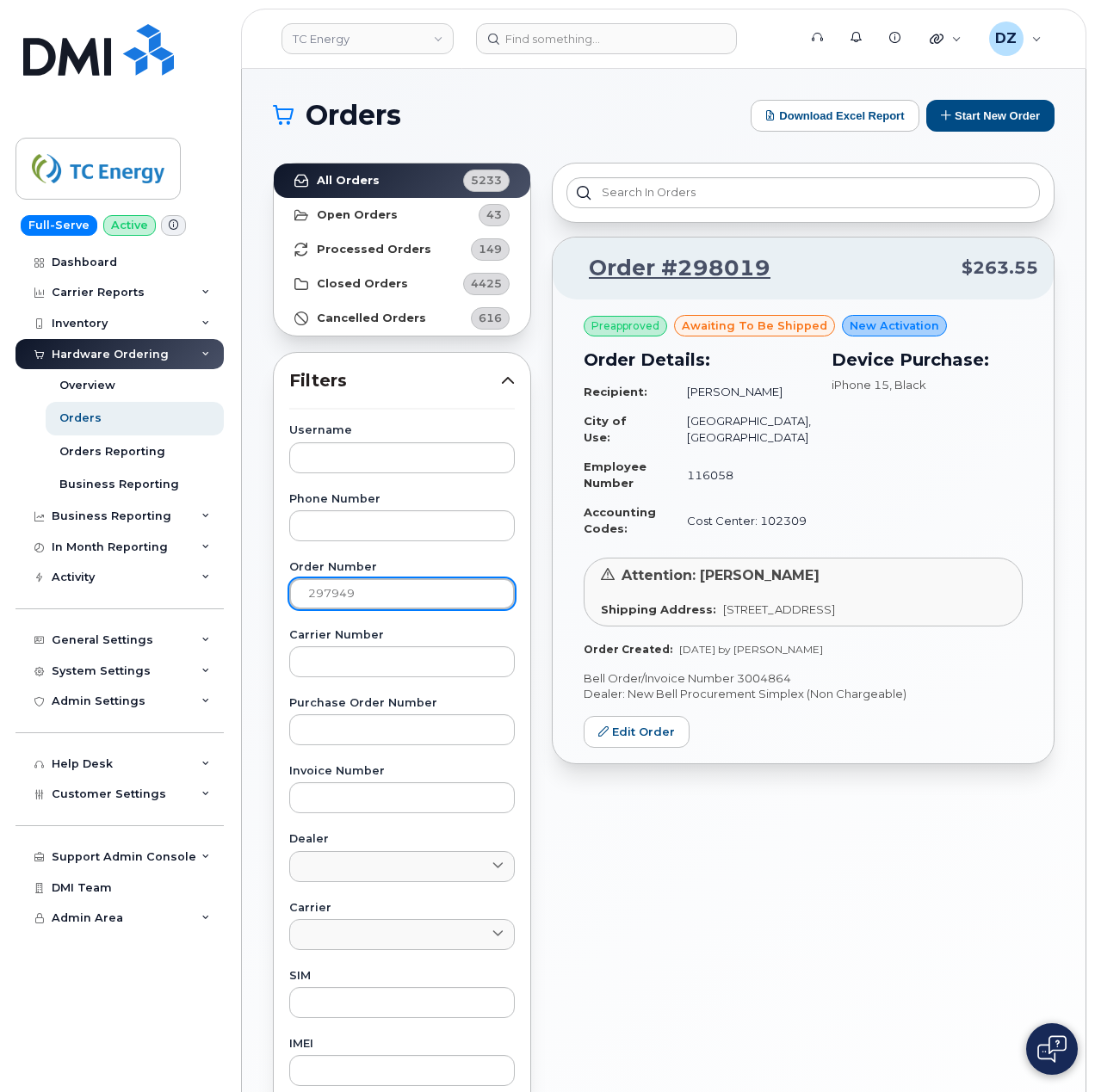
type input "297949"
click at [392, 183] on link "All Orders 5233" at bounding box center [402, 180] width 256 height 34
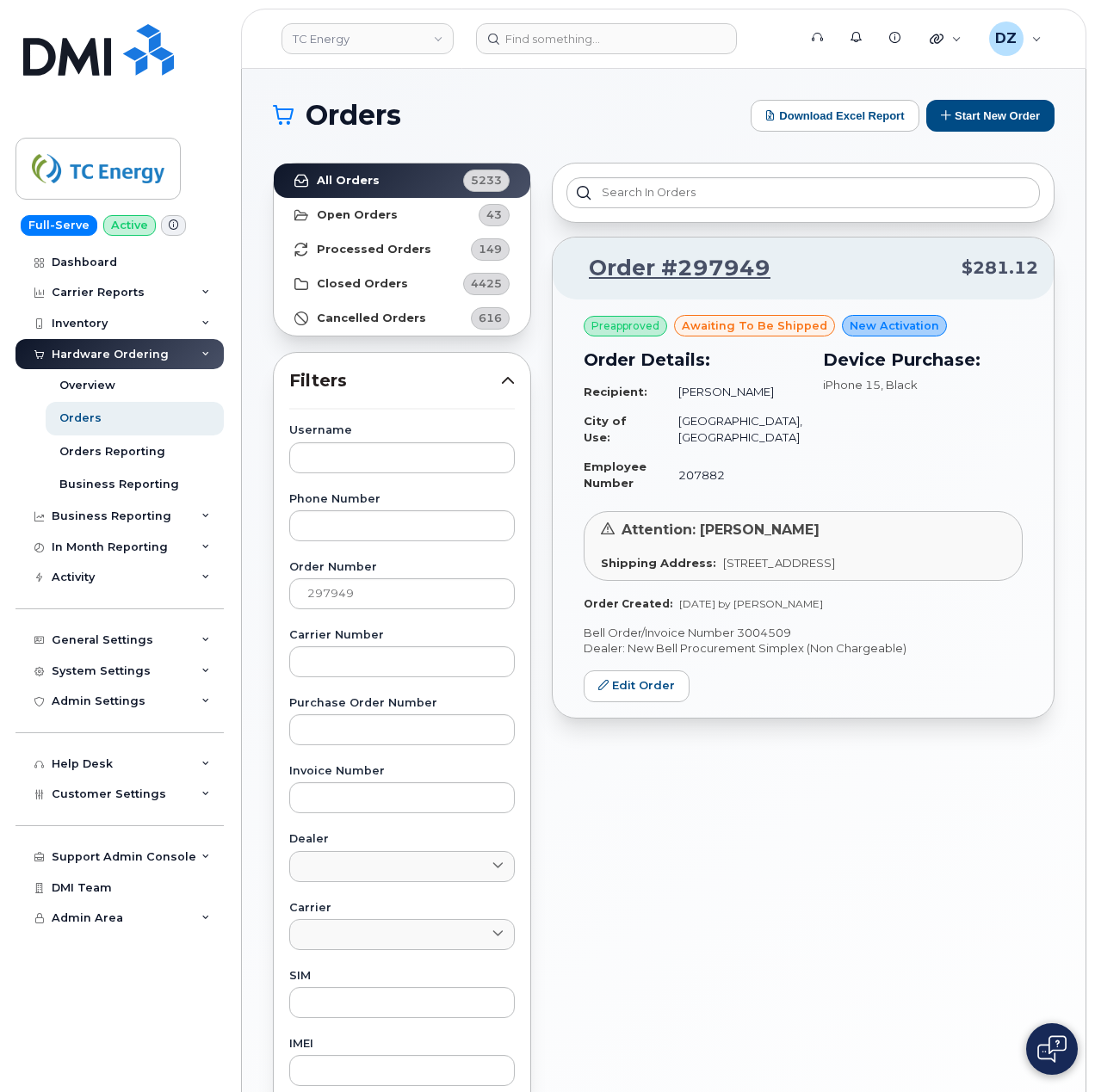
click at [776, 641] on p "Bell Order/Invoice Number 3004509" at bounding box center [803, 633] width 439 height 17
copy p "3004509"
